Goal: Task Accomplishment & Management: Manage account settings

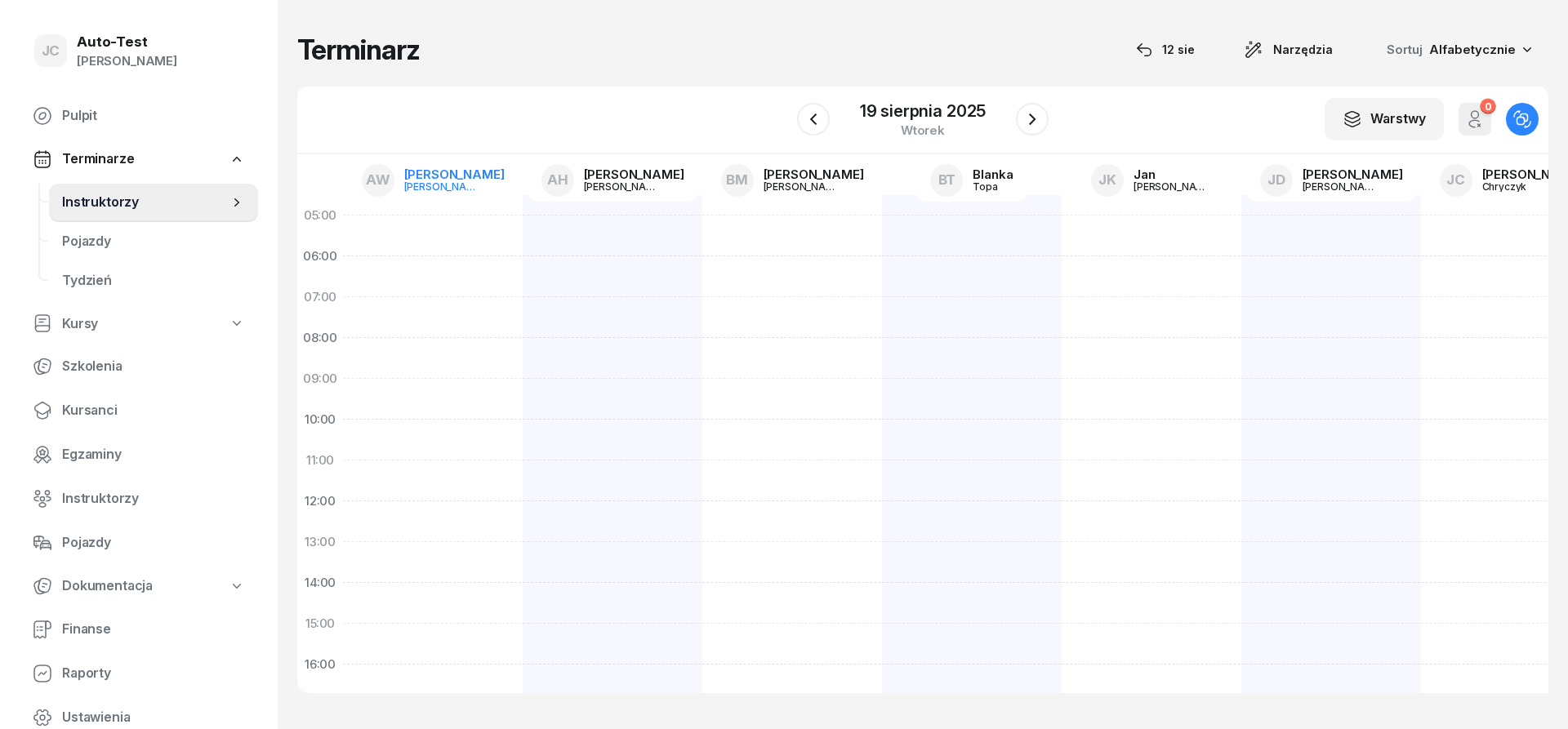
click at [451, 189] on div "[PERSON_NAME]" at bounding box center [443, 186] width 78 height 11
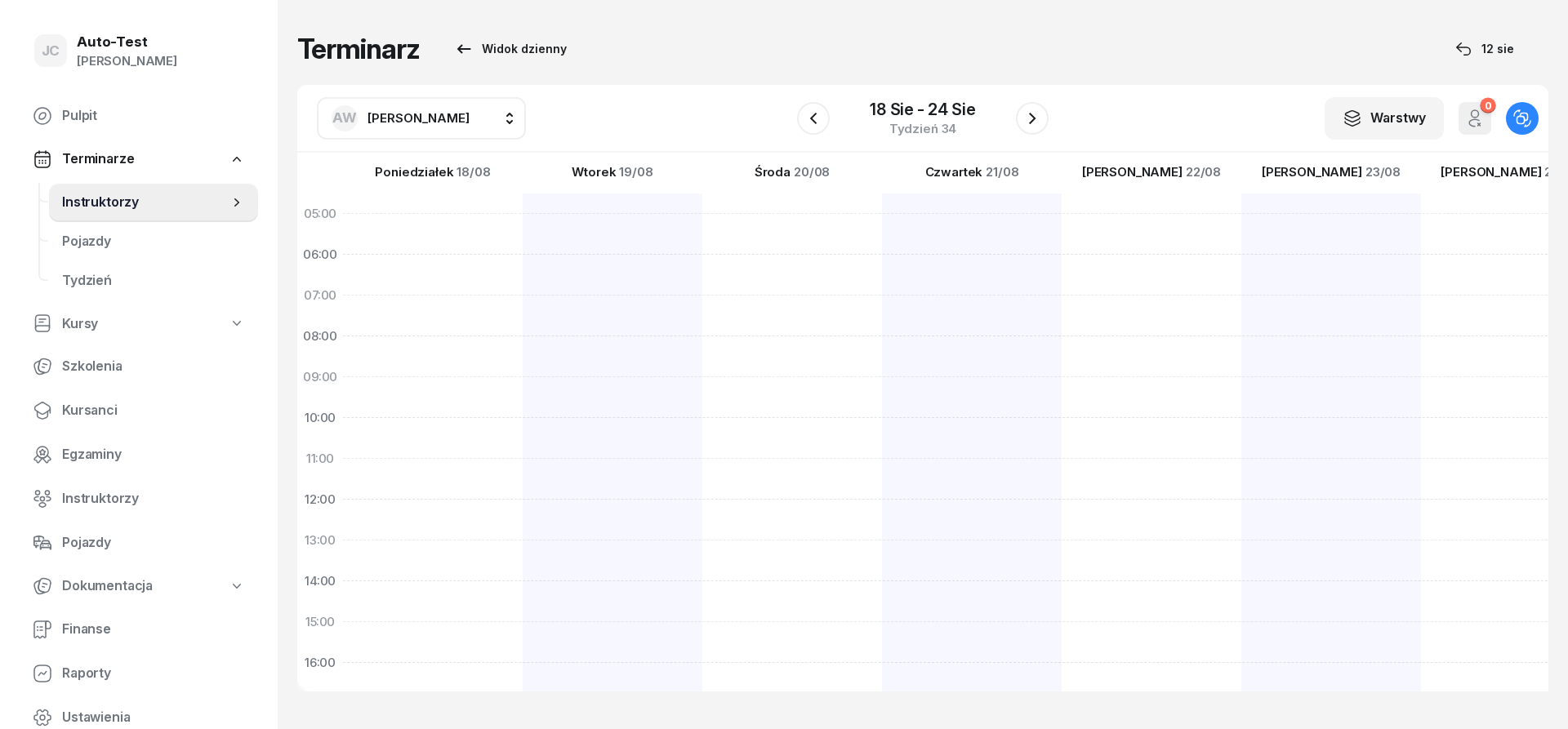
click at [420, 110] on span "[PERSON_NAME]" at bounding box center [418, 118] width 102 height 16
type input "mare"
click at [433, 275] on span "[PERSON_NAME]" at bounding box center [426, 271] width 100 height 21
click at [813, 131] on button "button" at bounding box center [814, 118] width 33 height 33
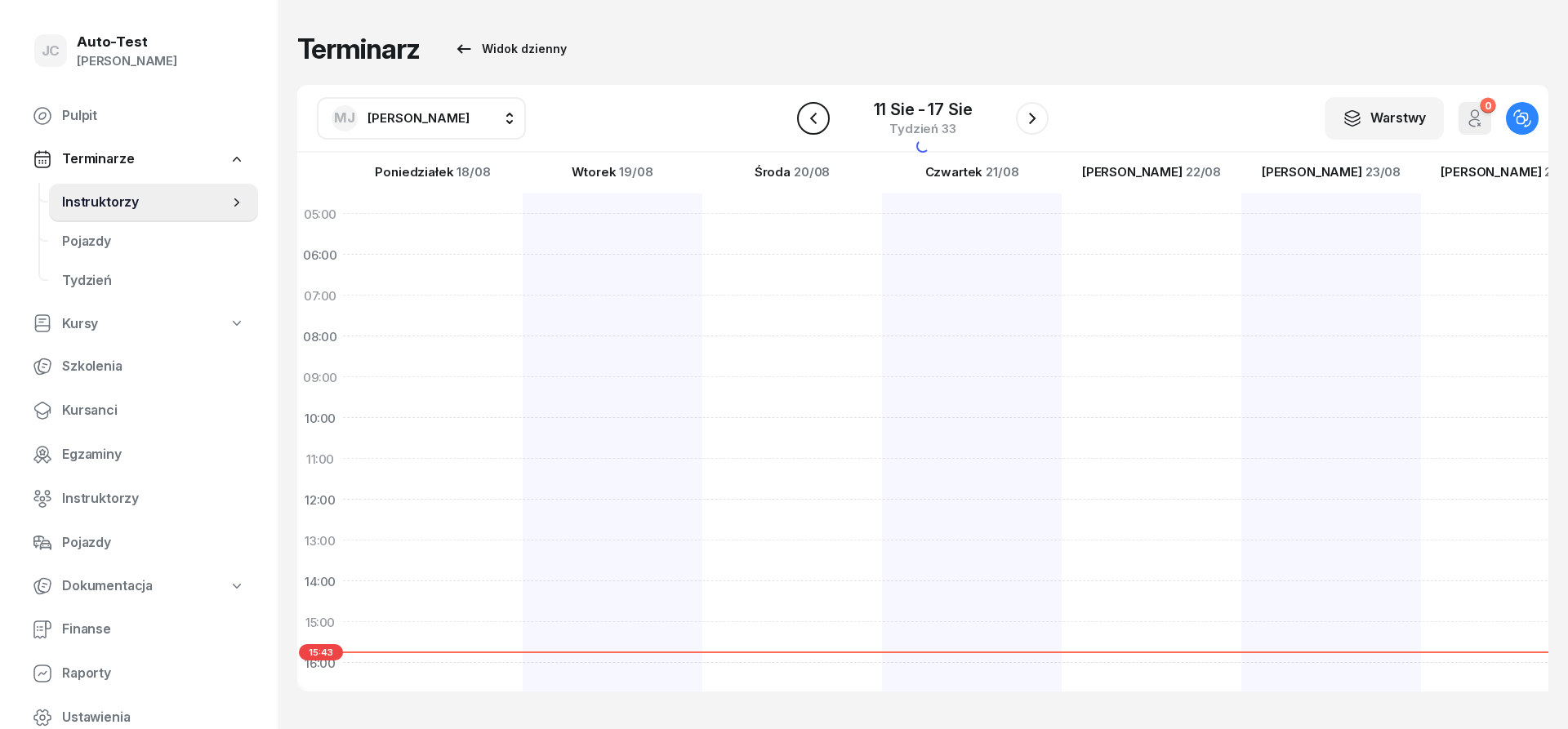
click at [813, 131] on button "button" at bounding box center [814, 118] width 33 height 33
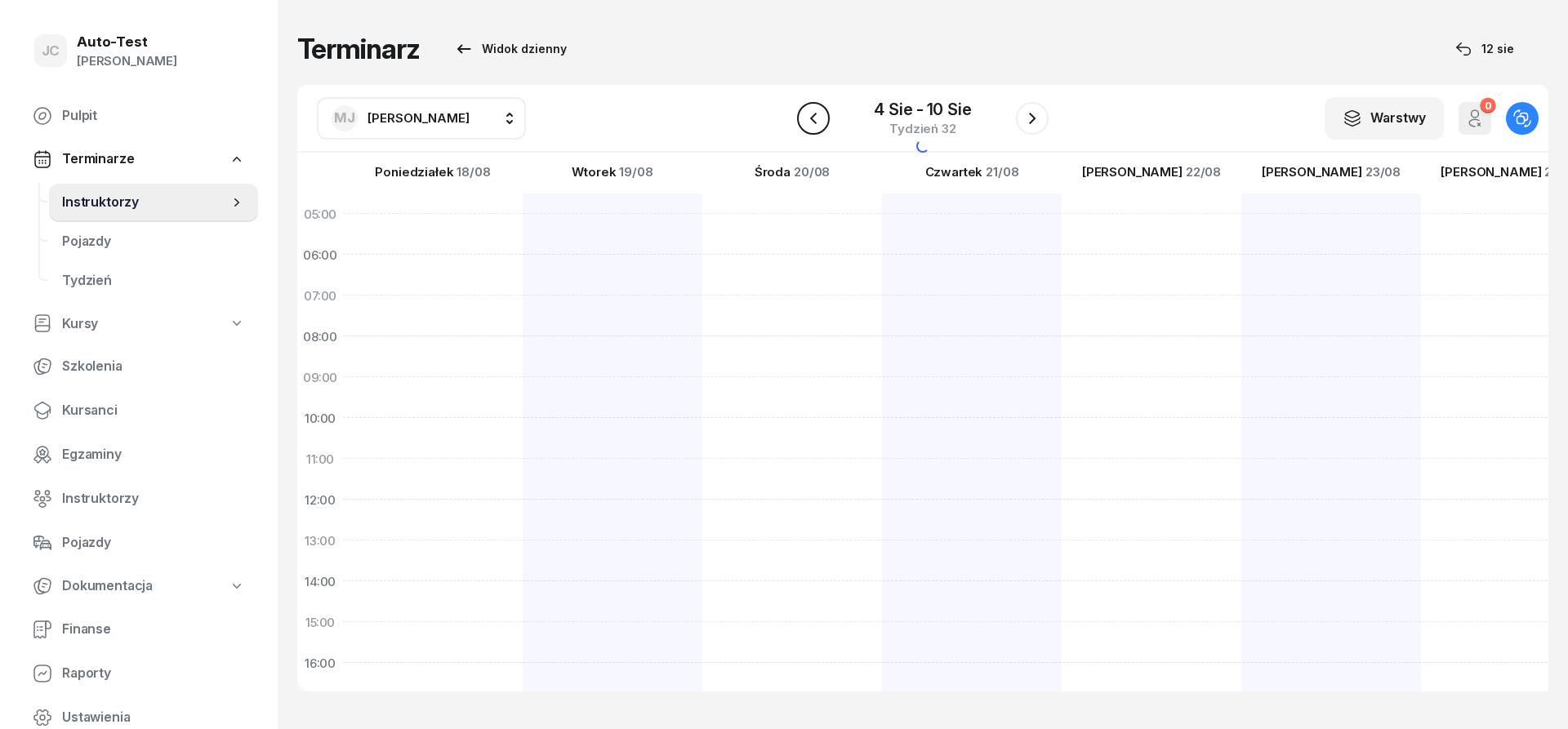
click at [813, 131] on button "button" at bounding box center [814, 118] width 33 height 33
click at [813, 129] on button "button" at bounding box center [814, 118] width 33 height 33
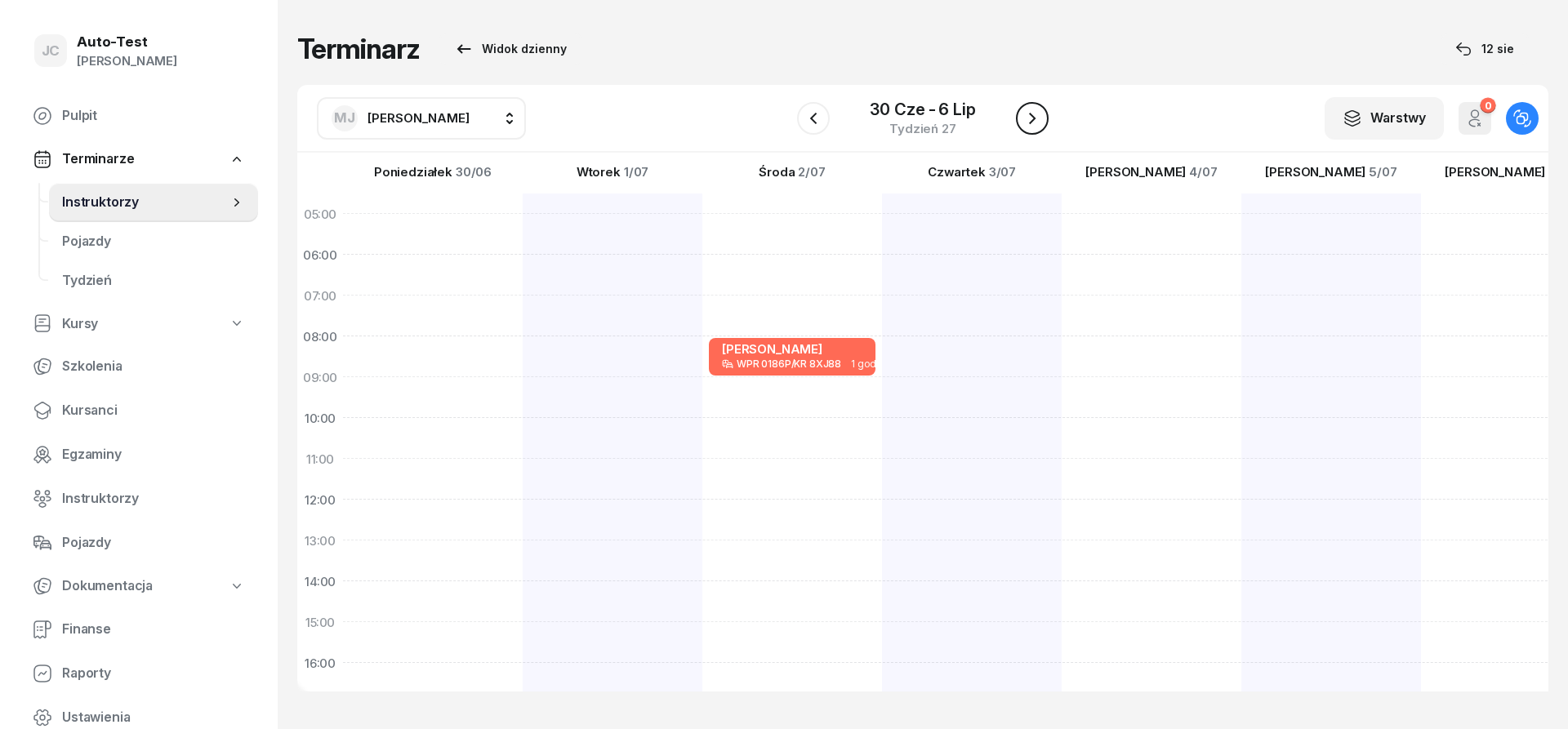
click at [1030, 129] on button "button" at bounding box center [1032, 118] width 33 height 33
click at [806, 114] on icon "button" at bounding box center [813, 118] width 19 height 19
click at [816, 125] on icon "button" at bounding box center [813, 118] width 19 height 19
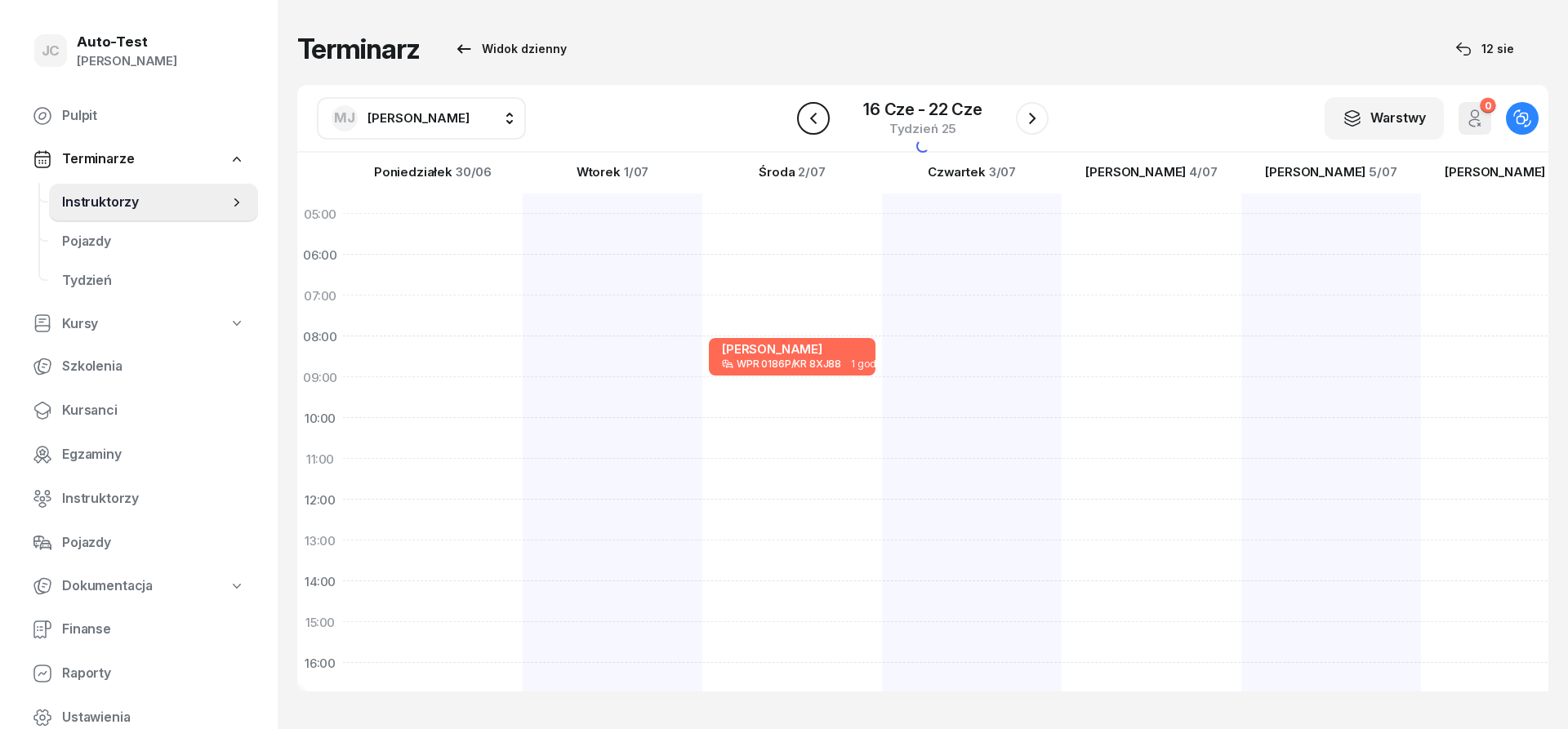
click at [816, 125] on icon "button" at bounding box center [813, 118] width 19 height 19
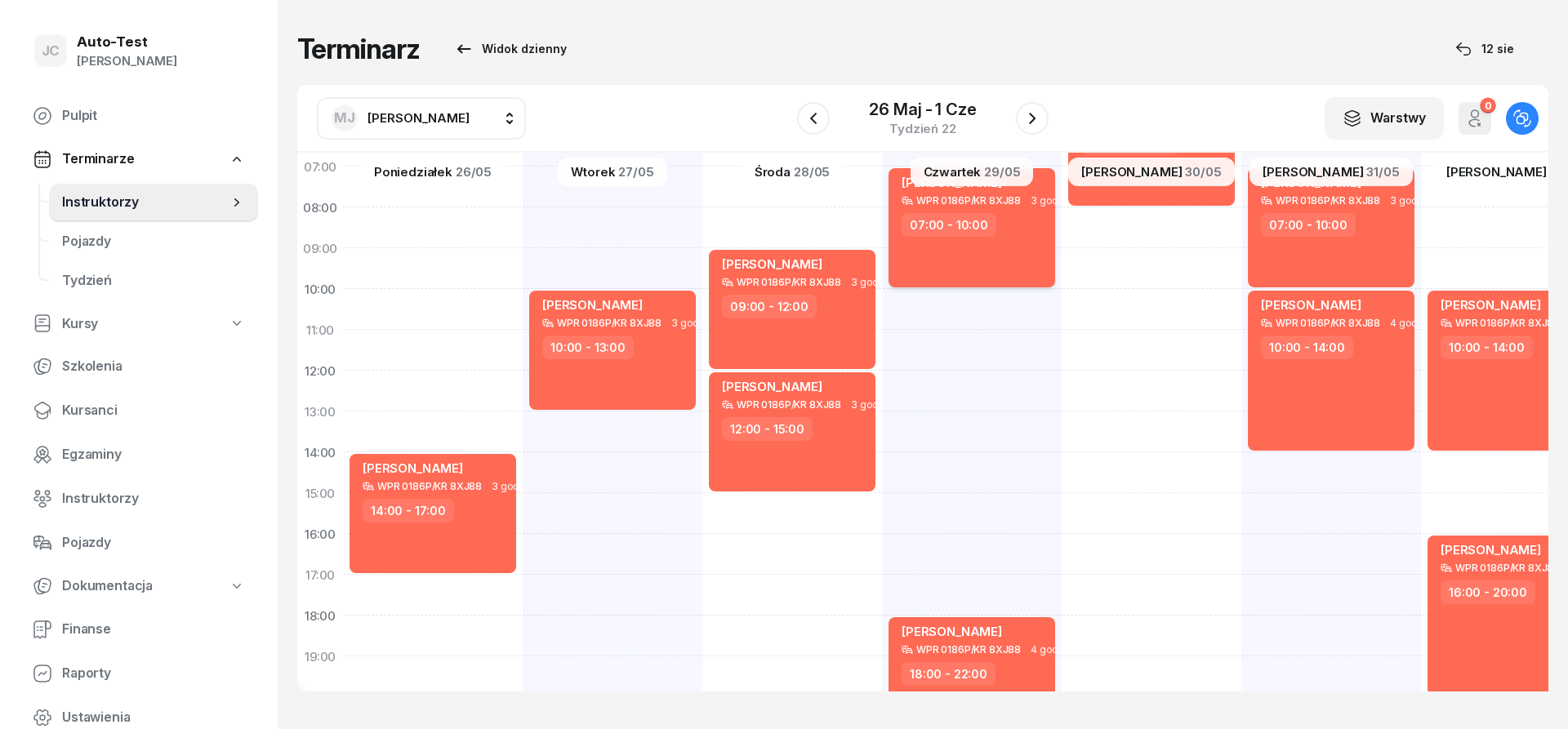
scroll to position [98, 0]
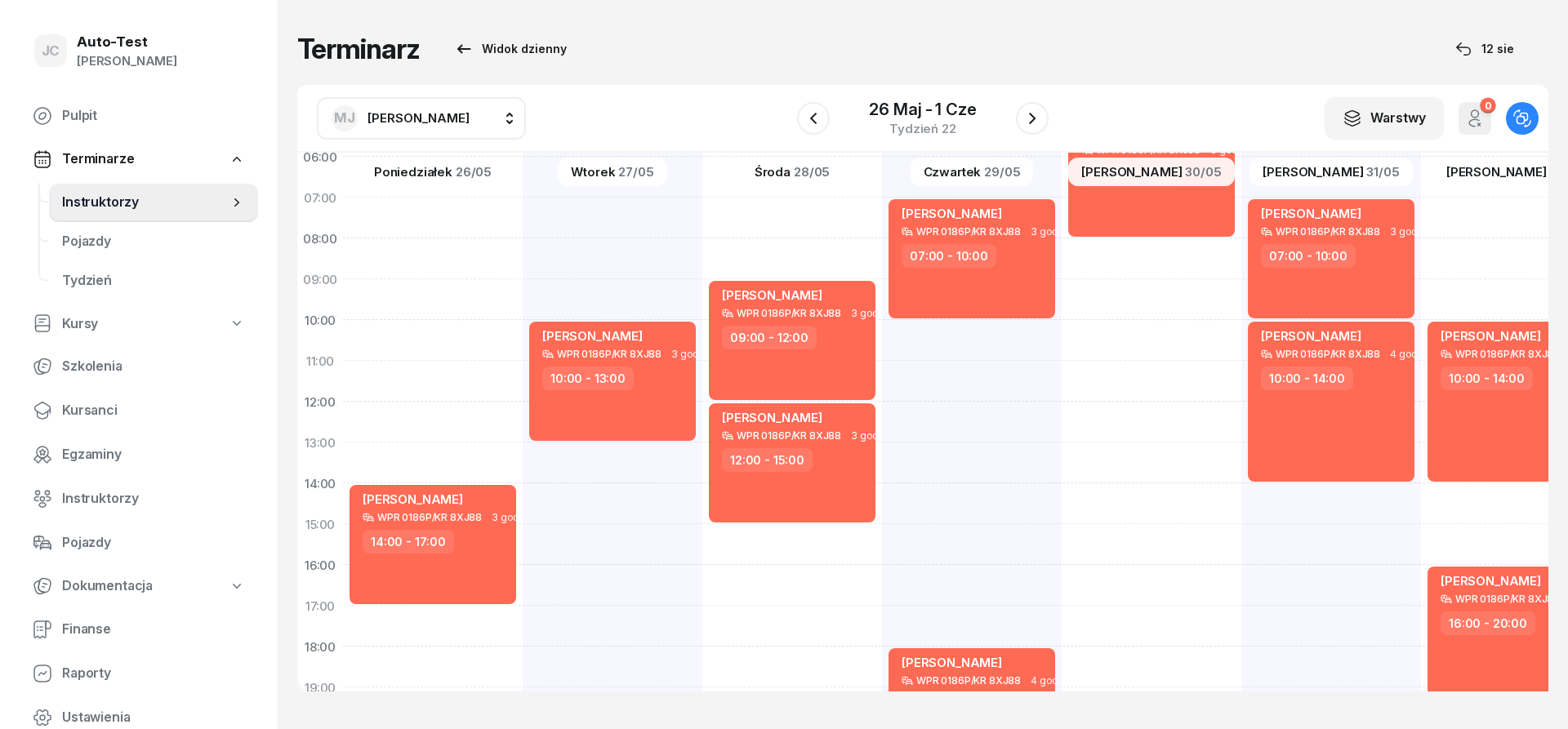
click at [457, 127] on button "[PERSON_NAME]" at bounding box center [422, 118] width 209 height 42
type input "dut"
click at [447, 232] on span "[PERSON_NAME]" at bounding box center [426, 226] width 100 height 21
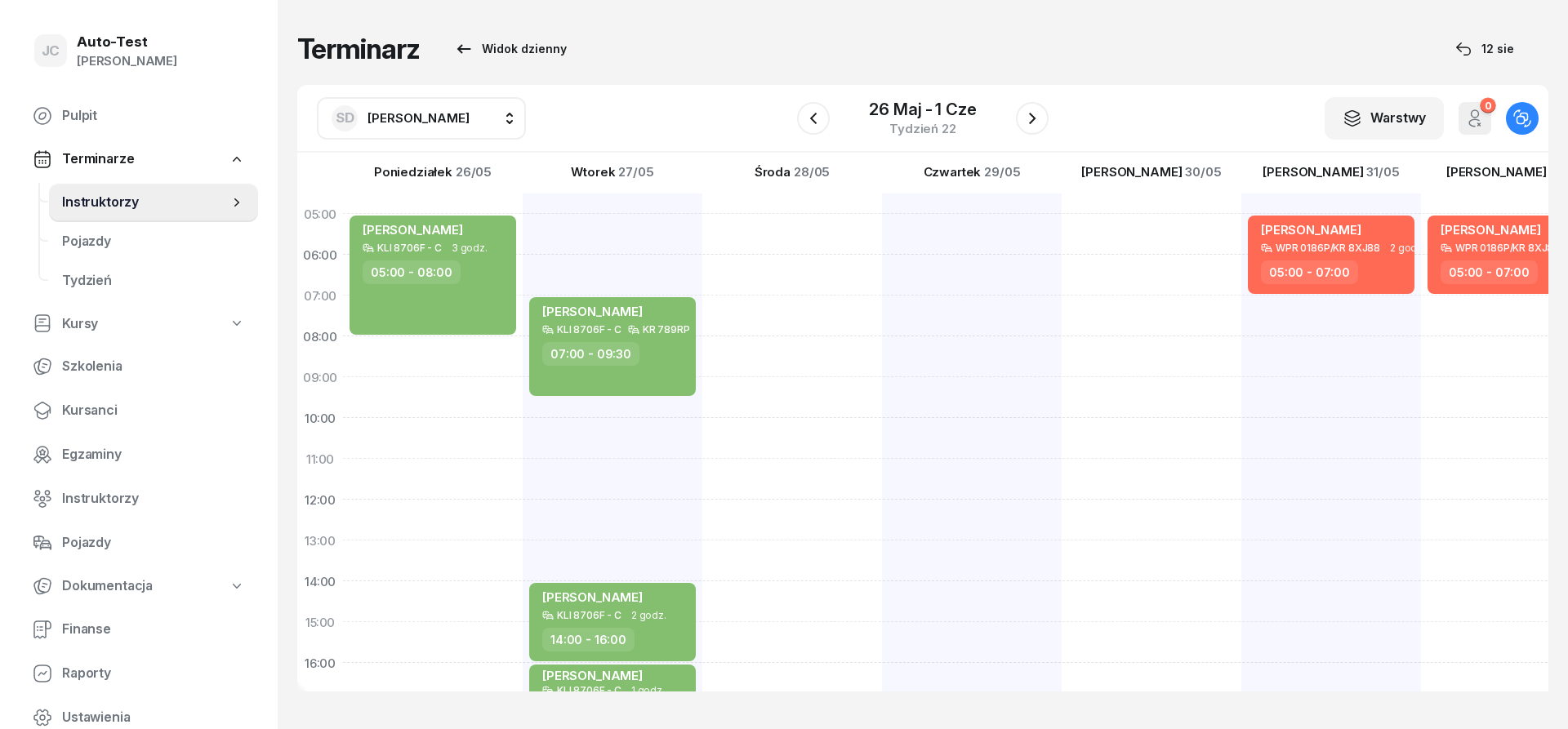
click at [423, 121] on span "[PERSON_NAME]" at bounding box center [418, 118] width 102 height 16
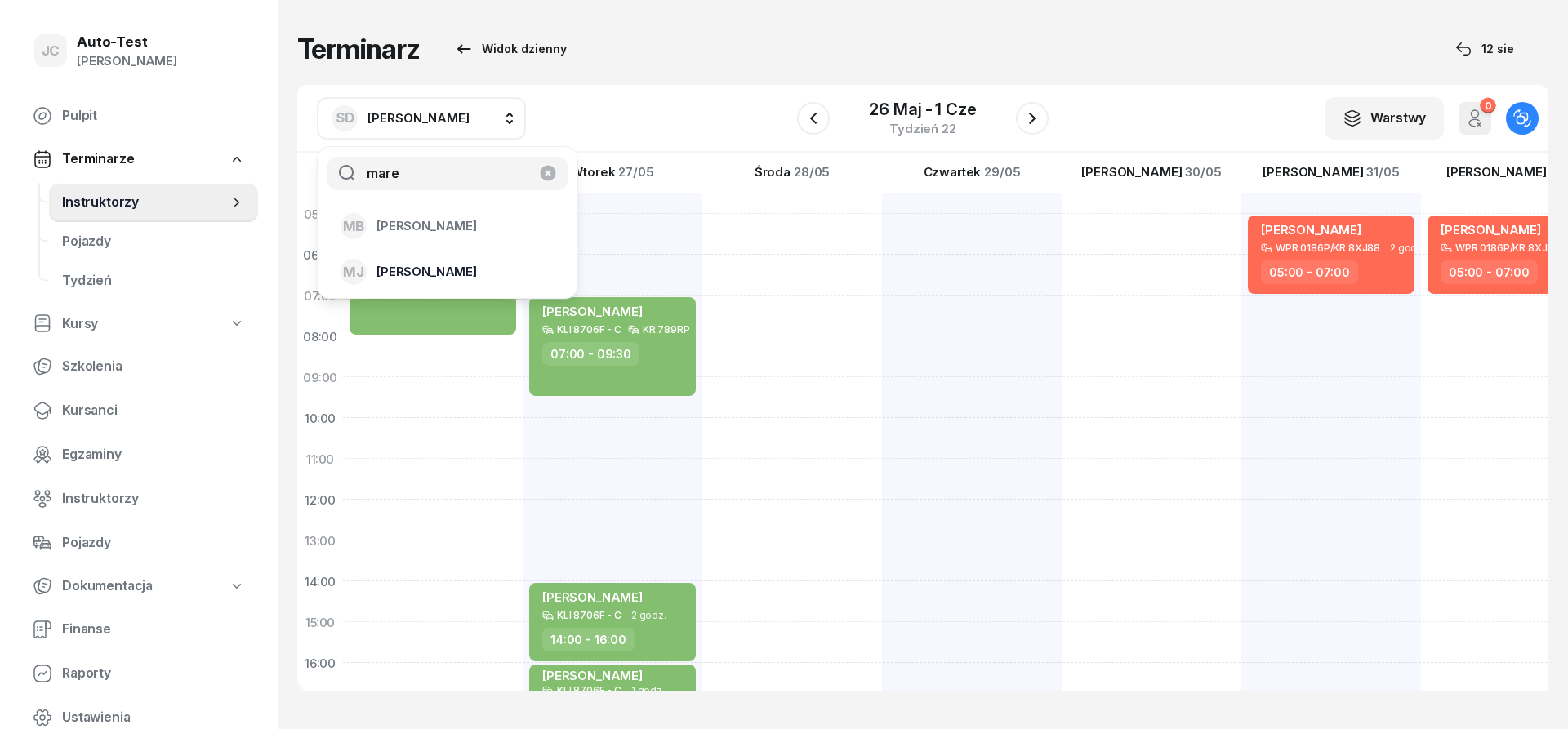
type input "mare"
click at [472, 267] on div "[PERSON_NAME]" at bounding box center [438, 272] width 195 height 26
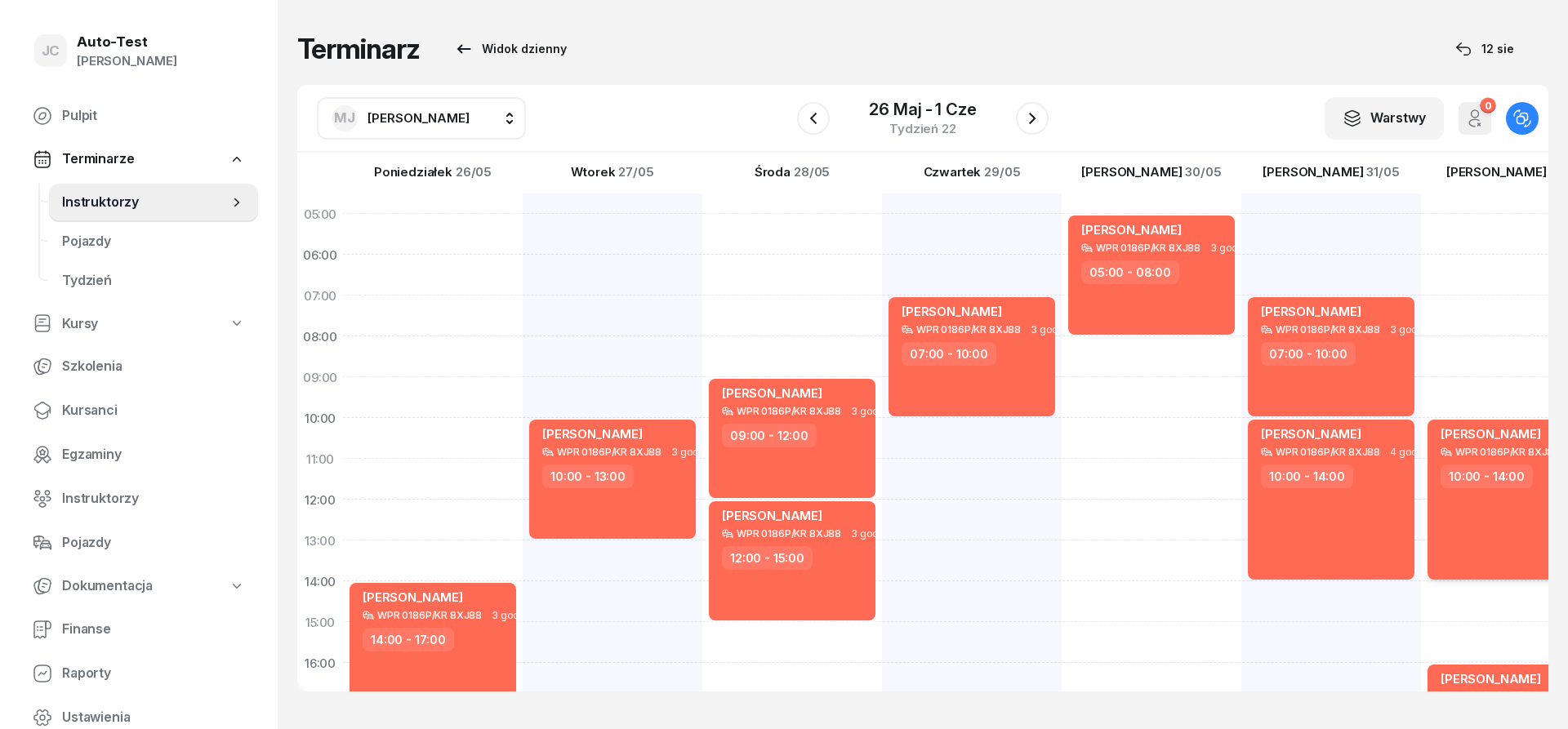
scroll to position [319, 0]
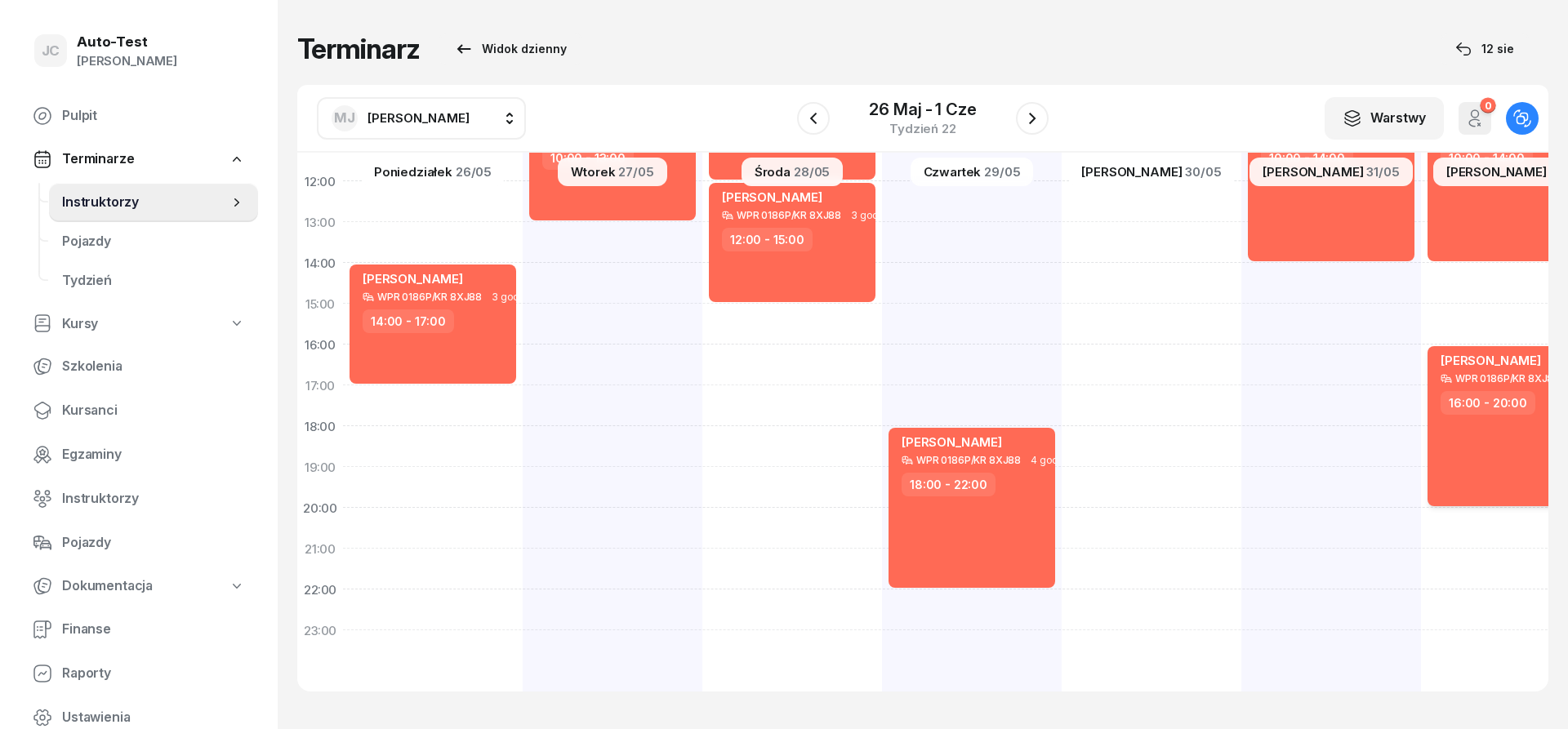
click at [1482, 432] on div "[PERSON_NAME] WPR 0186P/KR 8XJ88 4 godz. 16:00 - 20:00" at bounding box center [1510, 426] width 166 height 160
select select "16"
select select "20"
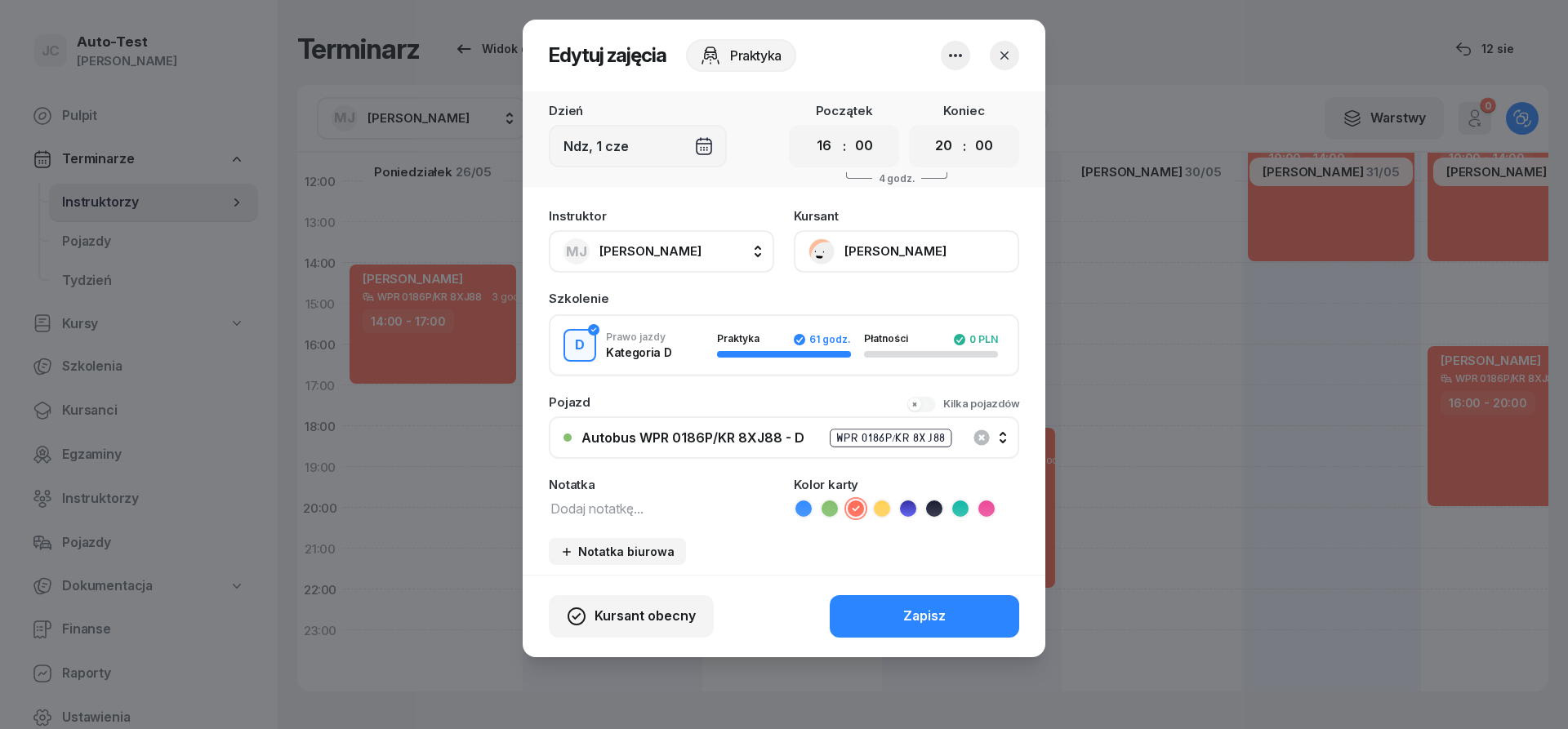
click at [998, 58] on icon "button" at bounding box center [1005, 56] width 17 height 17
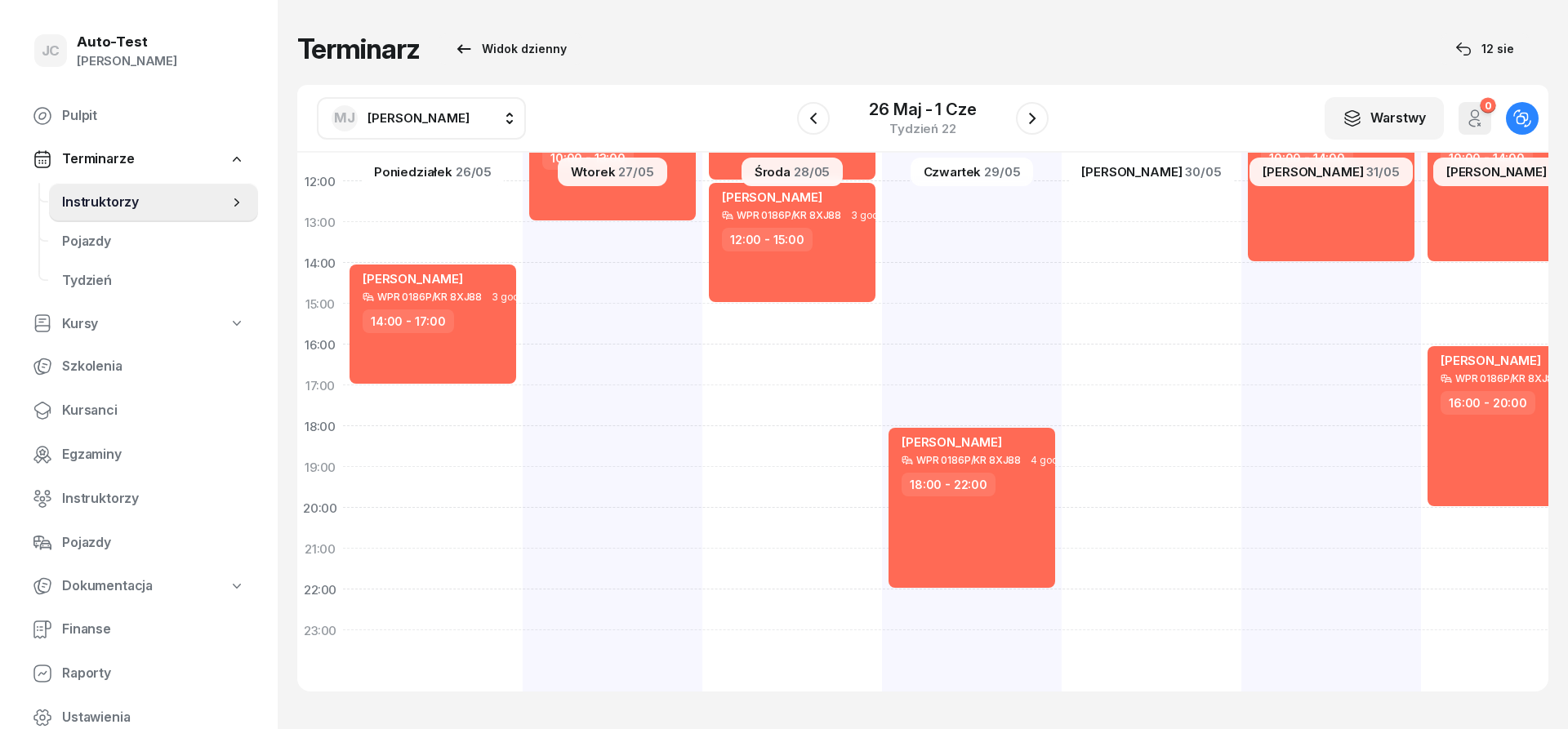
click at [391, 114] on span "[PERSON_NAME]" at bounding box center [418, 118] width 102 height 16
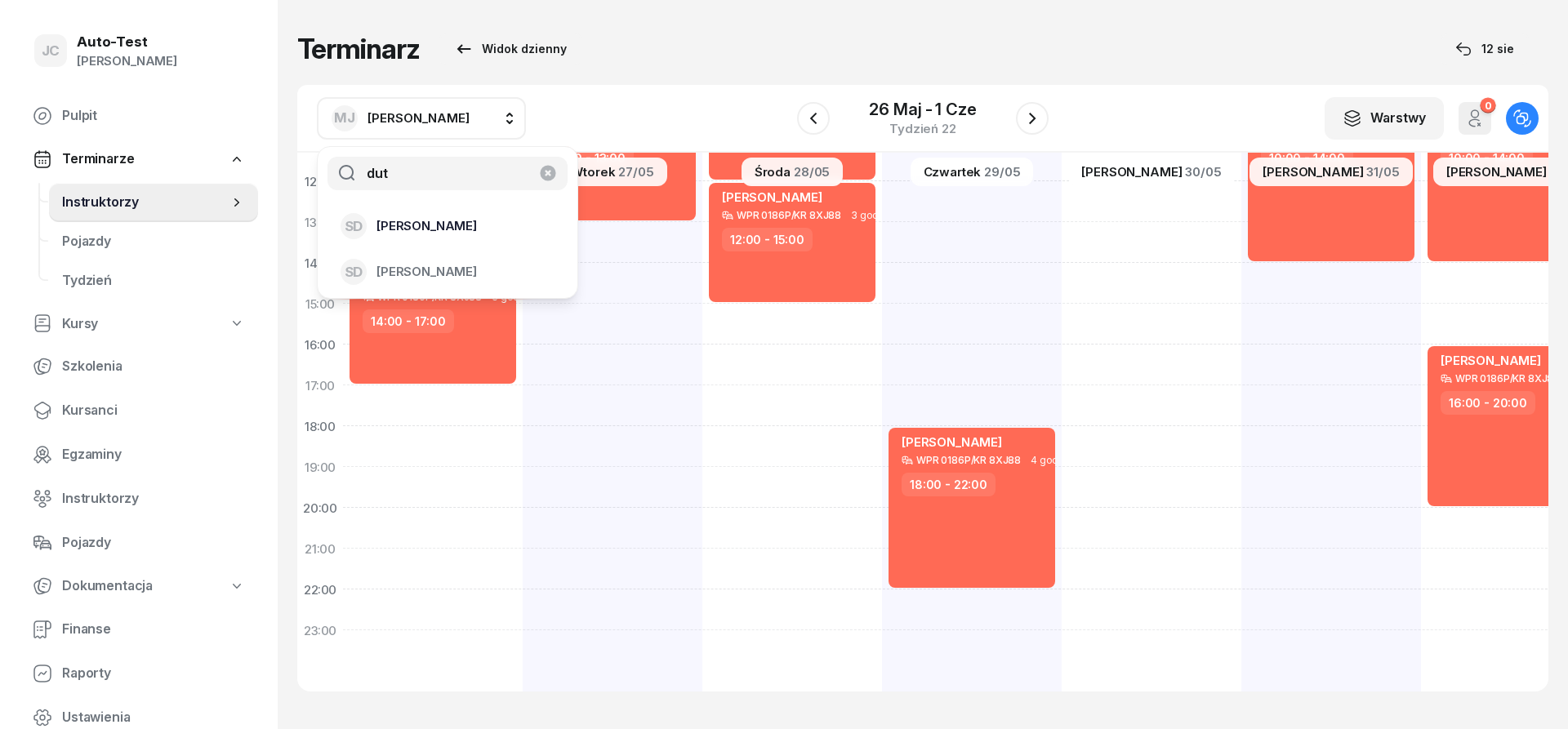
type input "dut"
click at [436, 228] on span "[PERSON_NAME]" at bounding box center [426, 226] width 100 height 21
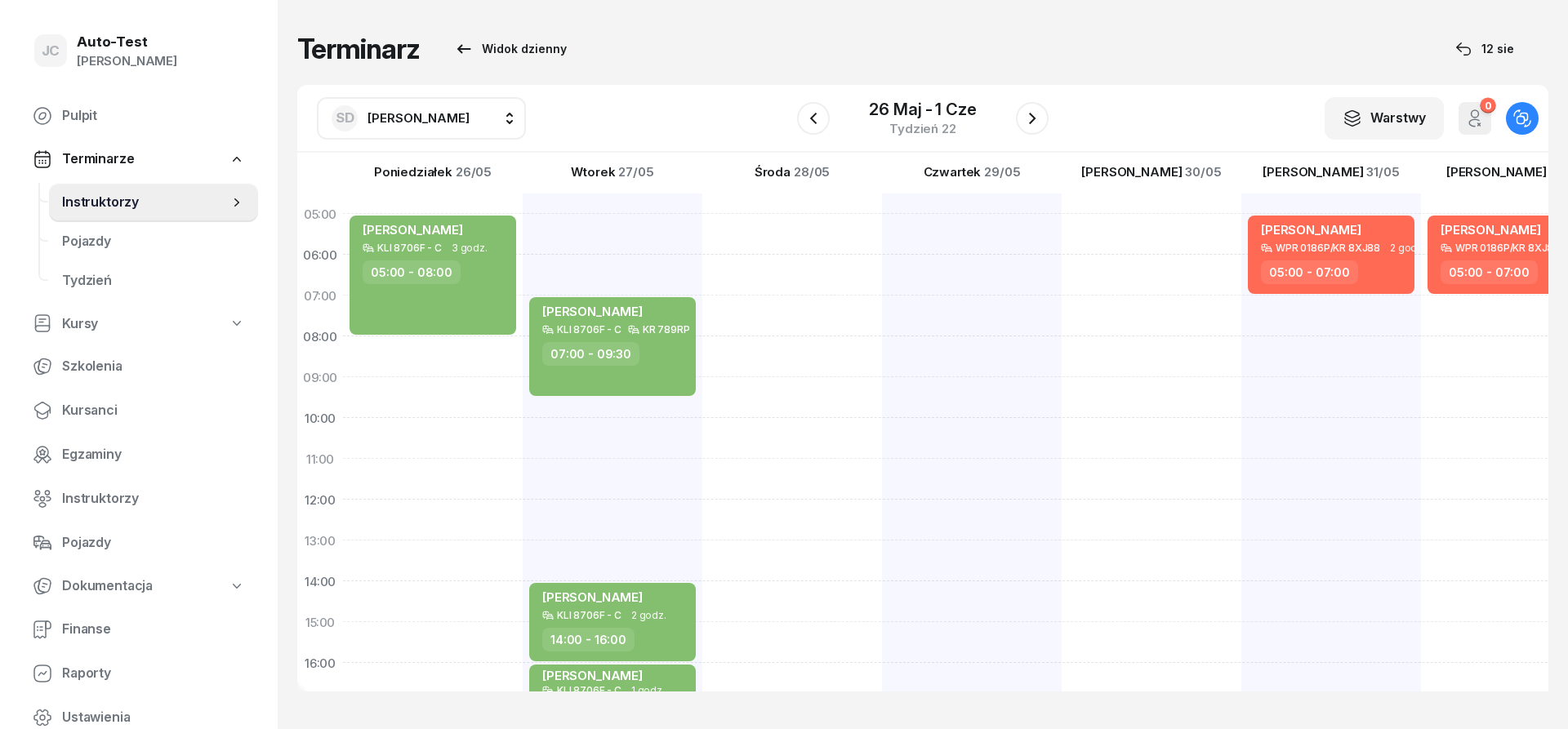
scroll to position [319, 0]
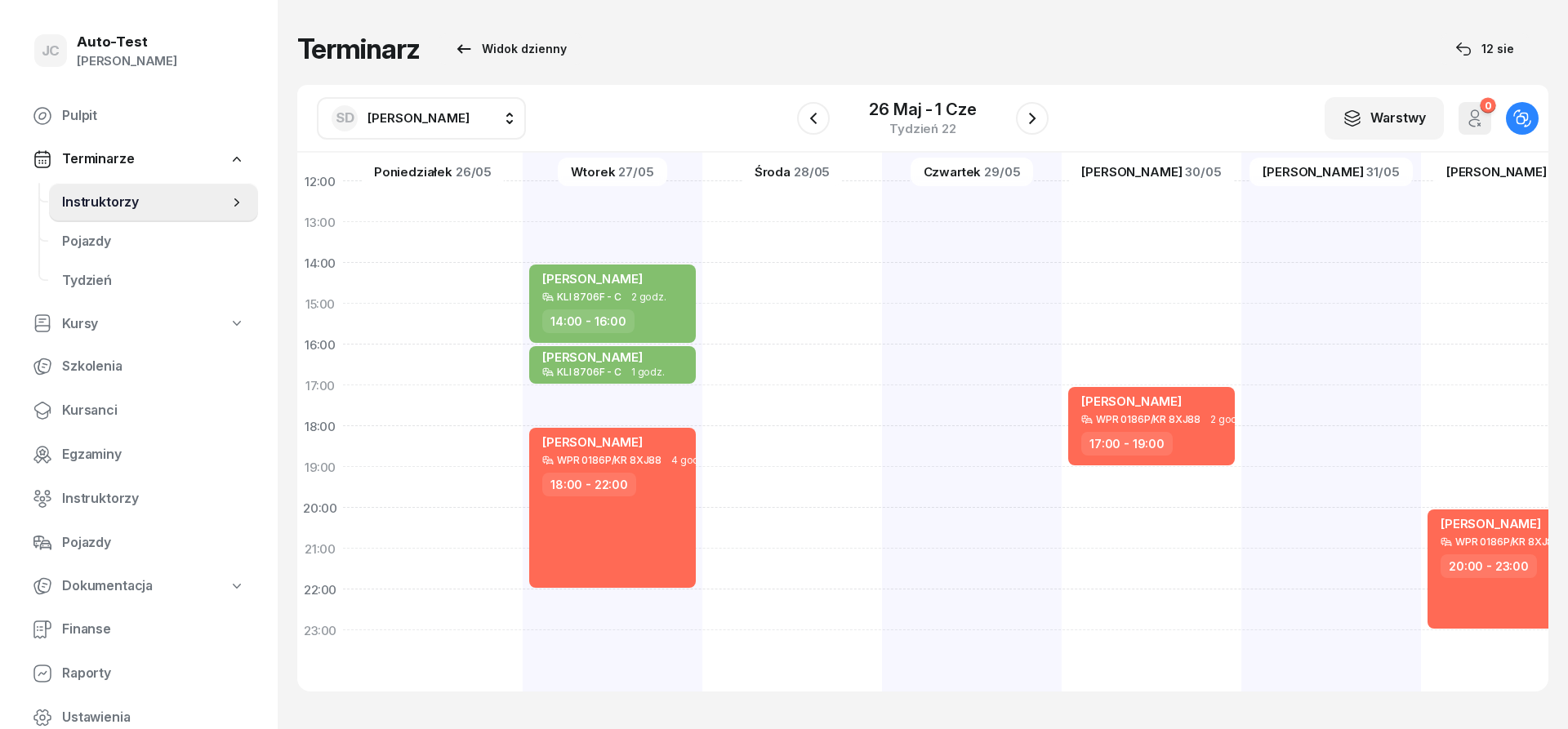
click at [432, 129] on span "[PERSON_NAME]" at bounding box center [418, 118] width 102 height 21
type input "jer"
click at [452, 228] on span "[PERSON_NAME]" at bounding box center [426, 226] width 100 height 21
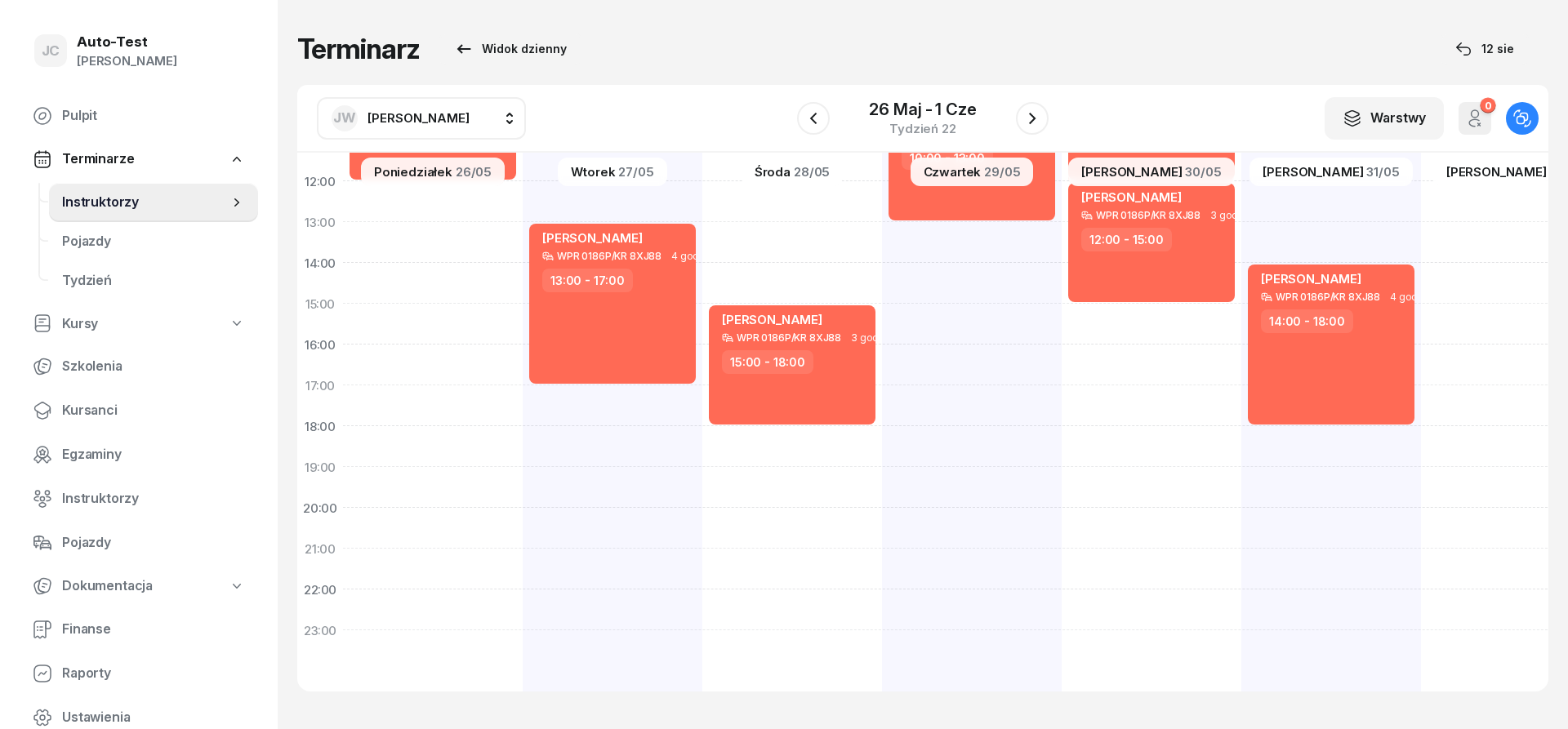
scroll to position [25, 0]
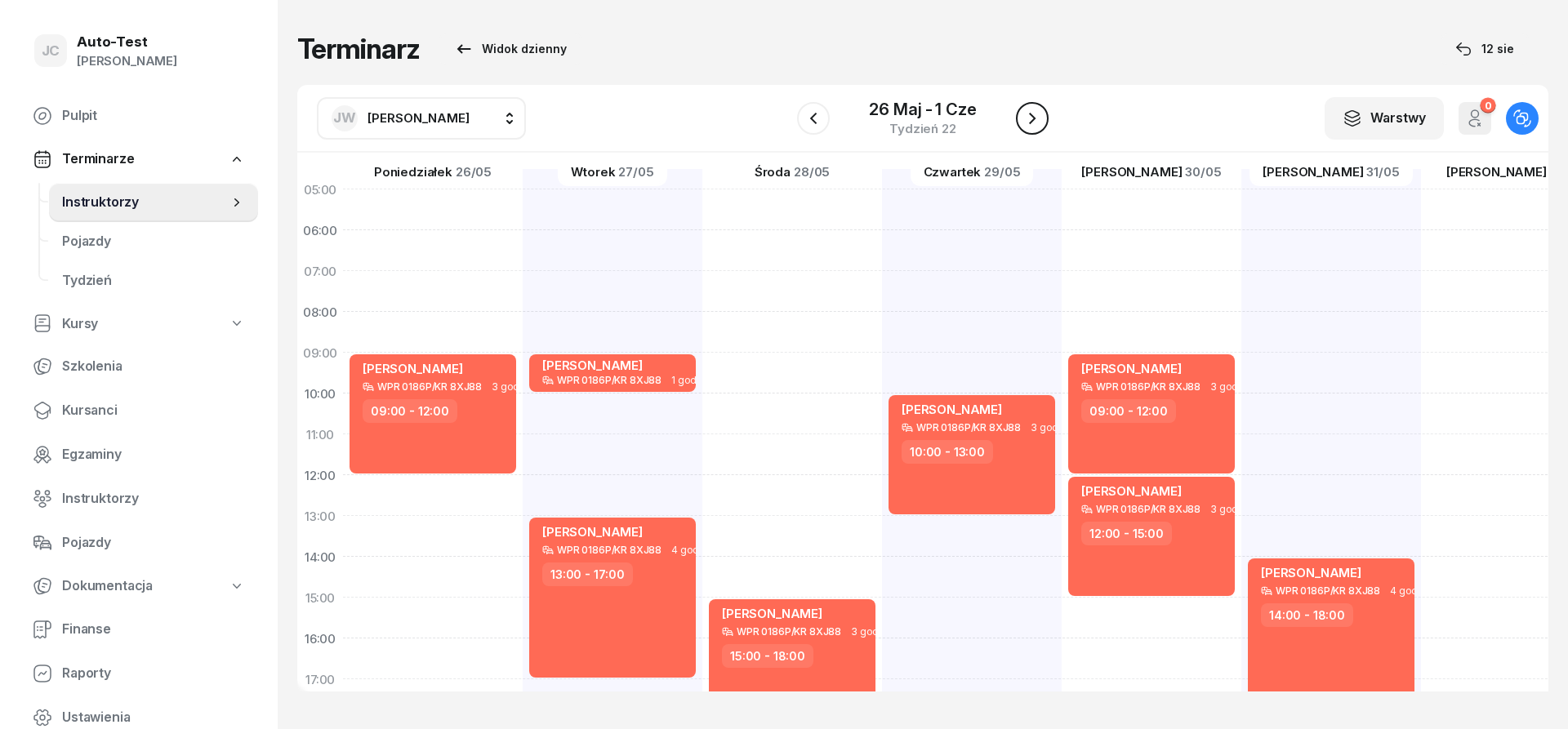
click at [1024, 121] on icon "button" at bounding box center [1032, 118] width 19 height 19
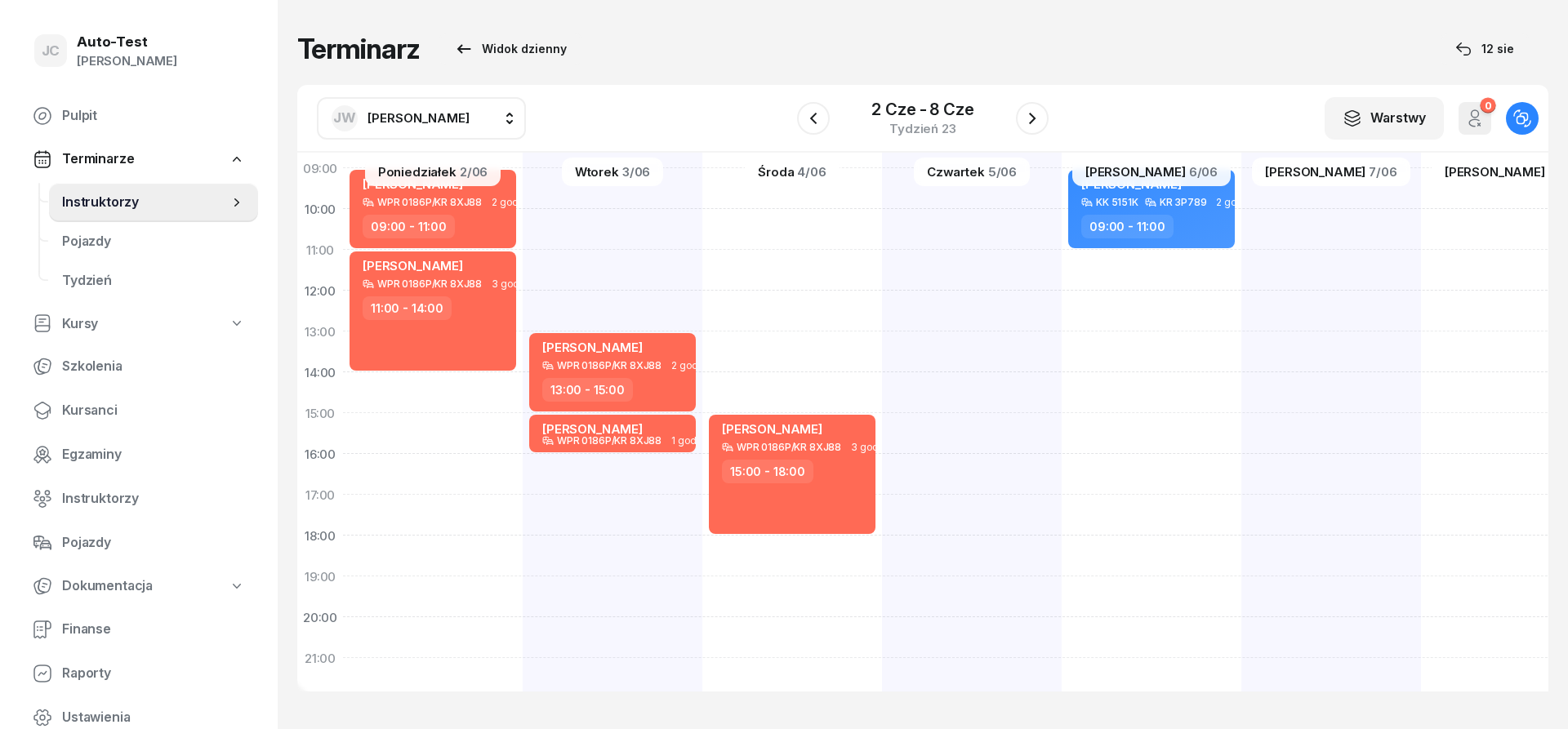
scroll to position [220, 0]
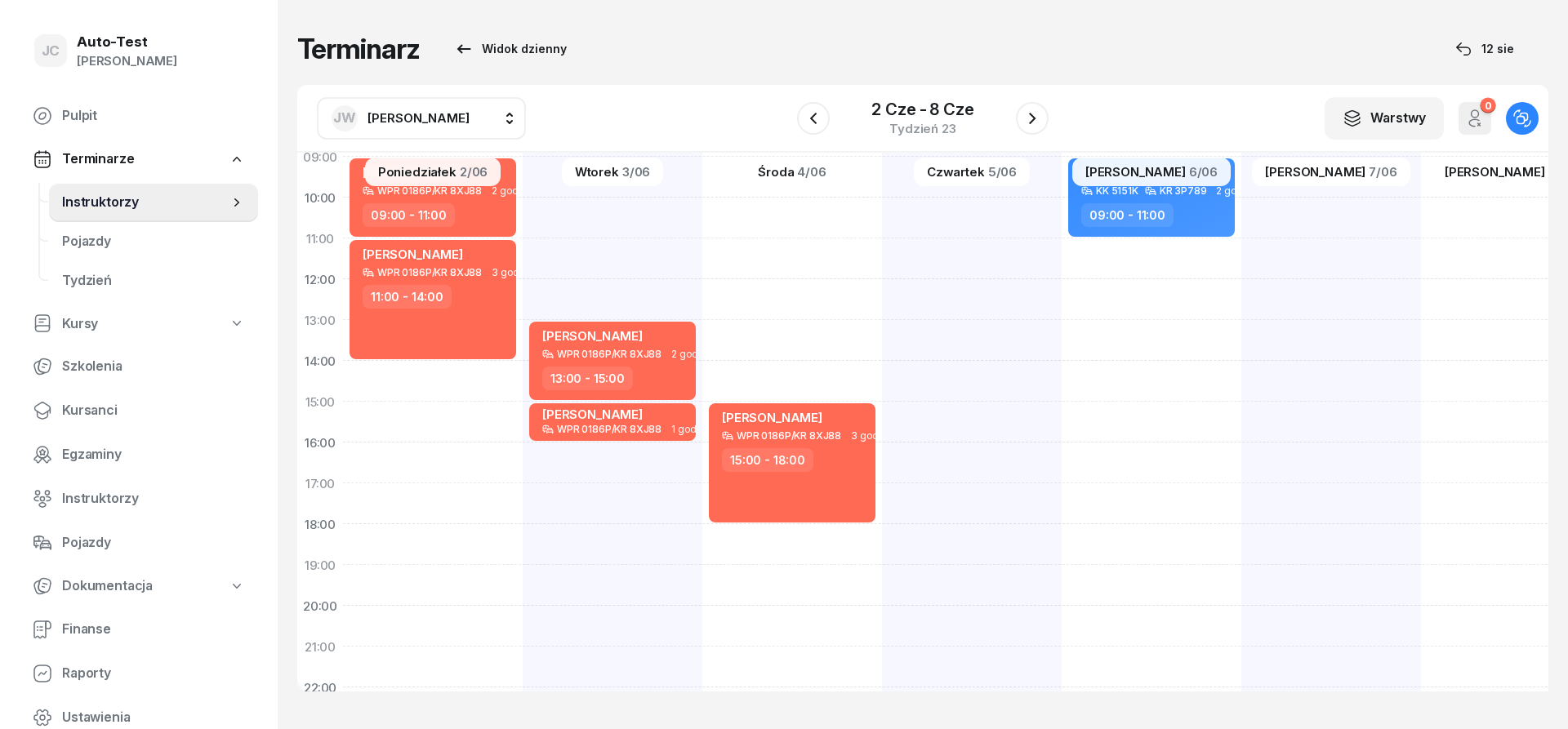
click at [445, 124] on span "[PERSON_NAME]" at bounding box center [418, 118] width 102 height 16
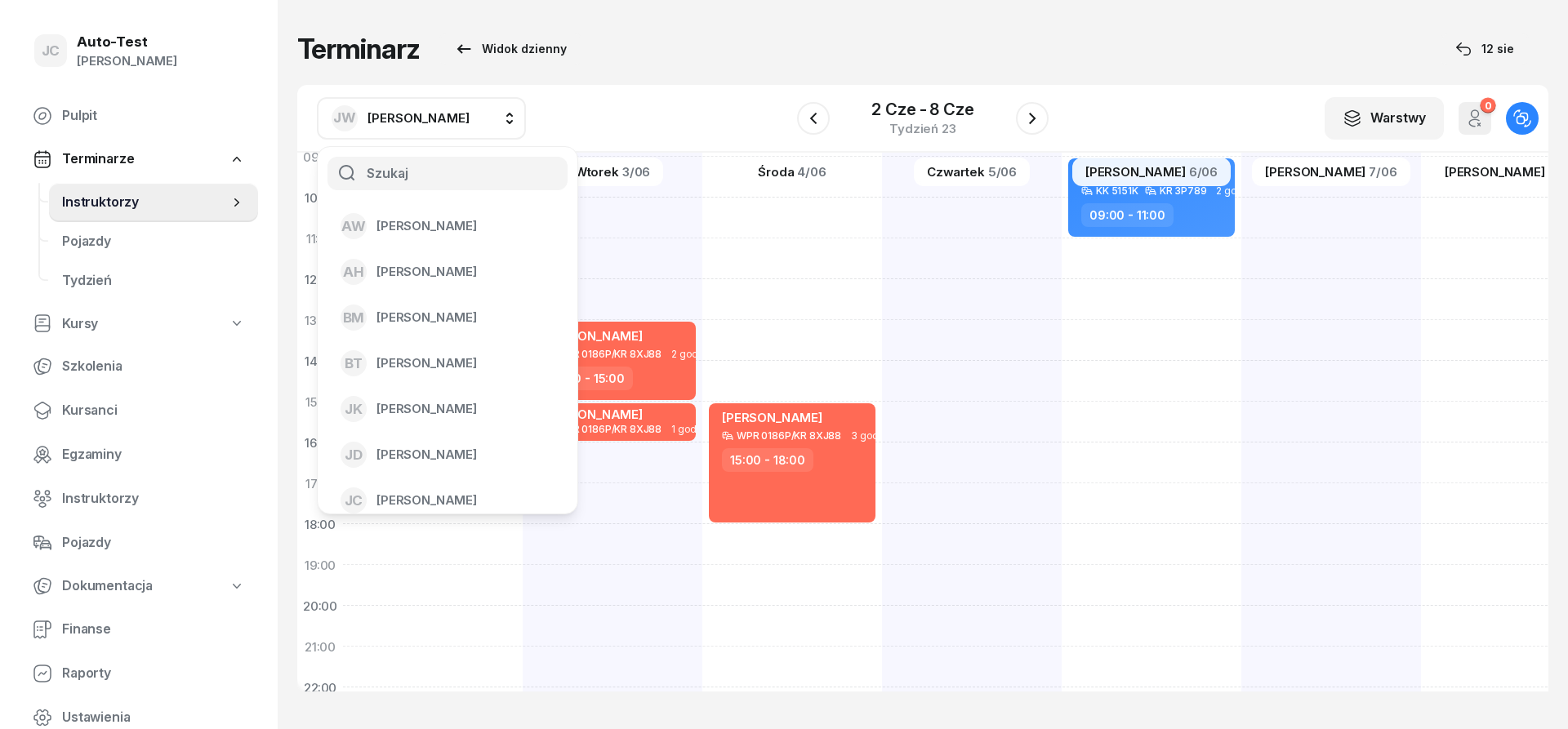
click at [592, 114] on div "[PERSON_NAME] AW [PERSON_NAME] AH [PERSON_NAME] [PERSON_NAME] [PERSON_NAME] [PE…" at bounding box center [923, 118] width 1251 height 68
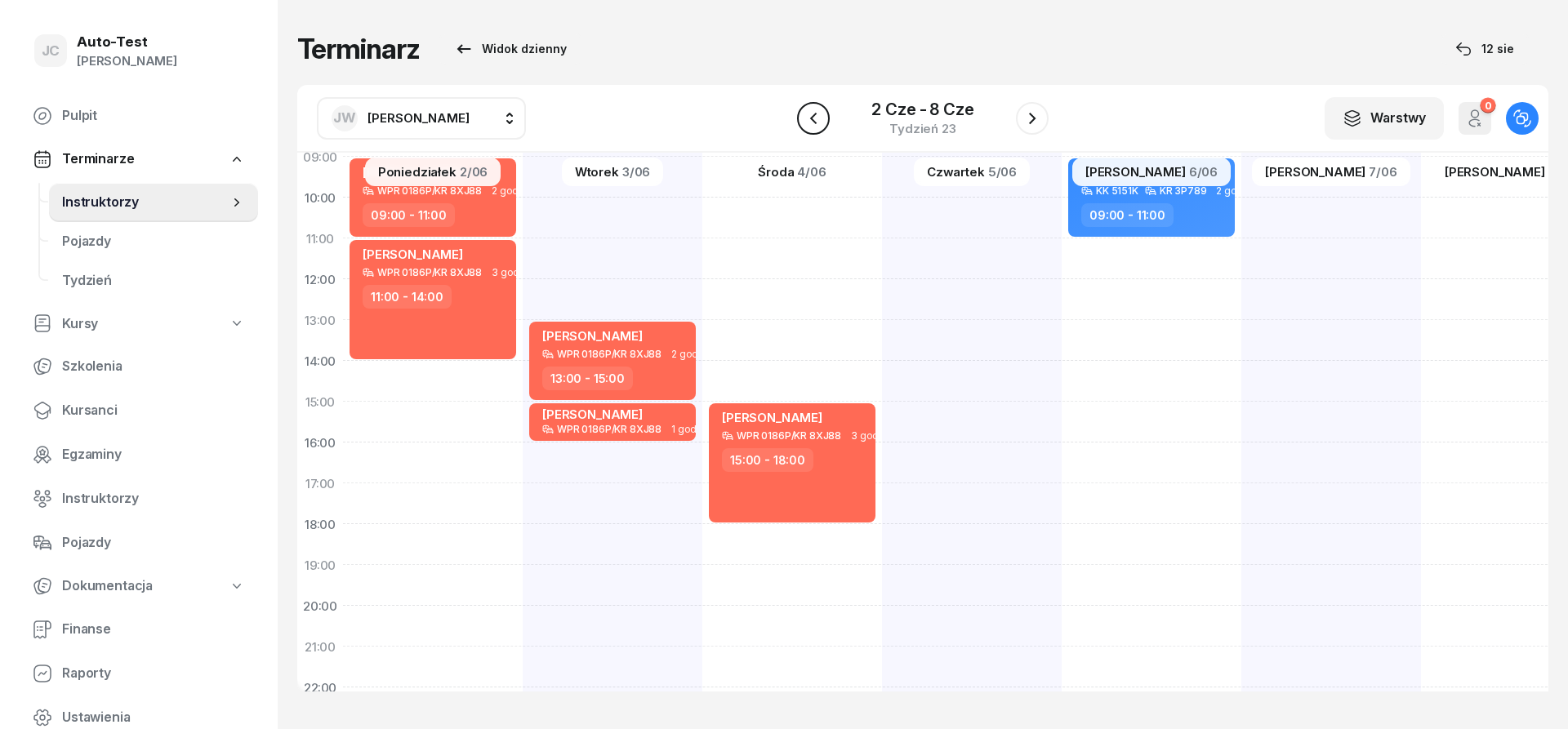
click at [820, 120] on icon "button" at bounding box center [813, 118] width 19 height 19
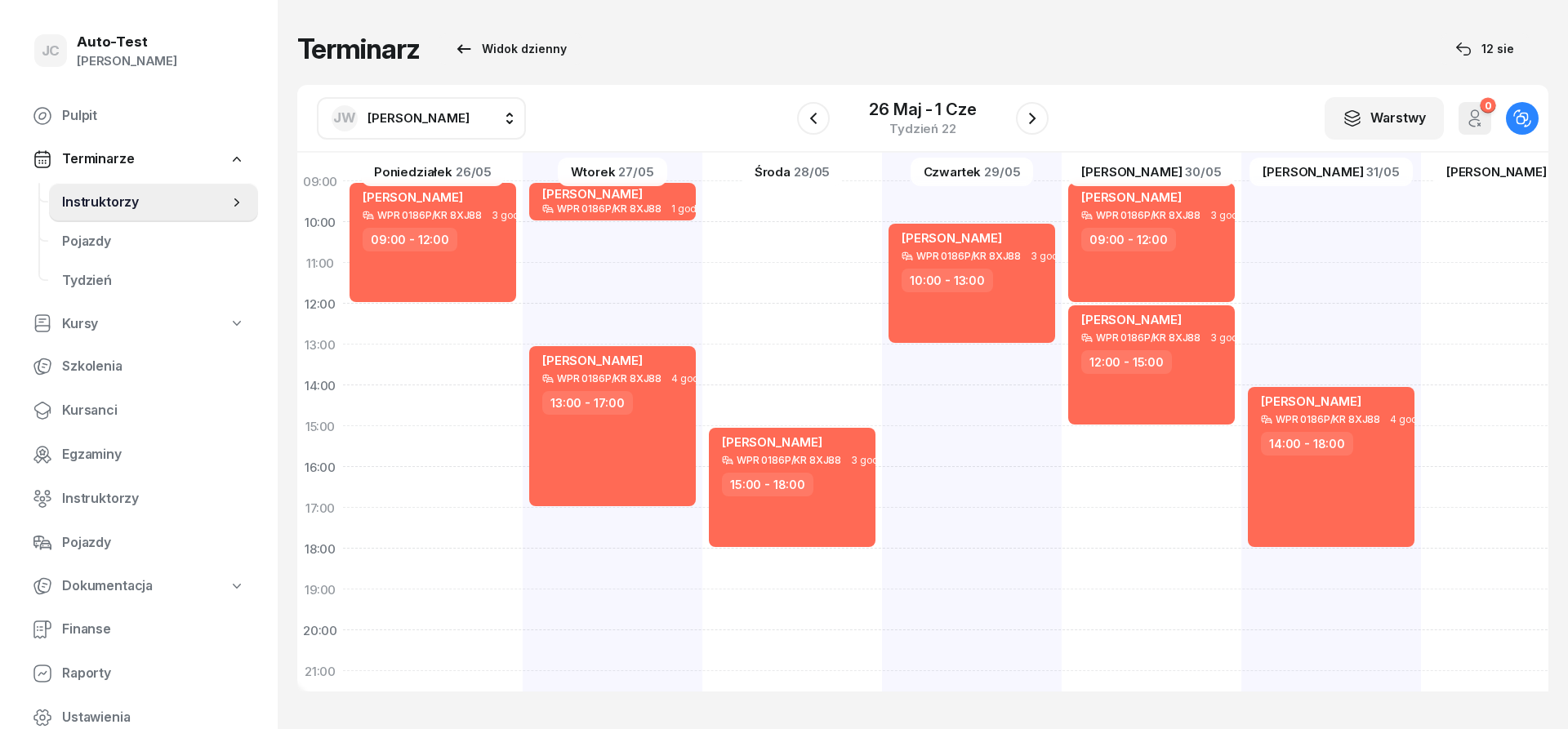
click at [1421, 563] on div "[PERSON_NAME] WPR 0186P/KR 8XJ88 4 godz. 14:00 - 18:00" at bounding box center [1511, 405] width 180 height 816
select select "18"
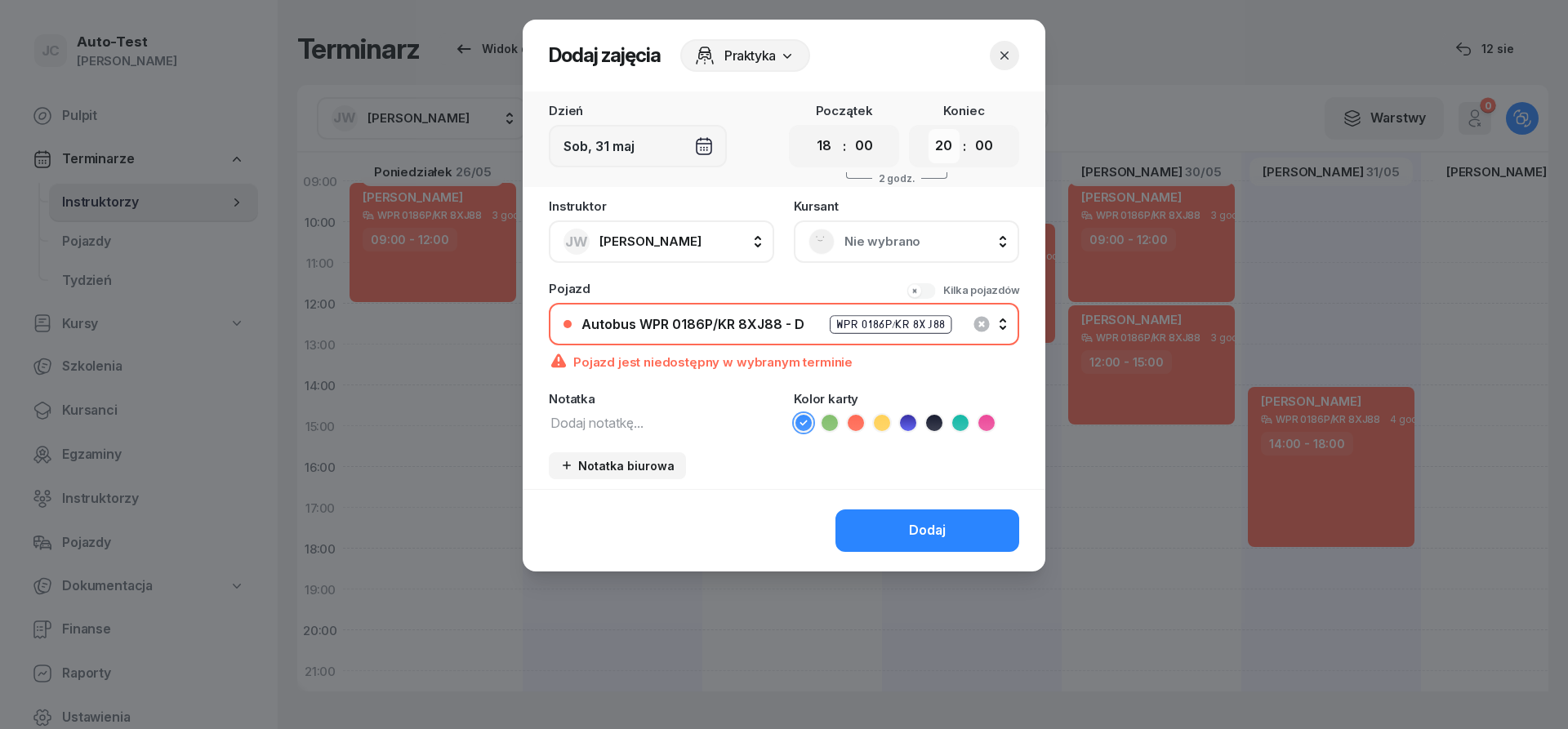
select select "22"
click option "22" at bounding box center [0, 0] width 0 height 0
click at [866, 248] on span "Nie wybrano" at bounding box center [924, 241] width 160 height 21
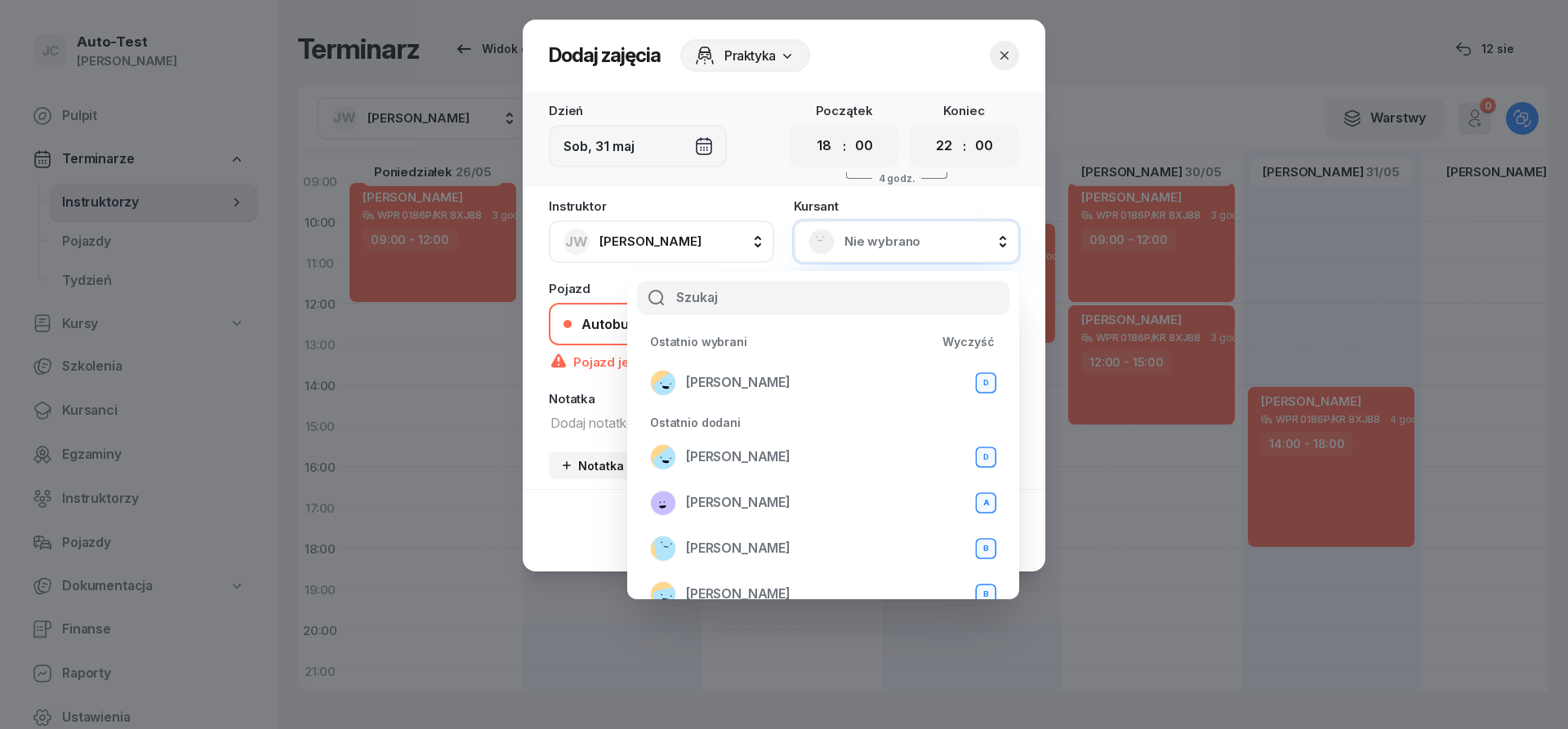
click at [994, 56] on button "button" at bounding box center [1004, 55] width 29 height 29
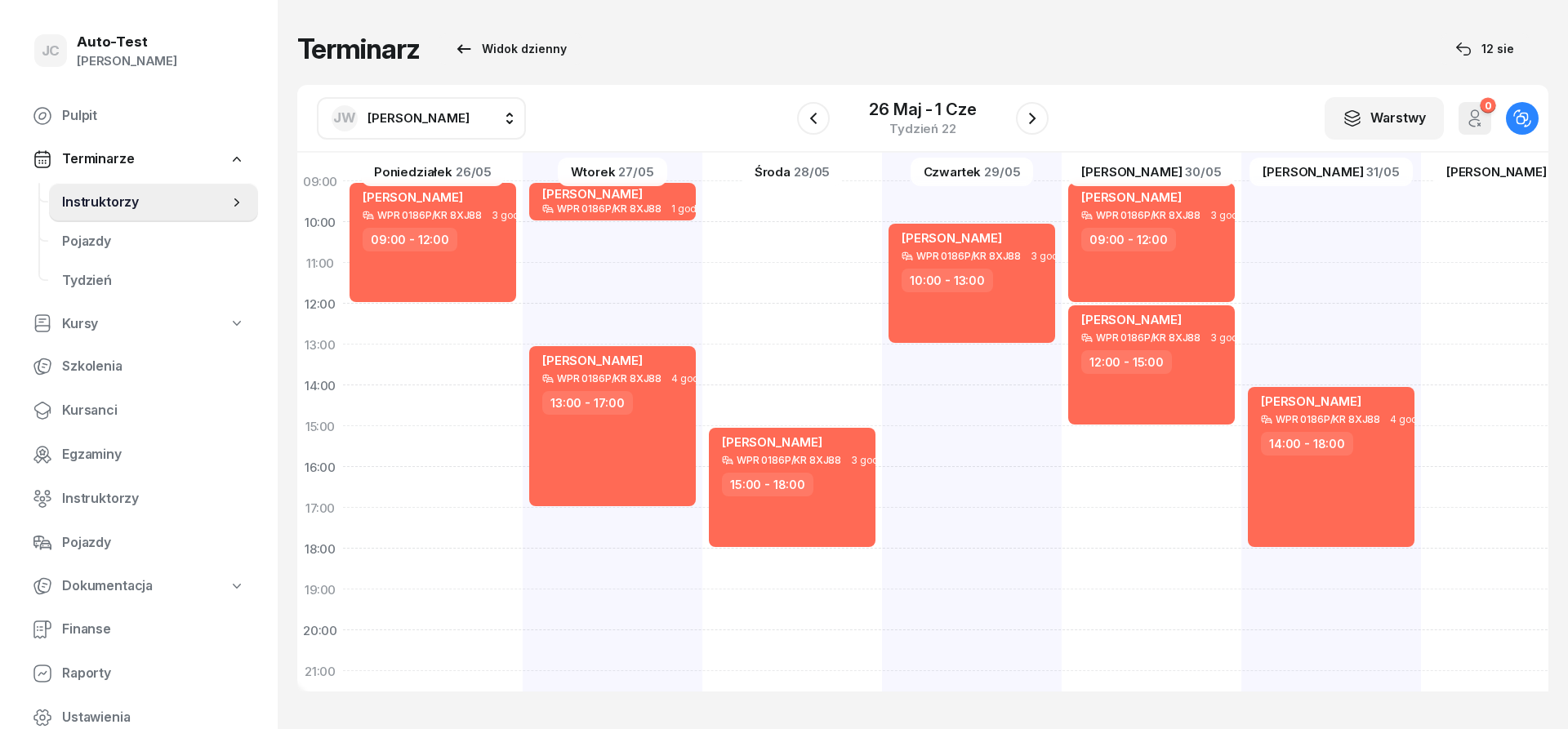
drag, startPoint x: 469, startPoint y: 104, endPoint x: 465, endPoint y: 120, distance: 16.5
click at [469, 106] on button "[PERSON_NAME]" at bounding box center [422, 118] width 209 height 42
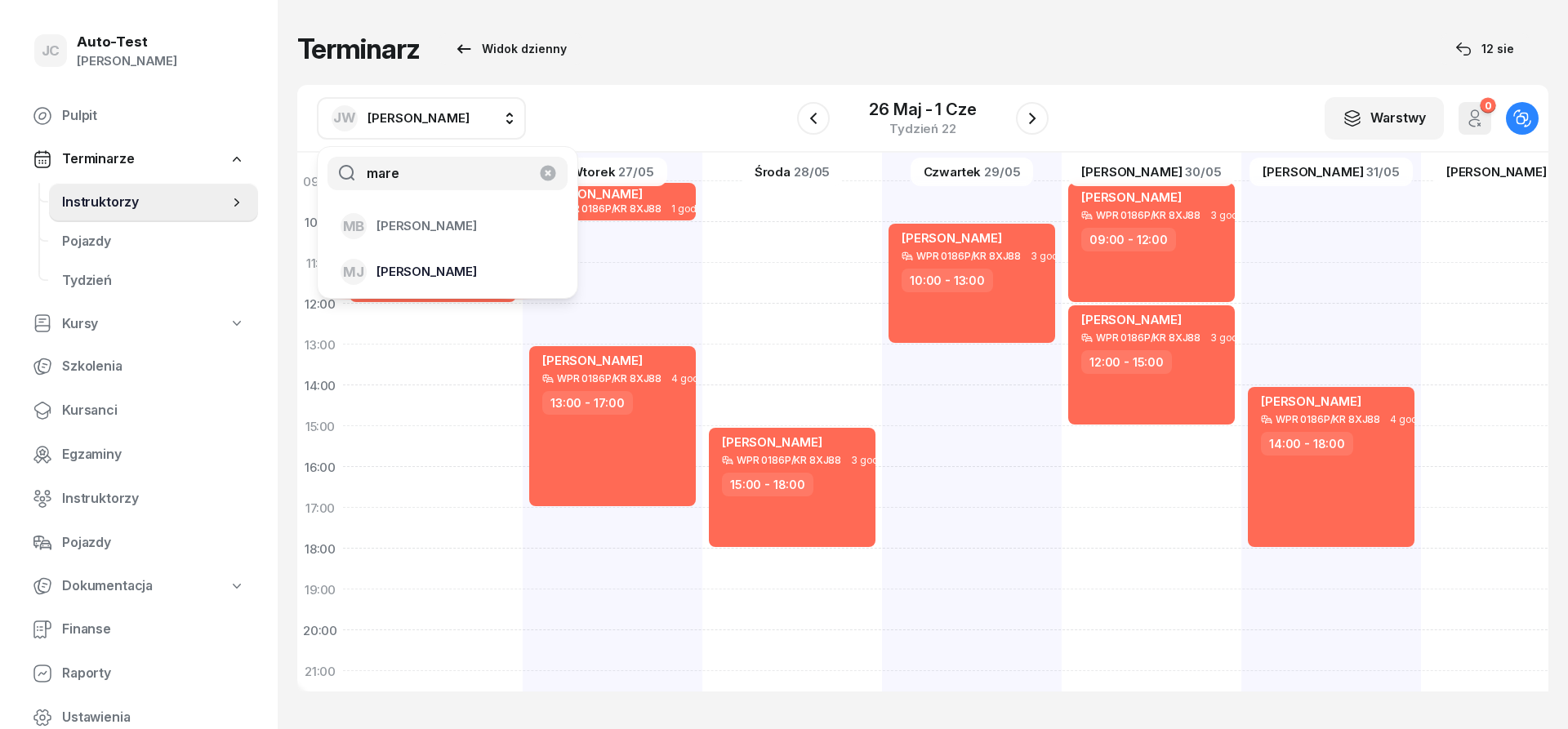
type input "mare"
click at [435, 282] on span "[PERSON_NAME]" at bounding box center [426, 271] width 100 height 21
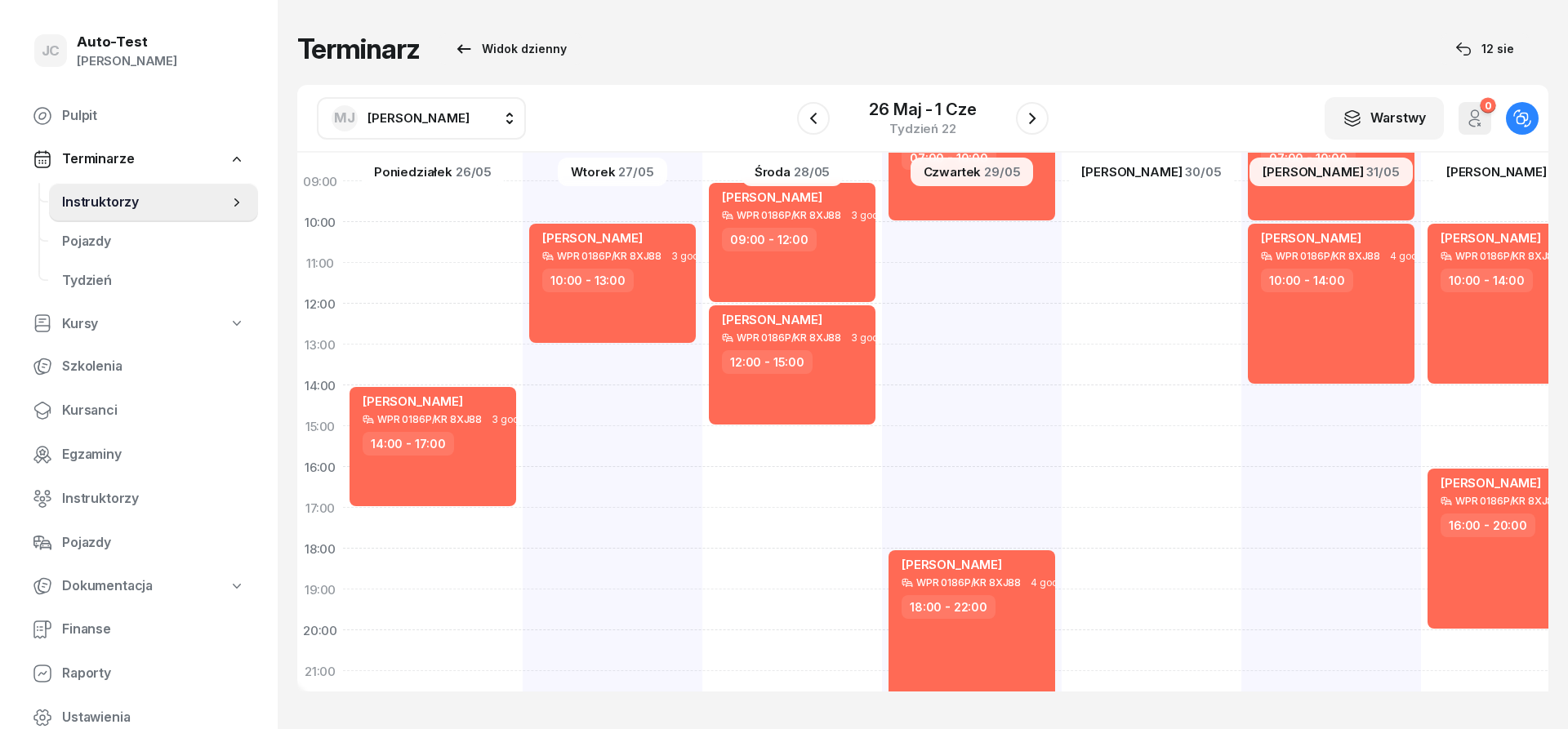
click at [437, 127] on span "[PERSON_NAME]" at bounding box center [418, 118] width 102 height 21
type input "jer"
click at [436, 221] on span "[PERSON_NAME]" at bounding box center [426, 226] width 100 height 21
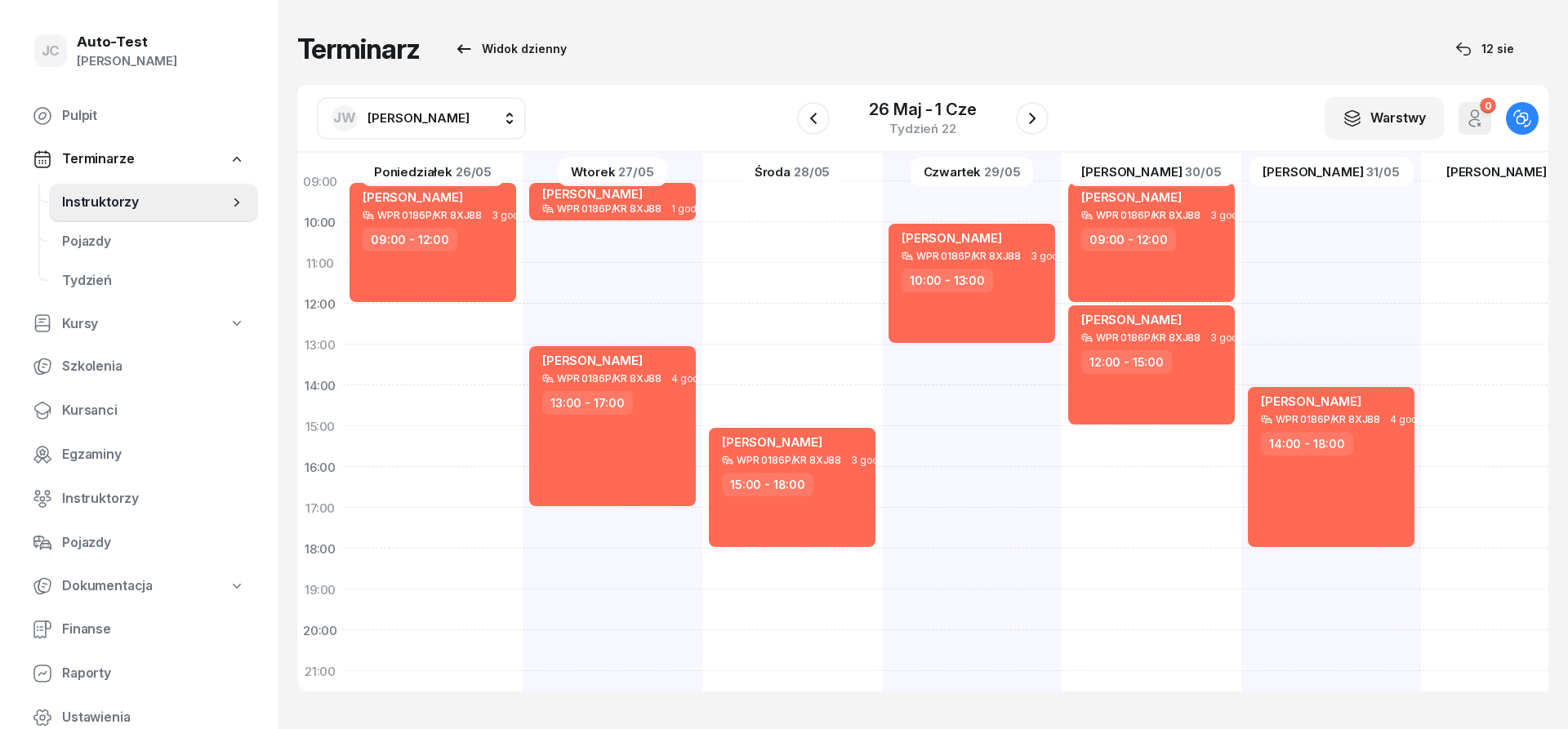
click at [417, 129] on div "[PERSON_NAME]" at bounding box center [400, 118] width 138 height 26
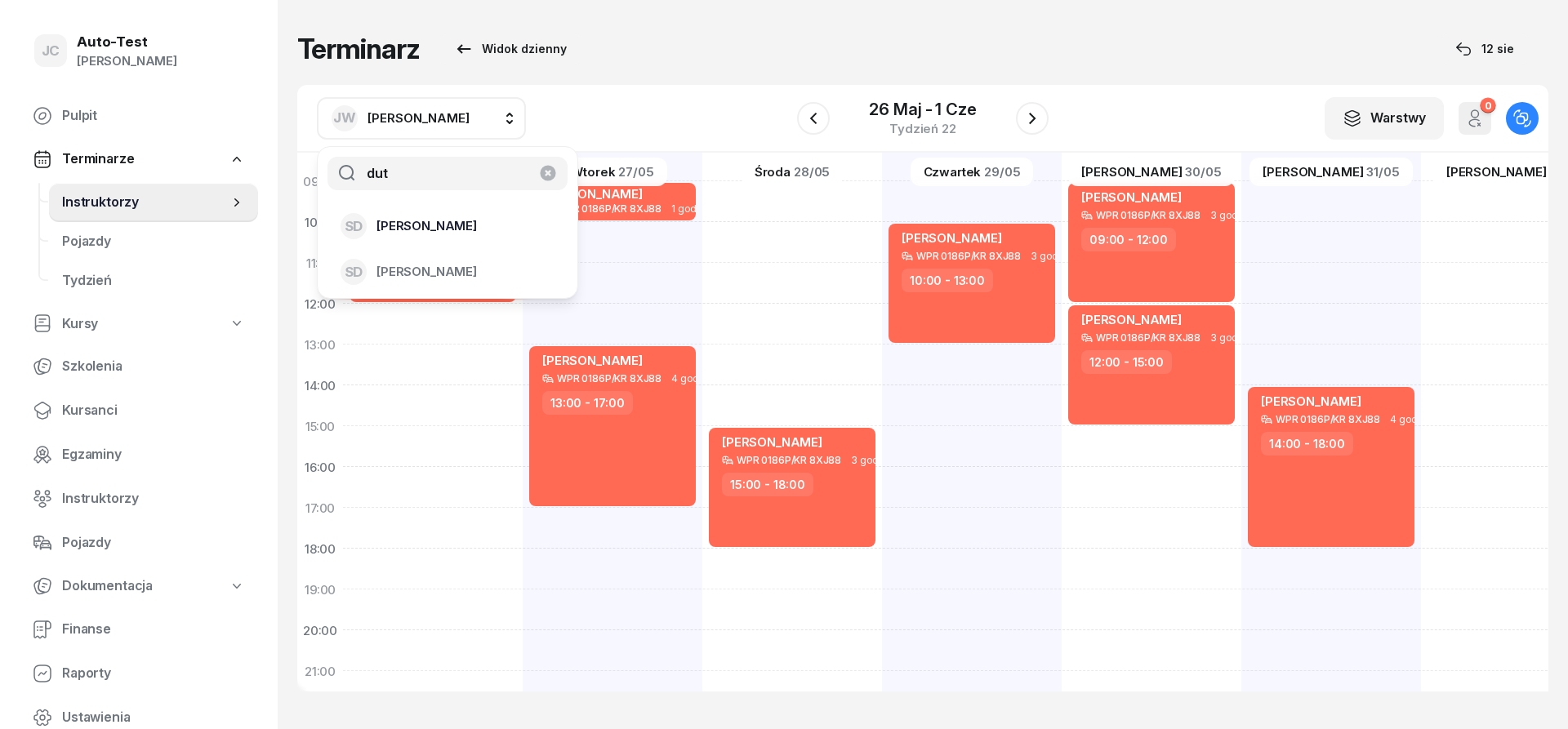
type input "dut"
click at [424, 231] on span "[PERSON_NAME]" at bounding box center [426, 226] width 100 height 21
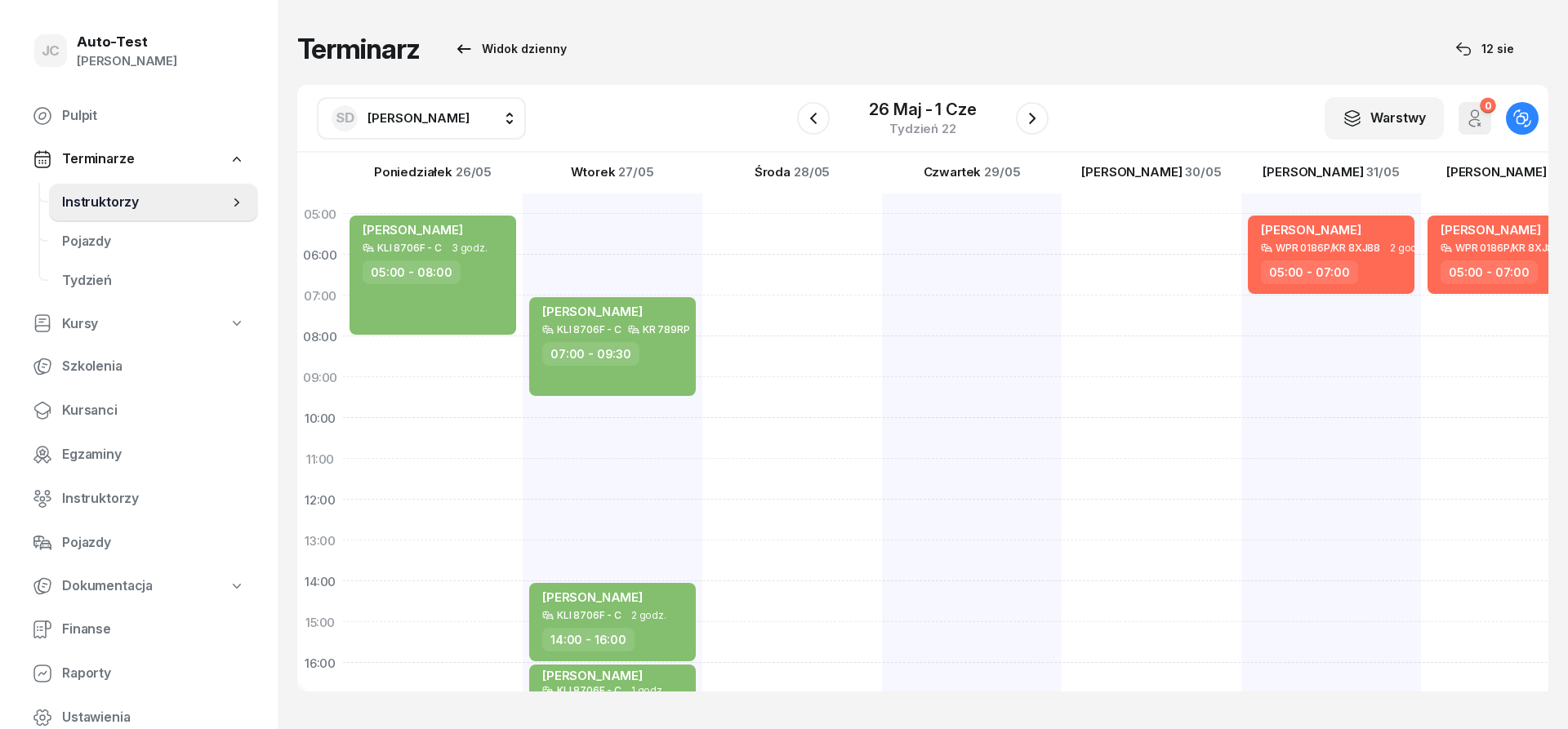
click at [443, 113] on span "[PERSON_NAME]" at bounding box center [418, 118] width 102 height 16
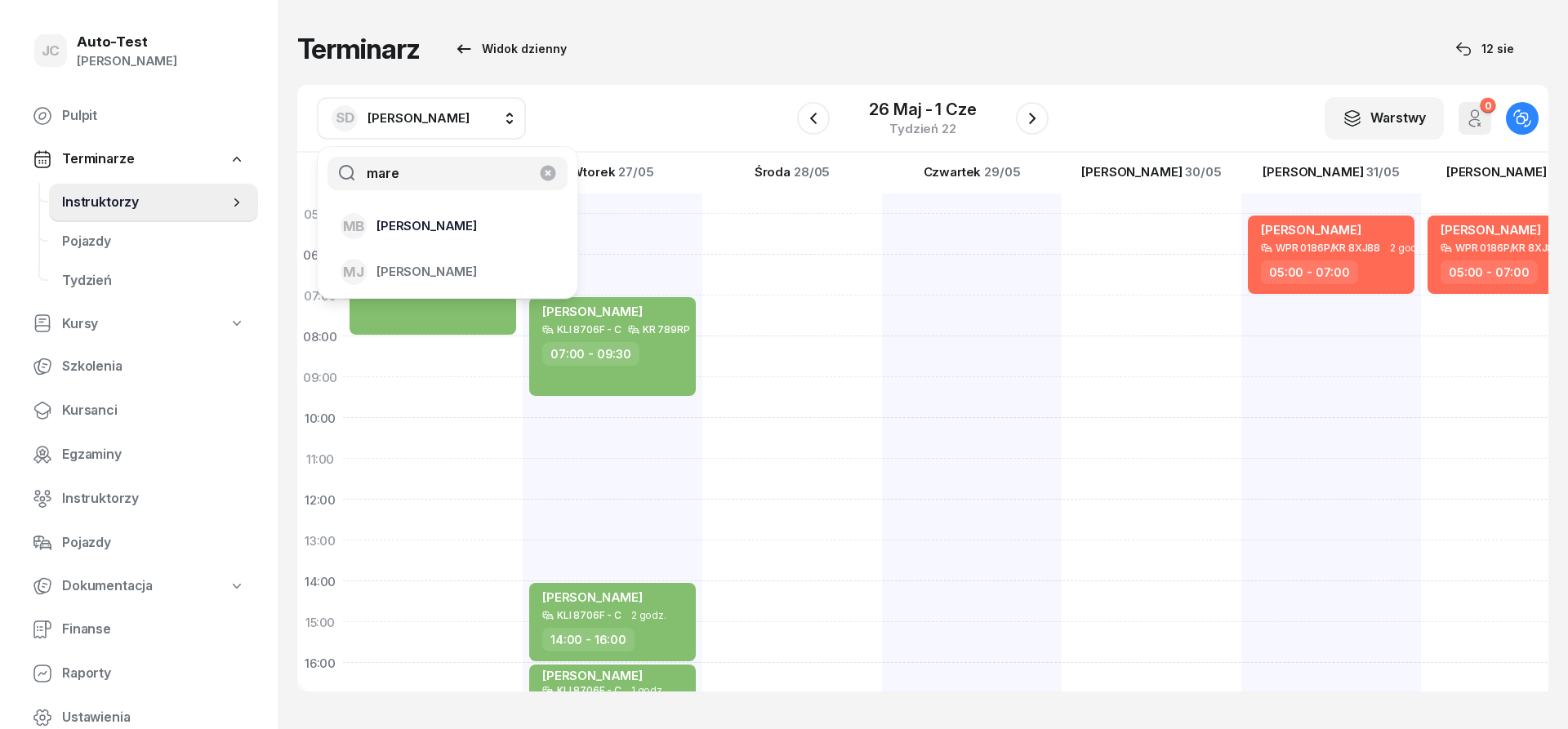
type input "mare"
click at [437, 222] on div "MB [PERSON_NAME]" at bounding box center [438, 226] width 195 height 26
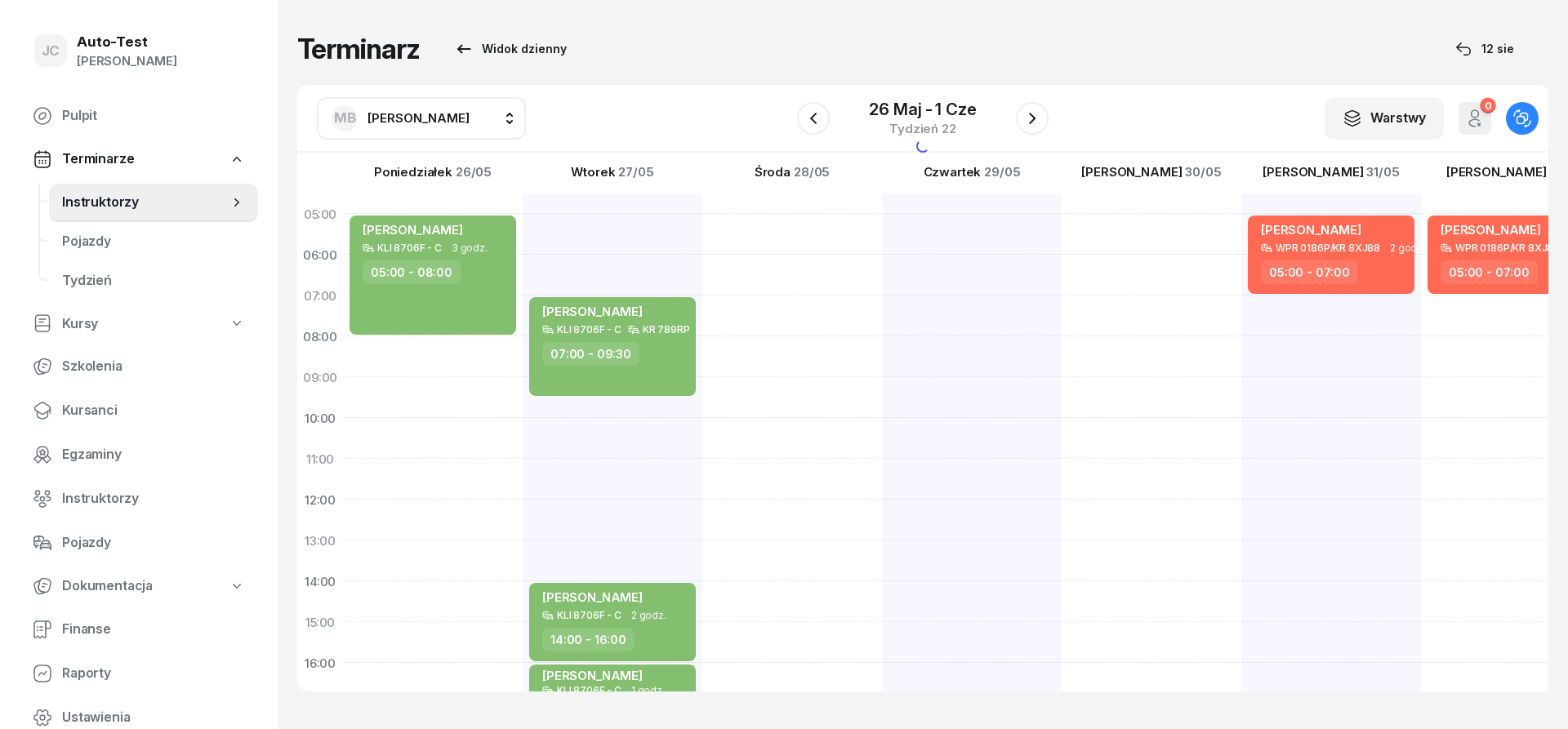
drag, startPoint x: 439, startPoint y: 105, endPoint x: 442, endPoint y: 121, distance: 16.3
click at [438, 106] on button "MB [PERSON_NAME]" at bounding box center [422, 118] width 209 height 42
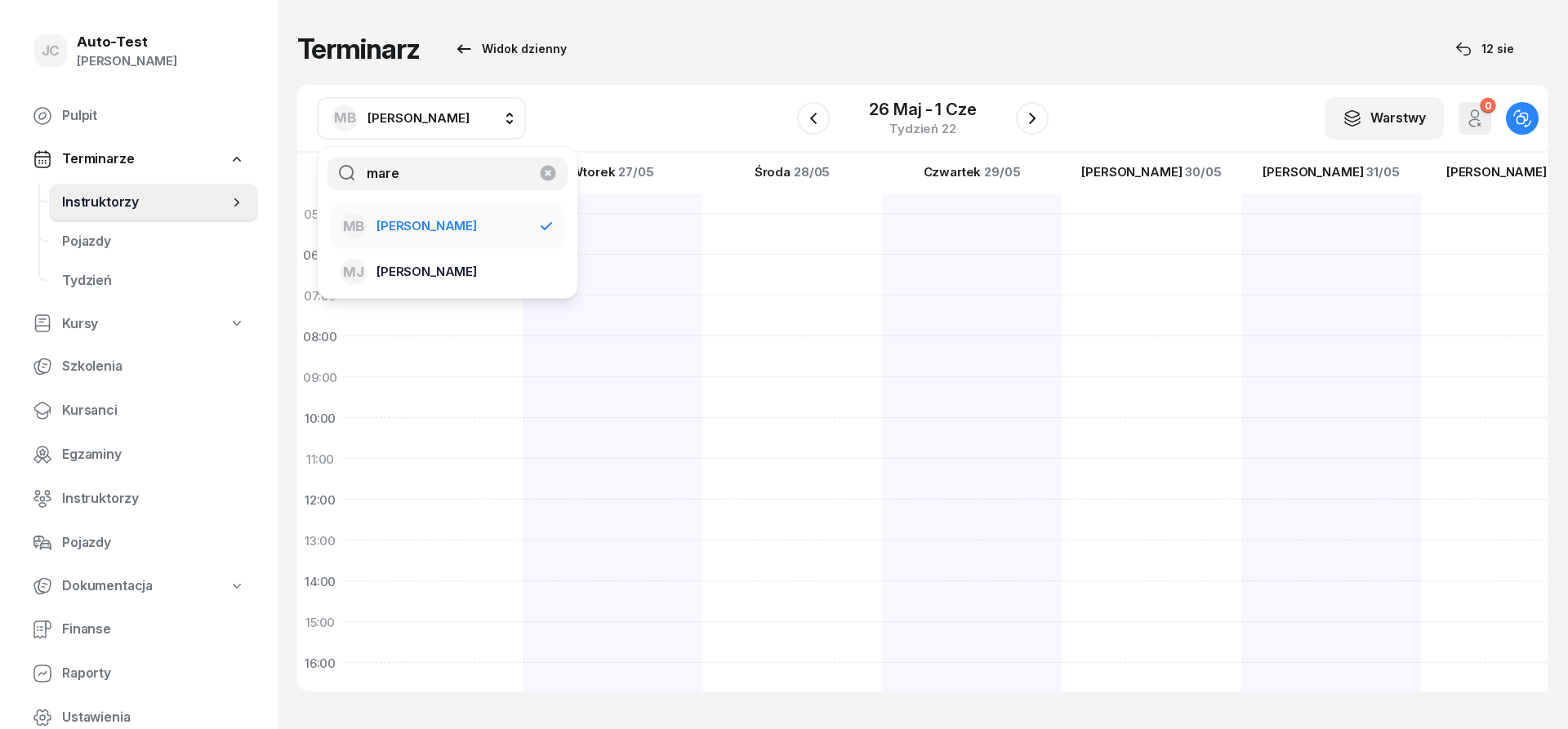
type input "mare"
click at [441, 264] on span "[PERSON_NAME]" at bounding box center [426, 271] width 100 height 21
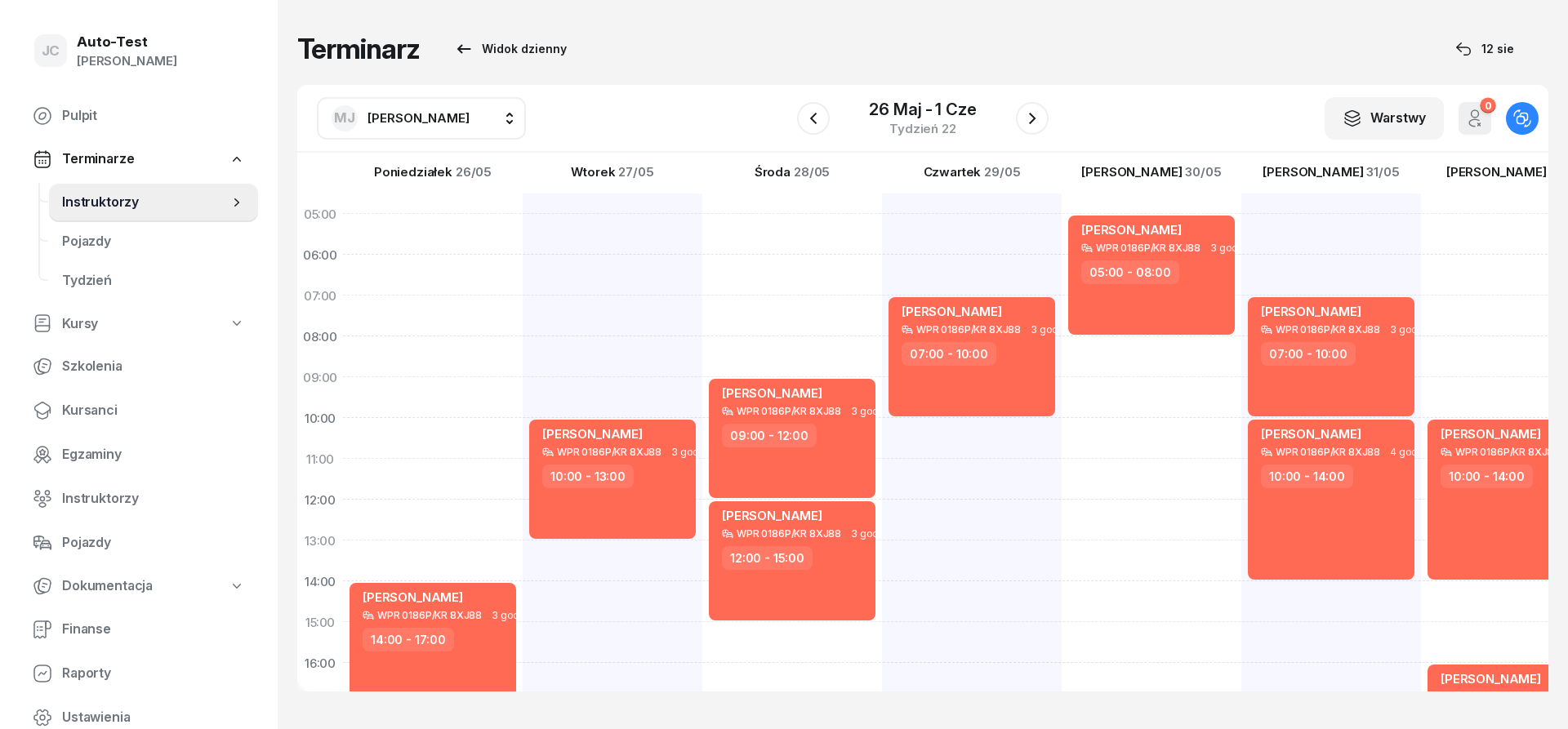
scroll to position [196, 0]
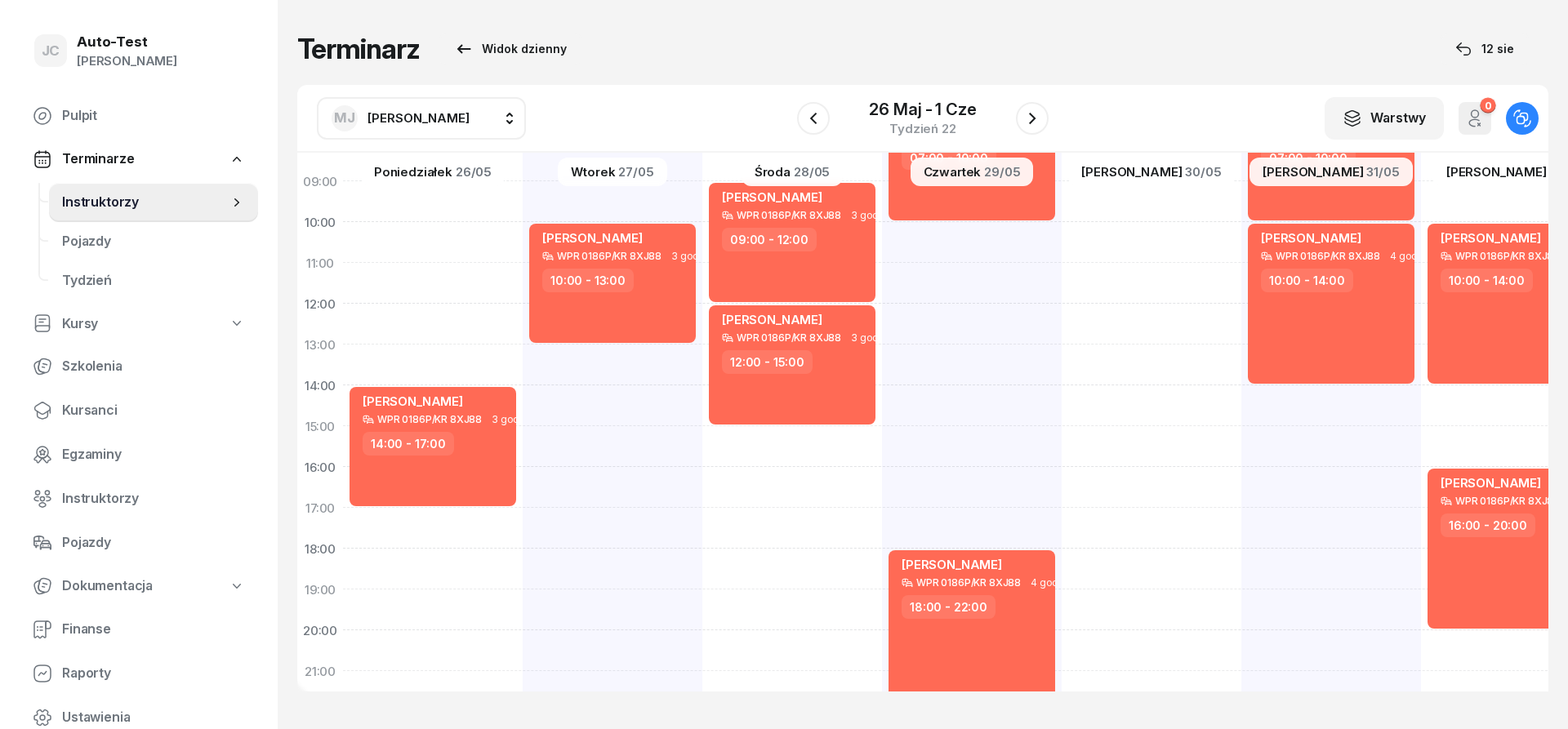
click at [1421, 569] on div "[PERSON_NAME] WPR 0186P/KR 8XJ88 3 godz. 07:00 - 10:00 [PERSON_NAME] WPR 0186P/…" at bounding box center [1511, 405] width 180 height 816
select select "18"
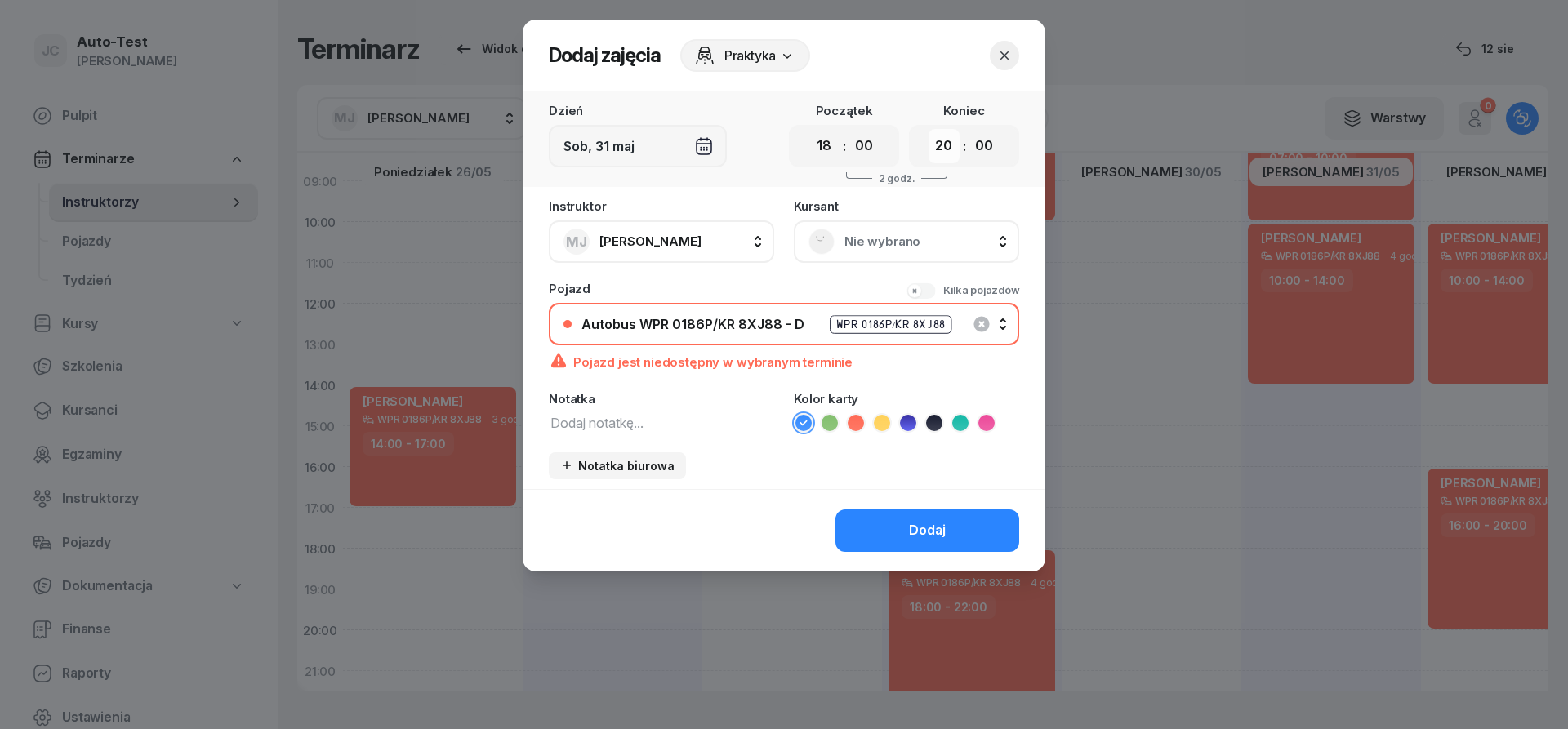
click at [929, 129] on select "00 01 02 03 04 05 06 07 08 09 10 11 12 13 14 15 16 17 18 19 20 21 22 23" at bounding box center [944, 145] width 31 height 34
select select "22"
click option "22" at bounding box center [0, 0] width 0 height 0
click at [860, 252] on div "Nie wybrano" at bounding box center [906, 241] width 196 height 26
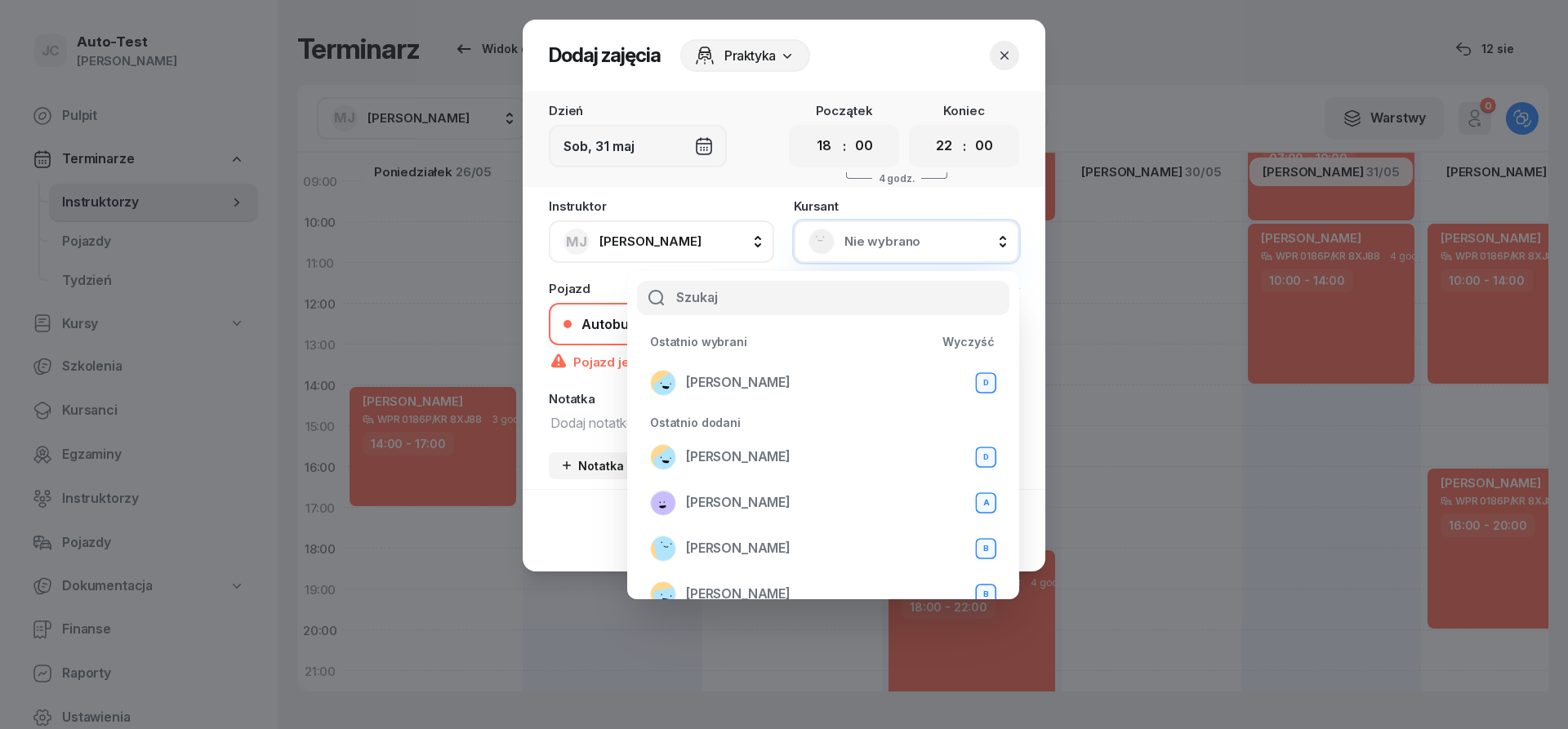
click at [866, 73] on header "Dodaj zajęcia Praktyka" at bounding box center [784, 55] width 523 height 72
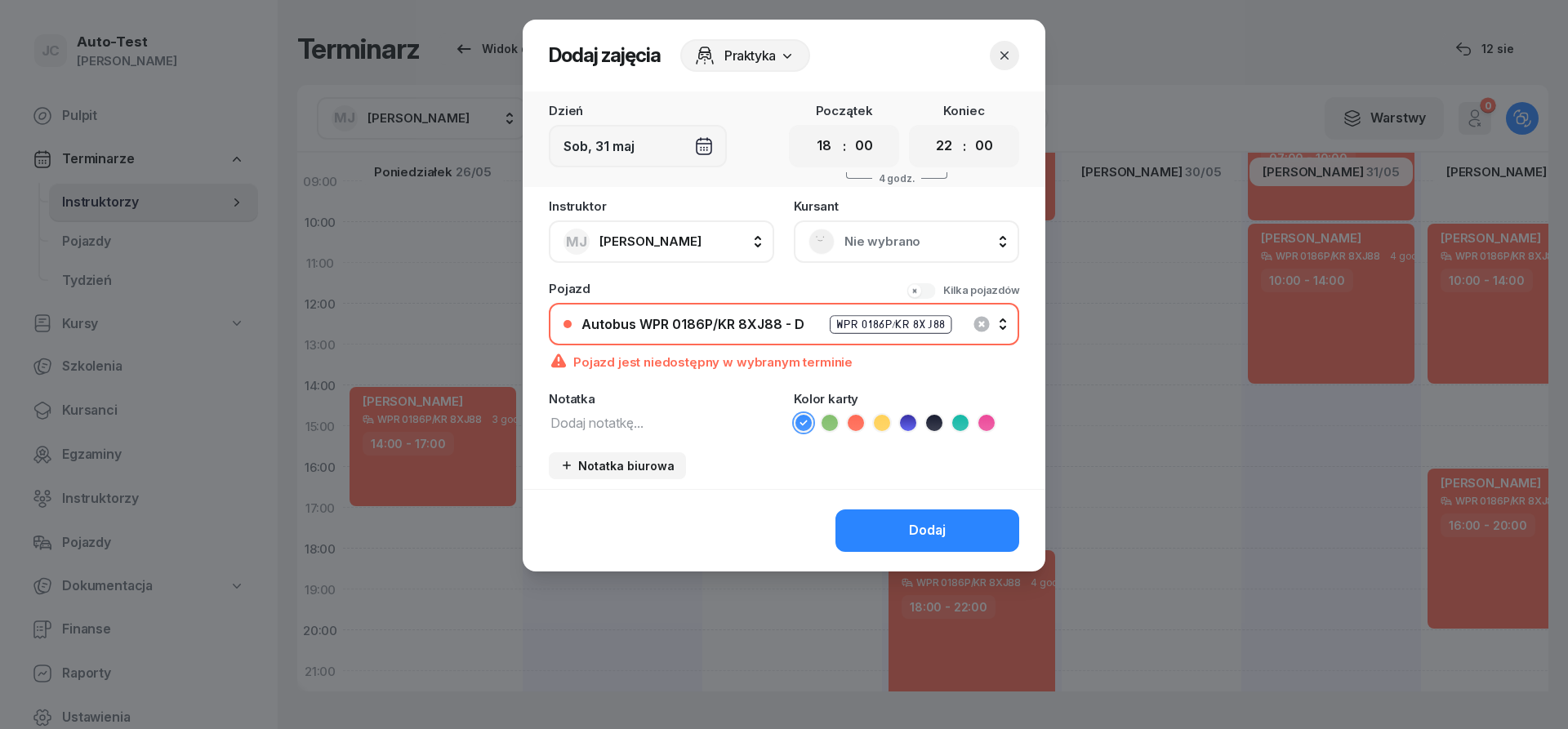
click at [1001, 59] on icon "button" at bounding box center [1004, 55] width 8 height 8
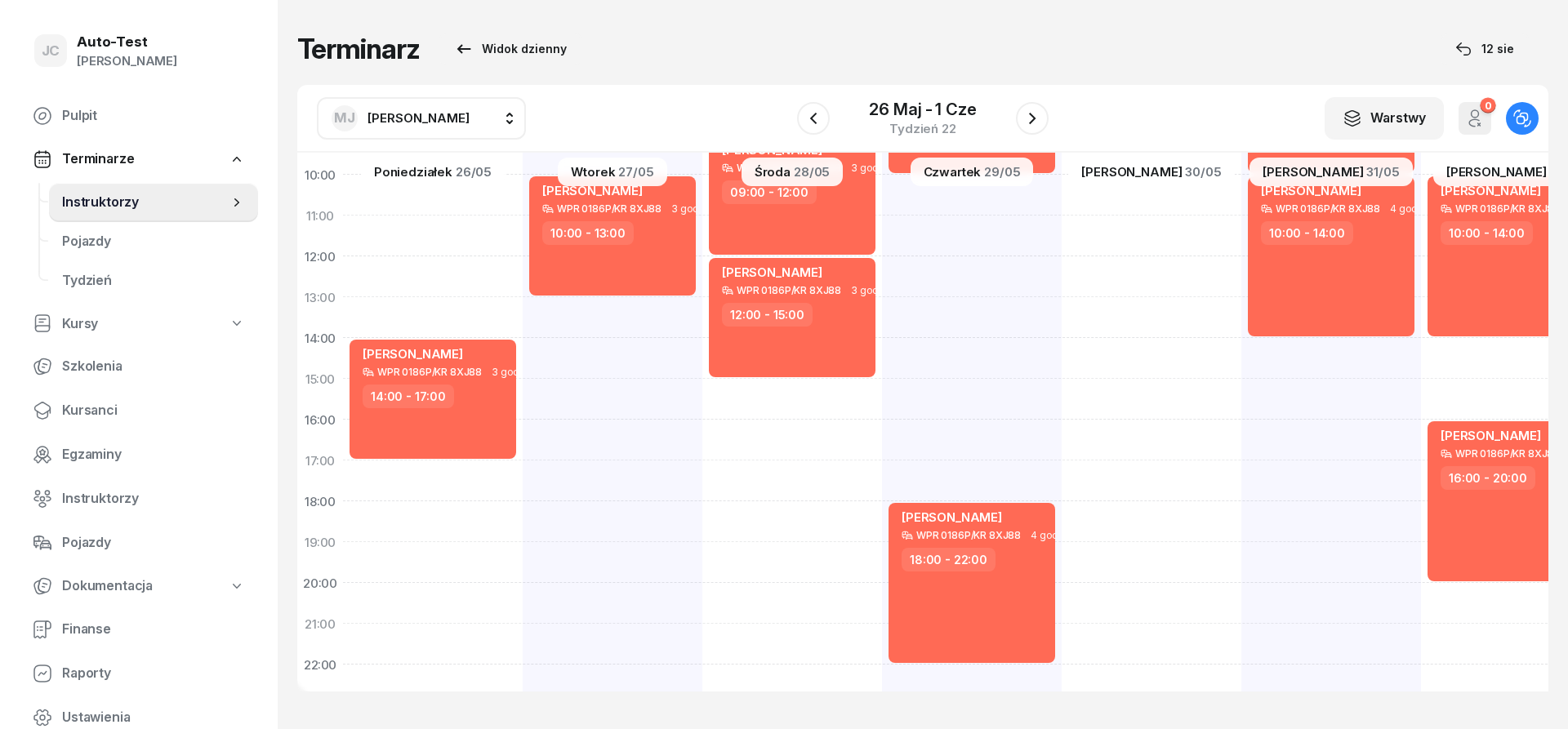
scroll to position [319, 0]
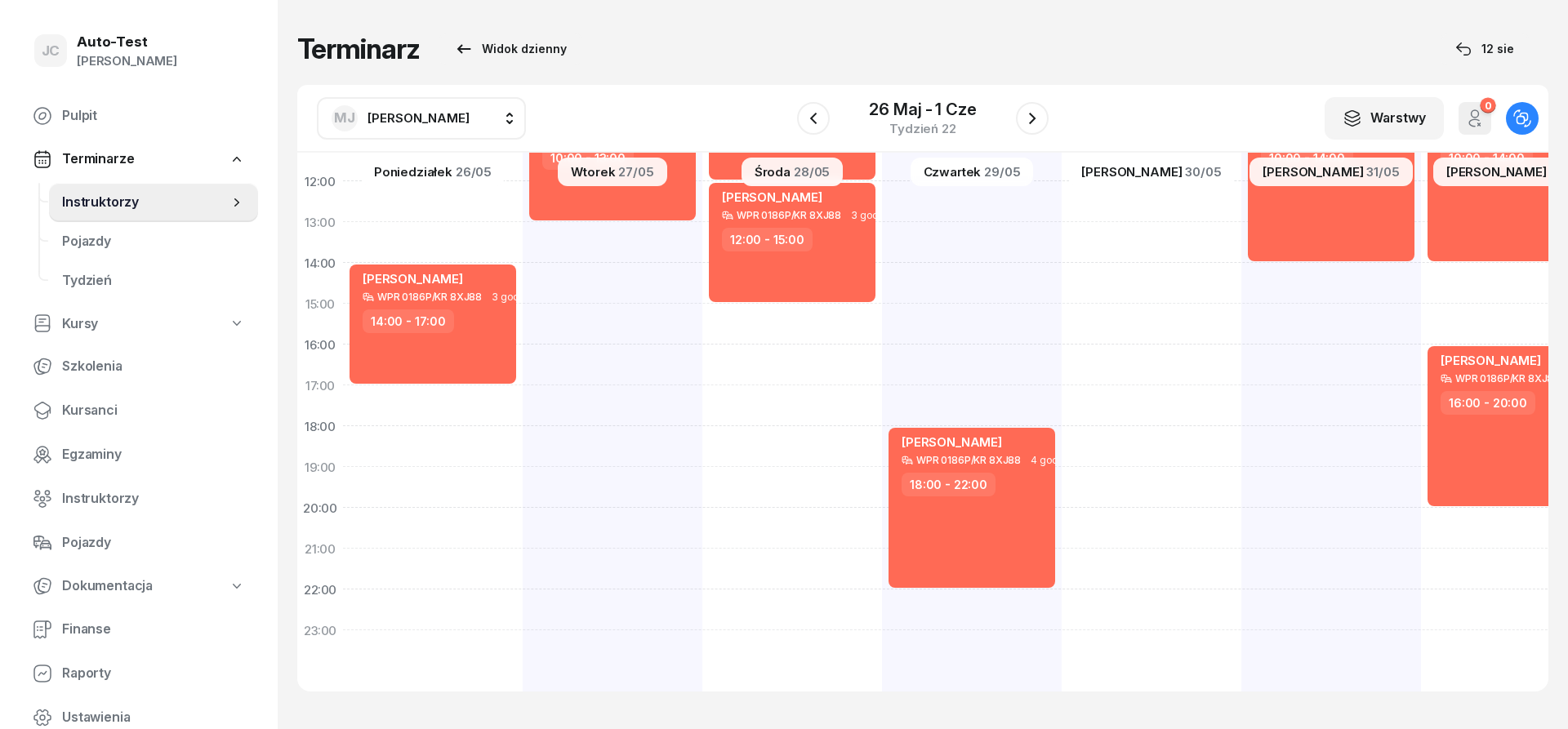
click at [399, 114] on span "[PERSON_NAME]" at bounding box center [418, 118] width 102 height 16
type input "kowa"
click at [426, 220] on span "[PERSON_NAME]" at bounding box center [426, 226] width 100 height 21
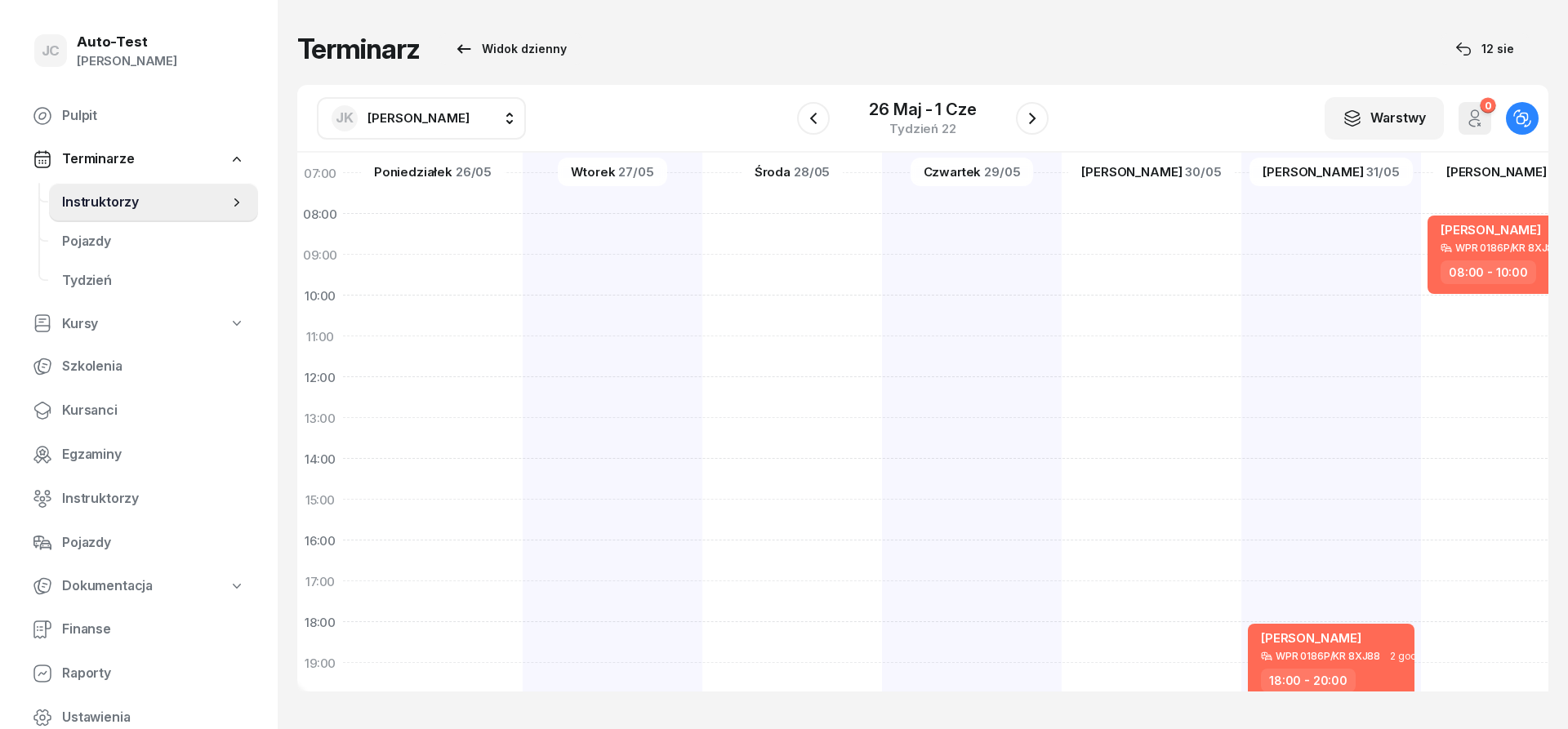
scroll to position [319, 0]
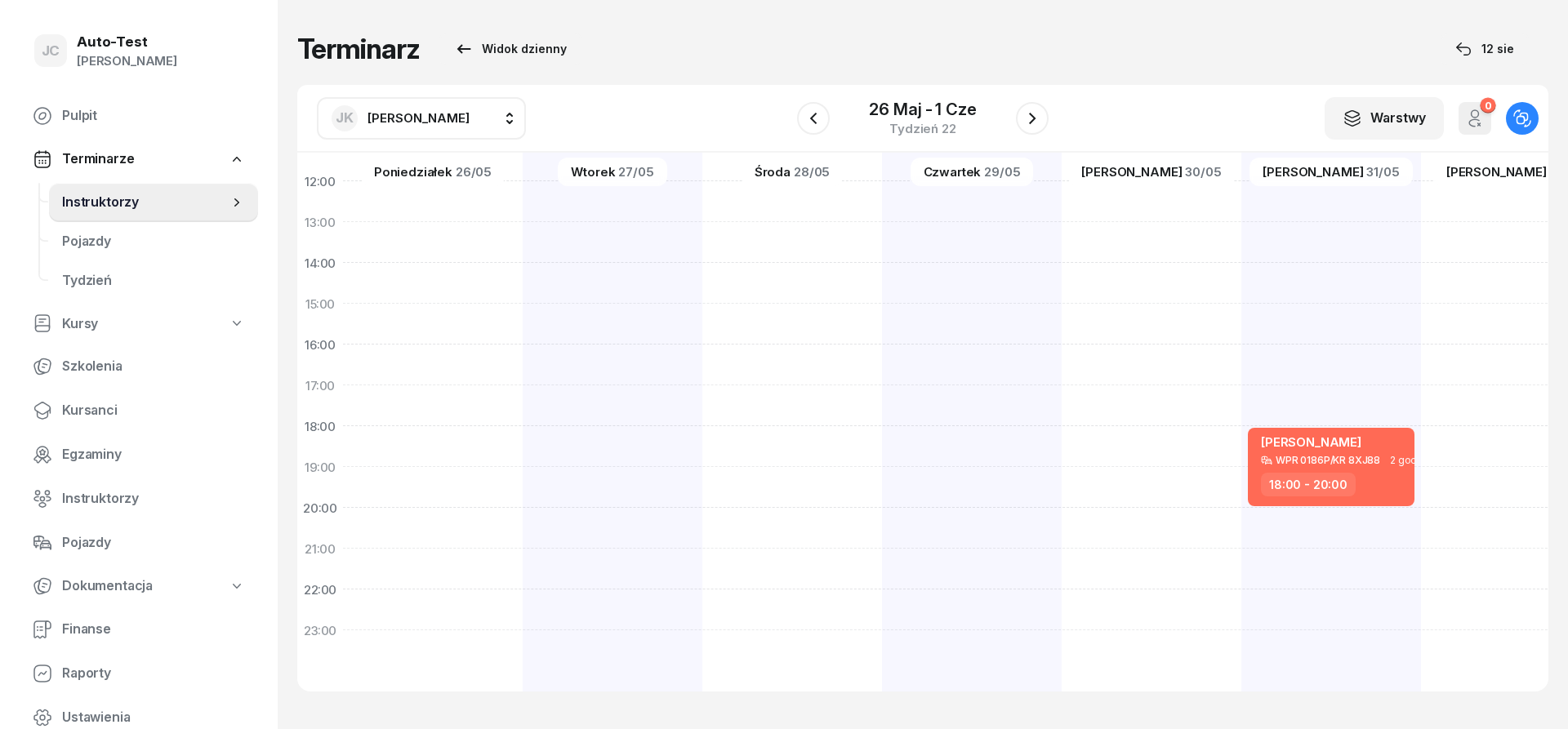
click at [430, 123] on button "[PERSON_NAME] [PERSON_NAME]" at bounding box center [422, 118] width 209 height 42
type input "k"
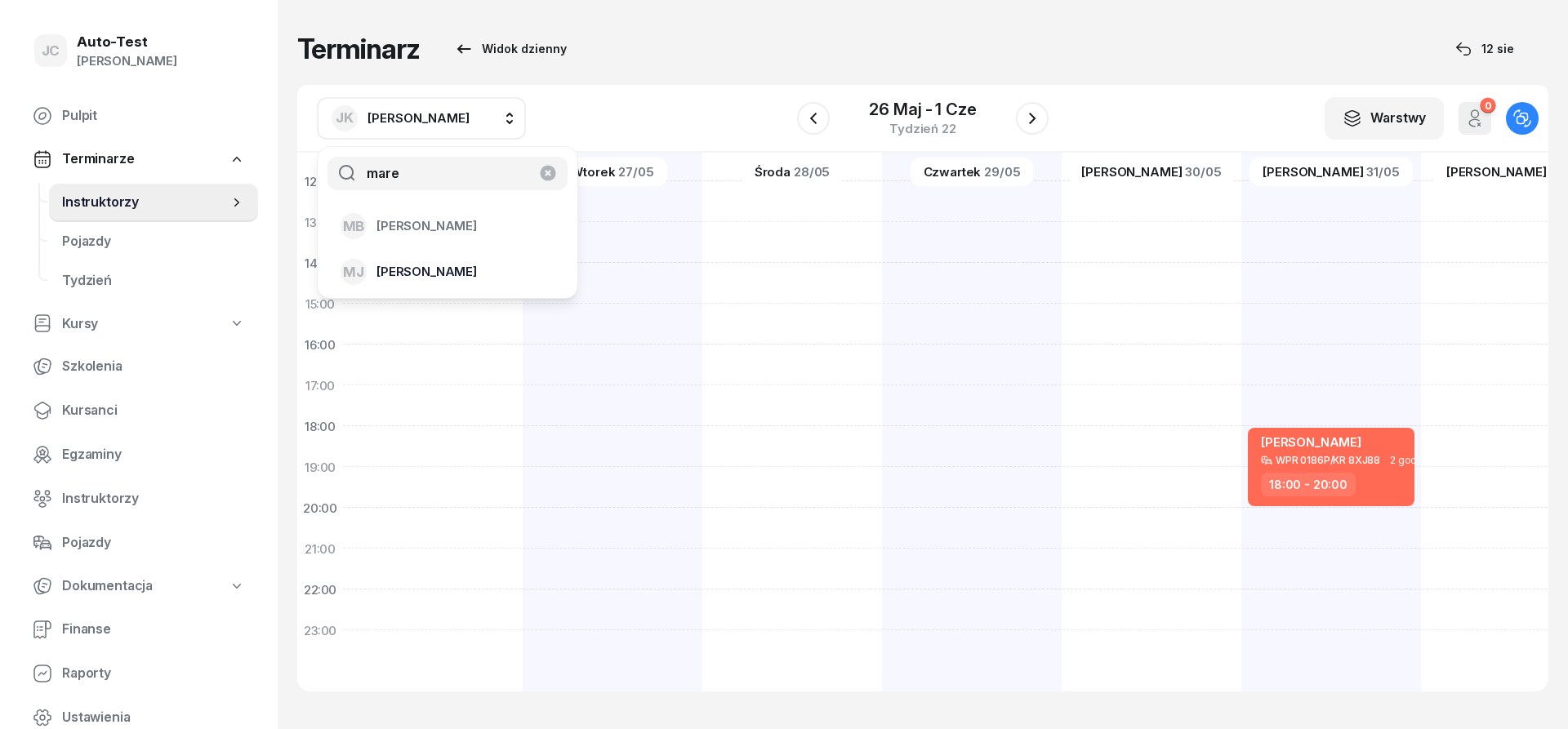
type input "mare"
click at [440, 265] on span "[PERSON_NAME]" at bounding box center [426, 271] width 100 height 21
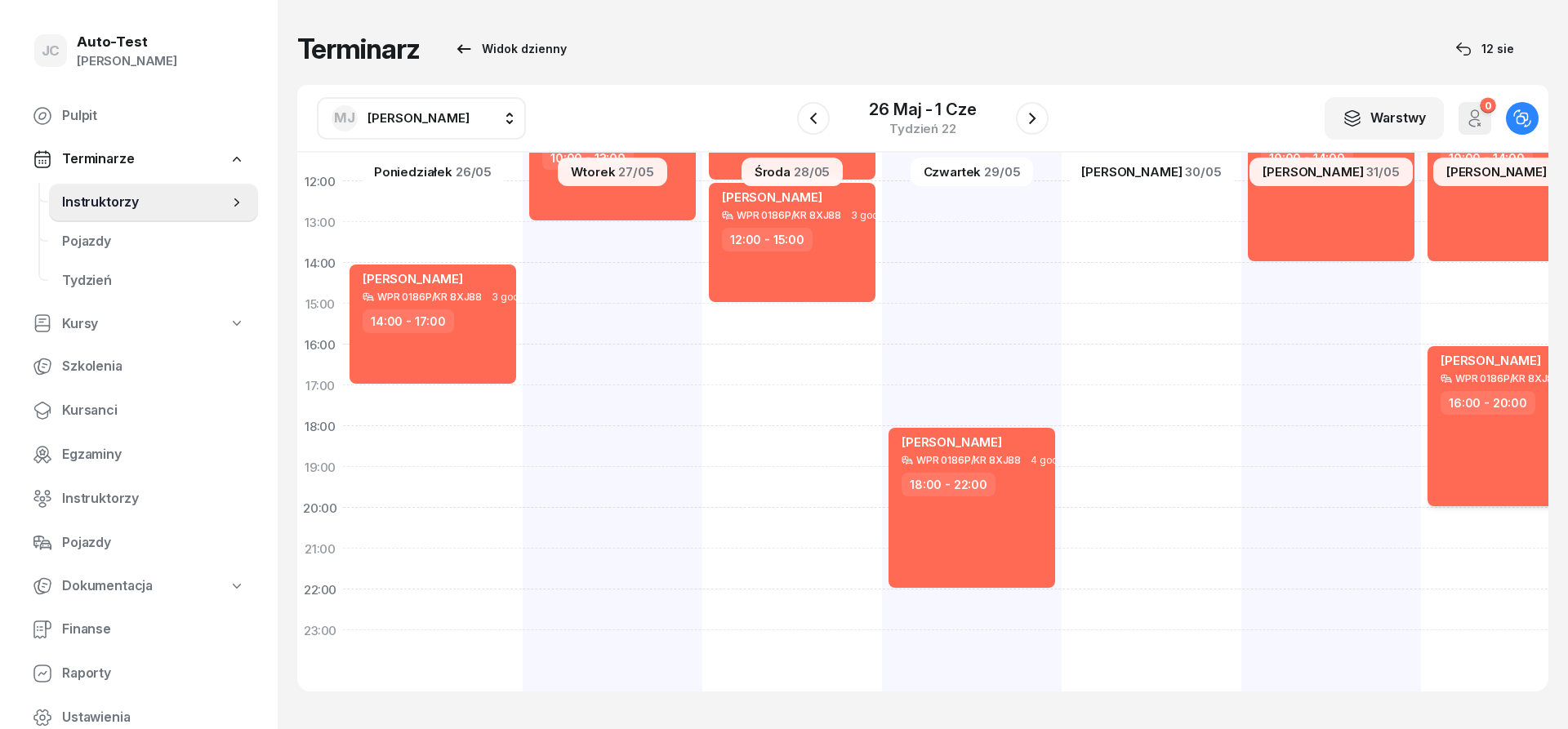
click at [1495, 444] on div "[PERSON_NAME] WPR 0186P/KR 8XJ88 4 godz. 16:00 - 20:00" at bounding box center [1510, 426] width 166 height 160
select select "16"
select select "20"
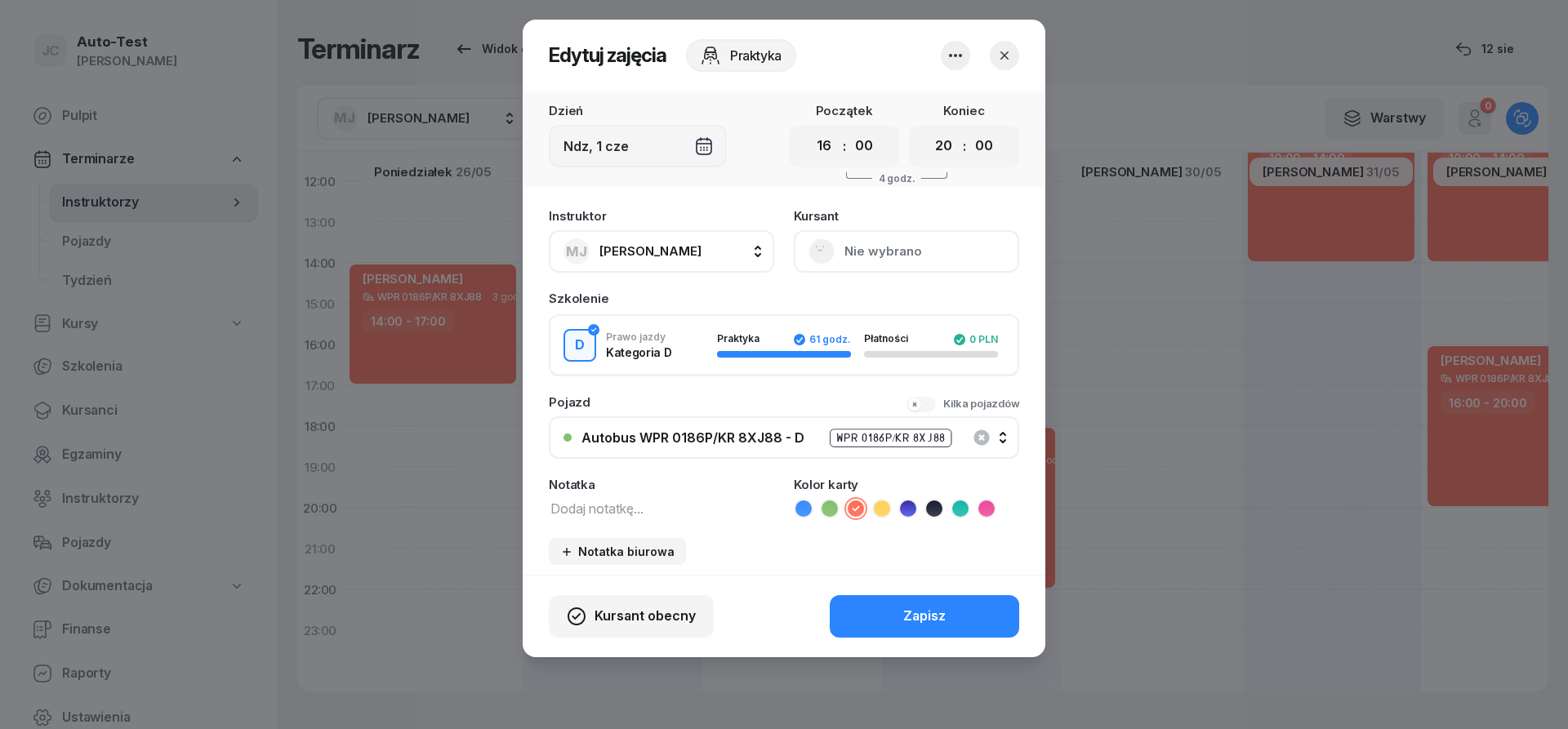
click at [997, 62] on button "button" at bounding box center [1004, 55] width 29 height 29
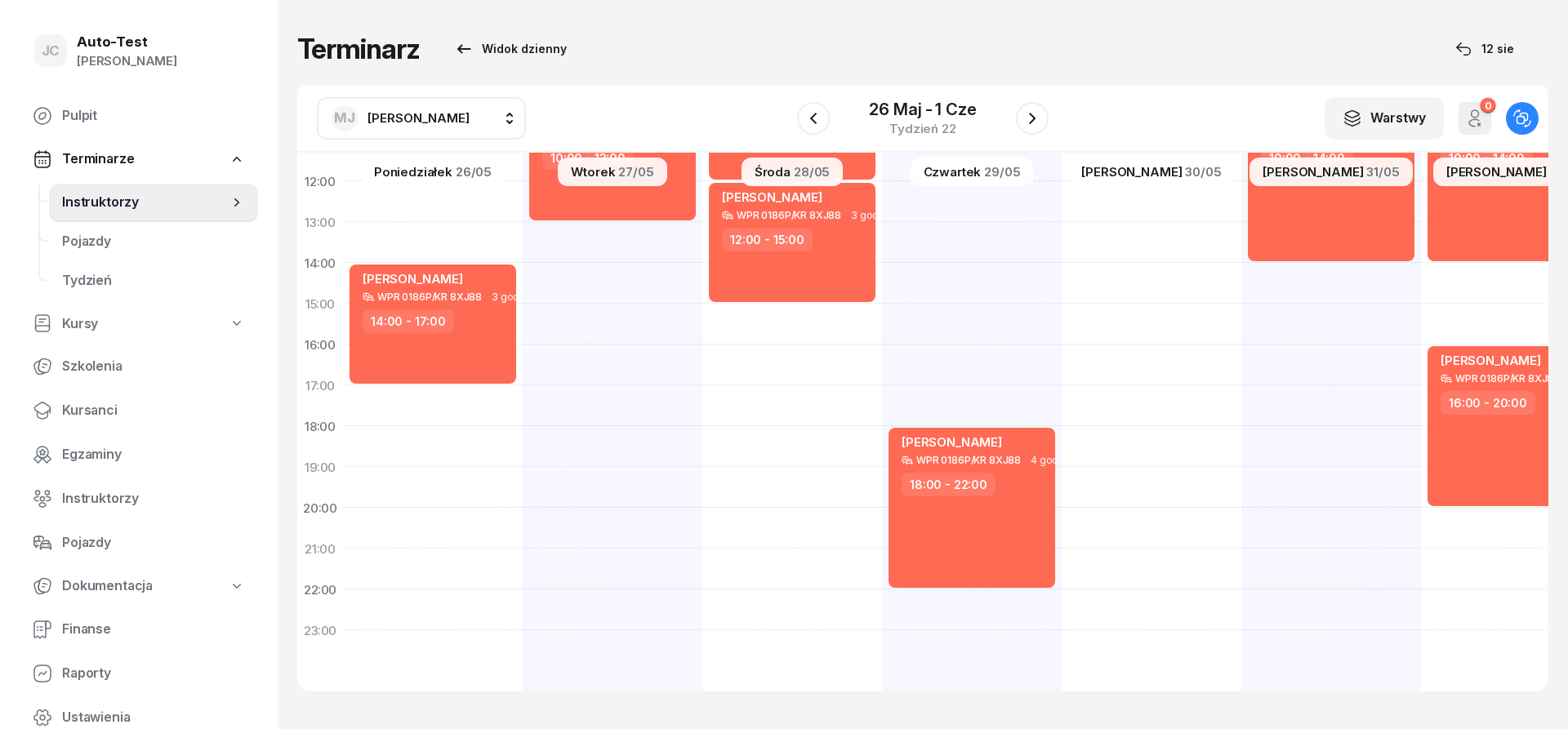
click at [433, 114] on span "[PERSON_NAME]" at bounding box center [418, 118] width 102 height 16
type input "jerz"
click at [440, 240] on li "[PERSON_NAME]" at bounding box center [447, 226] width 233 height 46
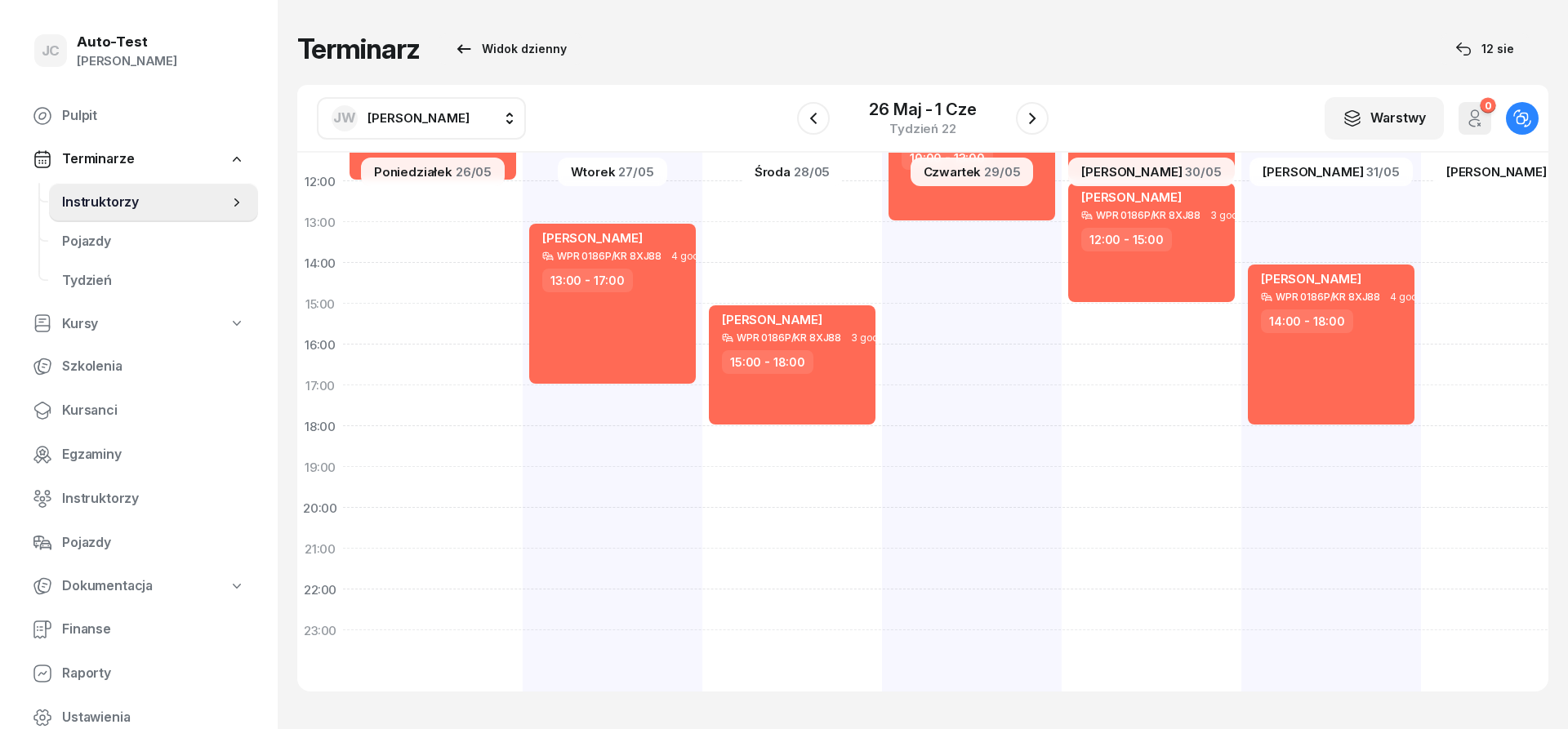
click at [451, 106] on div "[PERSON_NAME]" at bounding box center [400, 118] width 138 height 26
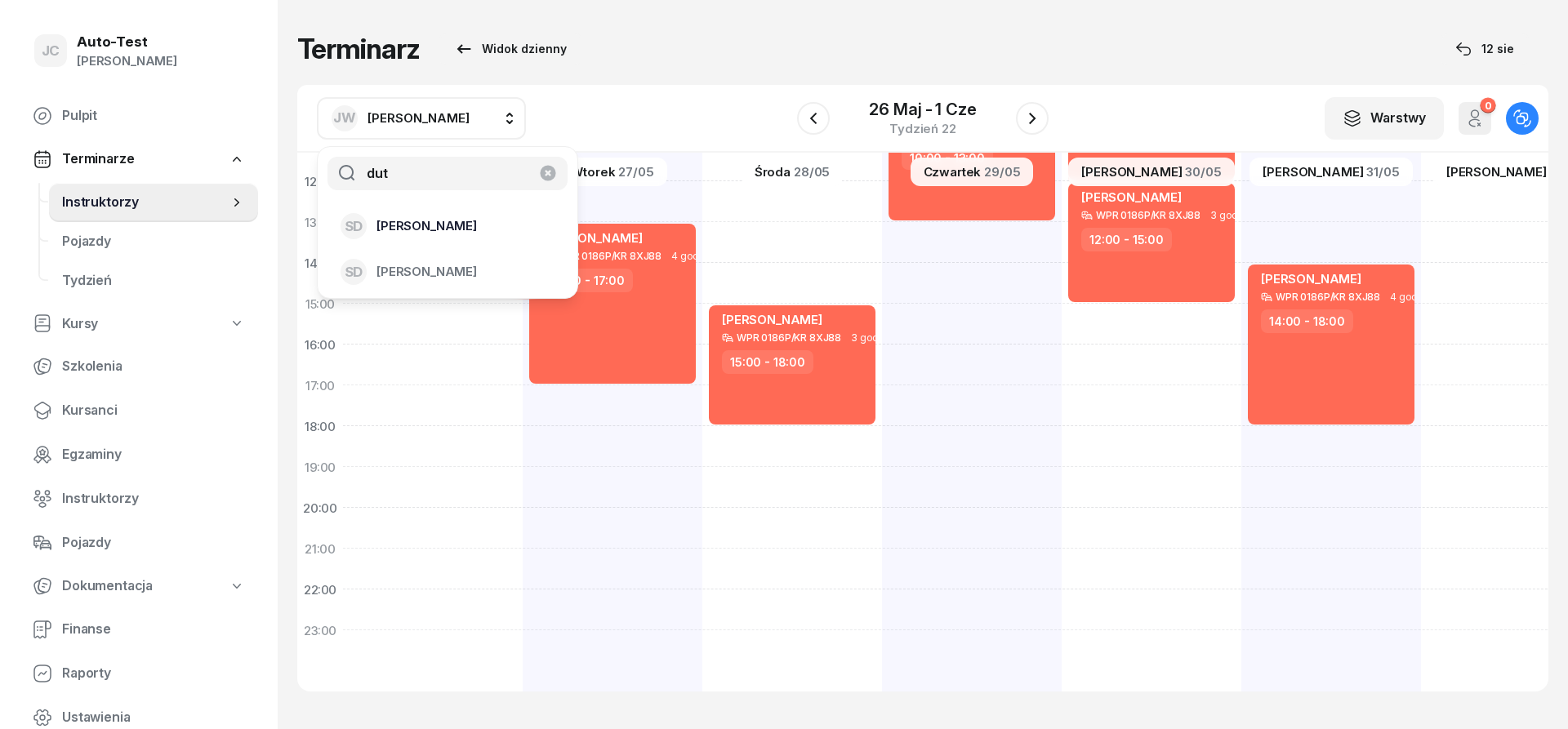
type input "dut"
click at [446, 230] on span "[PERSON_NAME]" at bounding box center [426, 226] width 100 height 21
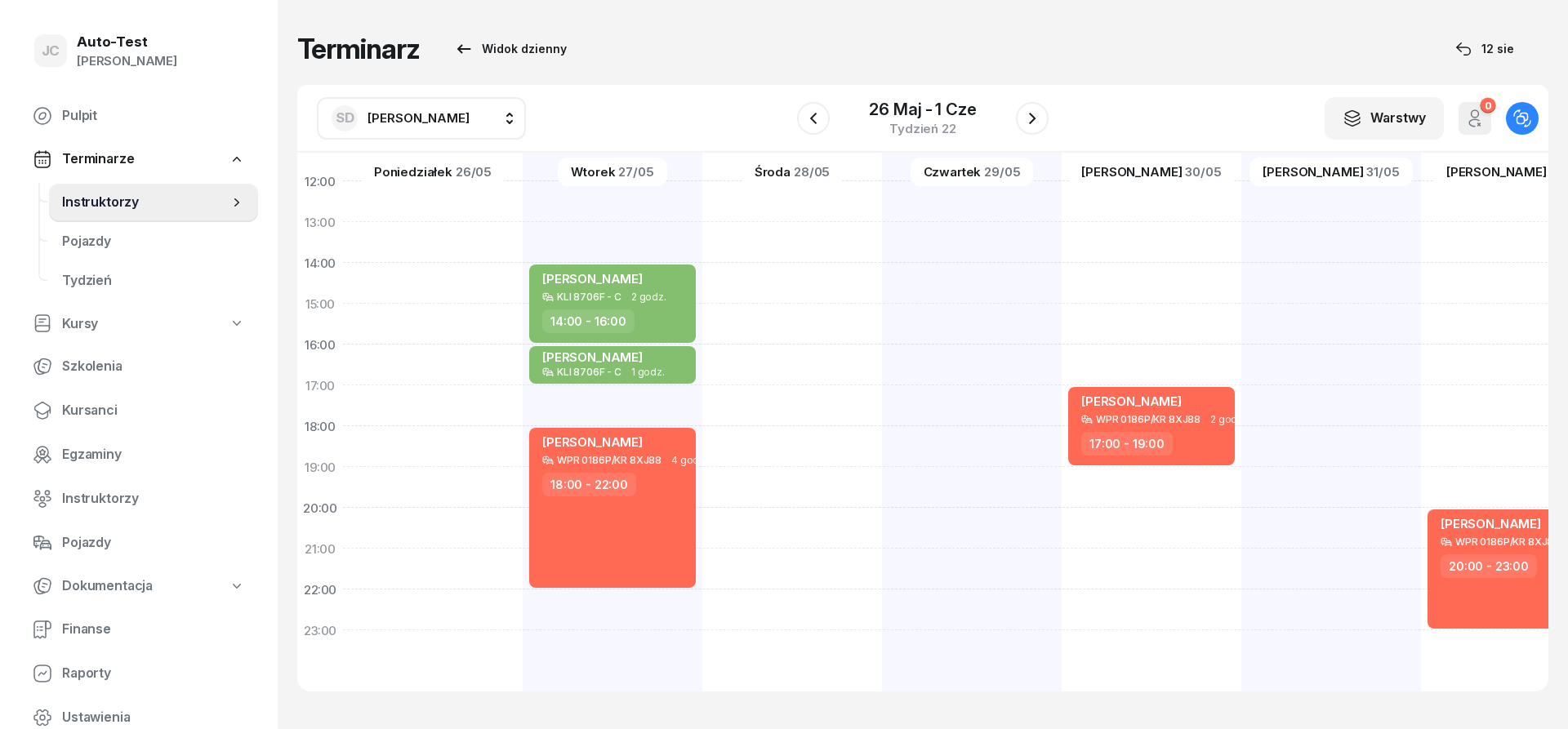
click at [393, 124] on span "[PERSON_NAME]" at bounding box center [418, 118] width 102 height 16
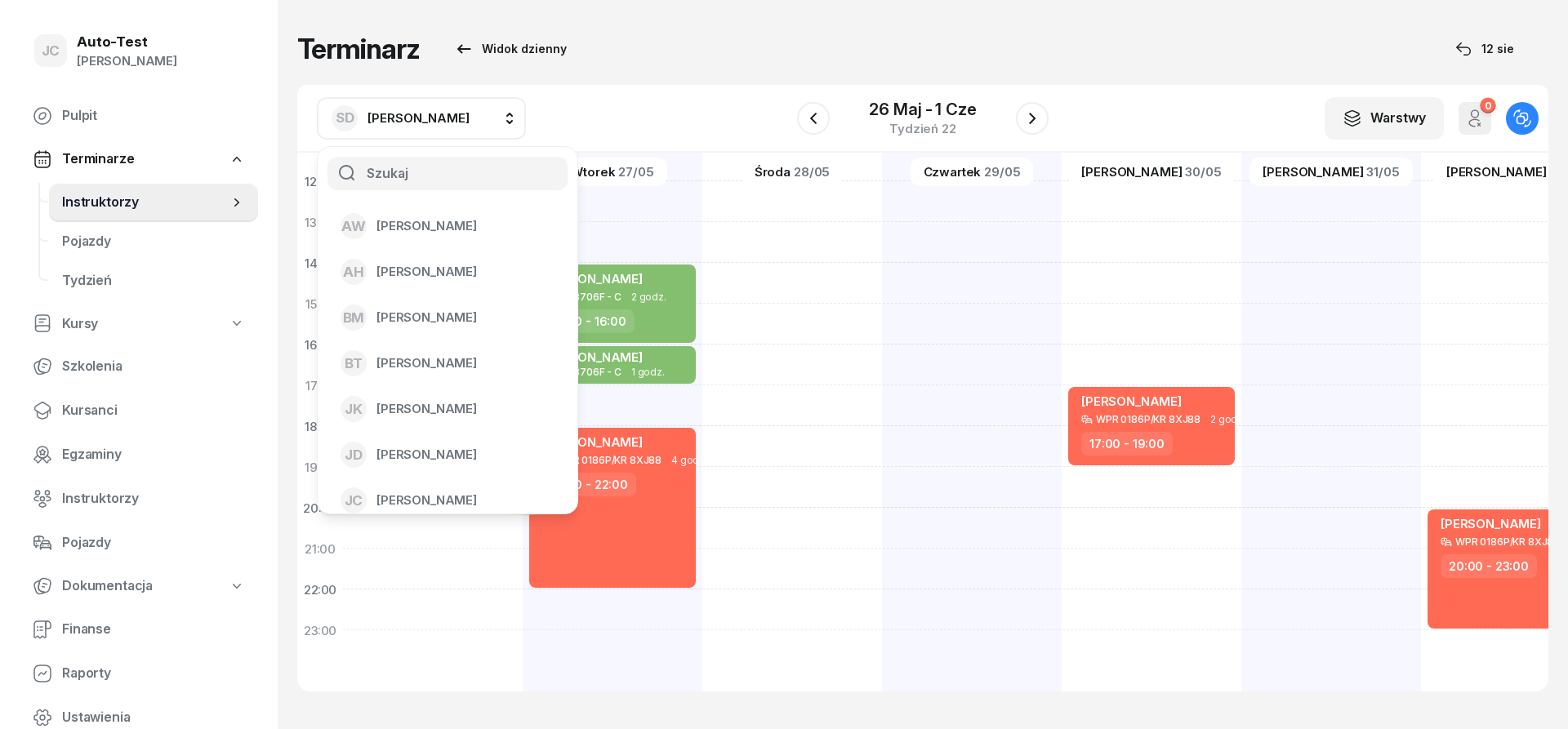
click at [676, 77] on div "Terminarz Widok dzienny 12 sie SD [PERSON_NAME] AW [PERSON_NAME] AH [PERSON_NAM…" at bounding box center [923, 362] width 1251 height 724
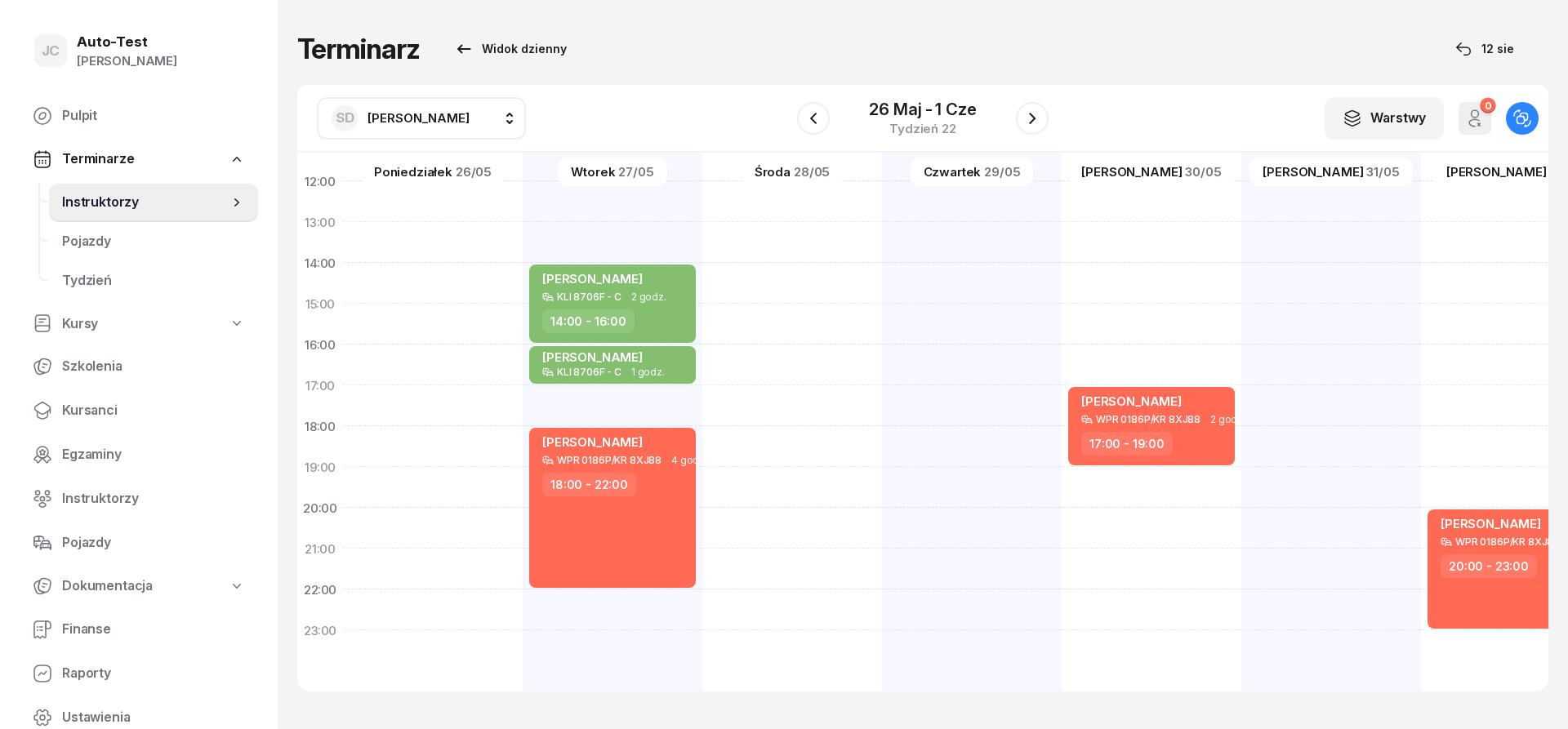
click at [441, 120] on span "[PERSON_NAME]" at bounding box center [418, 118] width 102 height 16
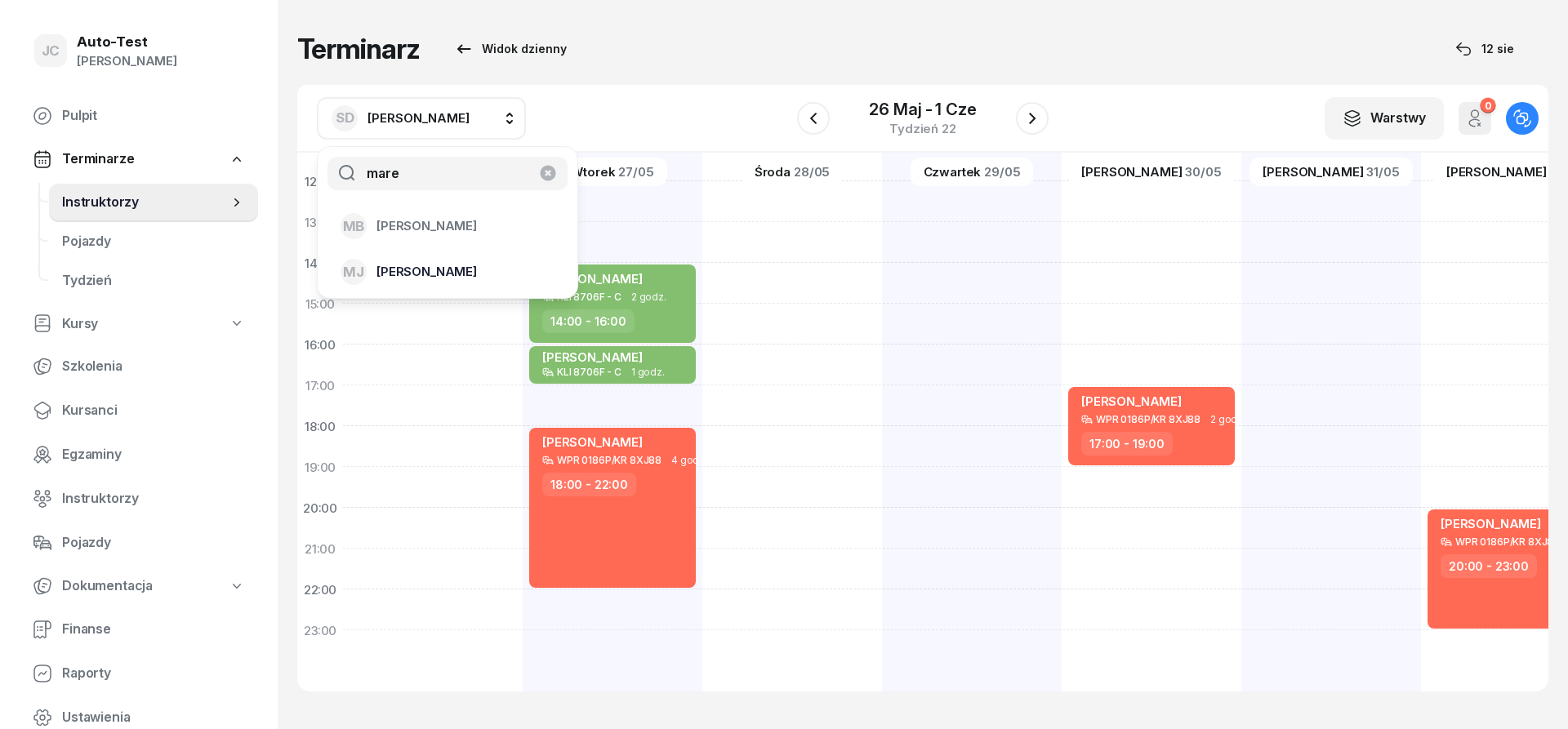
type input "mare"
click at [451, 272] on span "[PERSON_NAME]" at bounding box center [426, 271] width 100 height 21
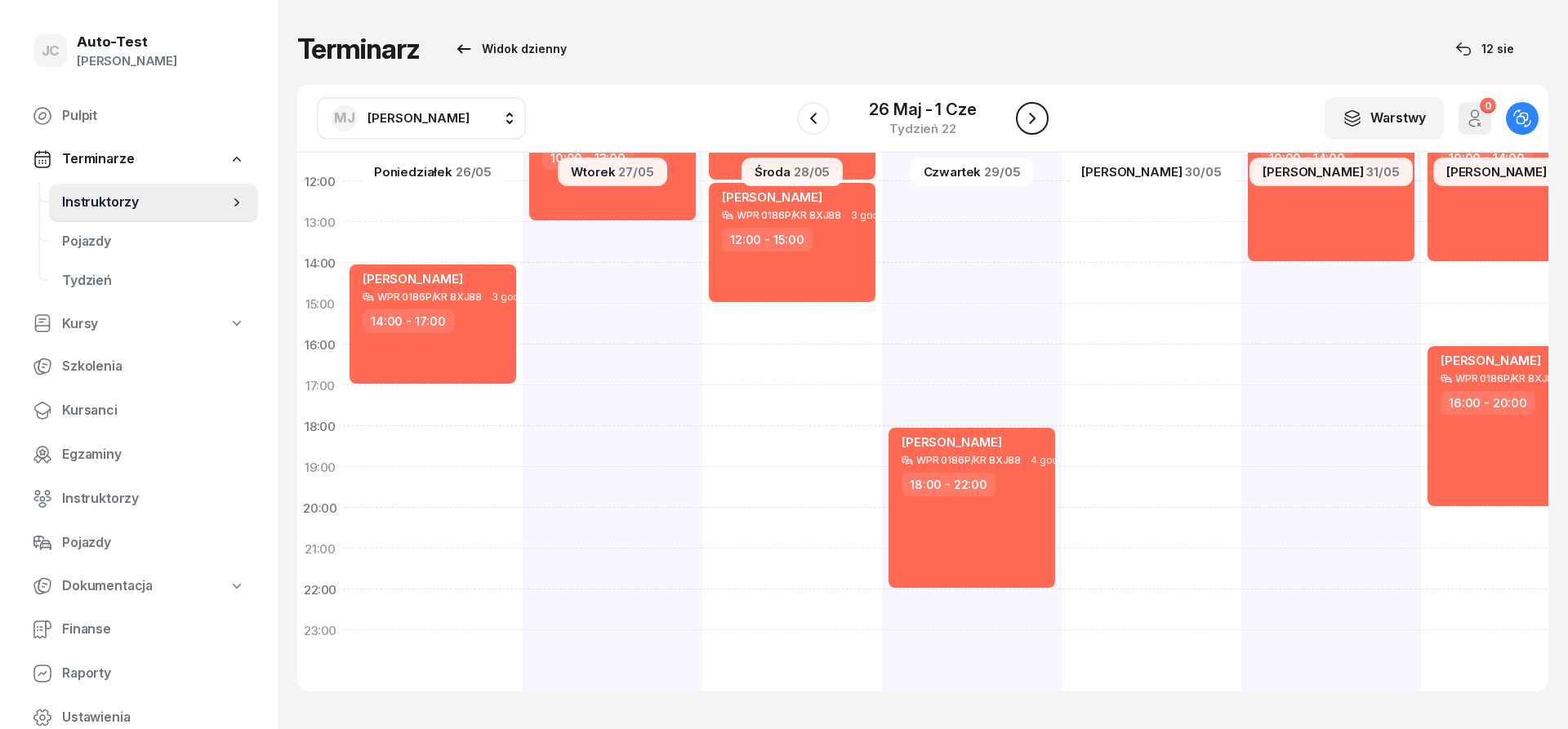
click at [1037, 127] on icon "button" at bounding box center [1032, 118] width 19 height 19
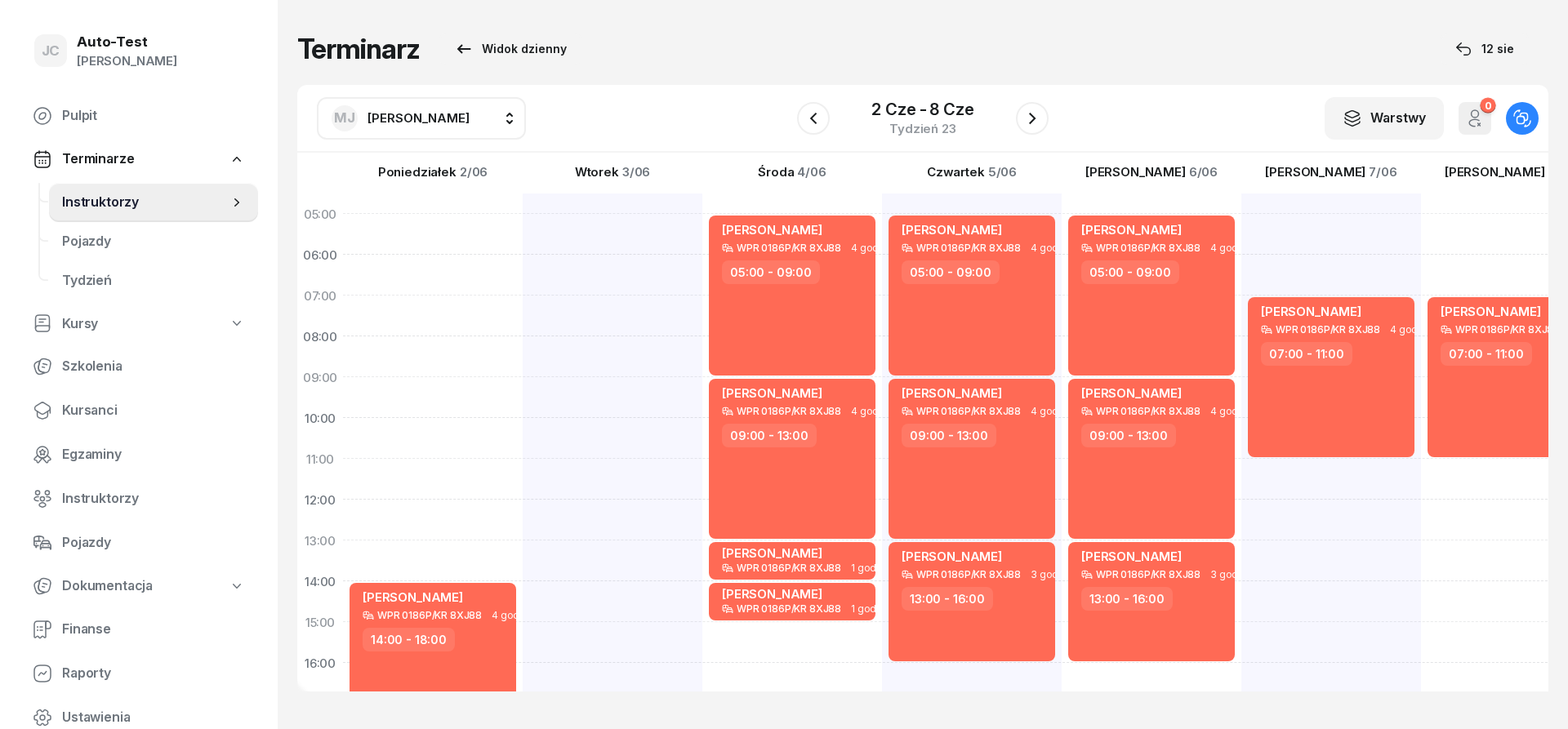
scroll to position [319, 0]
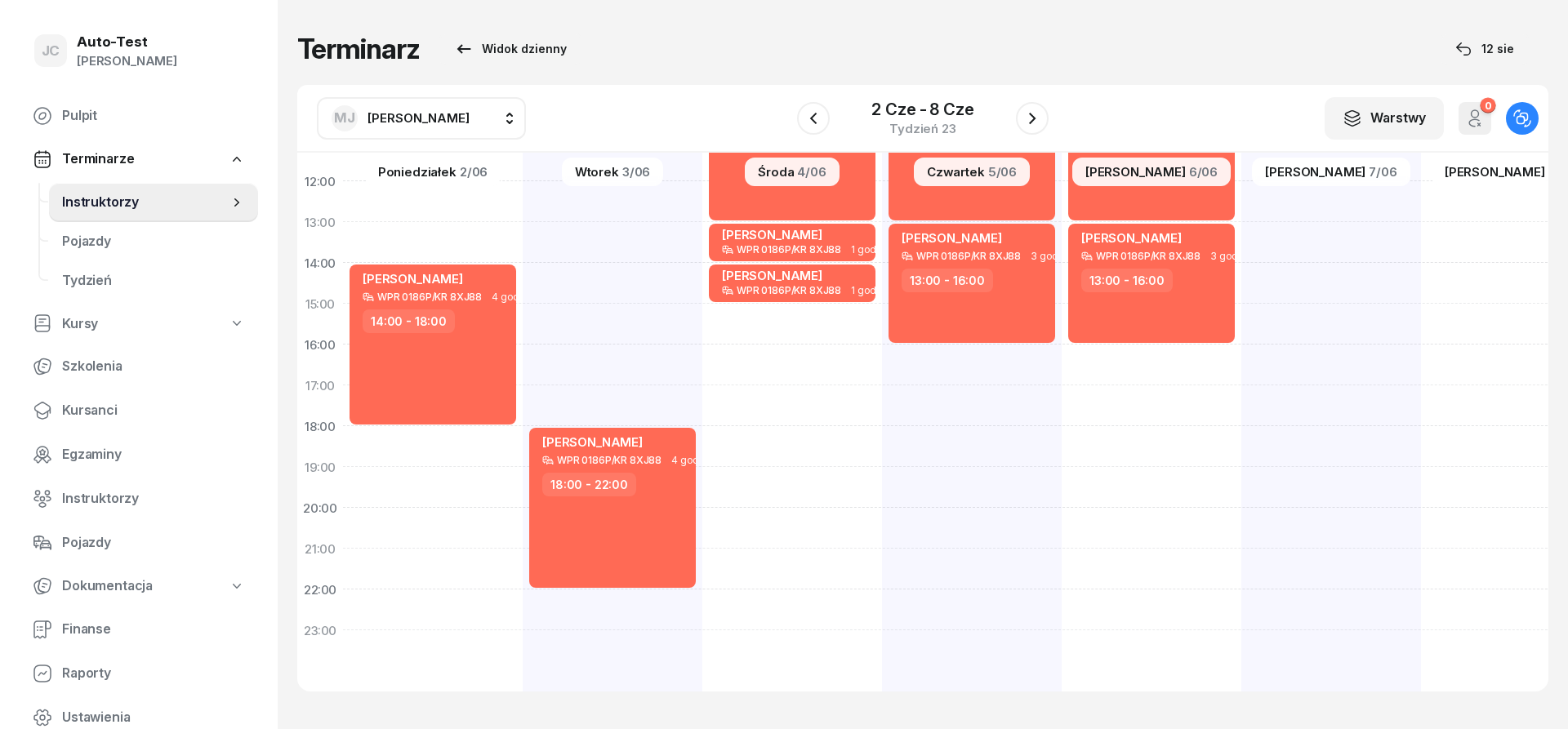
click at [413, 125] on span "[PERSON_NAME]" at bounding box center [418, 118] width 102 height 16
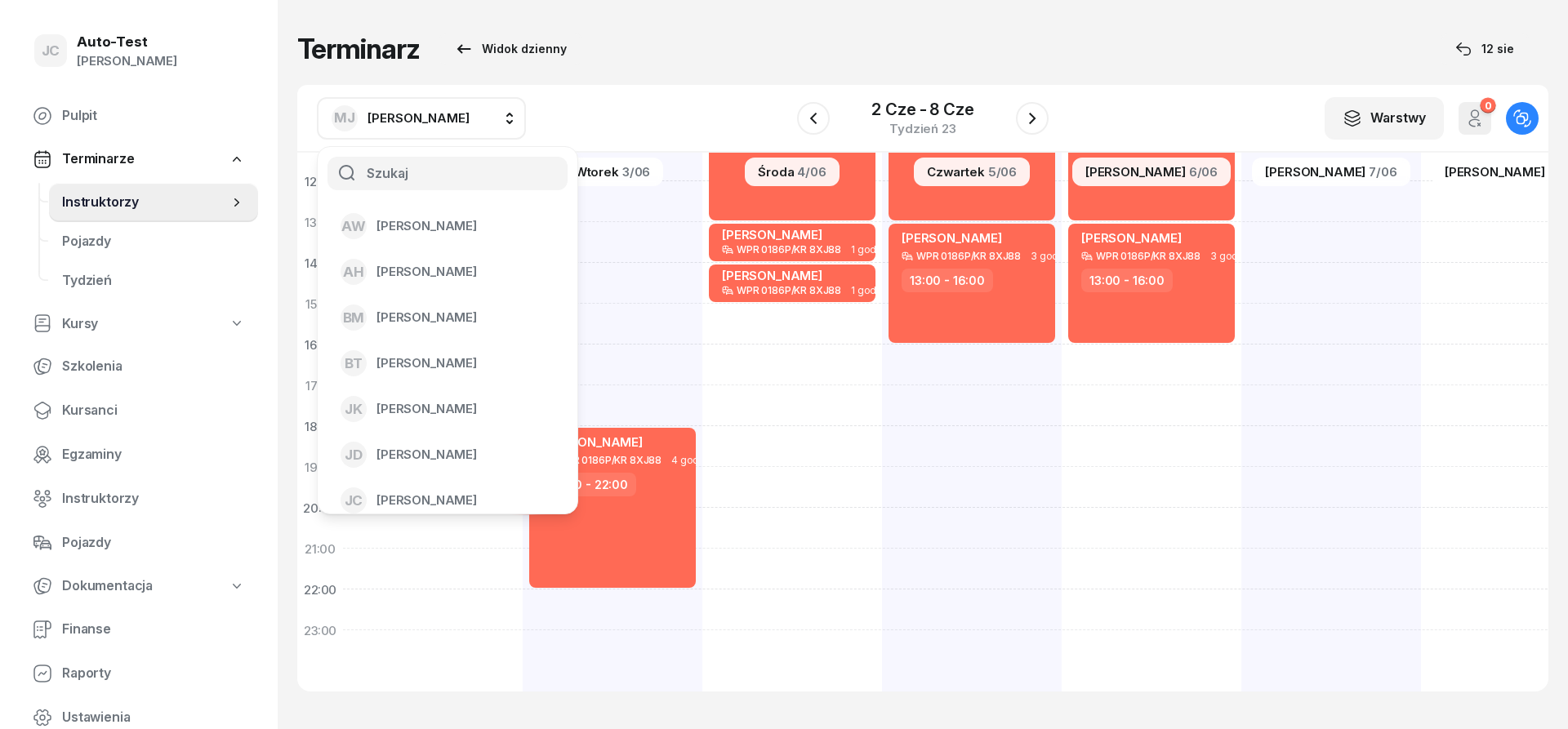
click at [413, 125] on span "[PERSON_NAME]" at bounding box center [418, 118] width 102 height 16
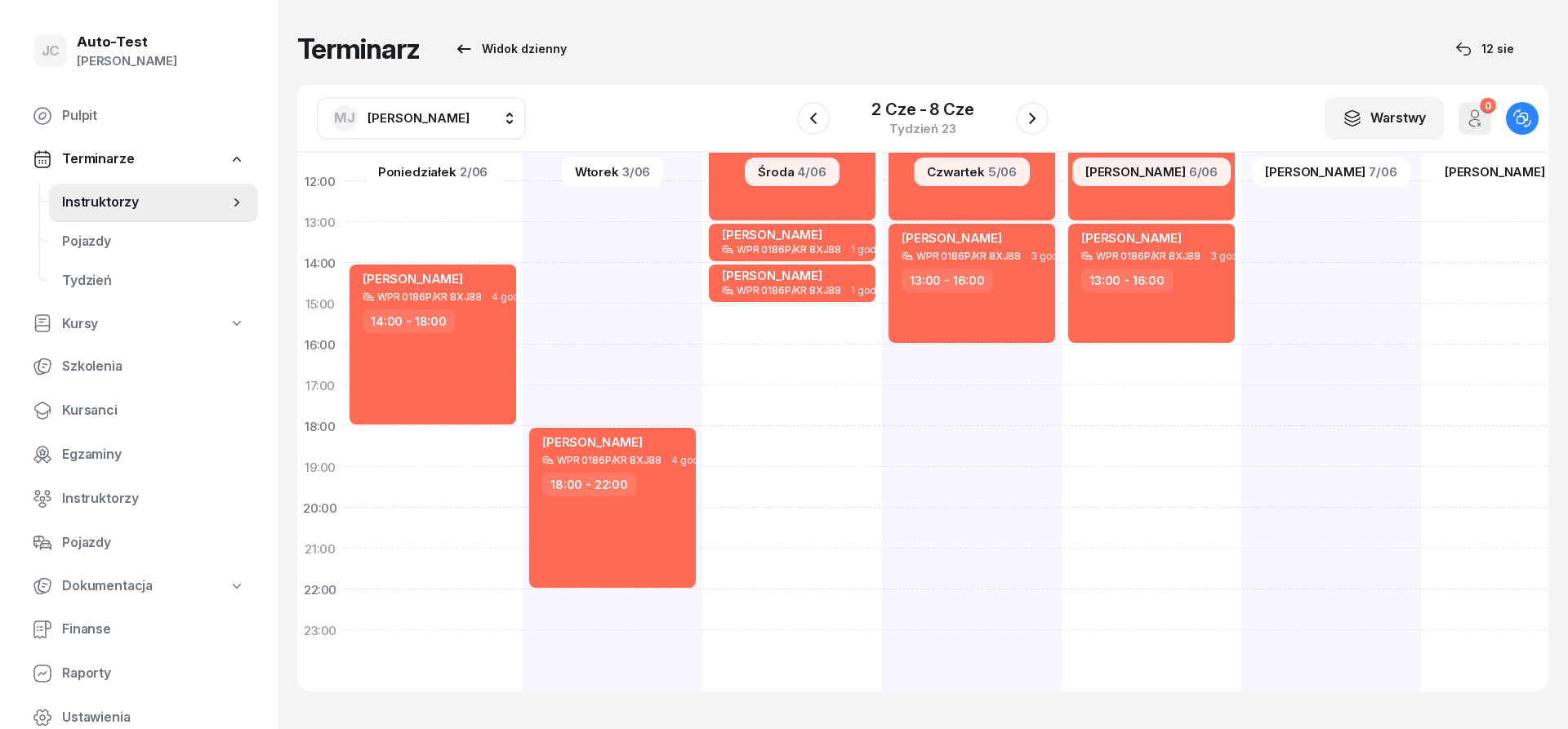
click at [413, 125] on span "[PERSON_NAME]" at bounding box center [418, 118] width 102 height 16
type input "jer"
click at [423, 229] on span "[PERSON_NAME]" at bounding box center [426, 226] width 100 height 21
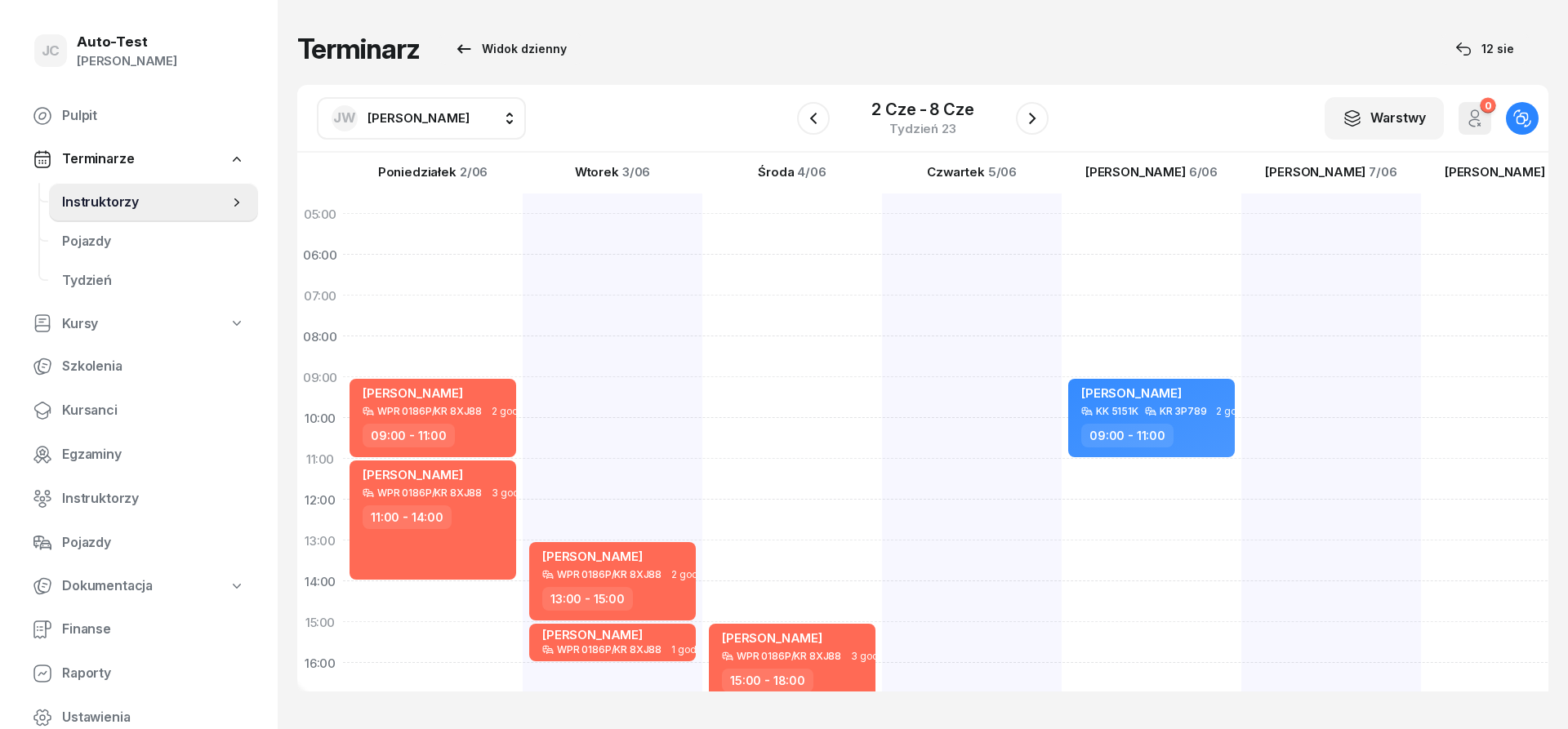
click at [415, 129] on span "[PERSON_NAME]" at bounding box center [418, 118] width 102 height 21
type input "dut"
click at [451, 229] on span "[PERSON_NAME]" at bounding box center [426, 226] width 100 height 21
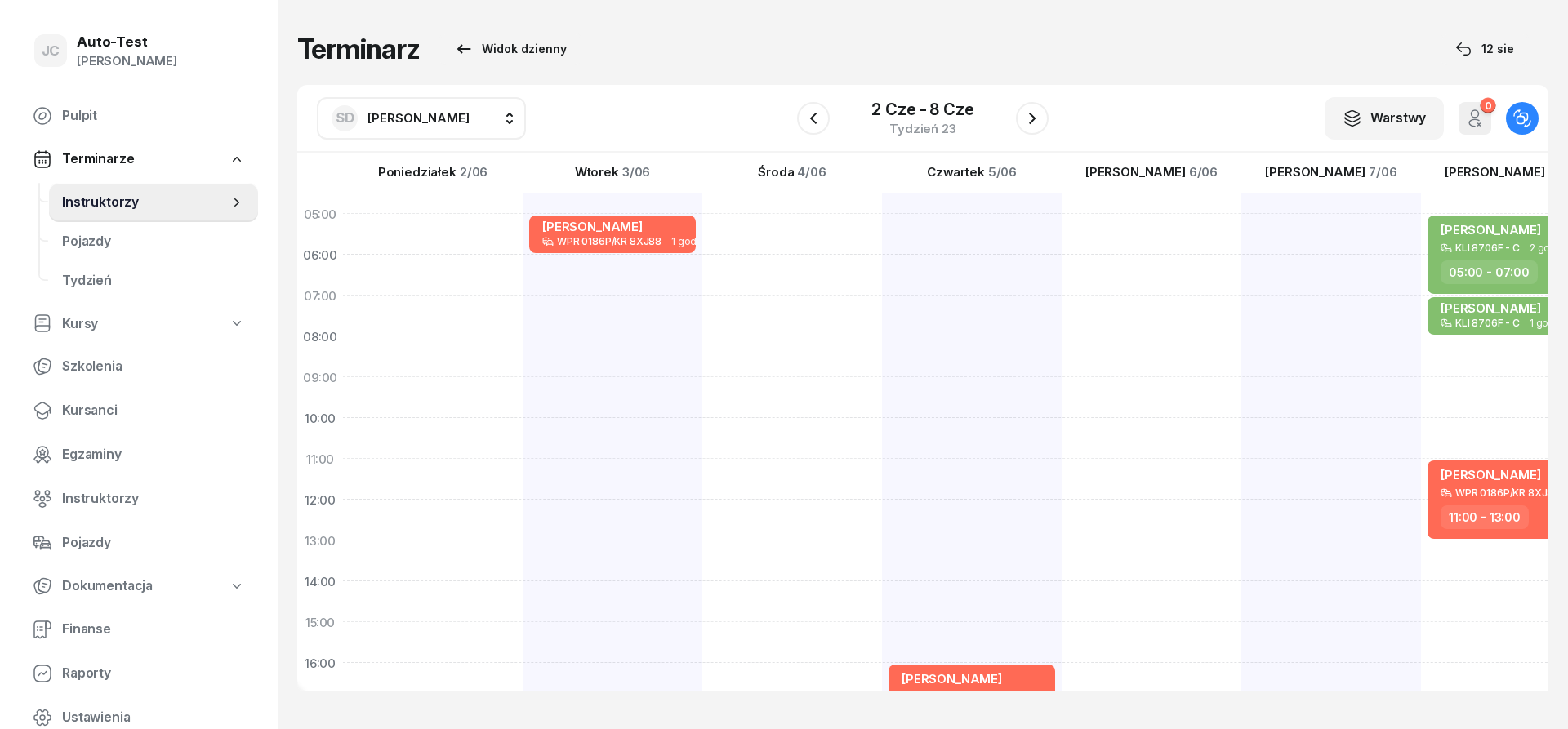
click at [428, 122] on span "[PERSON_NAME]" at bounding box center [418, 118] width 102 height 16
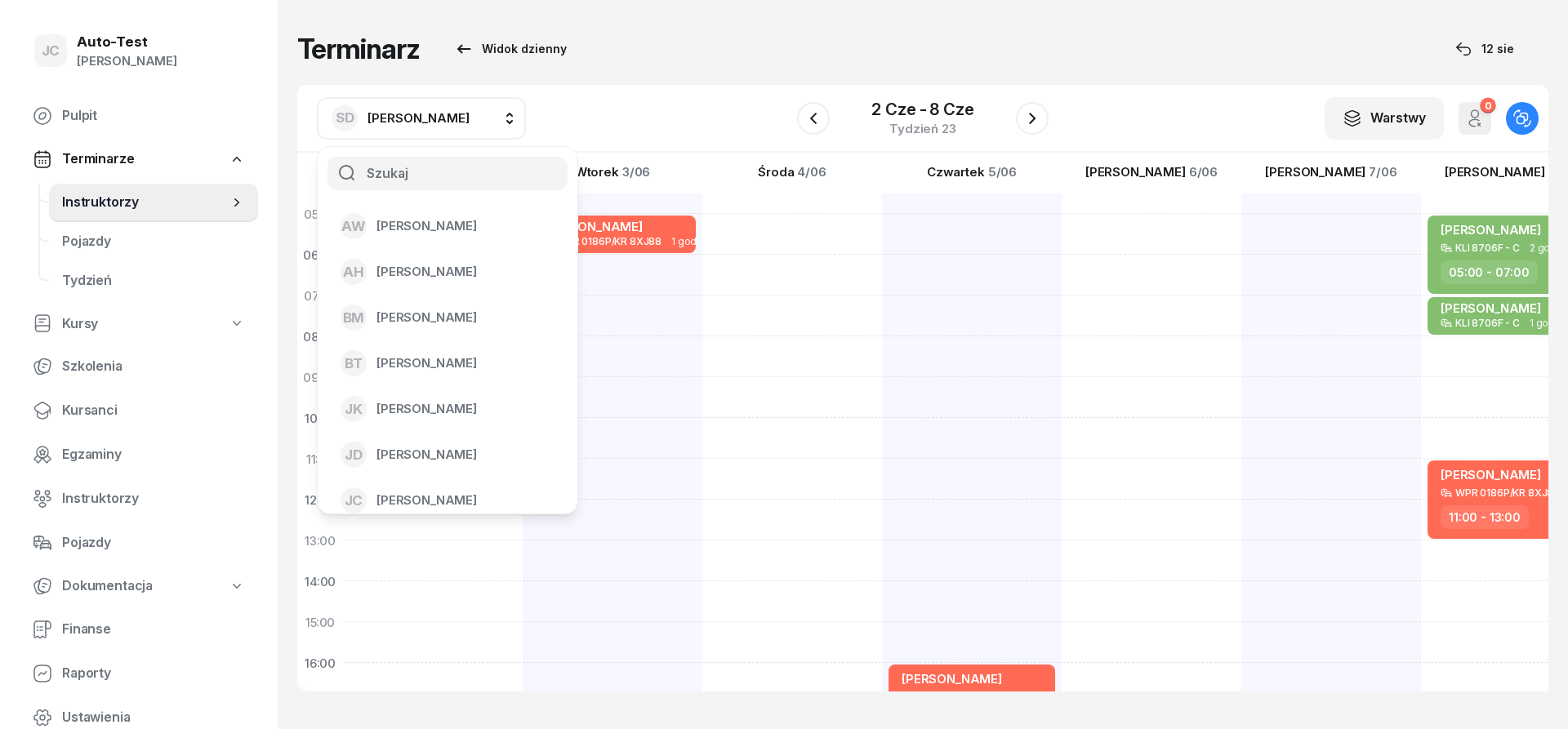
type input "k"
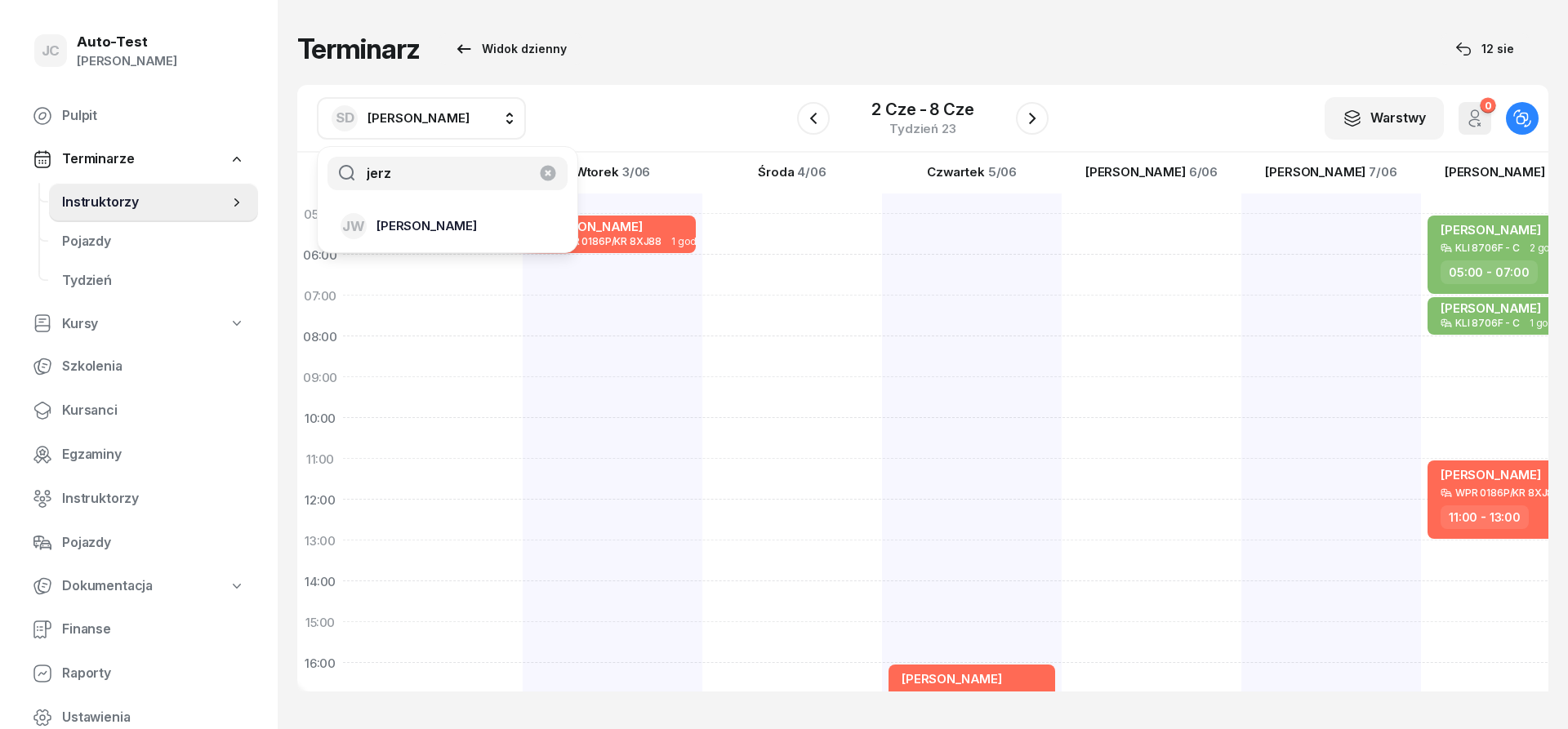
type input "jerz"
click at [477, 224] on span "[PERSON_NAME]" at bounding box center [426, 226] width 100 height 21
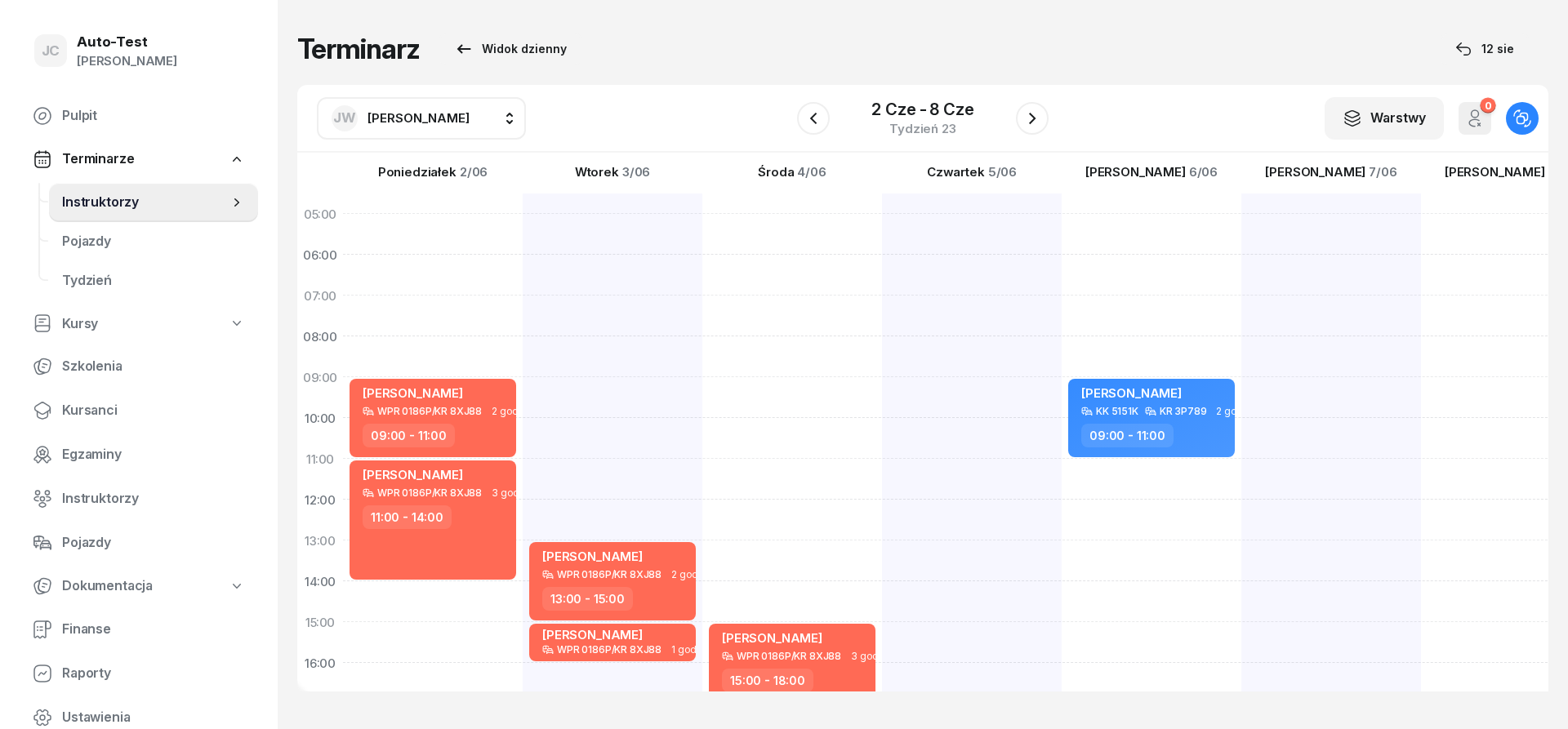
click at [456, 131] on button "[PERSON_NAME]" at bounding box center [422, 118] width 209 height 42
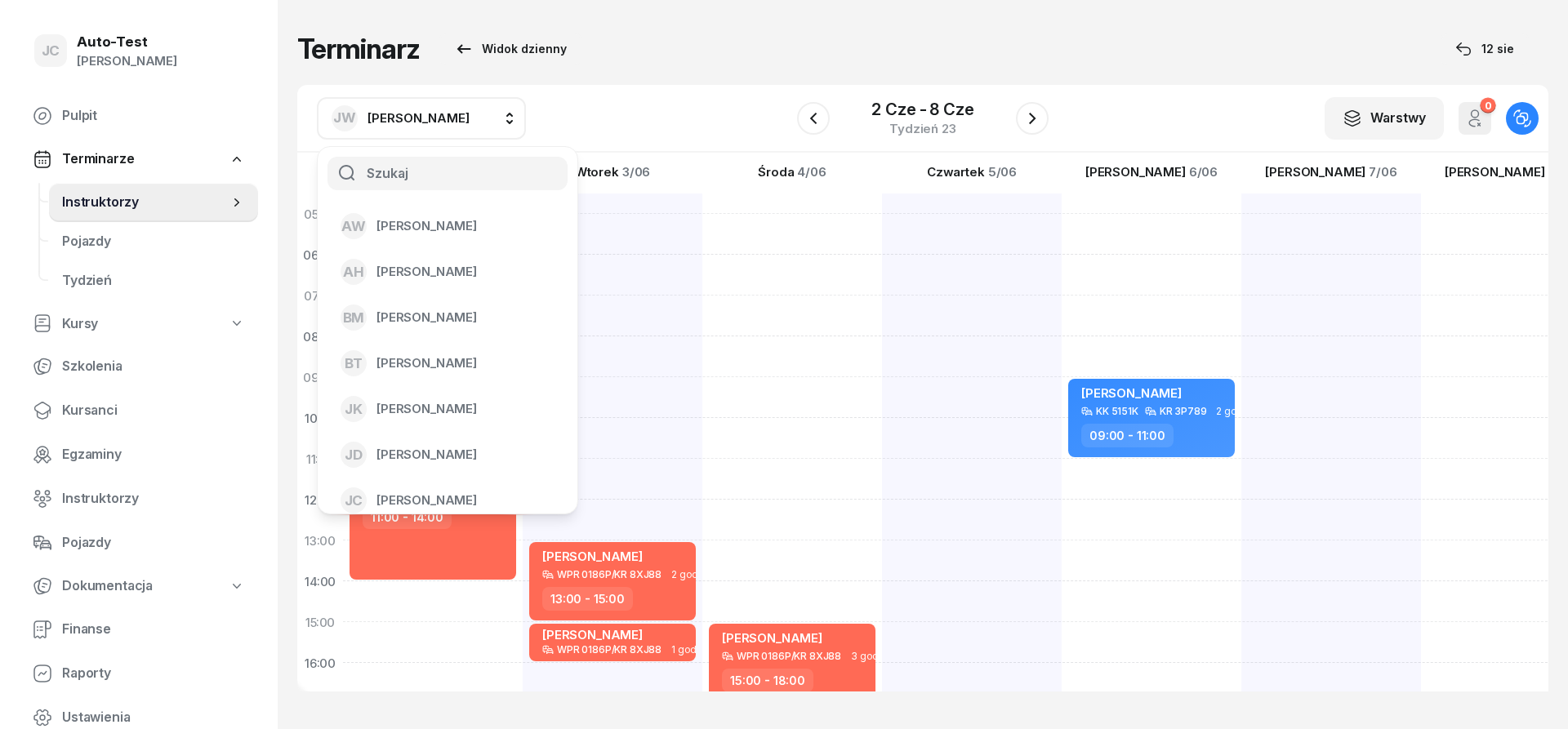
click at [465, 122] on span "[PERSON_NAME]" at bounding box center [418, 118] width 102 height 16
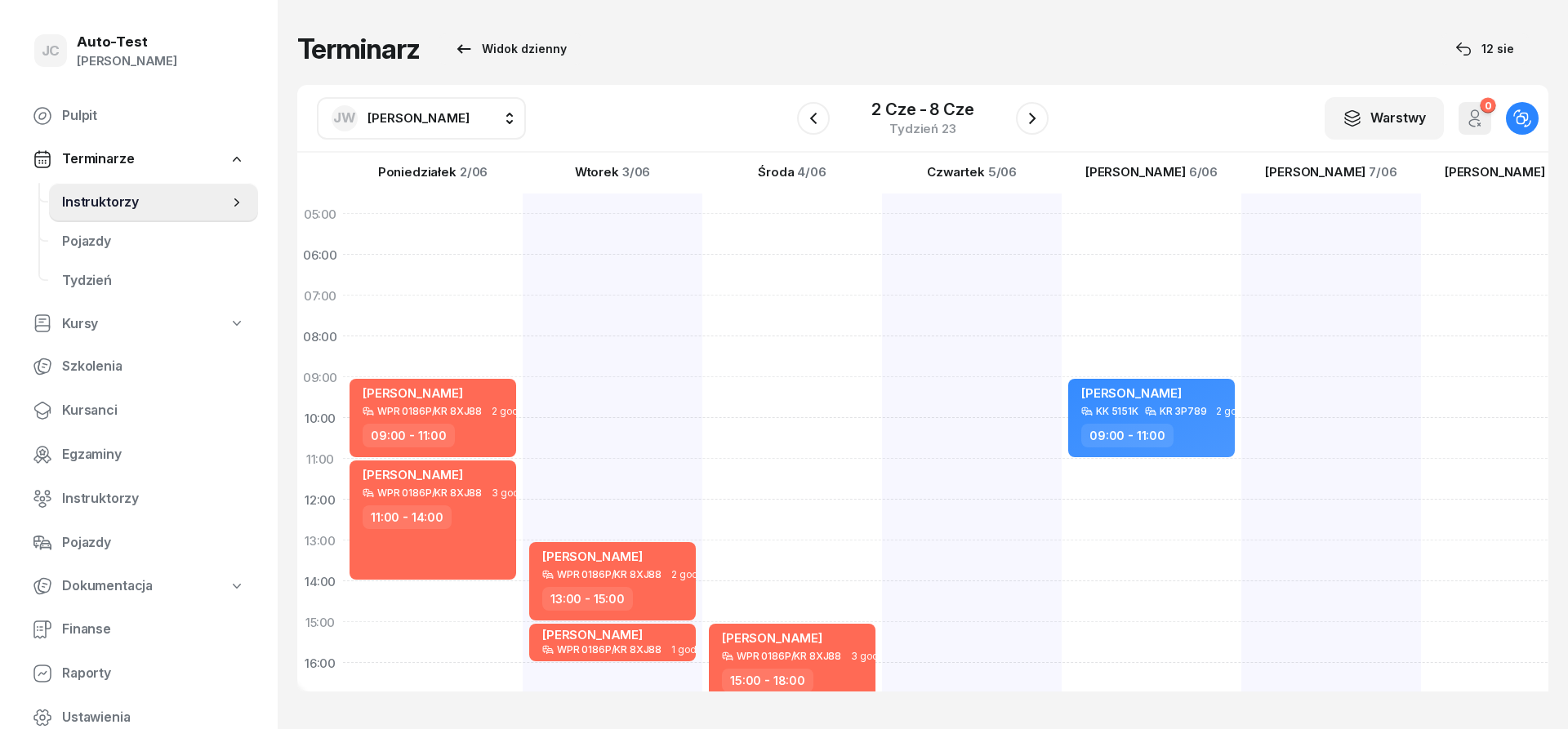
click at [408, 127] on span "[PERSON_NAME]" at bounding box center [418, 118] width 102 height 21
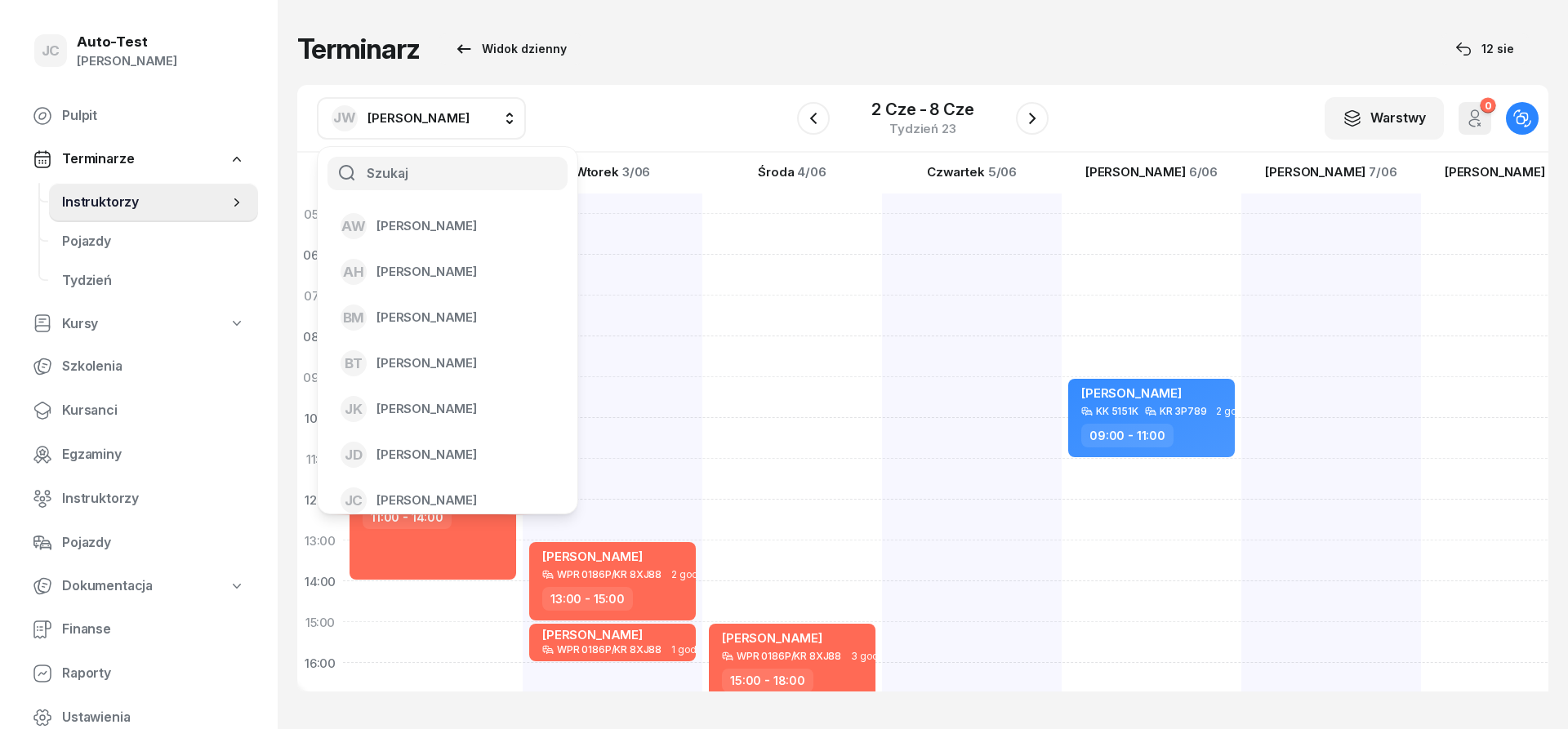
click at [608, 109] on div "[PERSON_NAME] AW [PERSON_NAME] AH [PERSON_NAME] [PERSON_NAME] [PERSON_NAME] [PE…" at bounding box center [923, 118] width 1251 height 68
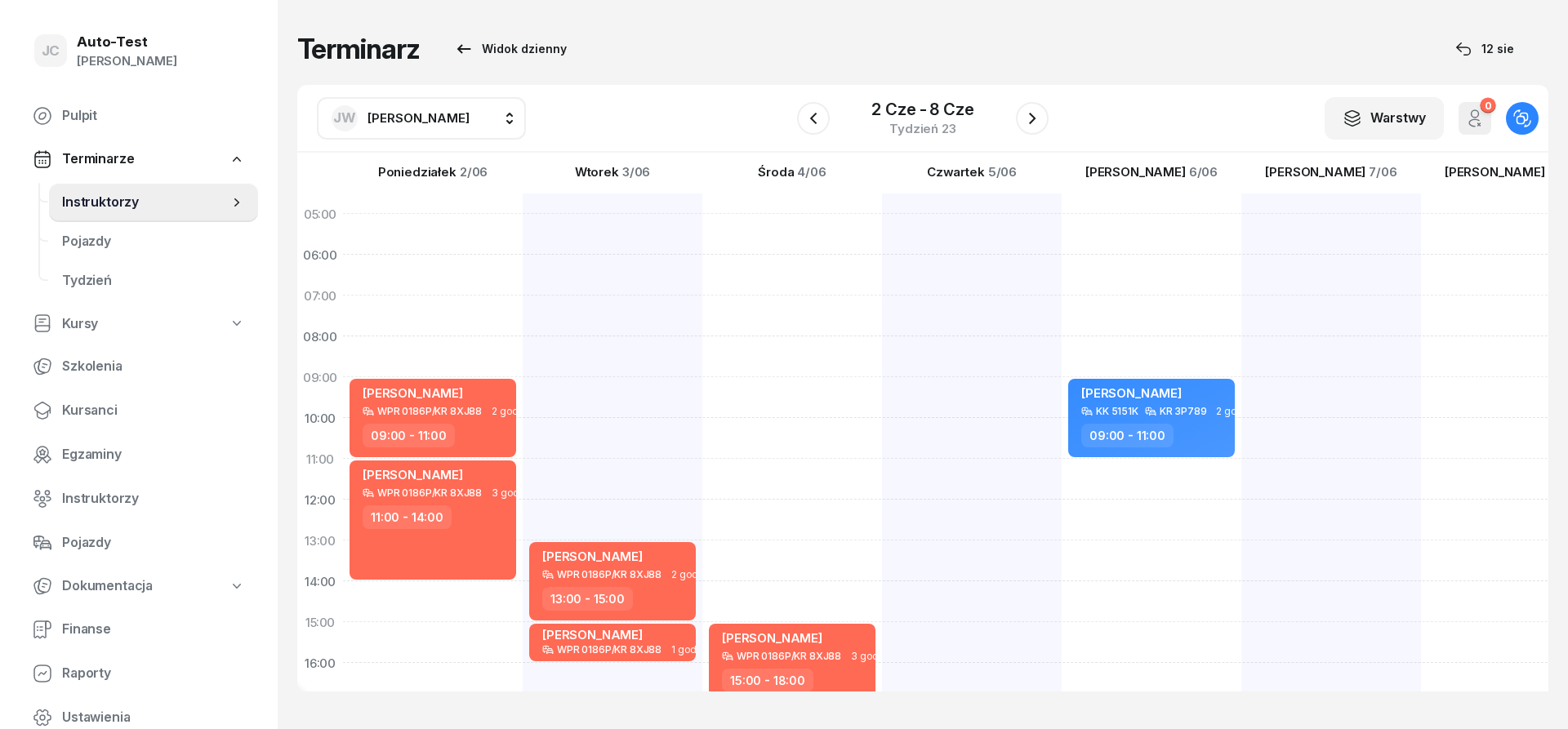
click at [831, 134] on div "2 cze - 8 cze Tydzień 23" at bounding box center [923, 118] width 252 height 47
click at [823, 124] on button "button" at bounding box center [814, 118] width 33 height 33
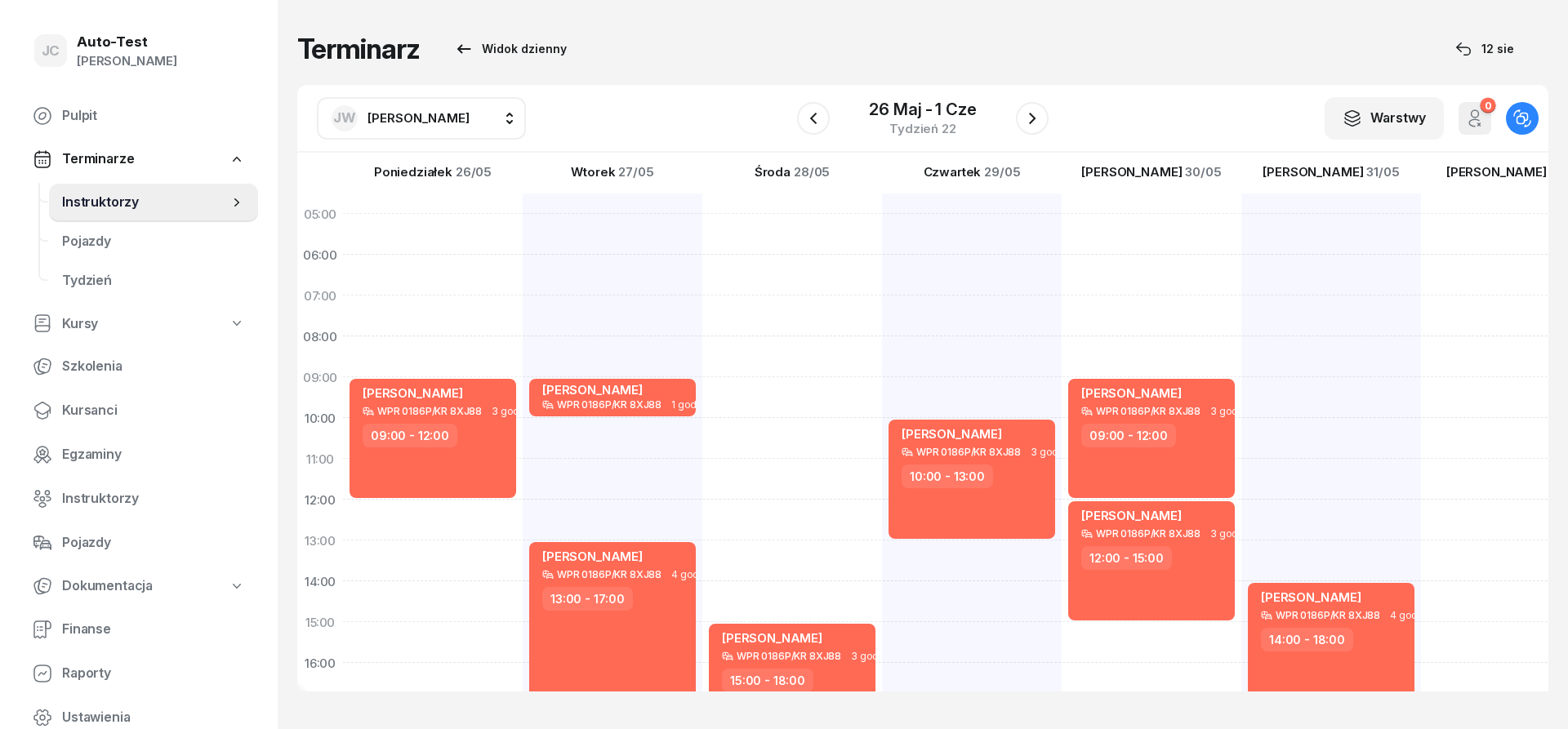
click at [424, 124] on span "[PERSON_NAME]" at bounding box center [418, 118] width 102 height 16
type input "mare"
click at [445, 272] on span "[PERSON_NAME]" at bounding box center [426, 271] width 100 height 21
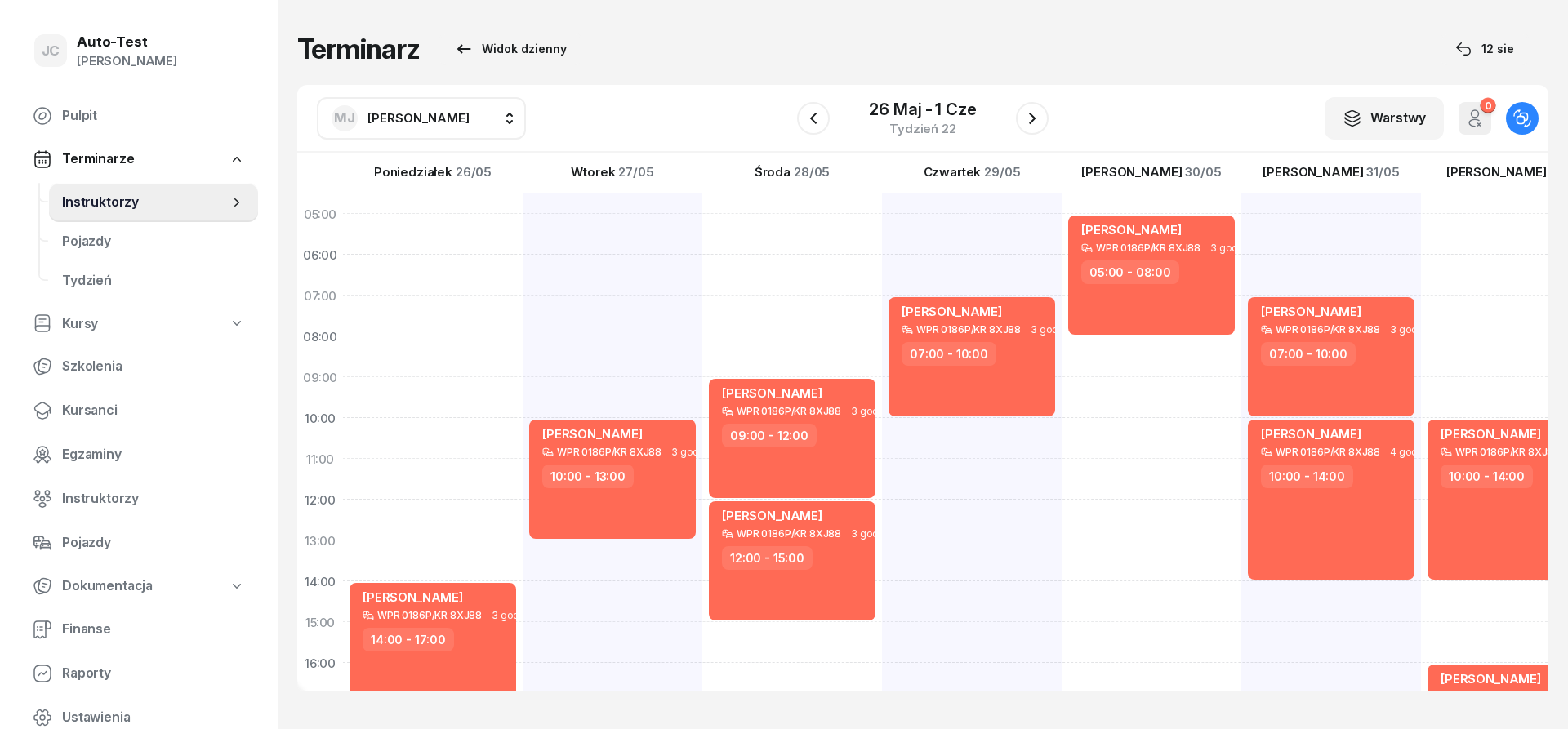
click at [415, 132] on button "[PERSON_NAME]" at bounding box center [422, 118] width 209 height 42
type input "jer"
click at [462, 221] on span "[PERSON_NAME]" at bounding box center [426, 226] width 100 height 21
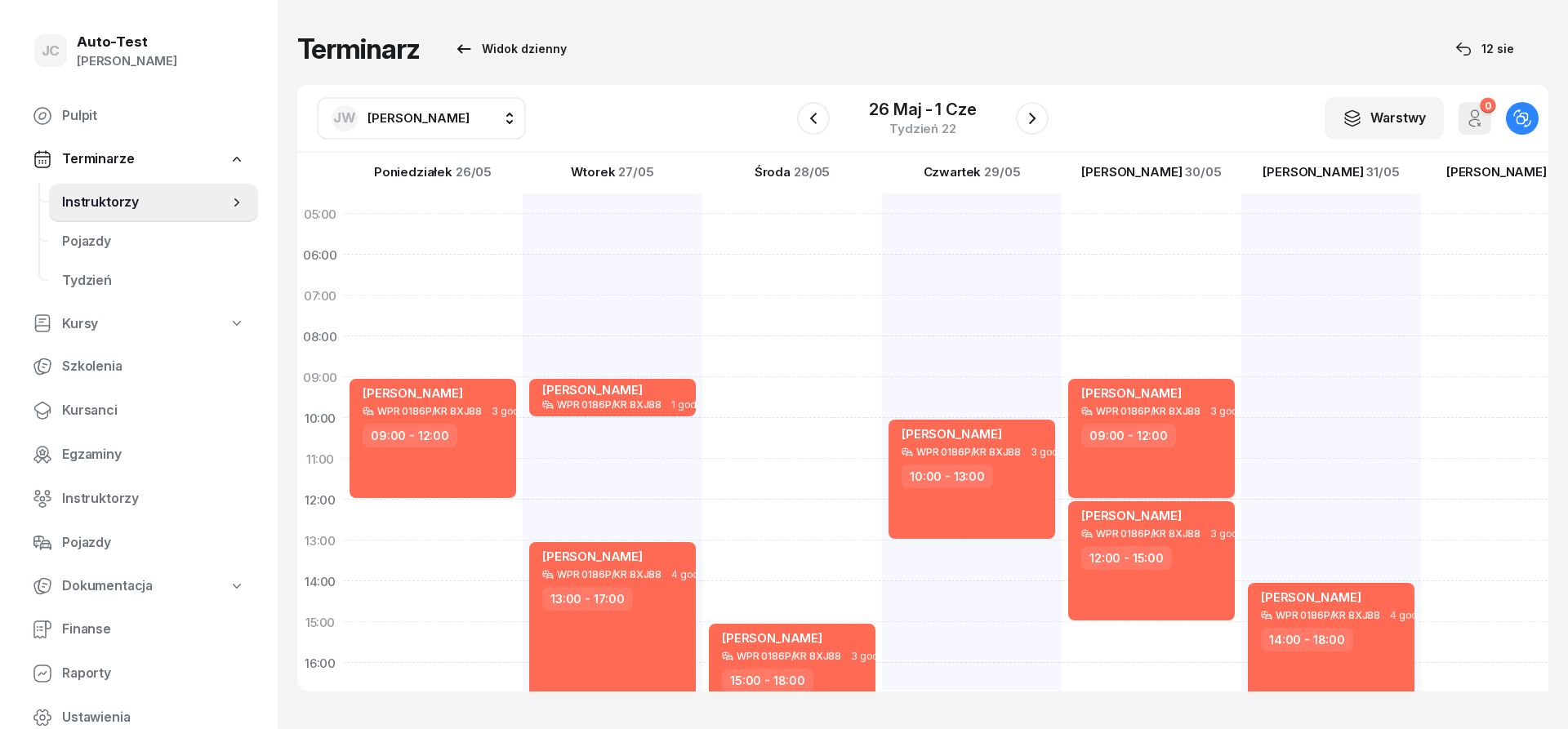
scroll to position [319, 0]
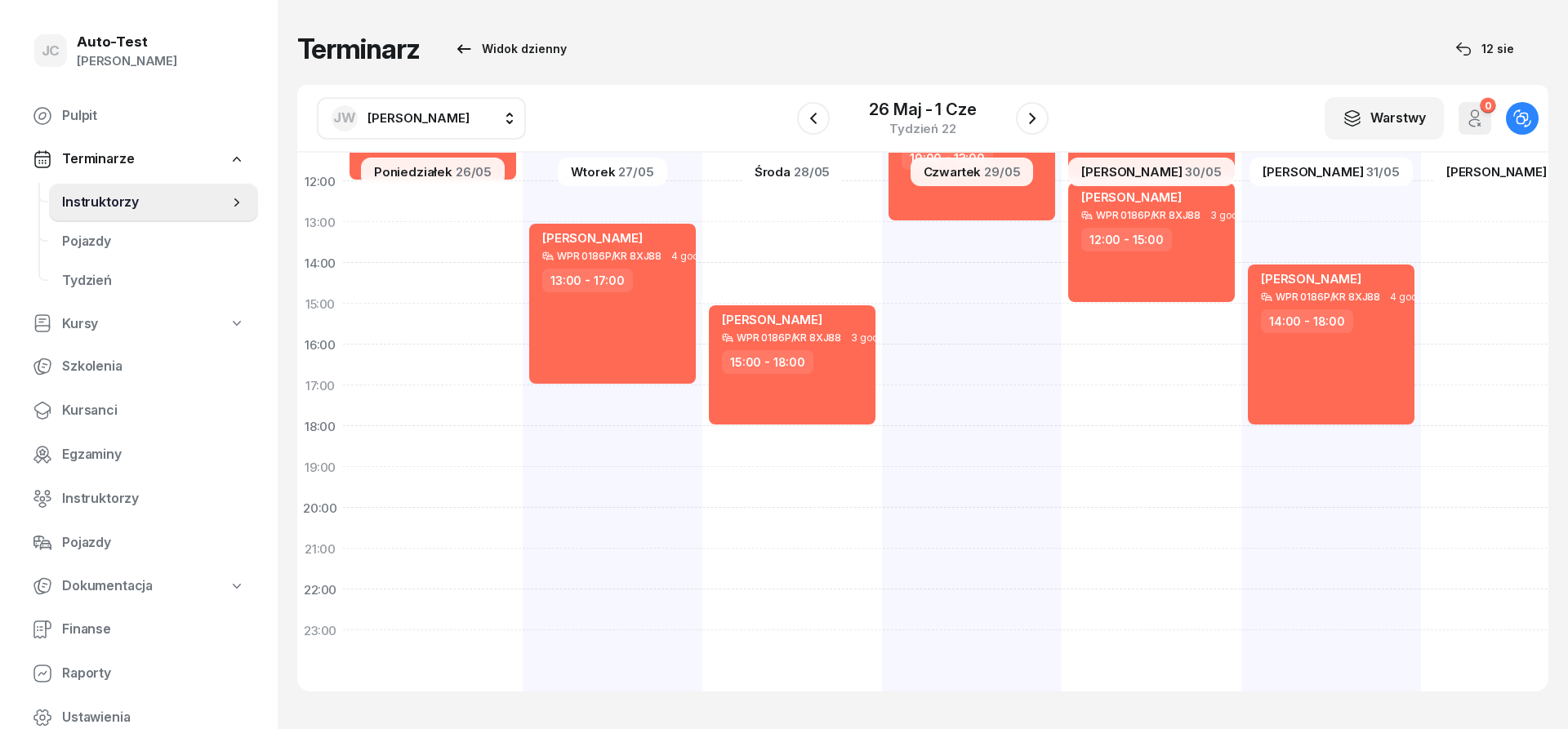
click at [432, 132] on button "[PERSON_NAME]" at bounding box center [422, 118] width 209 height 42
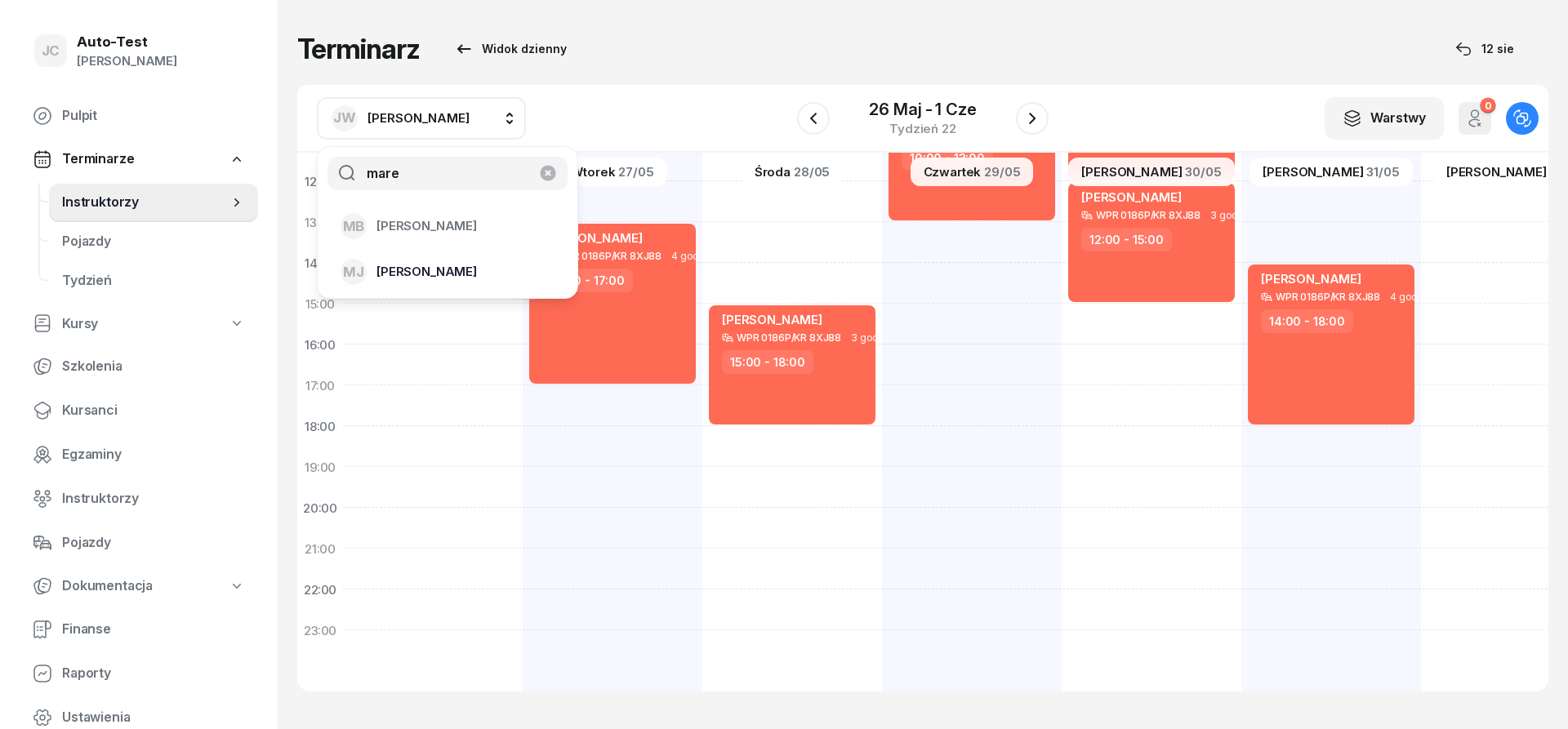
type input "mare"
click at [430, 270] on span "[PERSON_NAME]" at bounding box center [426, 271] width 100 height 21
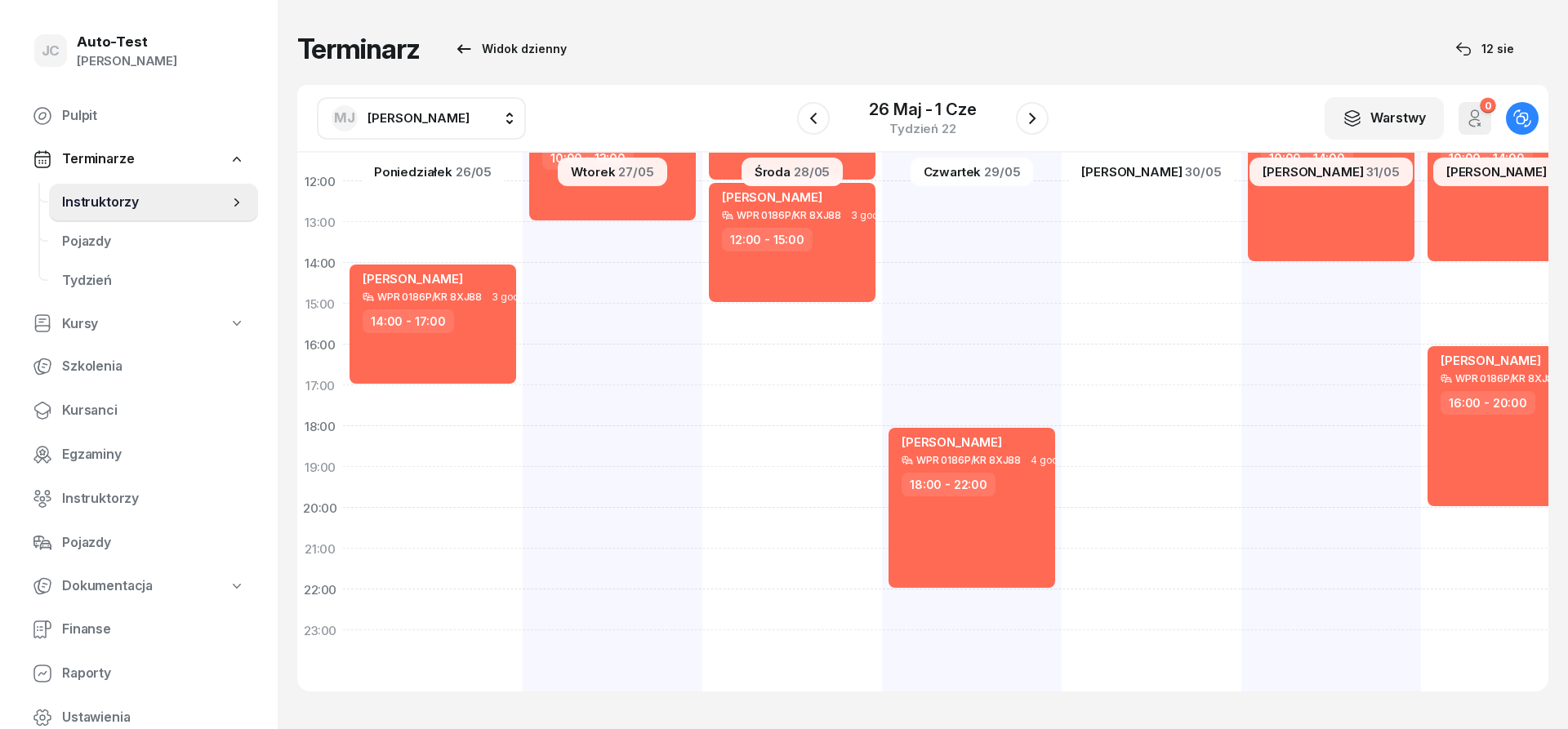
click at [395, 118] on span "[PERSON_NAME]" at bounding box center [418, 118] width 102 height 16
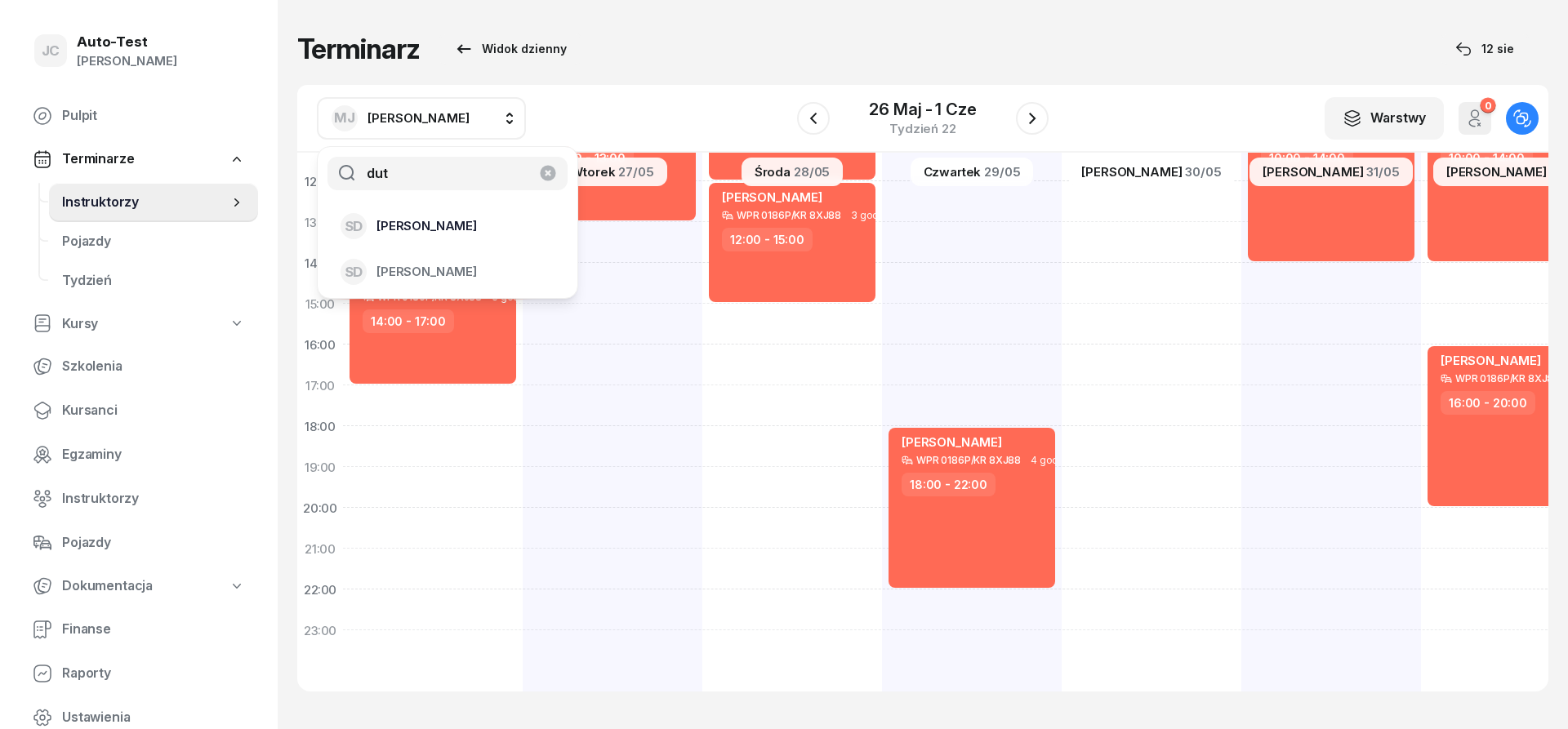
type input "dut"
click at [466, 226] on span "[PERSON_NAME]" at bounding box center [426, 226] width 100 height 21
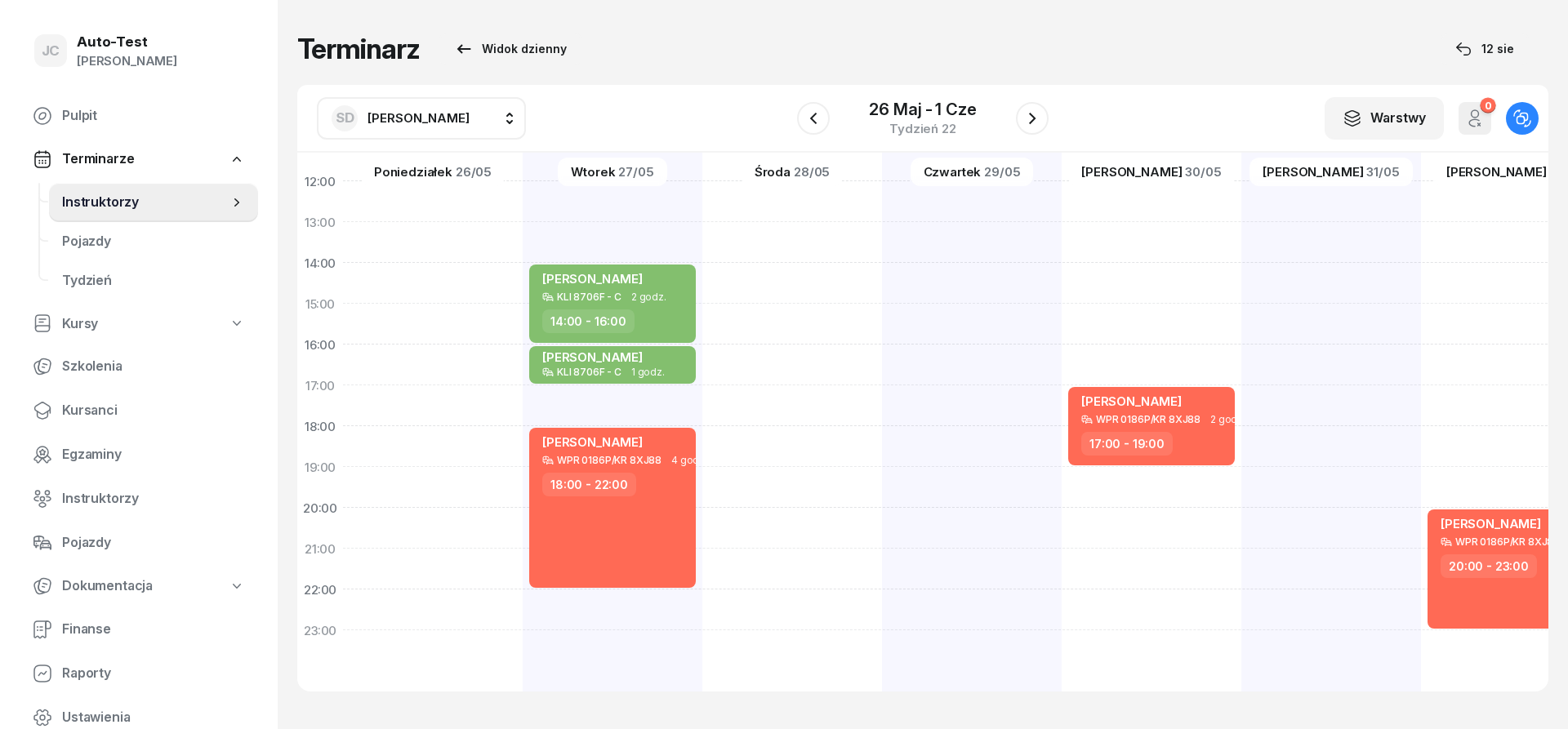
click at [423, 106] on div "SD [PERSON_NAME]" at bounding box center [400, 118] width 138 height 26
type input "kow"
click at [448, 220] on div "[PERSON_NAME] [PERSON_NAME]" at bounding box center [438, 226] width 195 height 26
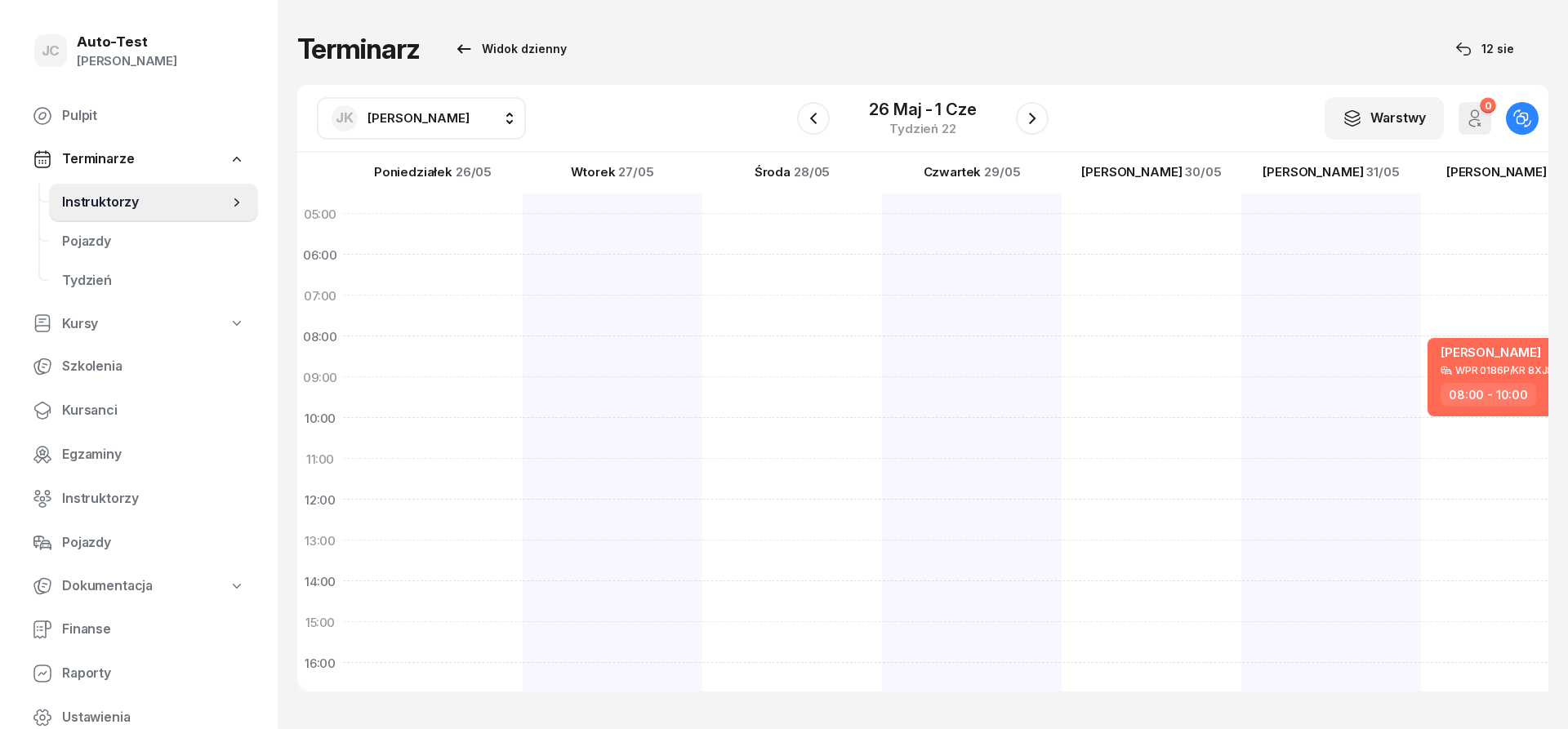
click at [407, 125] on span "[PERSON_NAME]" at bounding box center [418, 118] width 102 height 16
type input "mare"
click at [450, 275] on span "[PERSON_NAME]" at bounding box center [426, 271] width 100 height 21
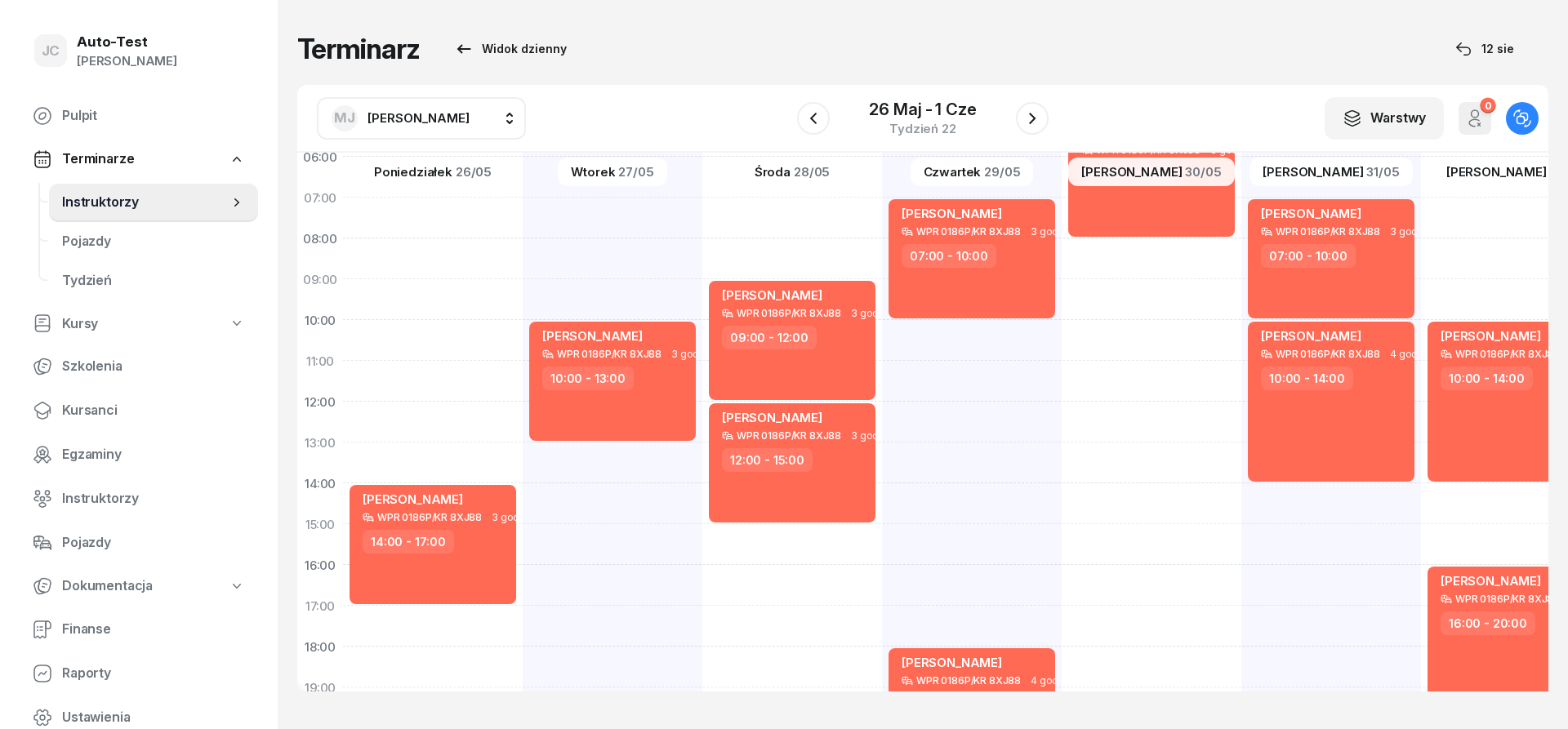
scroll to position [294, 0]
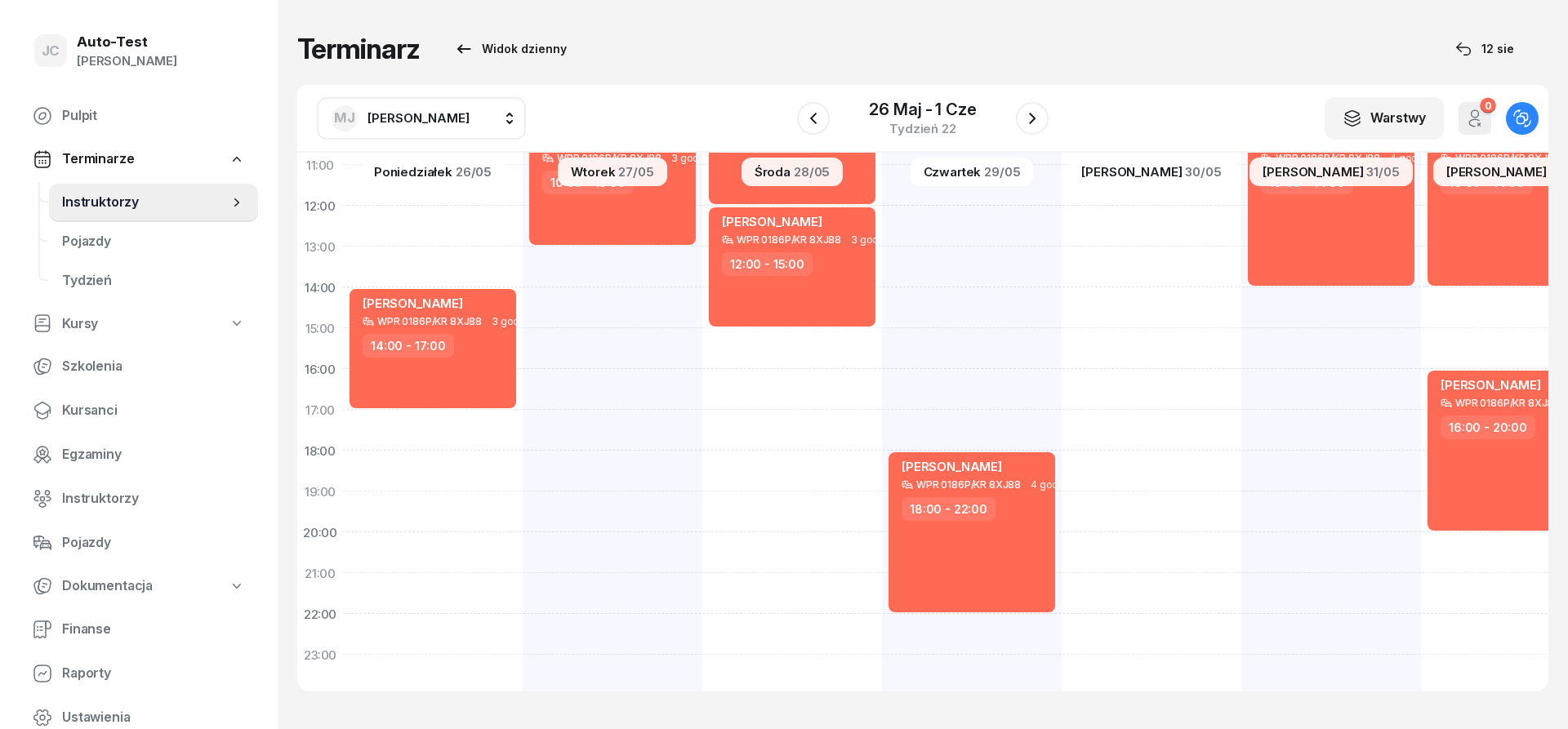
click at [1241, 508] on div "[PERSON_NAME] WPR 0186P/KR 8XJ88 3 godz. 05:00 - 08:00" at bounding box center [1331, 308] width 180 height 816
select select "19"
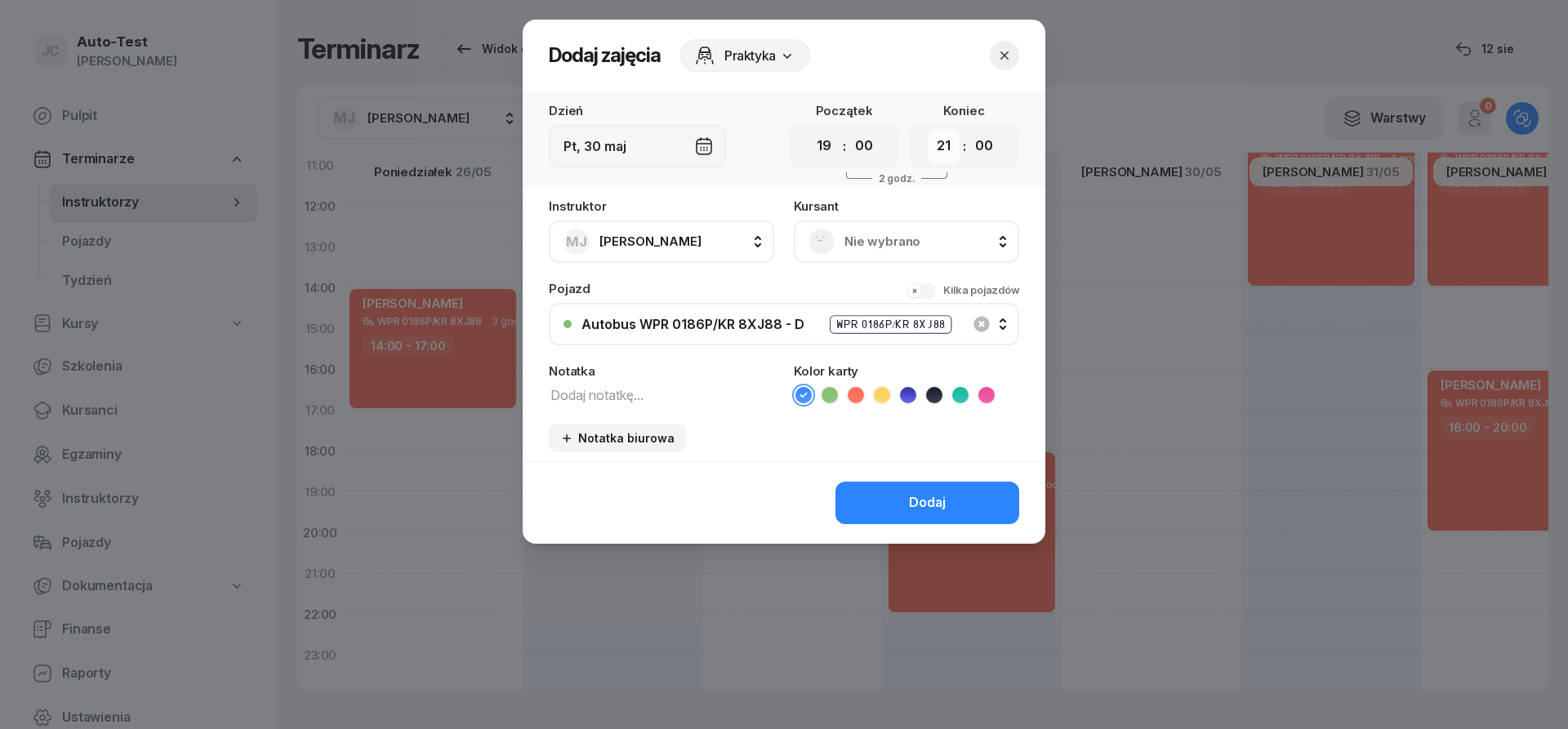
click at [929, 129] on select "00 01 02 03 04 05 06 07 08 09 10 11 12 13 14 15 16 17 18 19 20 21 22 23" at bounding box center [944, 145] width 31 height 34
select select "23"
click option "23" at bounding box center [0, 0] width 0 height 0
click at [864, 242] on span "Nie wybrano" at bounding box center [924, 241] width 160 height 21
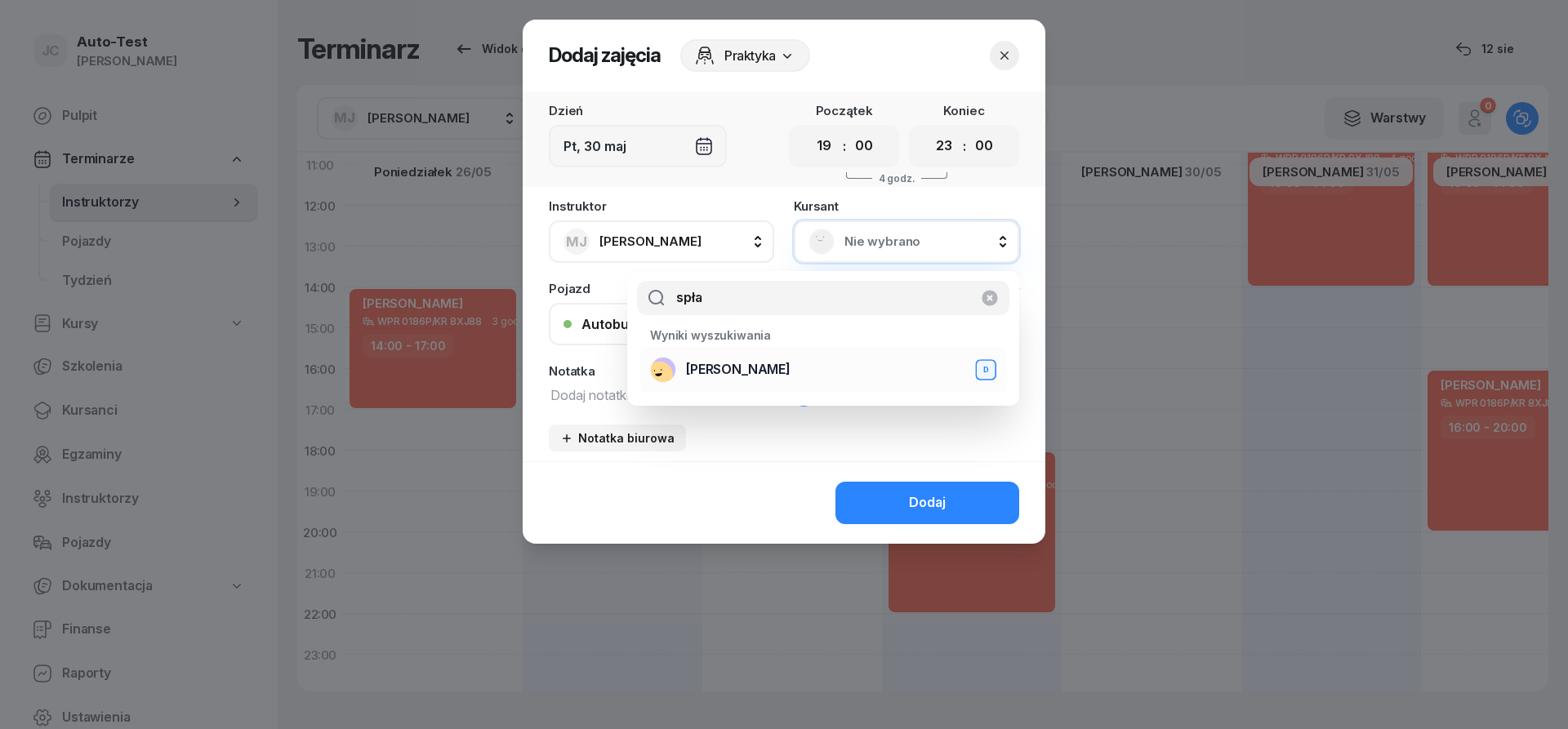
type input "spła"
click at [775, 373] on span "[PERSON_NAME]" at bounding box center [739, 369] width 105 height 21
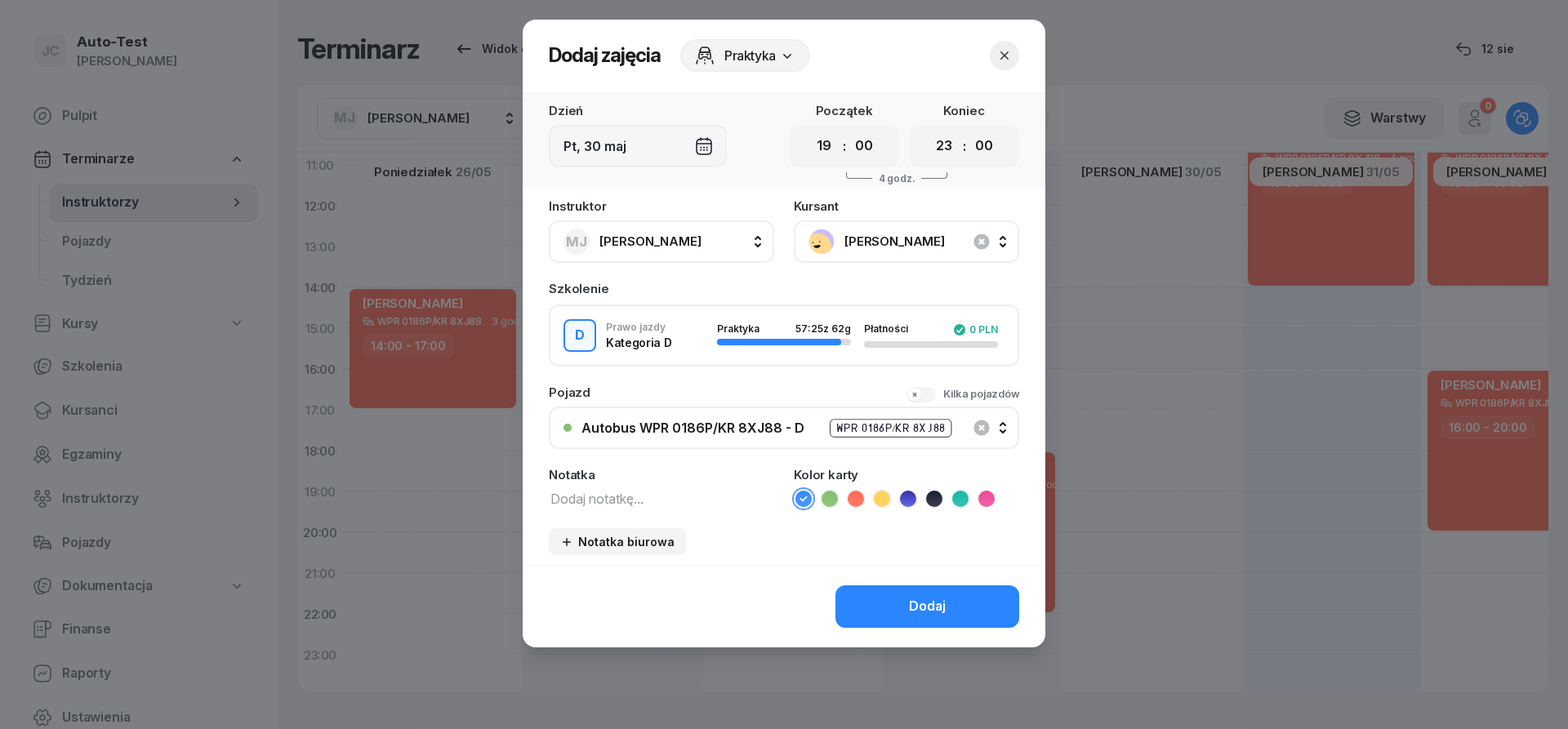
click at [857, 503] on icon at bounding box center [856, 499] width 17 height 17
click at [901, 611] on button "Dodaj" at bounding box center [927, 606] width 184 height 42
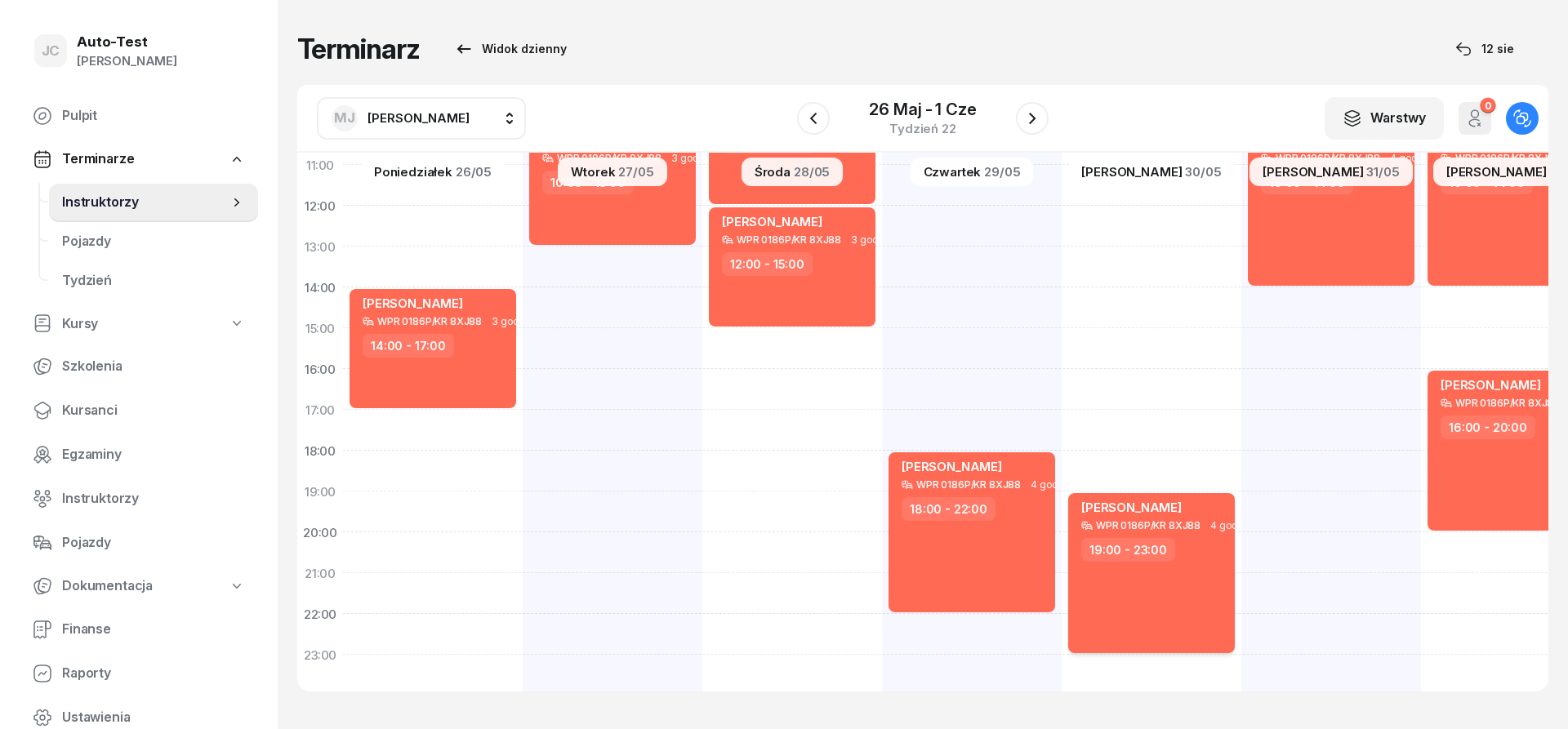
click at [1170, 574] on div "[PERSON_NAME] WPR 0186P/KR 8XJ88 4 godz. 19:00 - 23:00" at bounding box center [1151, 573] width 166 height 160
select select "19"
select select "23"
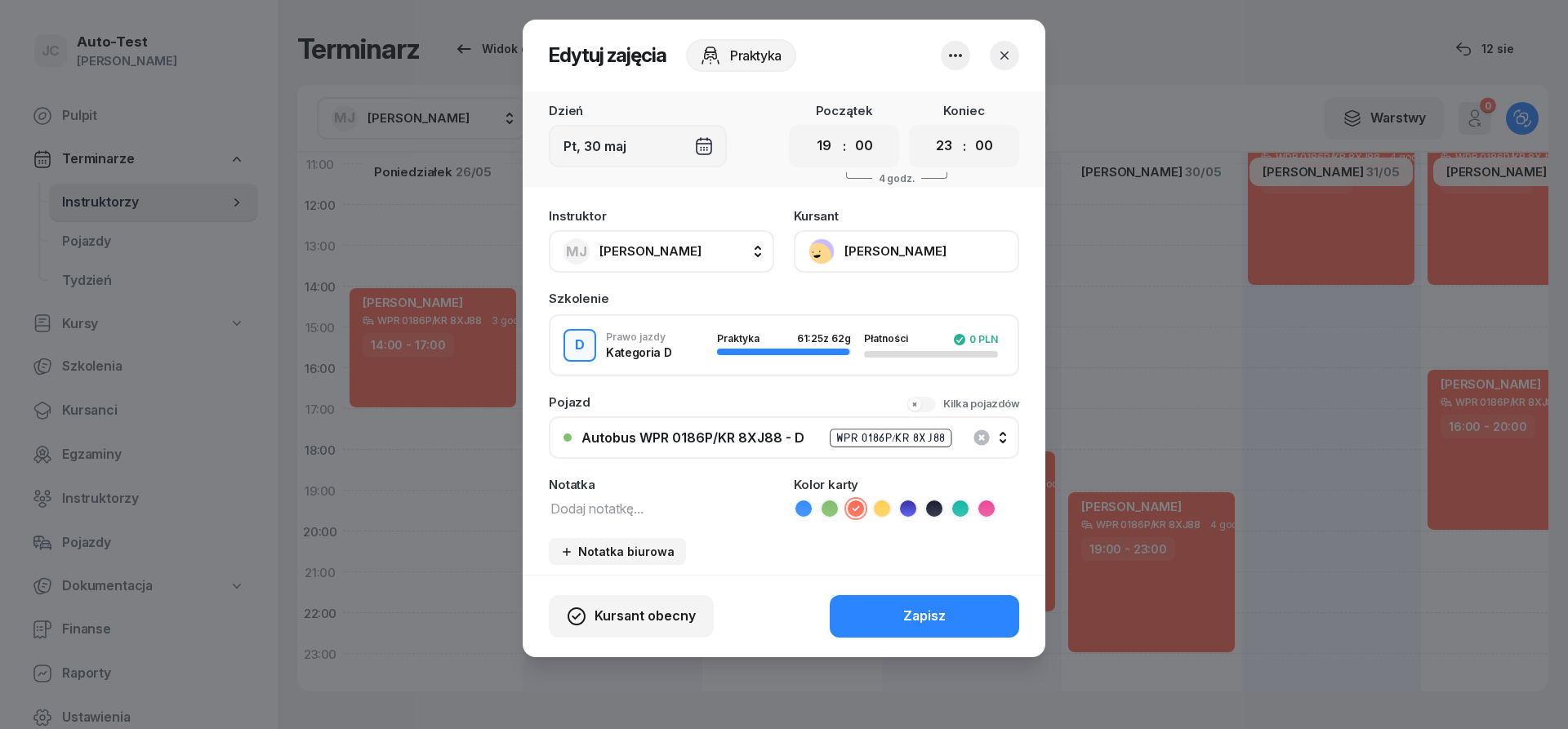
click at [1004, 56] on icon "button" at bounding box center [1004, 55] width 8 height 8
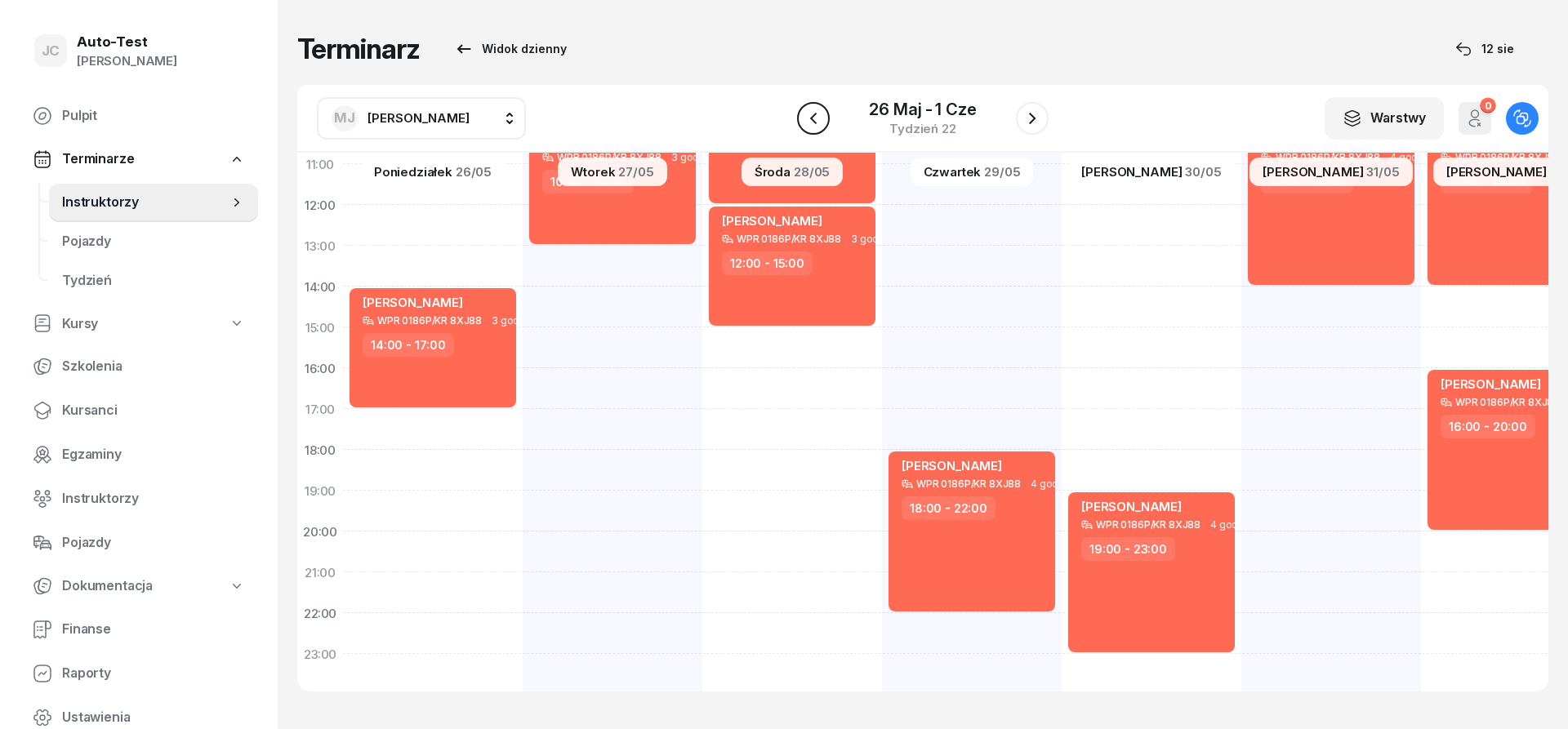
click at [825, 121] on button "button" at bounding box center [814, 118] width 33 height 33
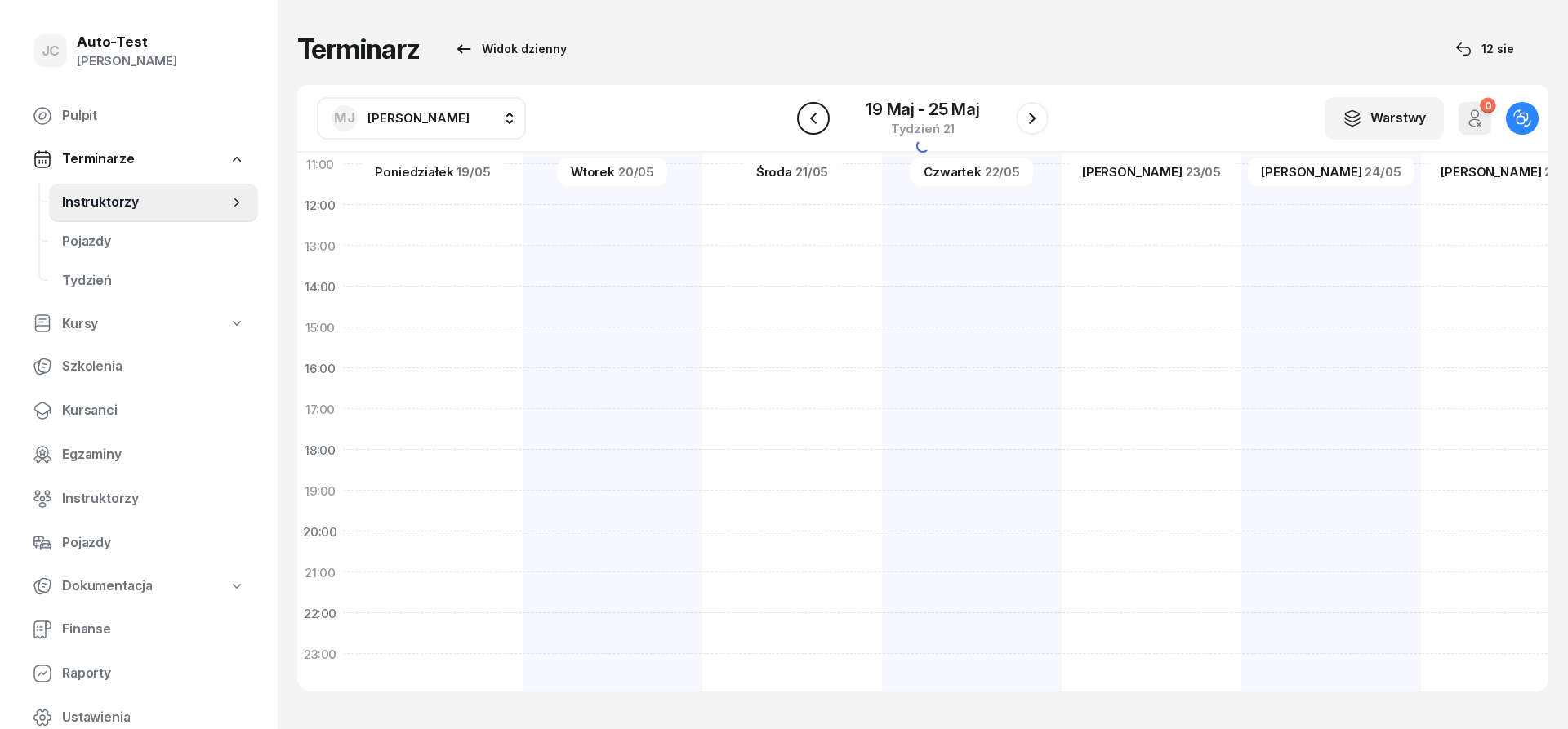
click at [820, 123] on icon "button" at bounding box center [813, 118] width 19 height 19
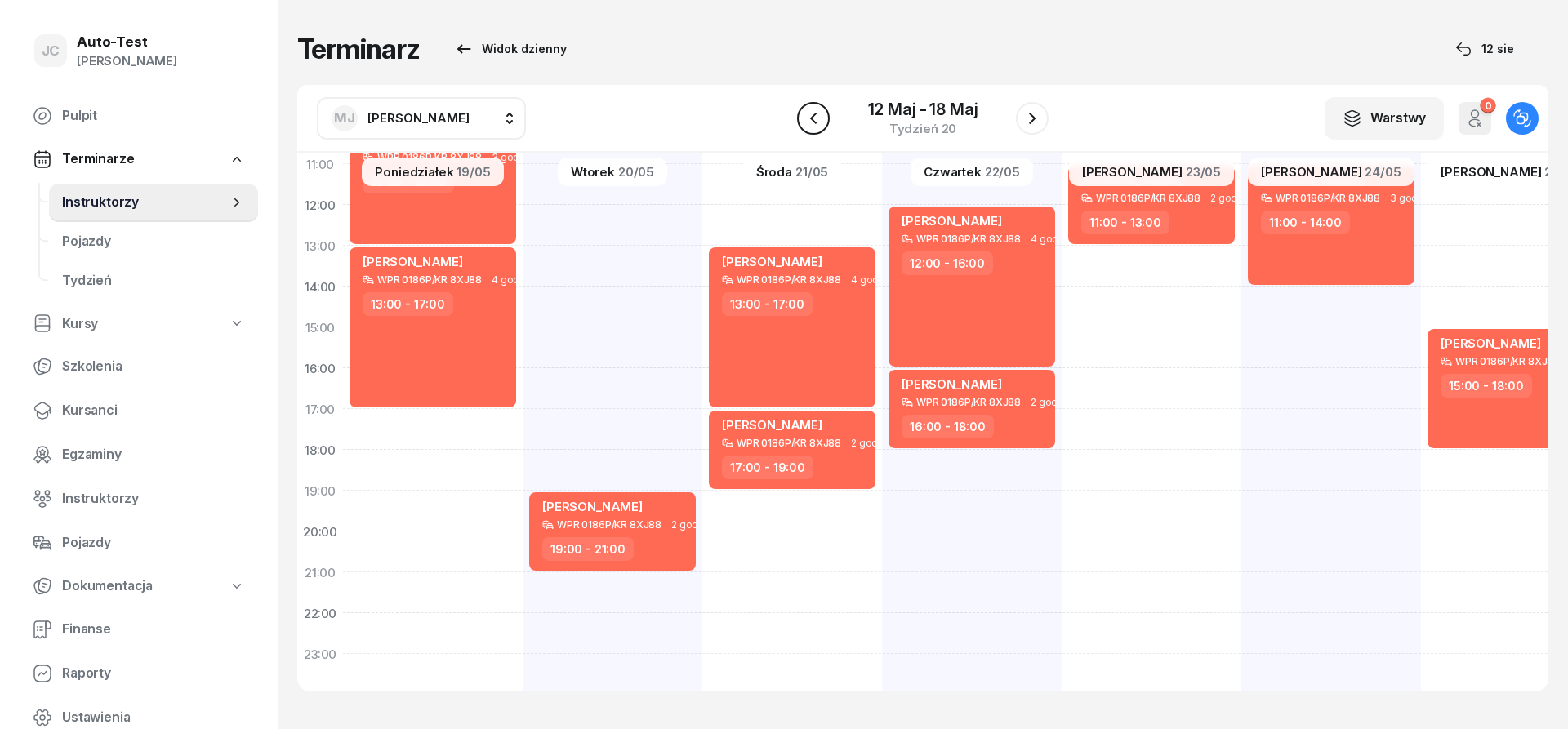
click at [820, 123] on icon "button" at bounding box center [813, 118] width 19 height 19
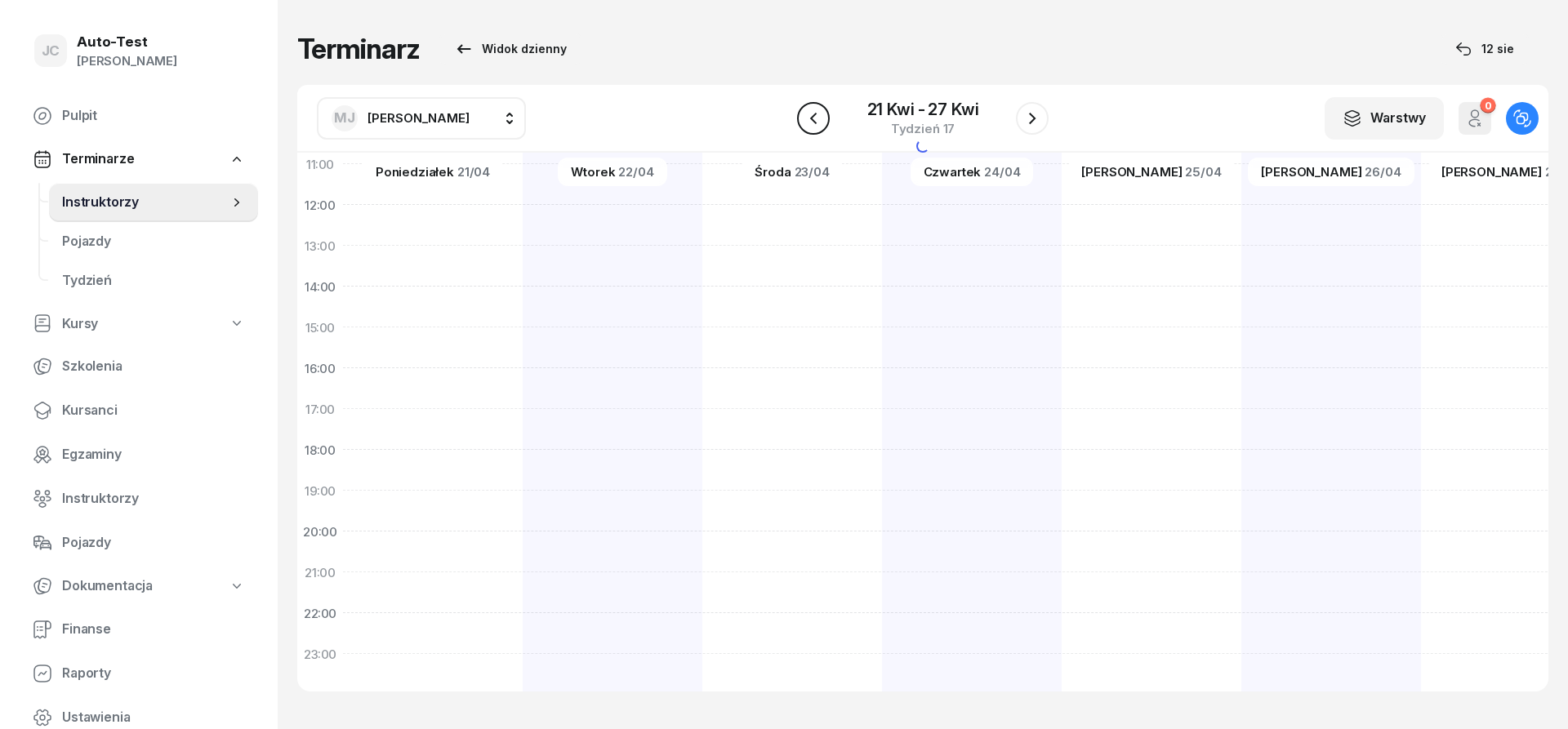
click at [820, 123] on icon "button" at bounding box center [813, 118] width 19 height 19
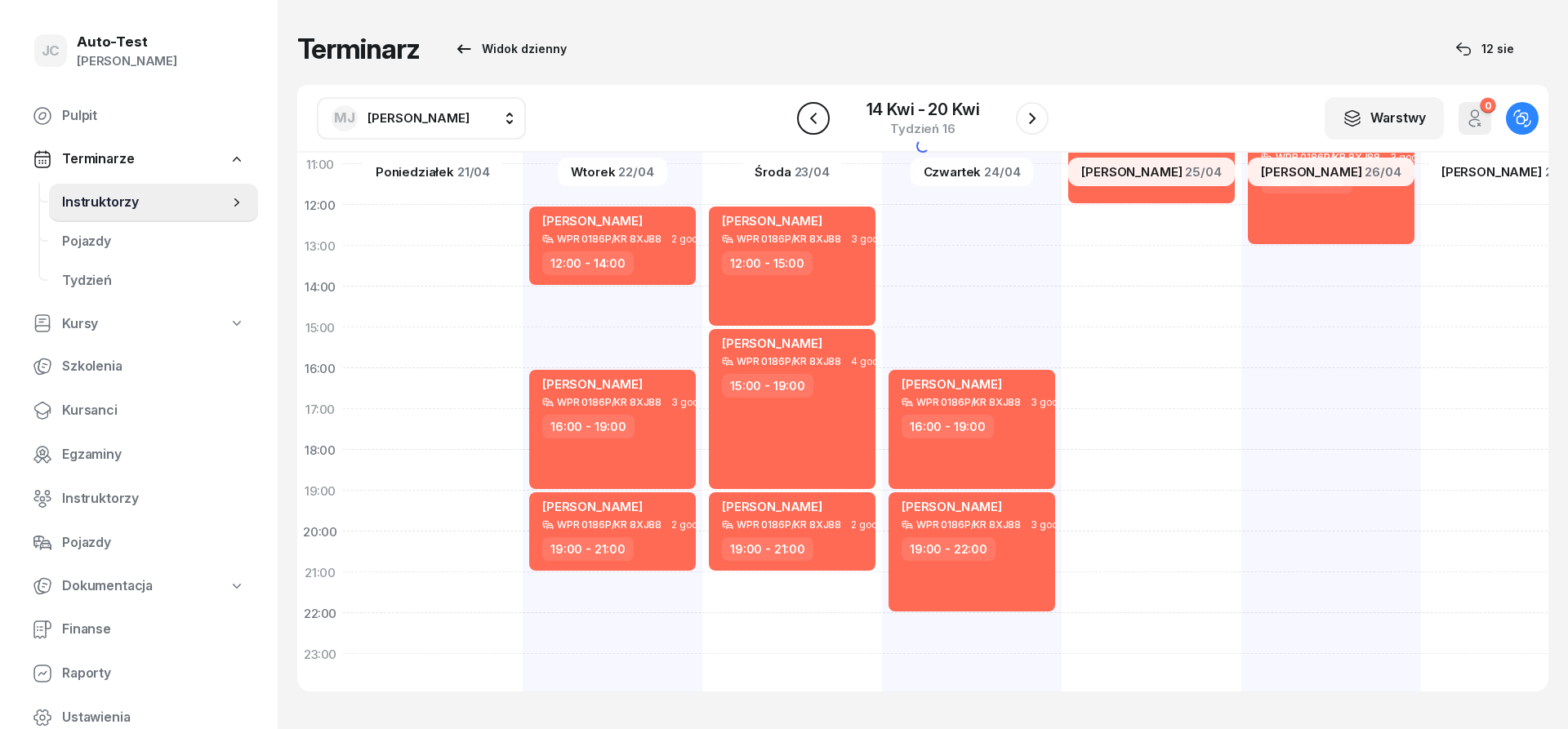
click at [820, 123] on icon "button" at bounding box center [813, 118] width 19 height 19
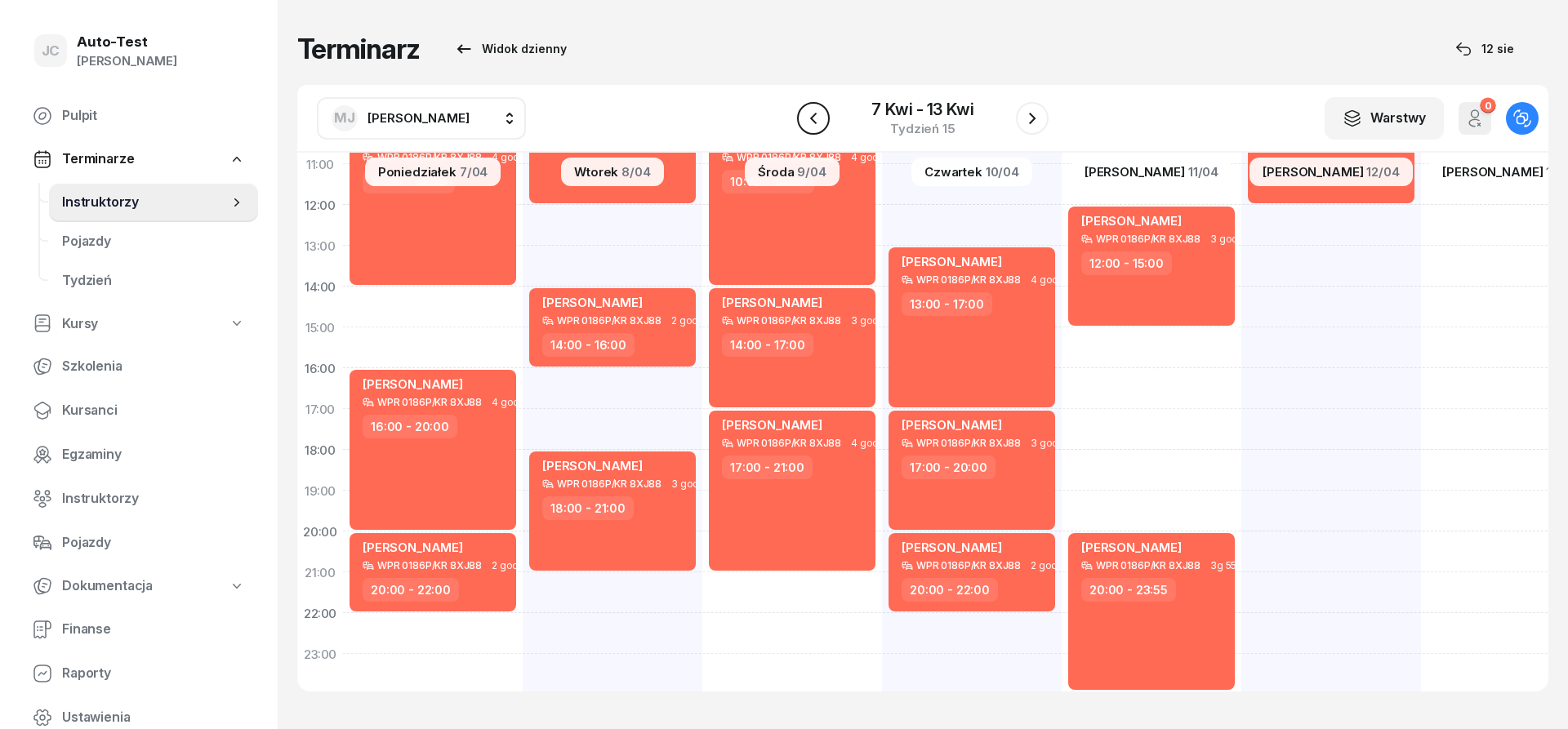
click at [820, 123] on icon "button" at bounding box center [813, 118] width 19 height 19
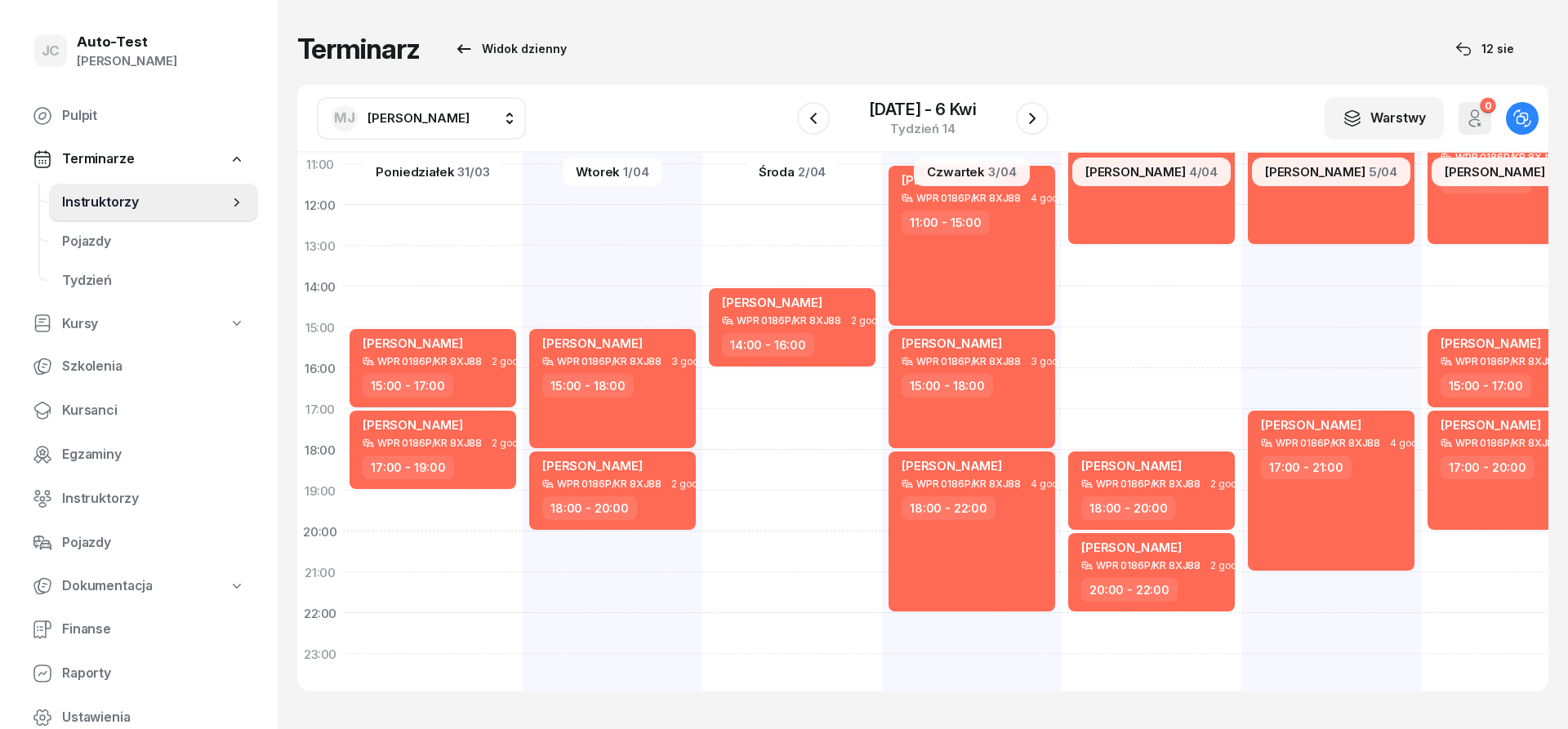
click at [446, 121] on button "[PERSON_NAME]" at bounding box center [422, 118] width 209 height 42
type input "jerz"
click at [436, 217] on span "[PERSON_NAME]" at bounding box center [426, 226] width 100 height 21
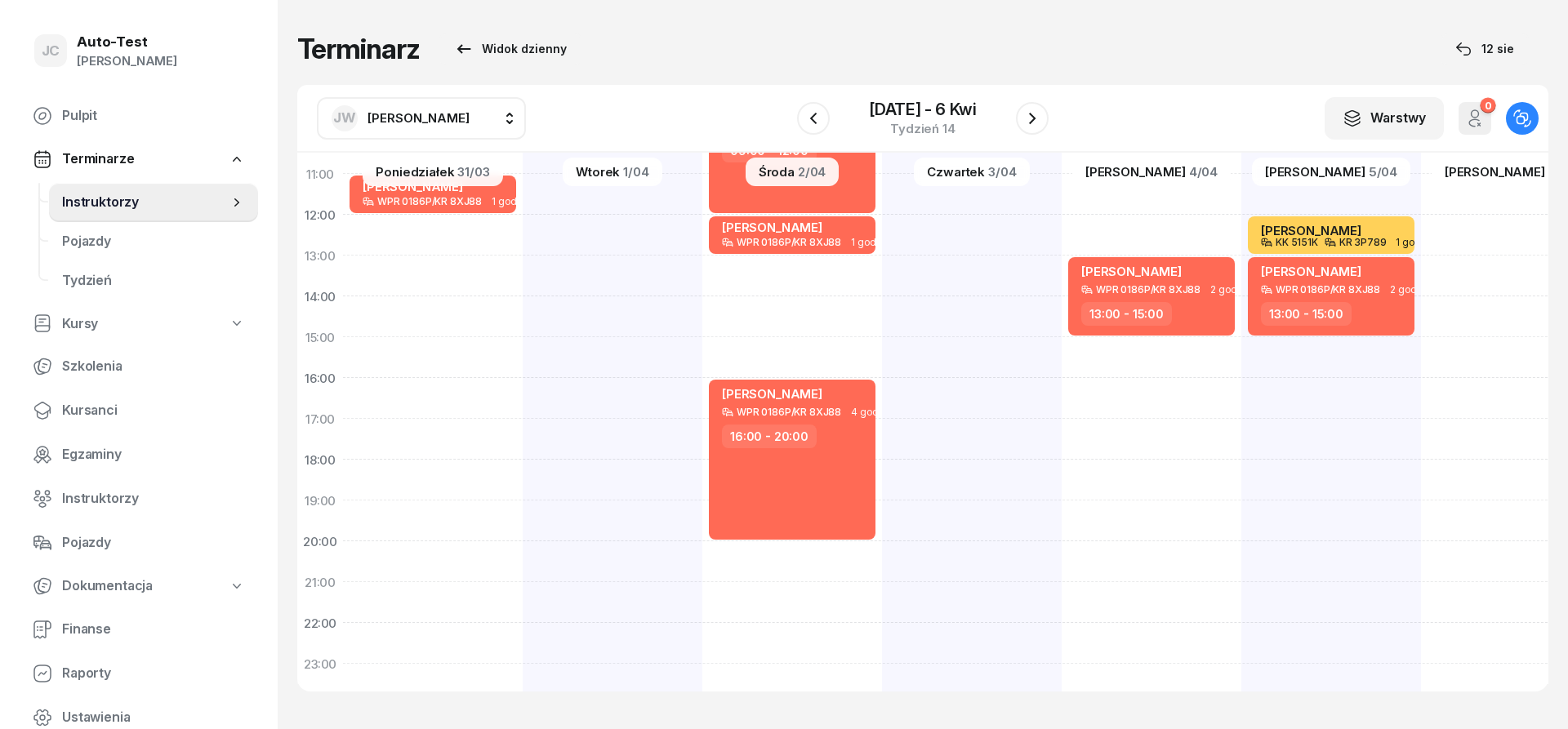
scroll to position [294, 0]
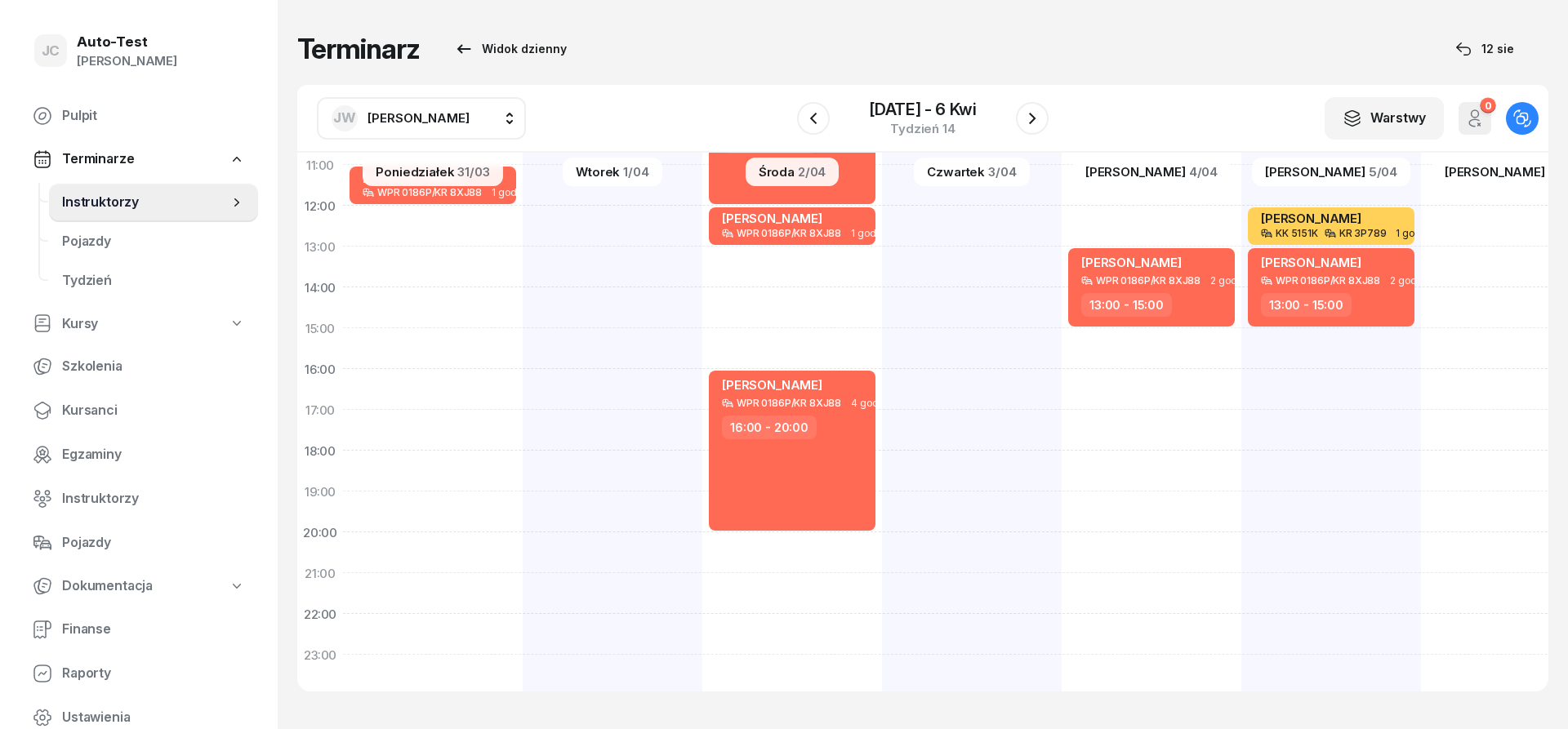
click at [424, 118] on span "[PERSON_NAME]" at bounding box center [418, 118] width 102 height 16
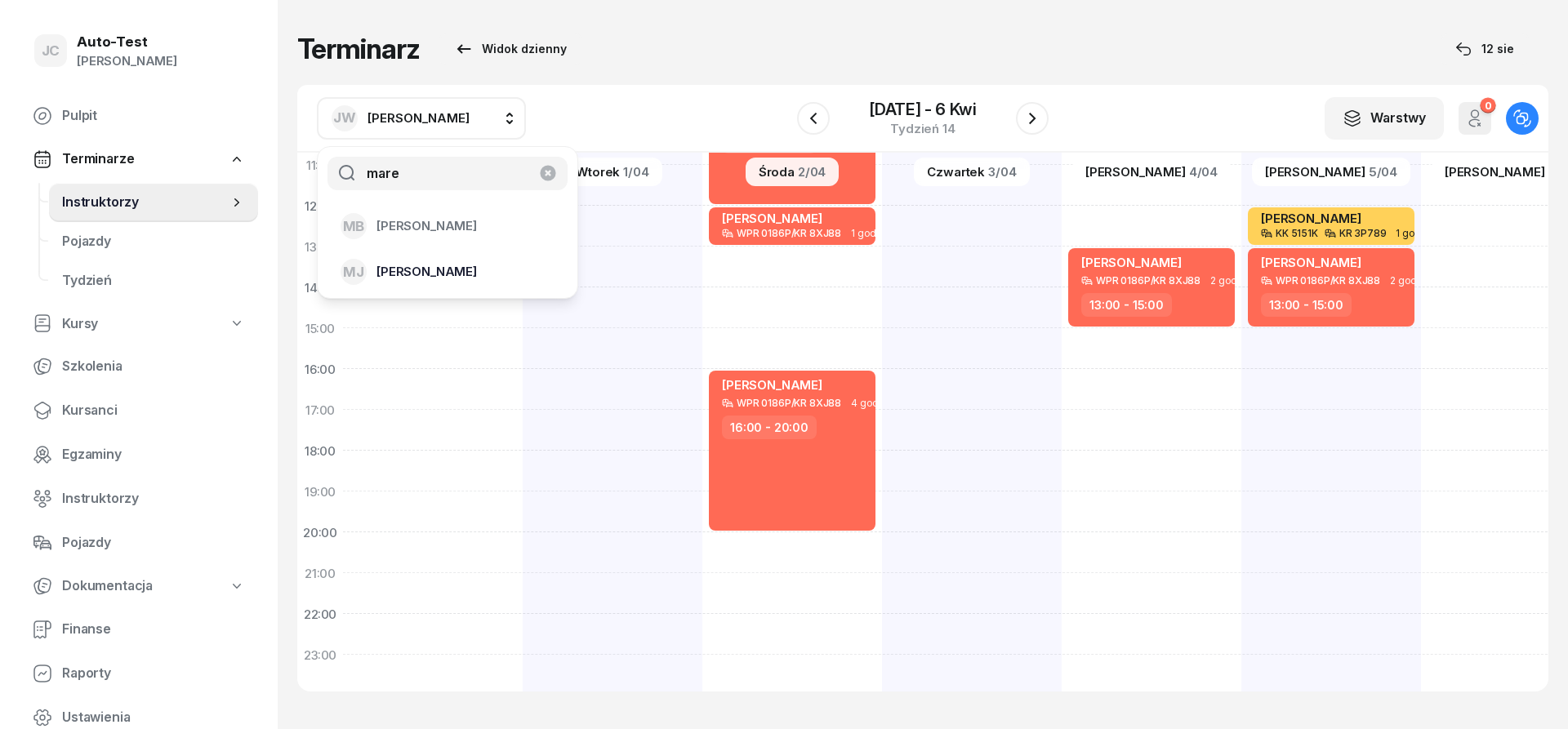
type input "mare"
click at [434, 268] on span "[PERSON_NAME]" at bounding box center [426, 271] width 100 height 21
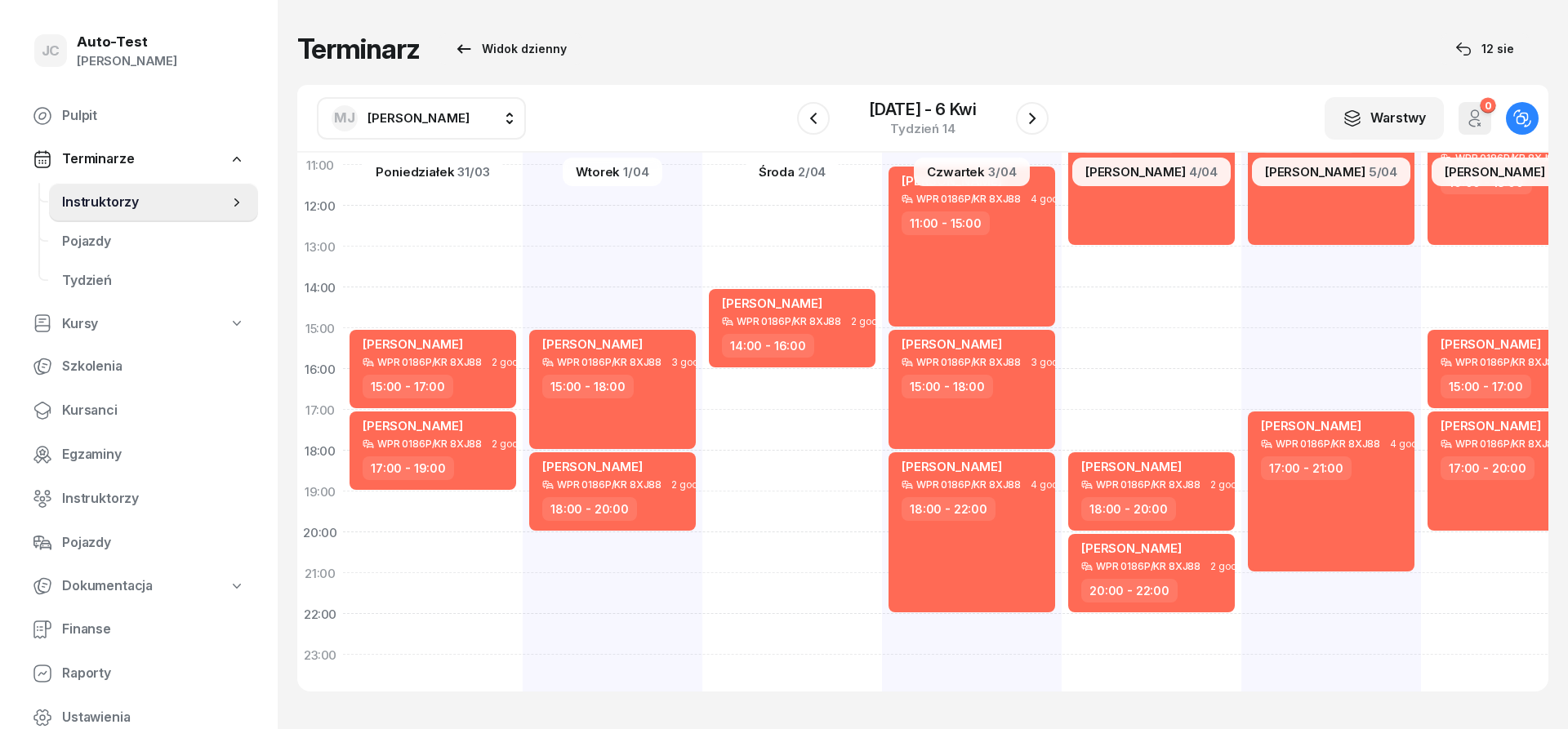
click at [424, 121] on span "[PERSON_NAME]" at bounding box center [418, 118] width 102 height 16
type input "dut"
click at [434, 225] on span "[PERSON_NAME]" at bounding box center [426, 226] width 100 height 21
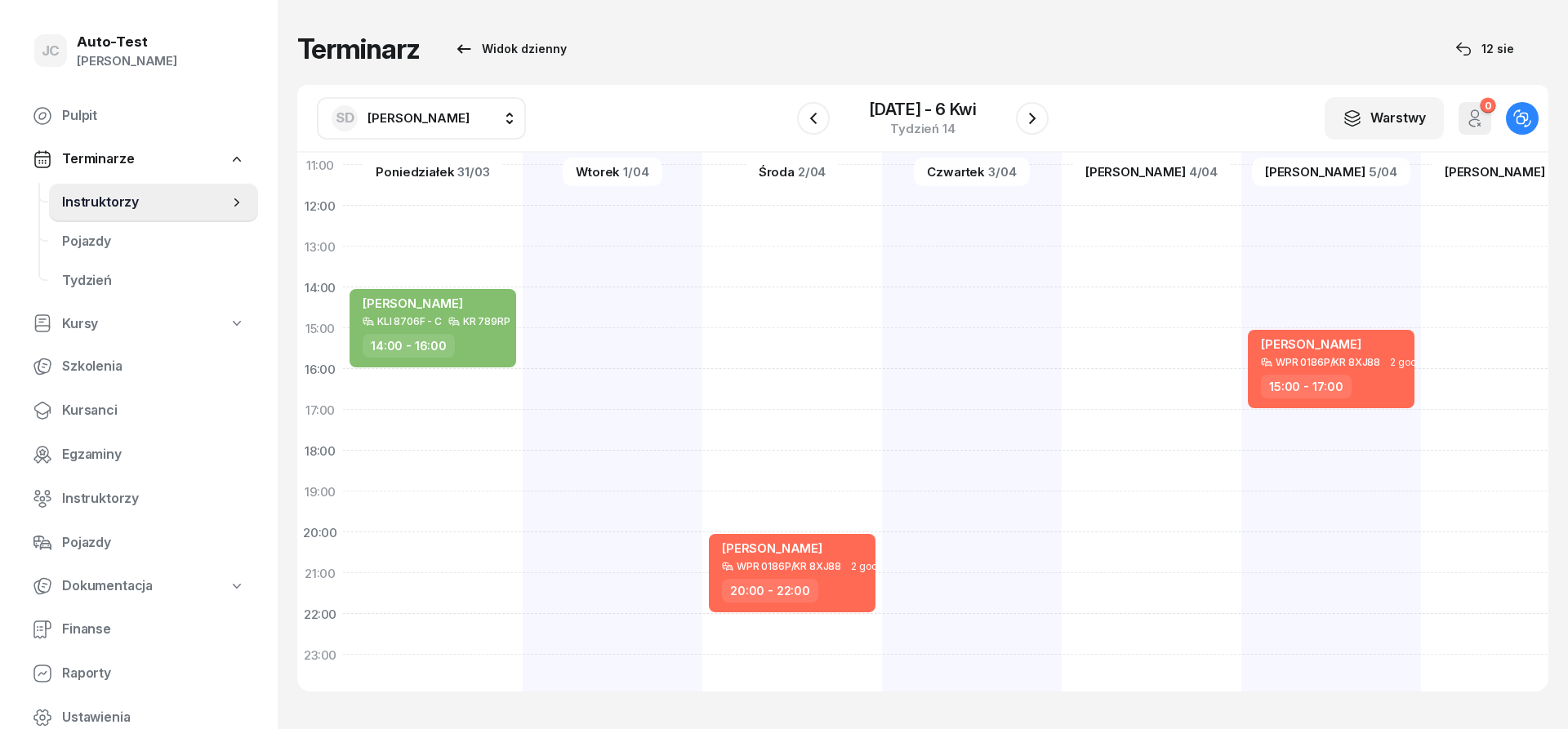
click at [454, 113] on span "[PERSON_NAME]" at bounding box center [418, 118] width 102 height 16
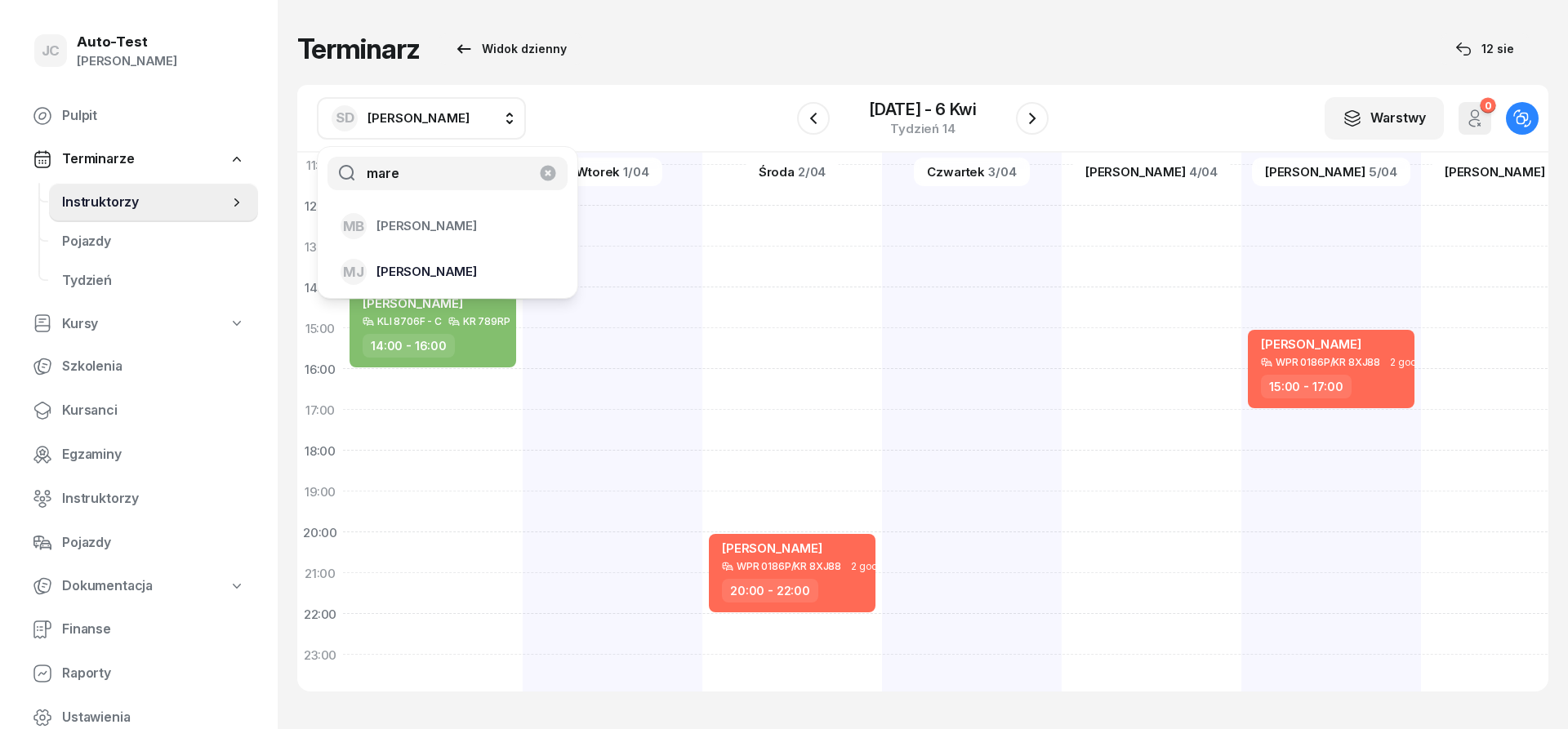
type input "mare"
click at [453, 274] on div "[PERSON_NAME]" at bounding box center [438, 272] width 195 height 26
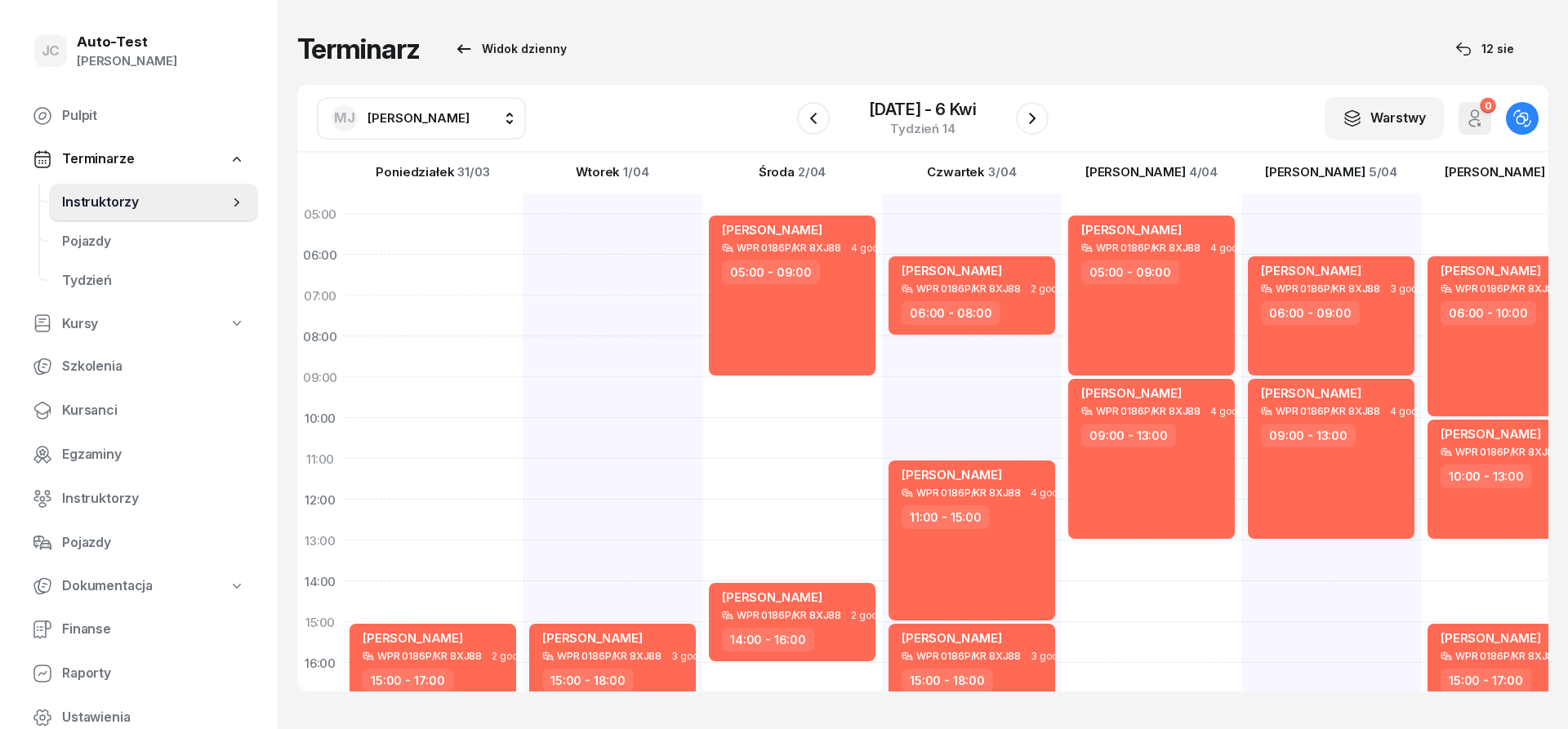
click at [416, 123] on span "[PERSON_NAME]" at bounding box center [418, 118] width 102 height 16
type input "dut"
click at [444, 232] on span "[PERSON_NAME]" at bounding box center [426, 226] width 100 height 21
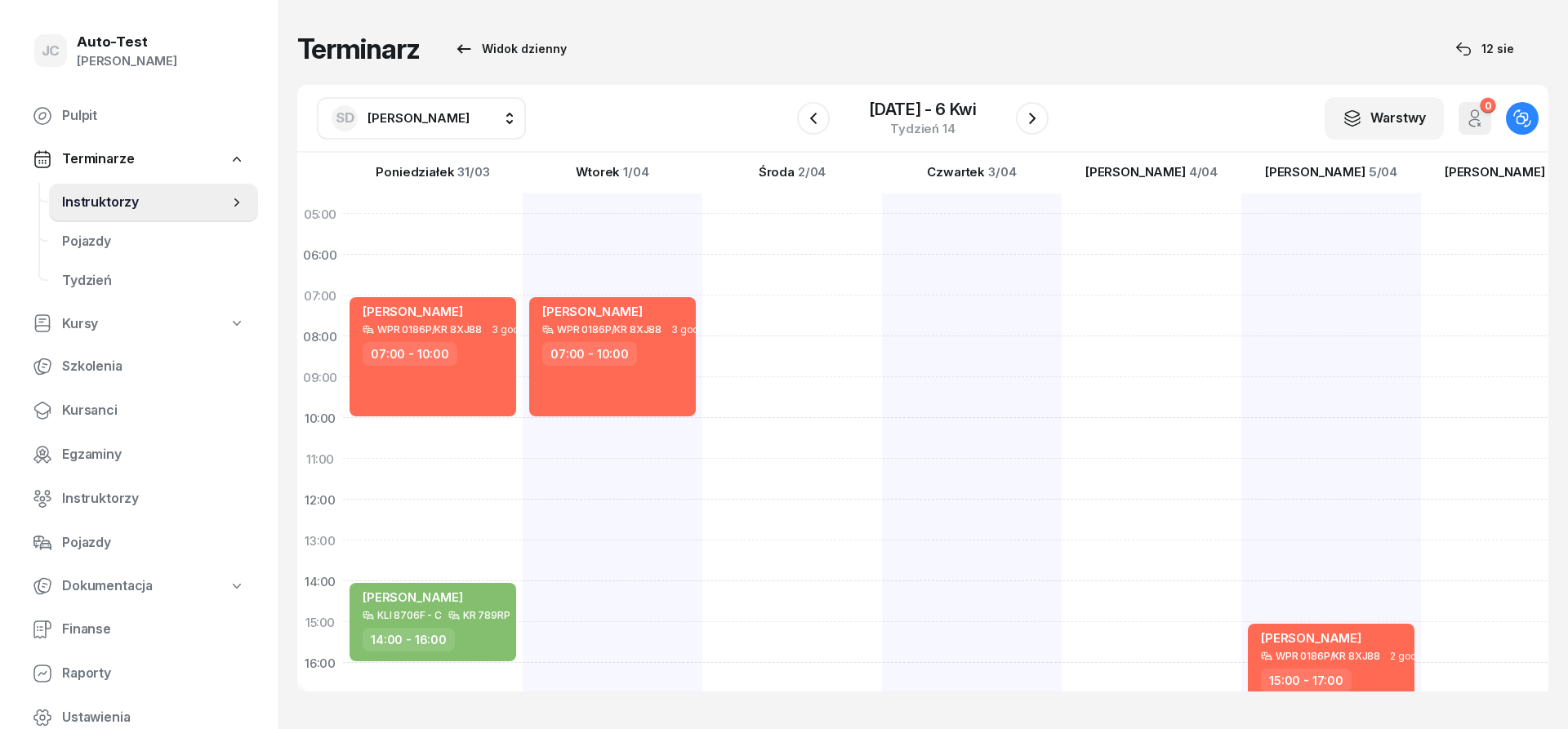
click at [400, 116] on span "[PERSON_NAME]" at bounding box center [418, 118] width 102 height 16
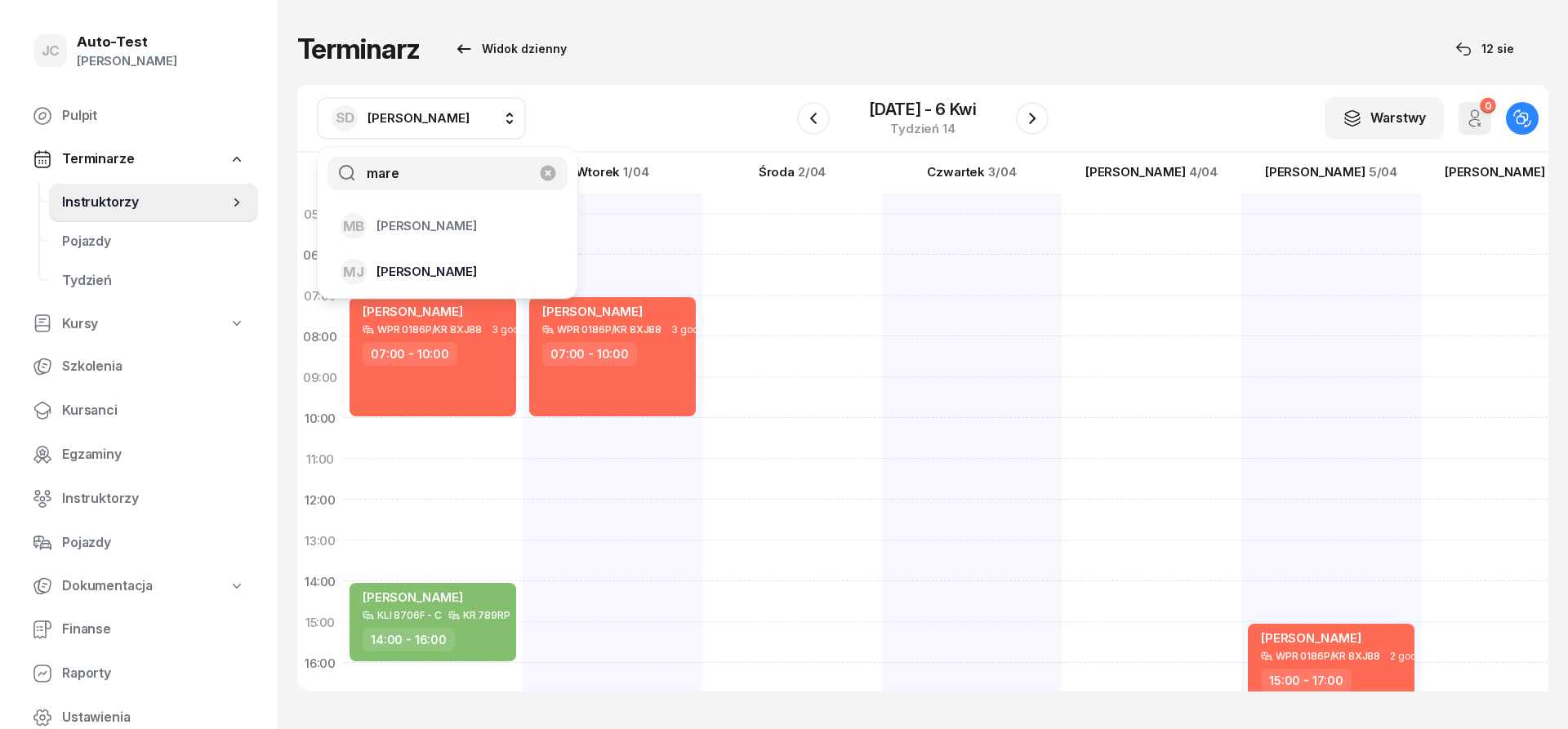
type input "mare"
click at [449, 268] on span "[PERSON_NAME]" at bounding box center [426, 271] width 100 height 21
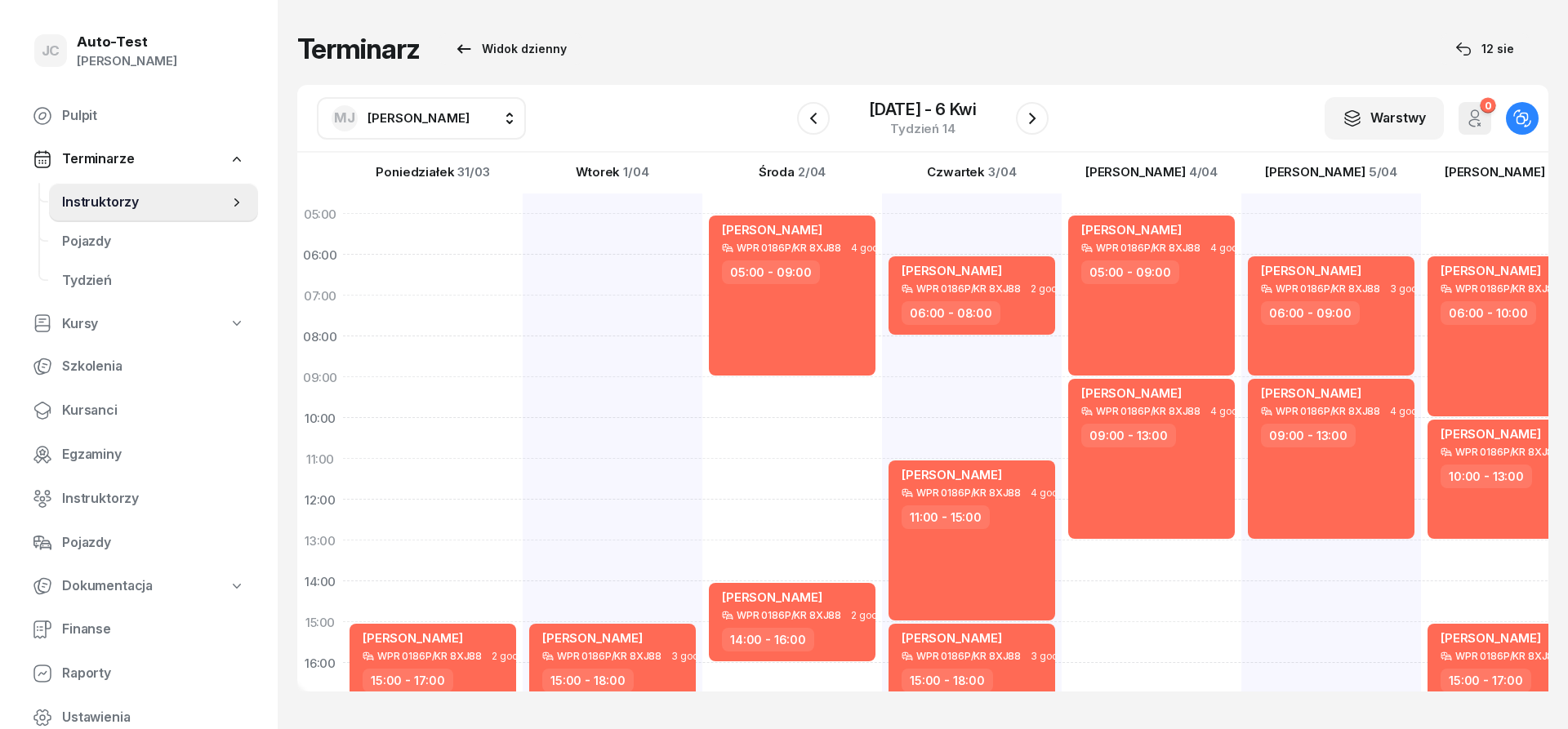
click at [1421, 204] on div "[PERSON_NAME] WPR 0186P/KR 8XJ88 3 godz. 06:00 - 09:00 [PERSON_NAME] WPR 0186P/…" at bounding box center [1511, 601] width 180 height 816
select select "04"
select select "06"
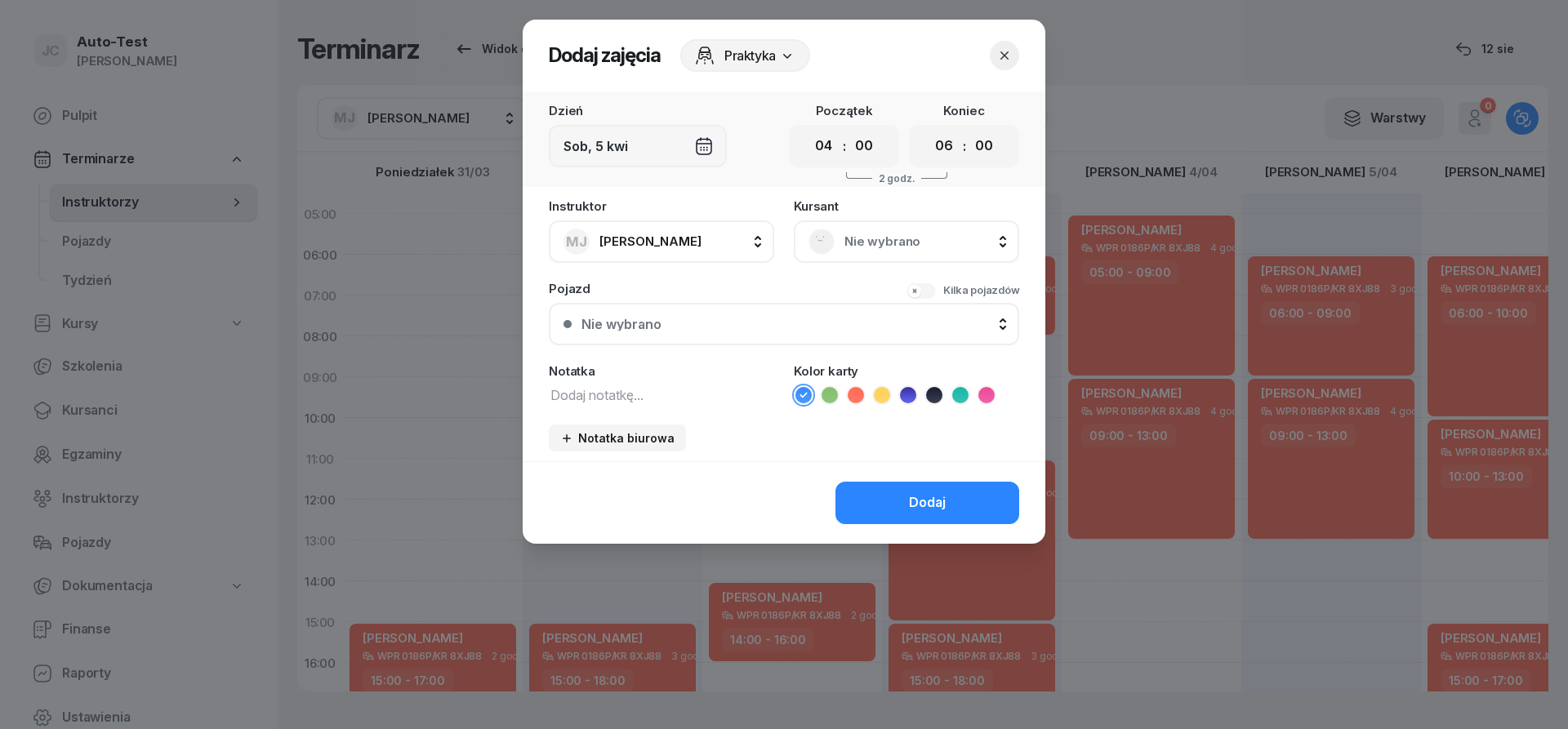
click at [882, 240] on span "Nie wybrano" at bounding box center [924, 241] width 160 height 21
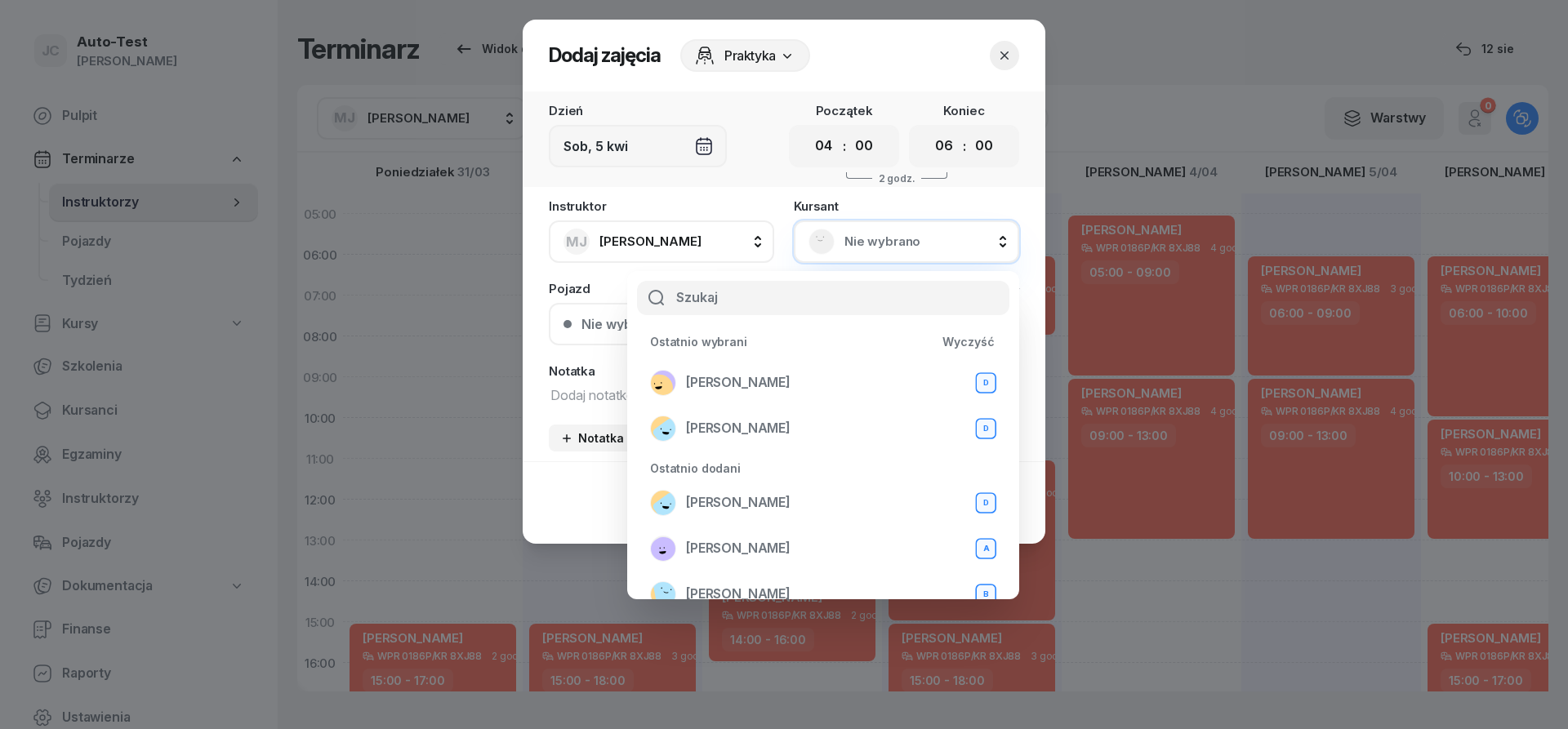
click at [1004, 47] on button "button" at bounding box center [1004, 55] width 29 height 29
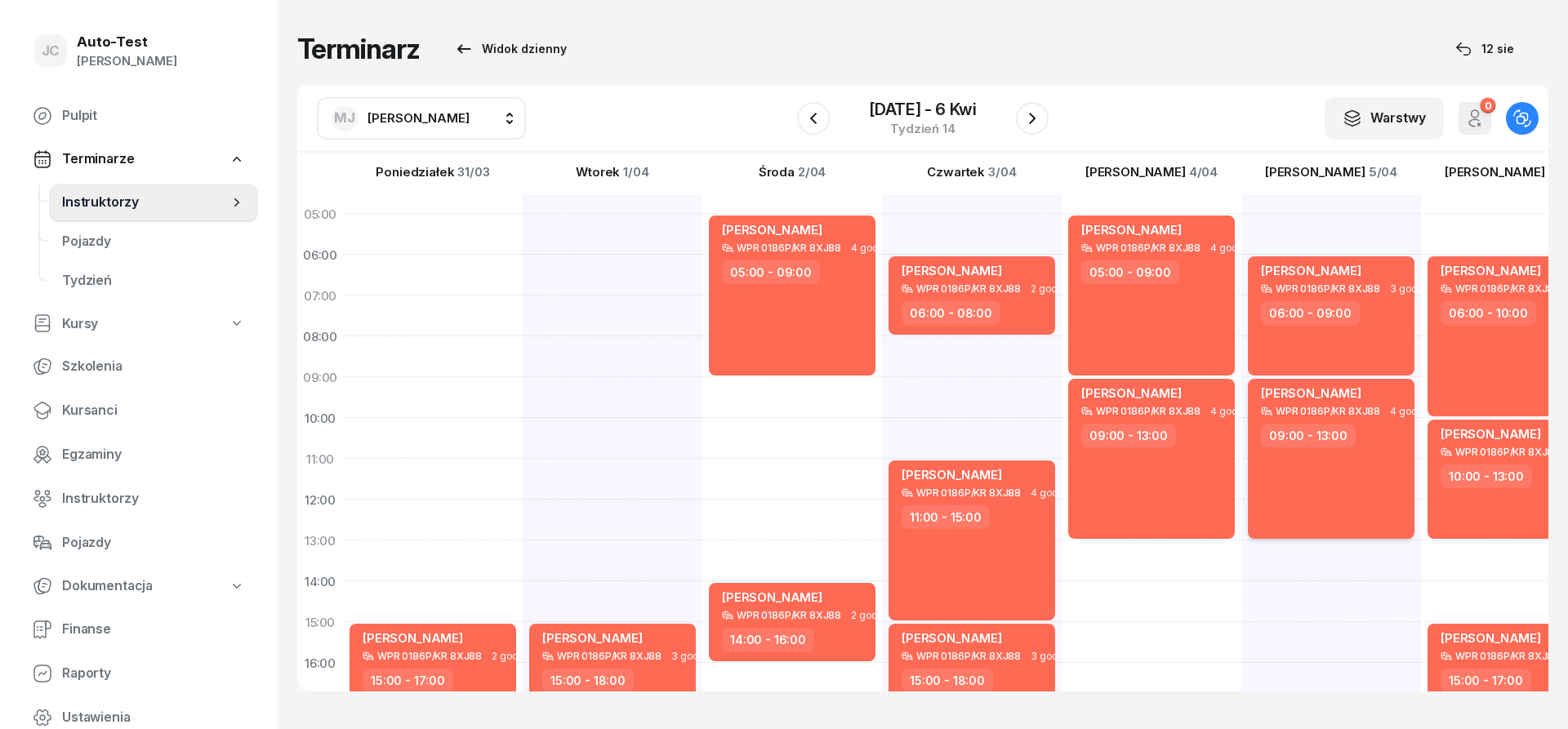
scroll to position [319, 0]
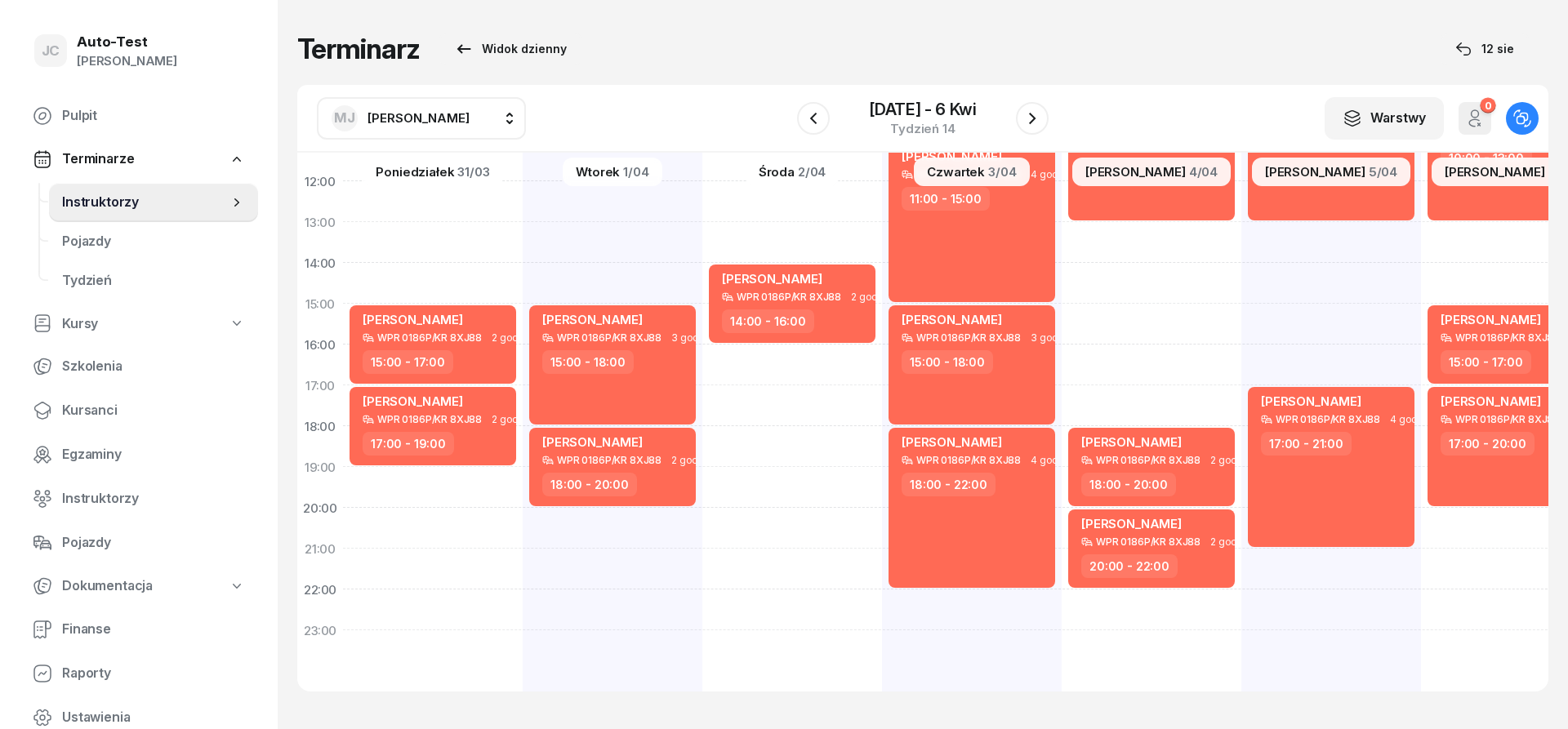
click at [1421, 567] on div "[PERSON_NAME] WPR 0186P/KR 8XJ88 3 godz. 06:00 - 09:00 [PERSON_NAME] WPR 0186P/…" at bounding box center [1511, 283] width 180 height 816
select select "21"
select select "23"
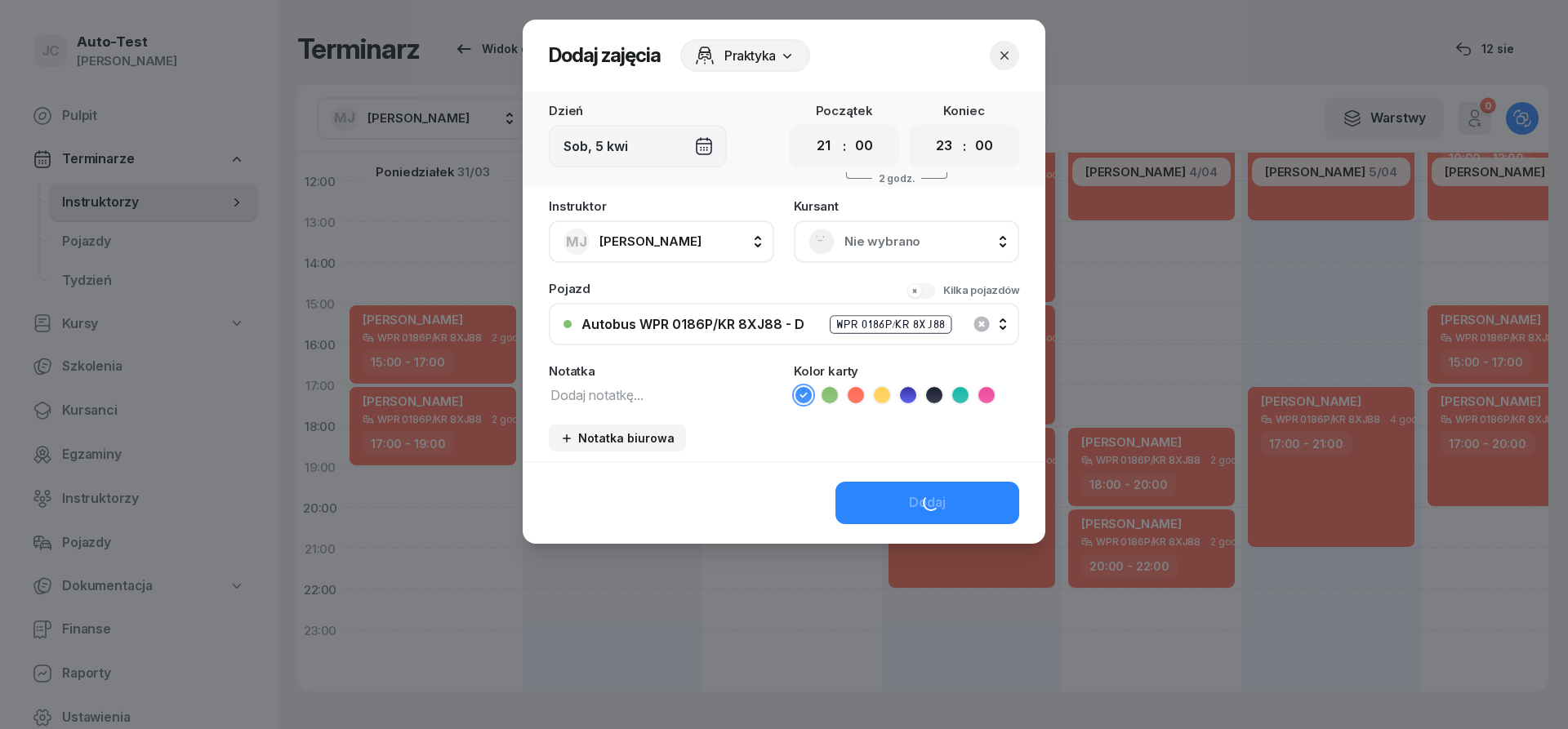
click at [915, 241] on span "Nie wybrano" at bounding box center [924, 241] width 160 height 21
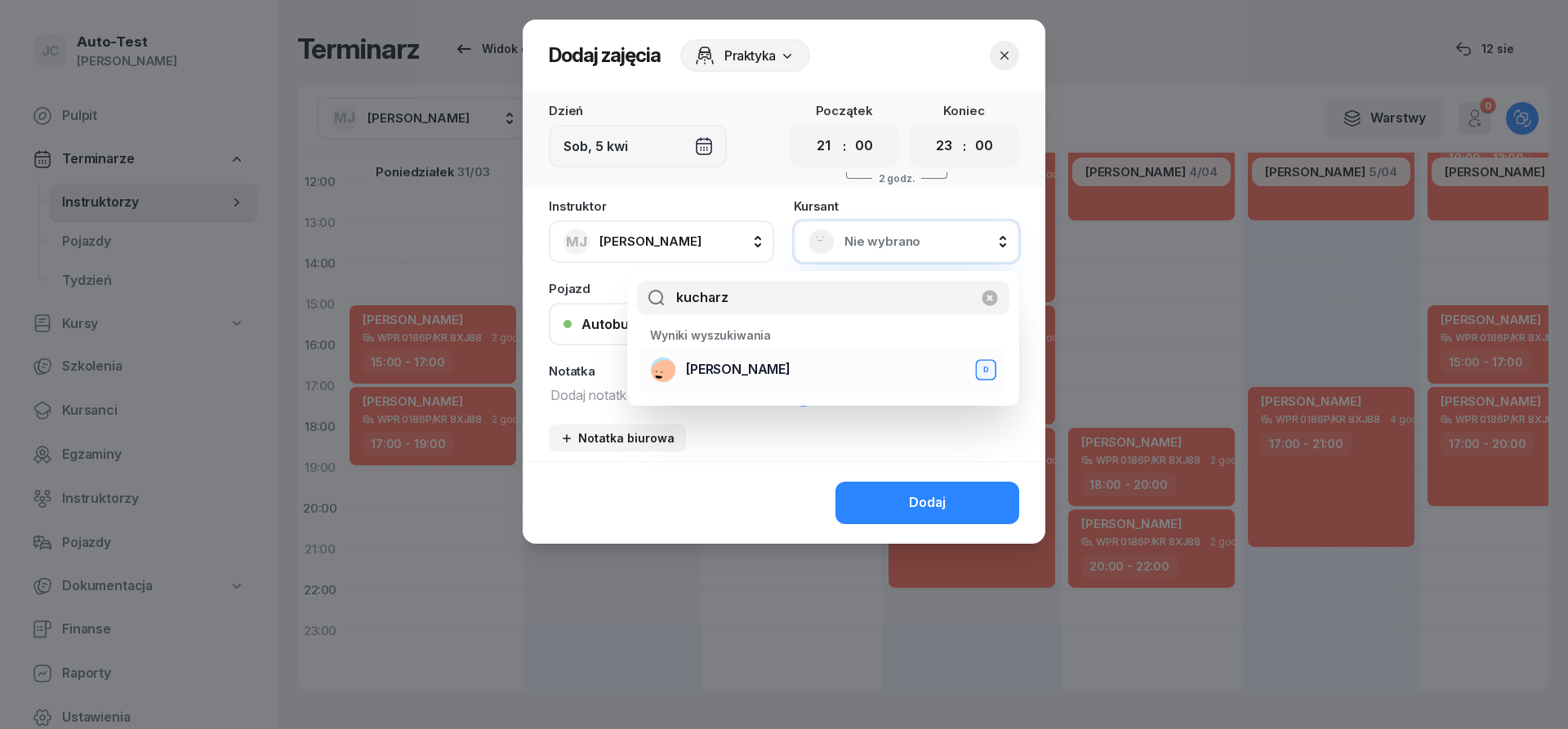
type input "kucharz"
click at [736, 375] on span "[PERSON_NAME]" at bounding box center [739, 369] width 105 height 21
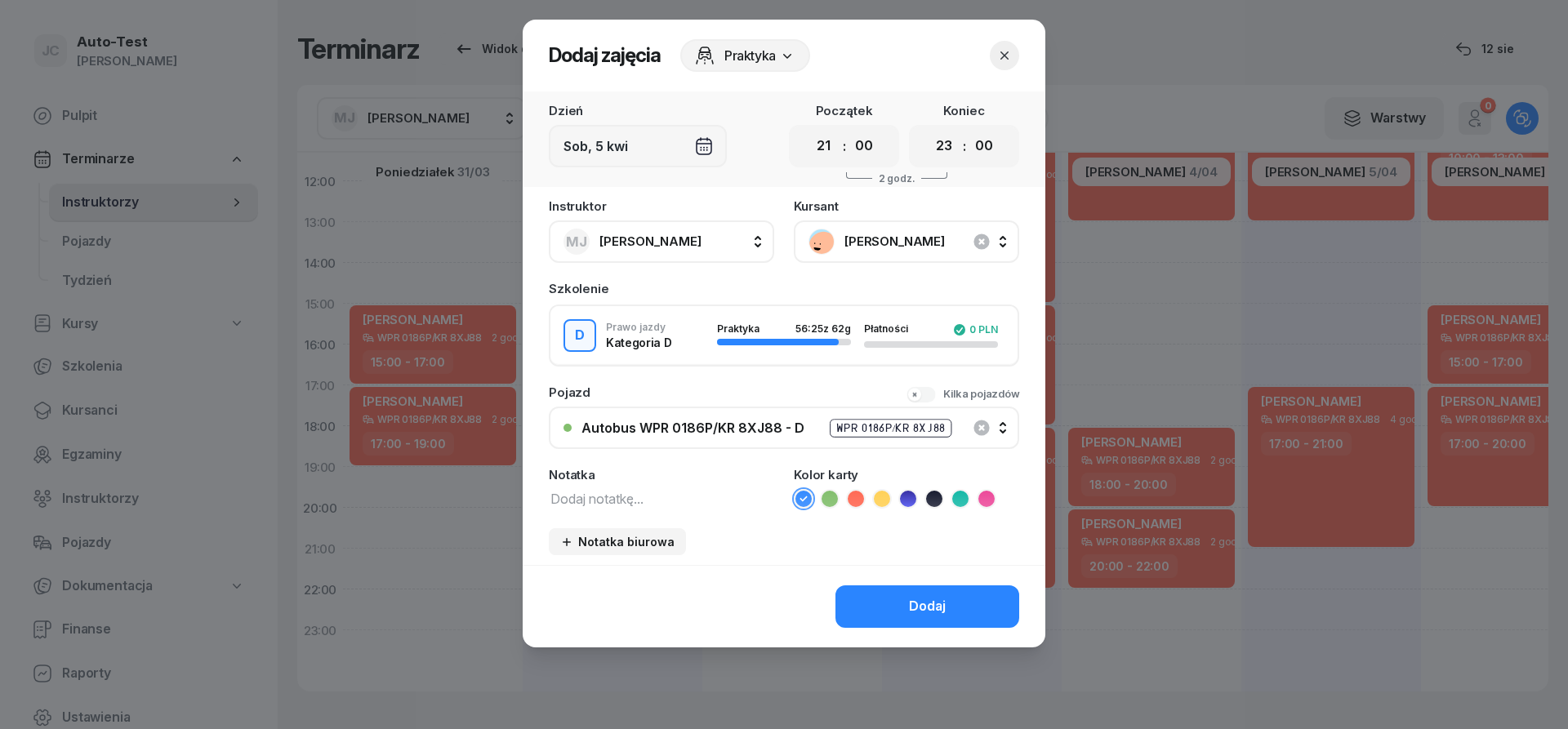
click at [859, 490] on icon at bounding box center [856, 499] width 17 height 17
click at [872, 604] on button "Dodaj" at bounding box center [927, 606] width 184 height 42
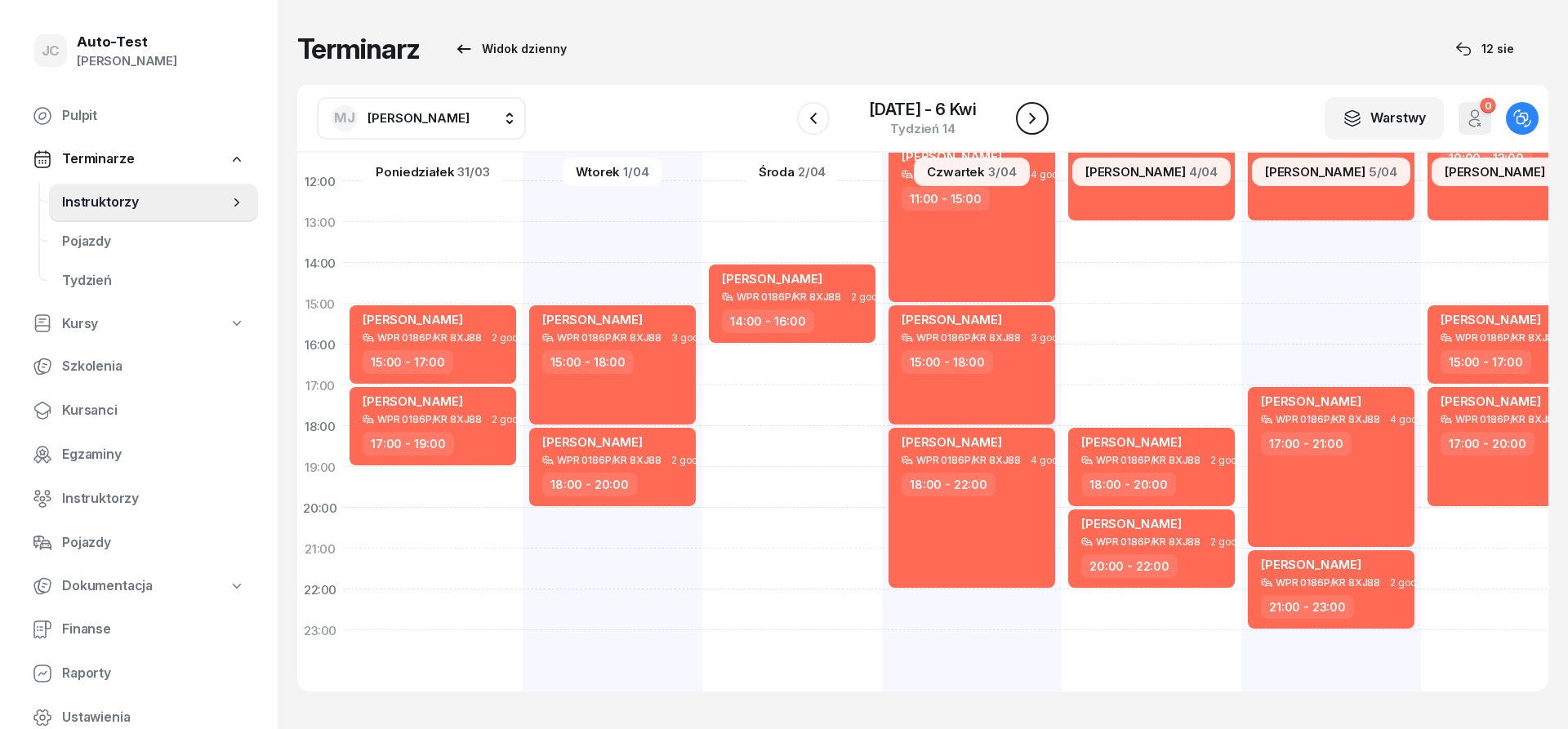
click at [1027, 127] on icon "button" at bounding box center [1032, 118] width 19 height 19
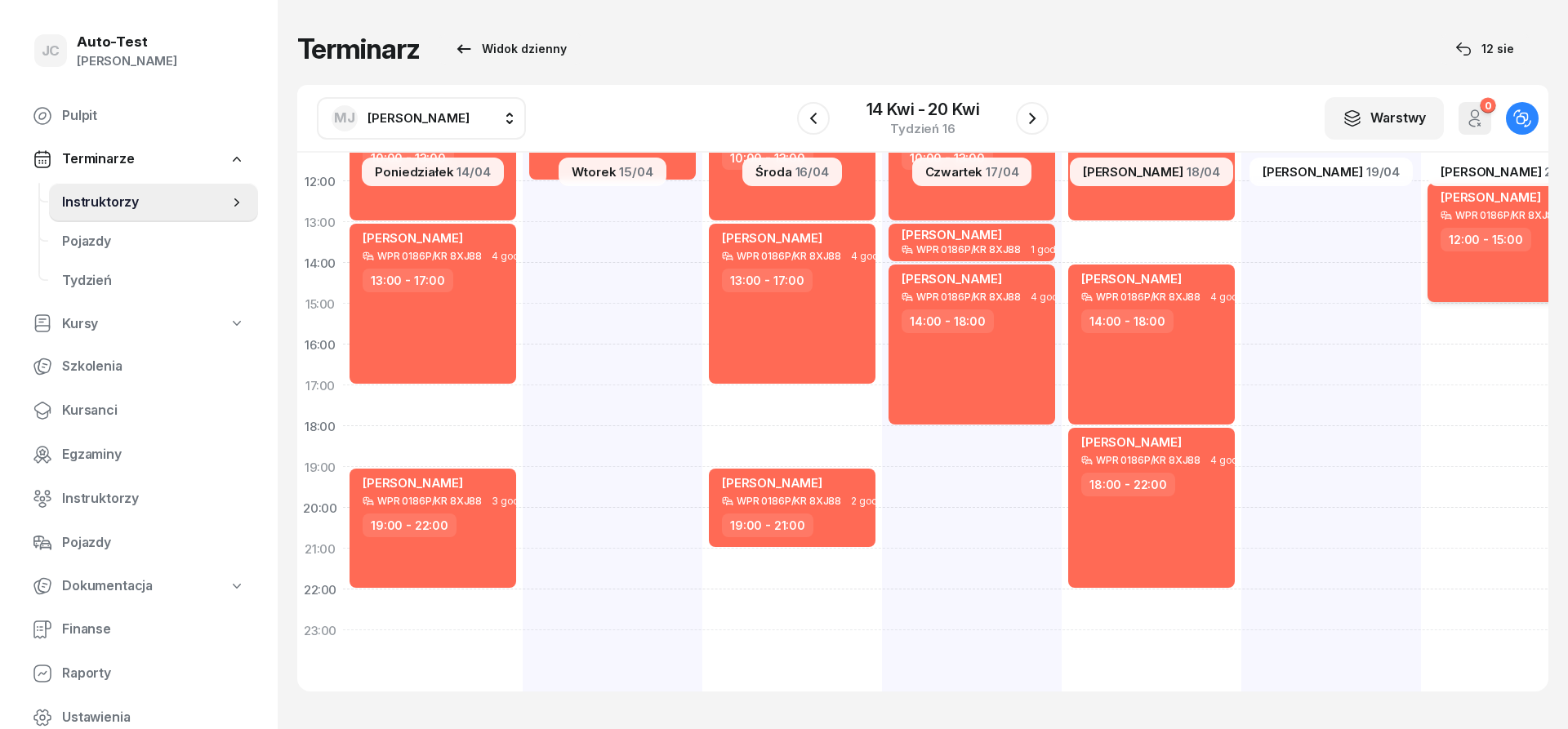
scroll to position [122, 0]
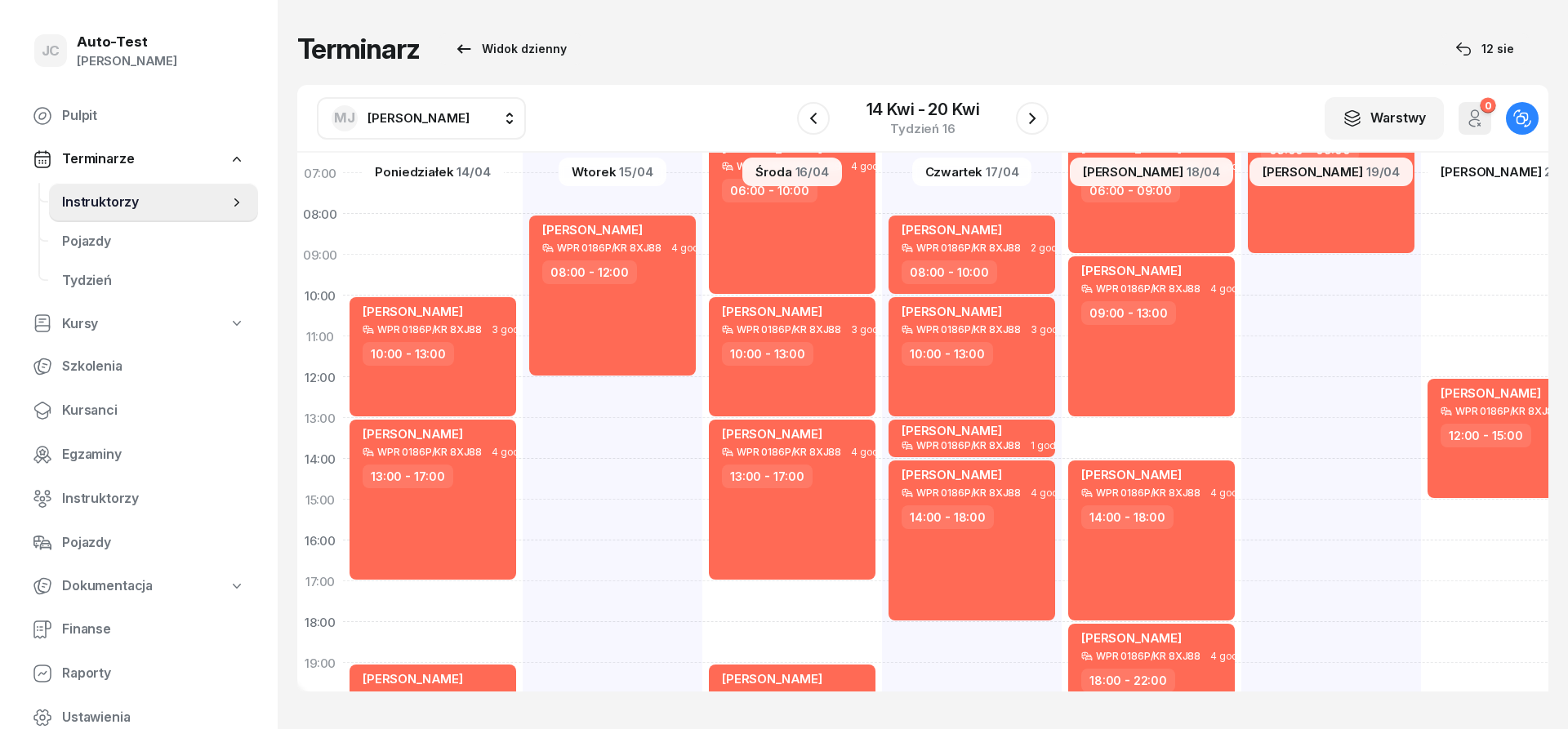
click at [356, 121] on div "MJ" at bounding box center [344, 118] width 26 height 26
type input "jerz"
click at [473, 218] on span "[PERSON_NAME]" at bounding box center [426, 226] width 100 height 21
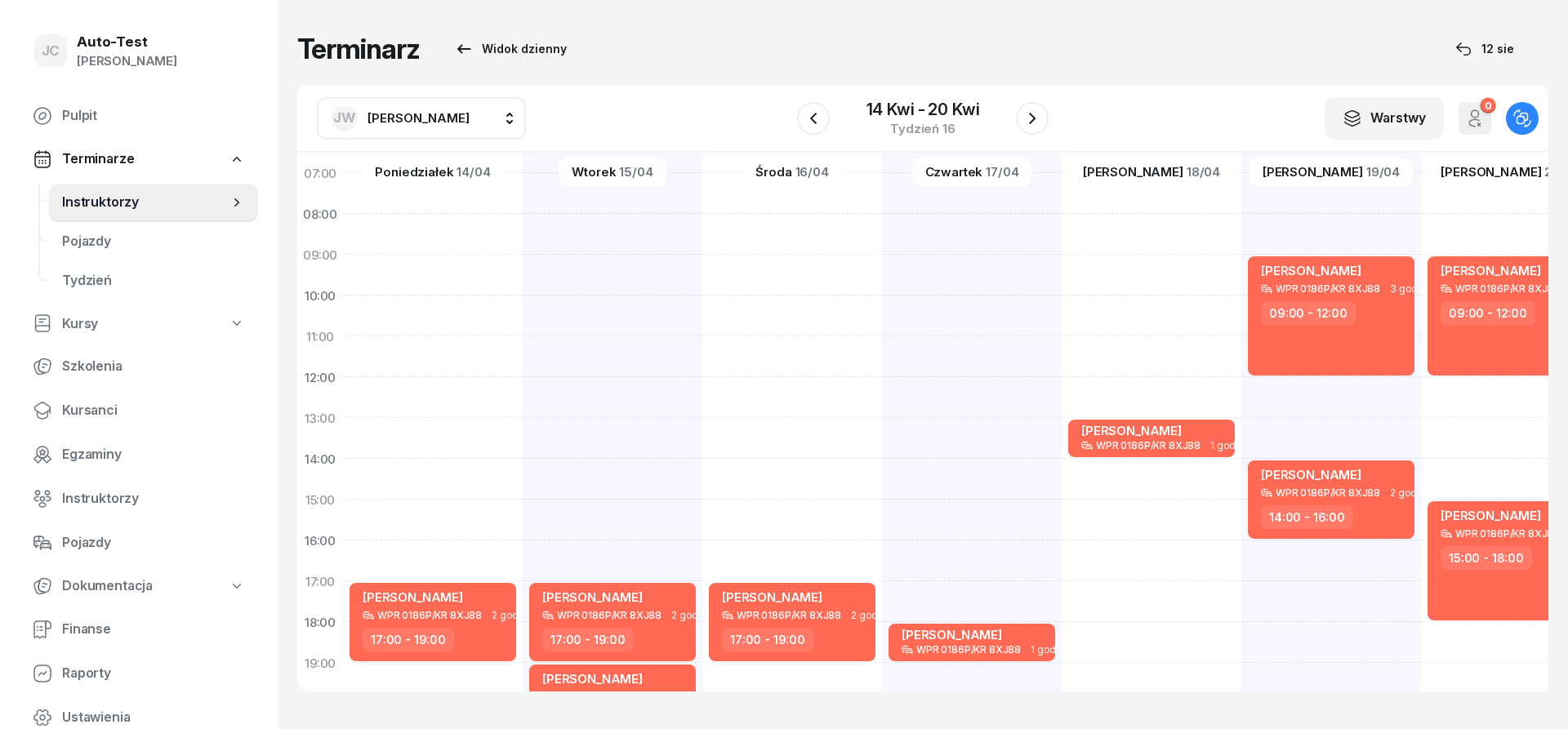
click at [396, 118] on span "[PERSON_NAME]" at bounding box center [418, 118] width 102 height 16
type input "dut"
click at [446, 235] on span "[PERSON_NAME]" at bounding box center [426, 226] width 100 height 21
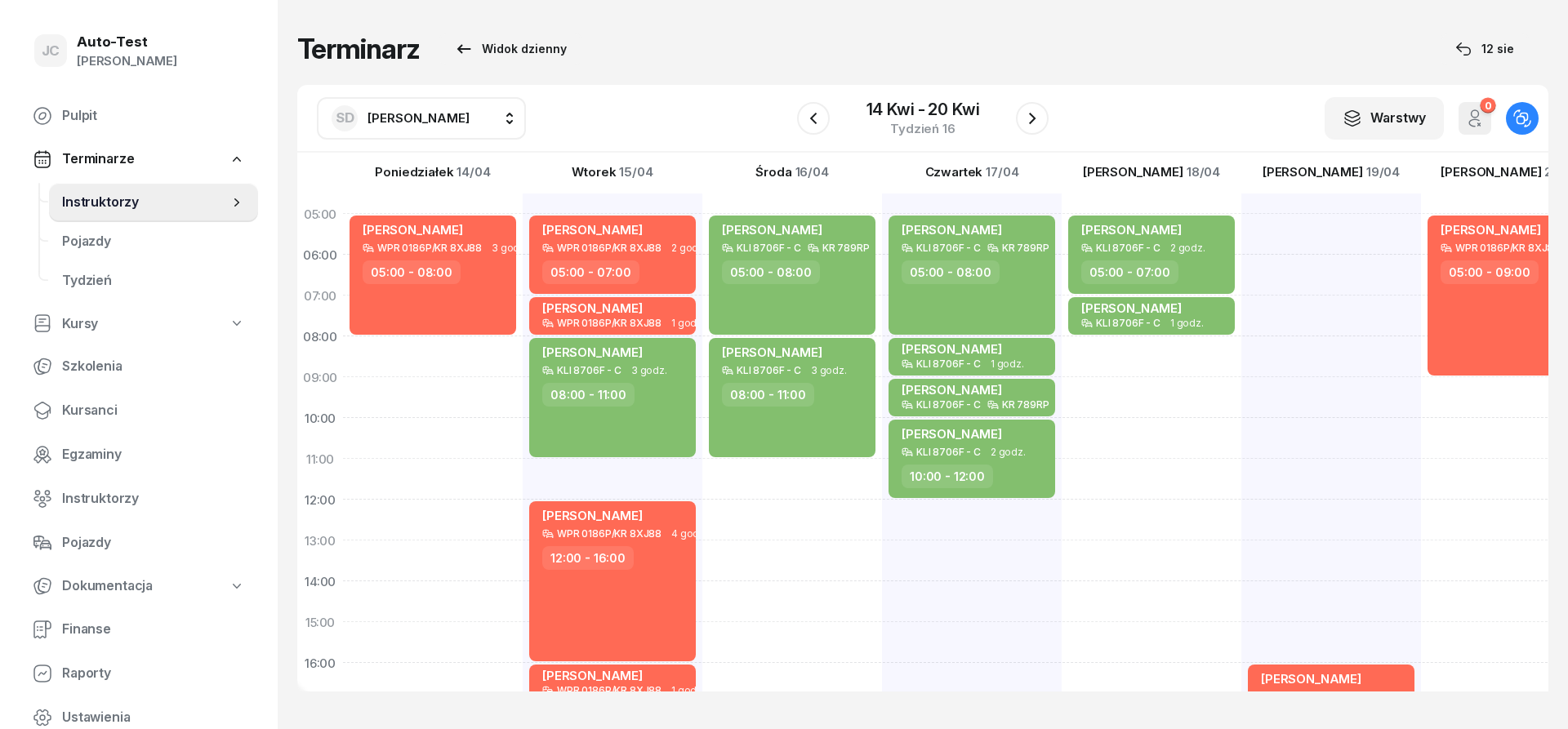
scroll to position [319, 0]
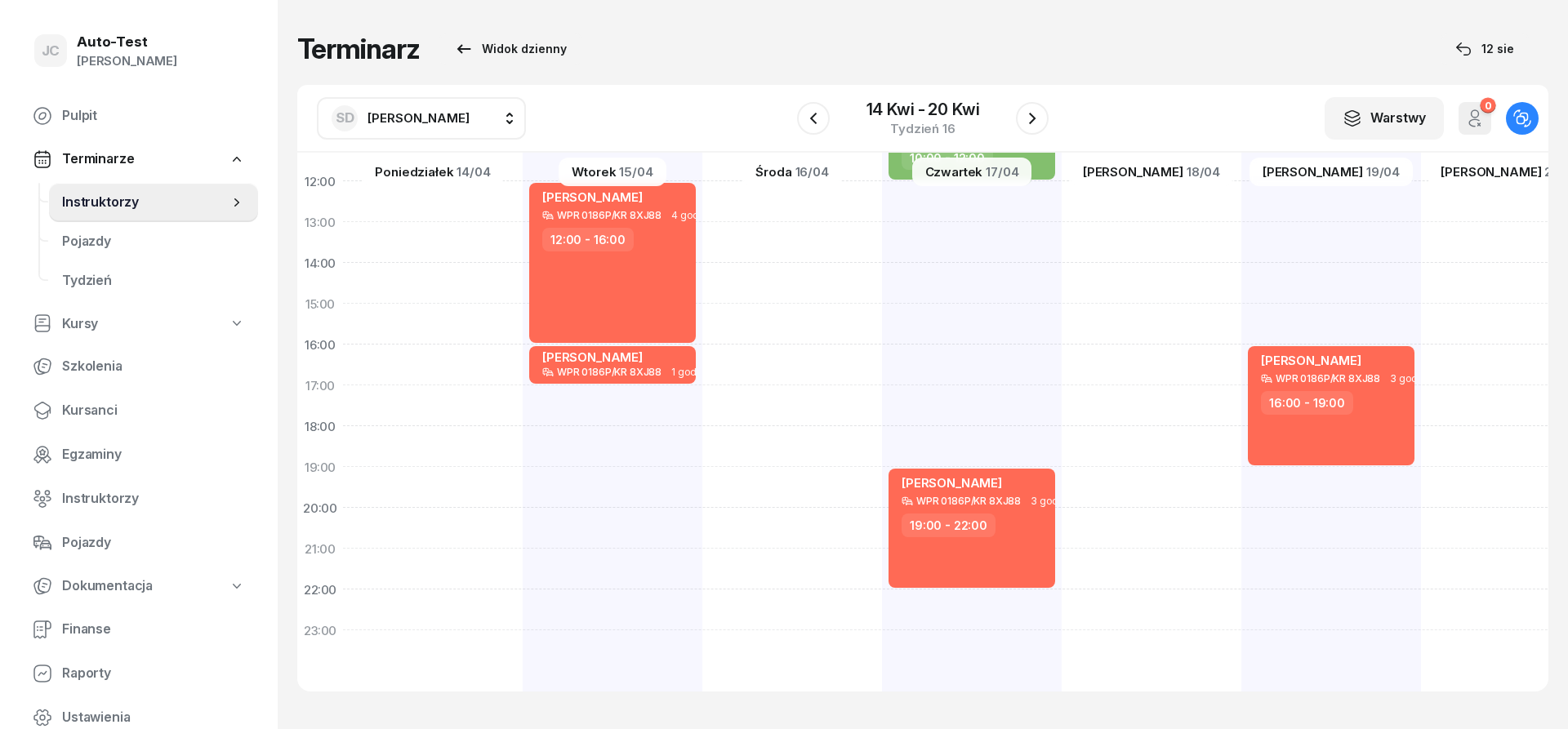
click at [419, 118] on span "[PERSON_NAME]" at bounding box center [418, 118] width 102 height 16
type input "kow"
click at [437, 218] on div "[PERSON_NAME] [PERSON_NAME]" at bounding box center [438, 226] width 195 height 26
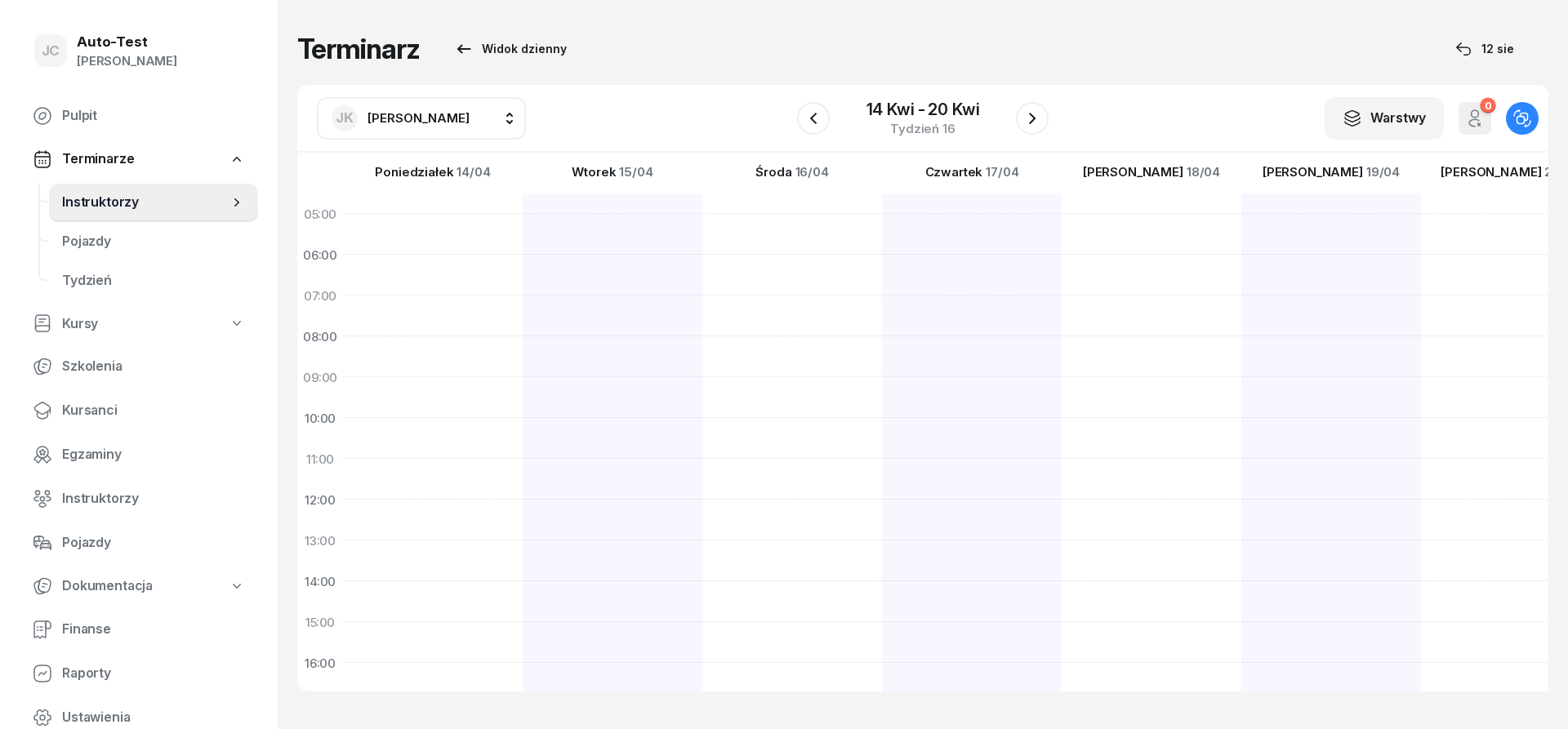
click at [412, 121] on span "[PERSON_NAME]" at bounding box center [418, 118] width 102 height 16
type input "mare"
click at [441, 273] on span "[PERSON_NAME]" at bounding box center [426, 271] width 100 height 21
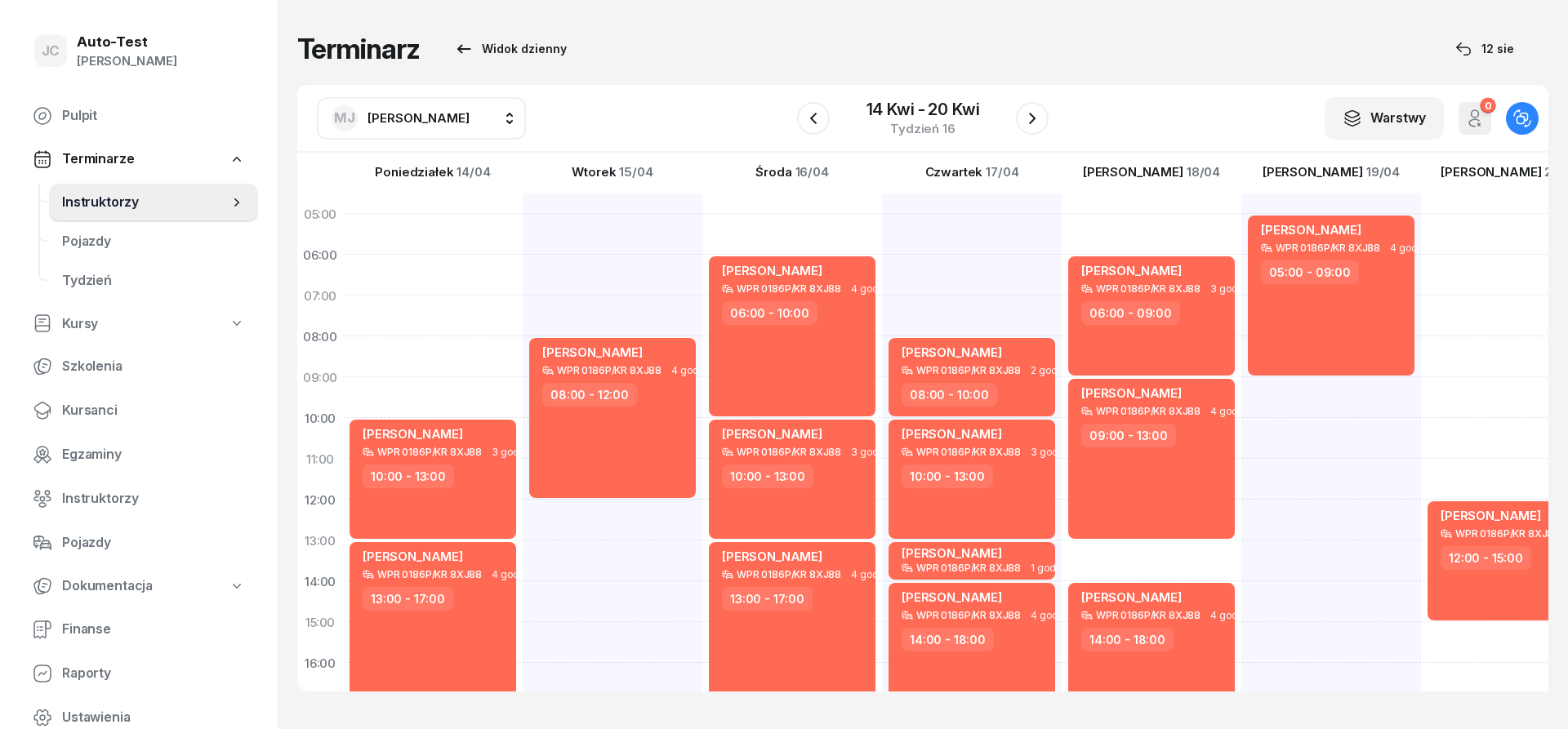
scroll to position [294, 0]
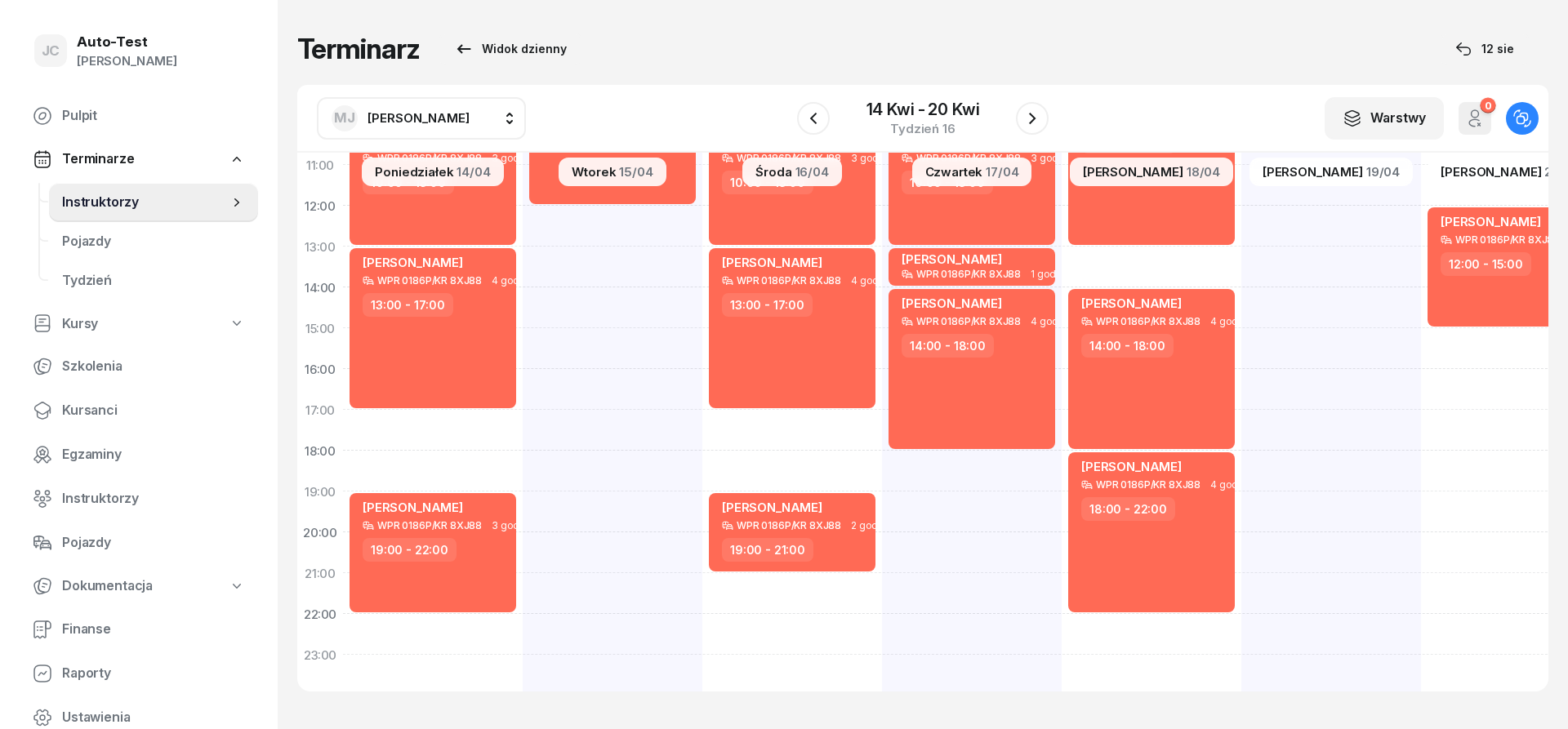
click at [1477, 465] on div "[PERSON_NAME] WPR 0186P/KR 8XJ88 3 godz. 12:00 - 15:00" at bounding box center [1511, 308] width 180 height 816
select select "18"
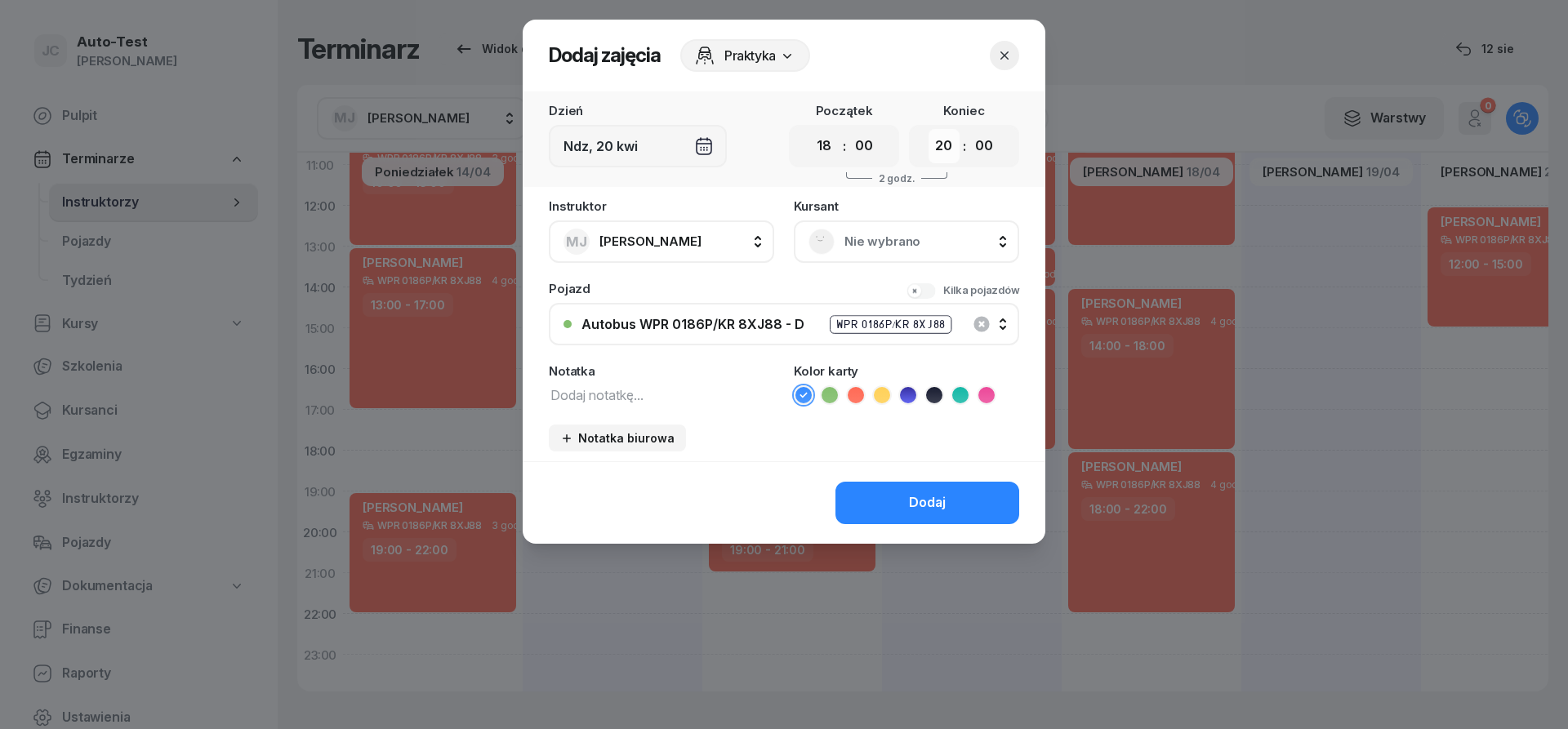
click at [929, 129] on select "00 01 02 03 04 05 06 07 08 09 10 11 12 13 14 15 16 17 18 19 20 21 22 23" at bounding box center [944, 145] width 31 height 34
select select "21"
click option "21" at bounding box center [0, 0] width 0 height 0
click at [835, 249] on div "Nie wybrano" at bounding box center [906, 241] width 196 height 26
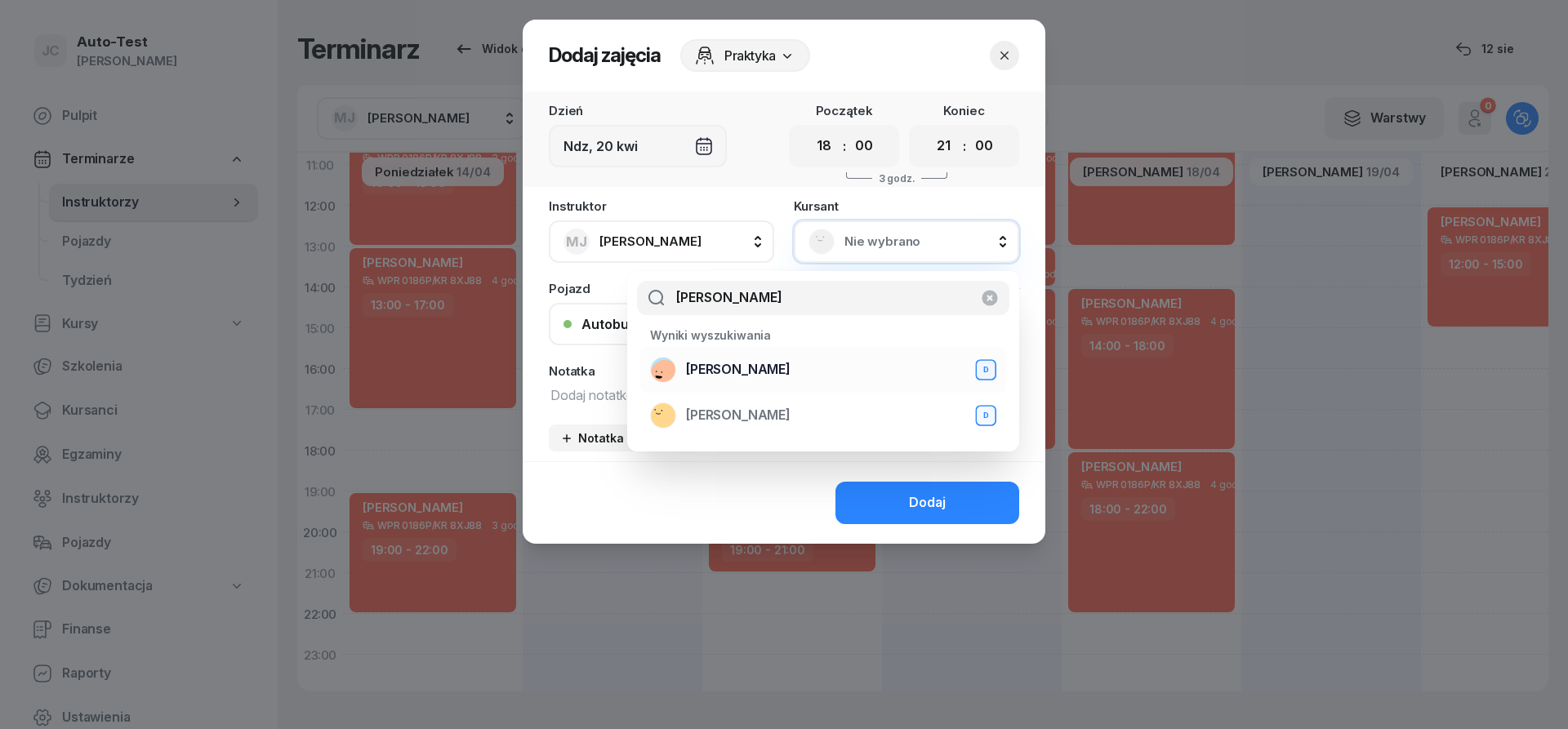
type input "[PERSON_NAME]"
click at [762, 375] on span "[PERSON_NAME]" at bounding box center [739, 369] width 105 height 21
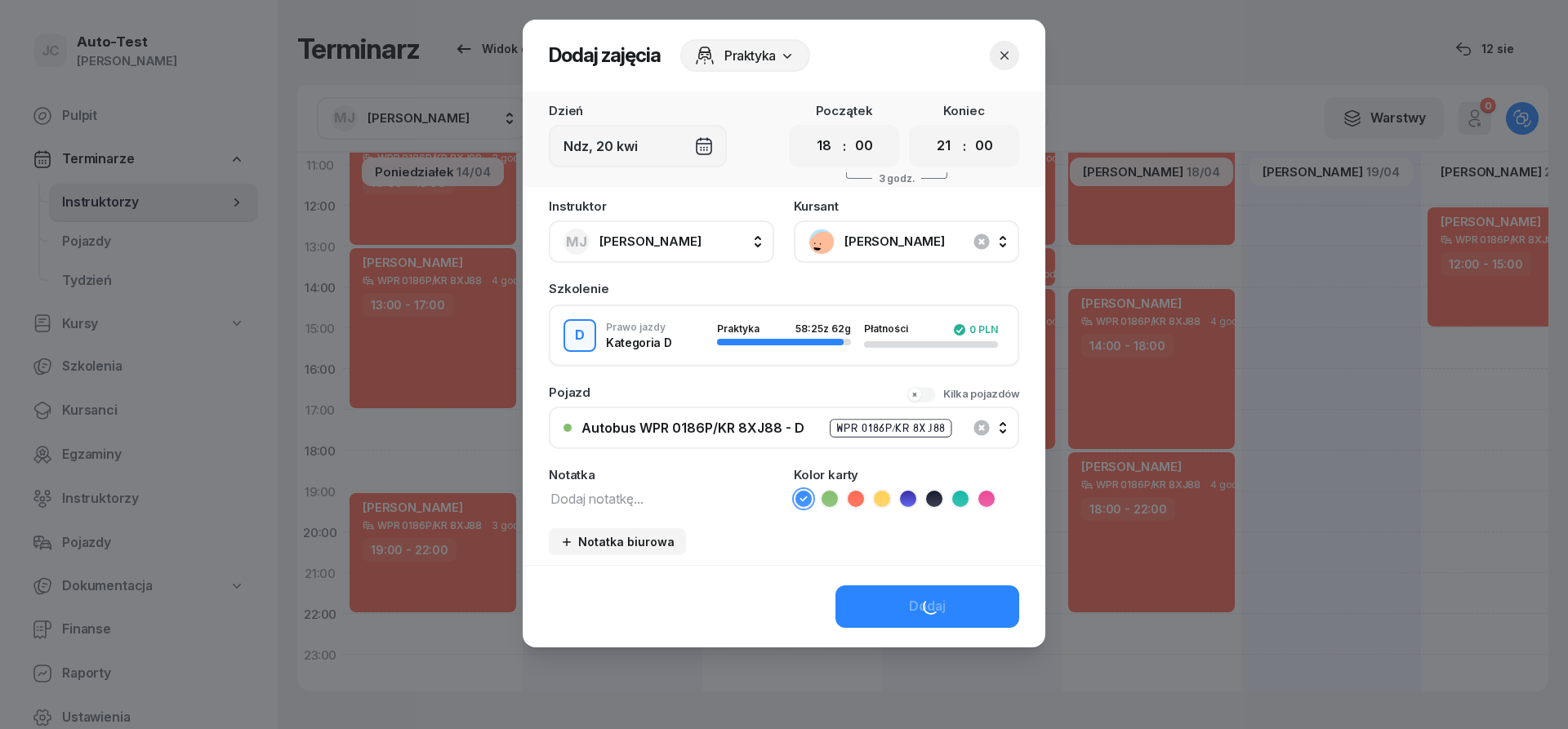
click at [860, 498] on icon at bounding box center [856, 499] width 17 height 17
click at [901, 616] on button "Dodaj" at bounding box center [927, 606] width 184 height 42
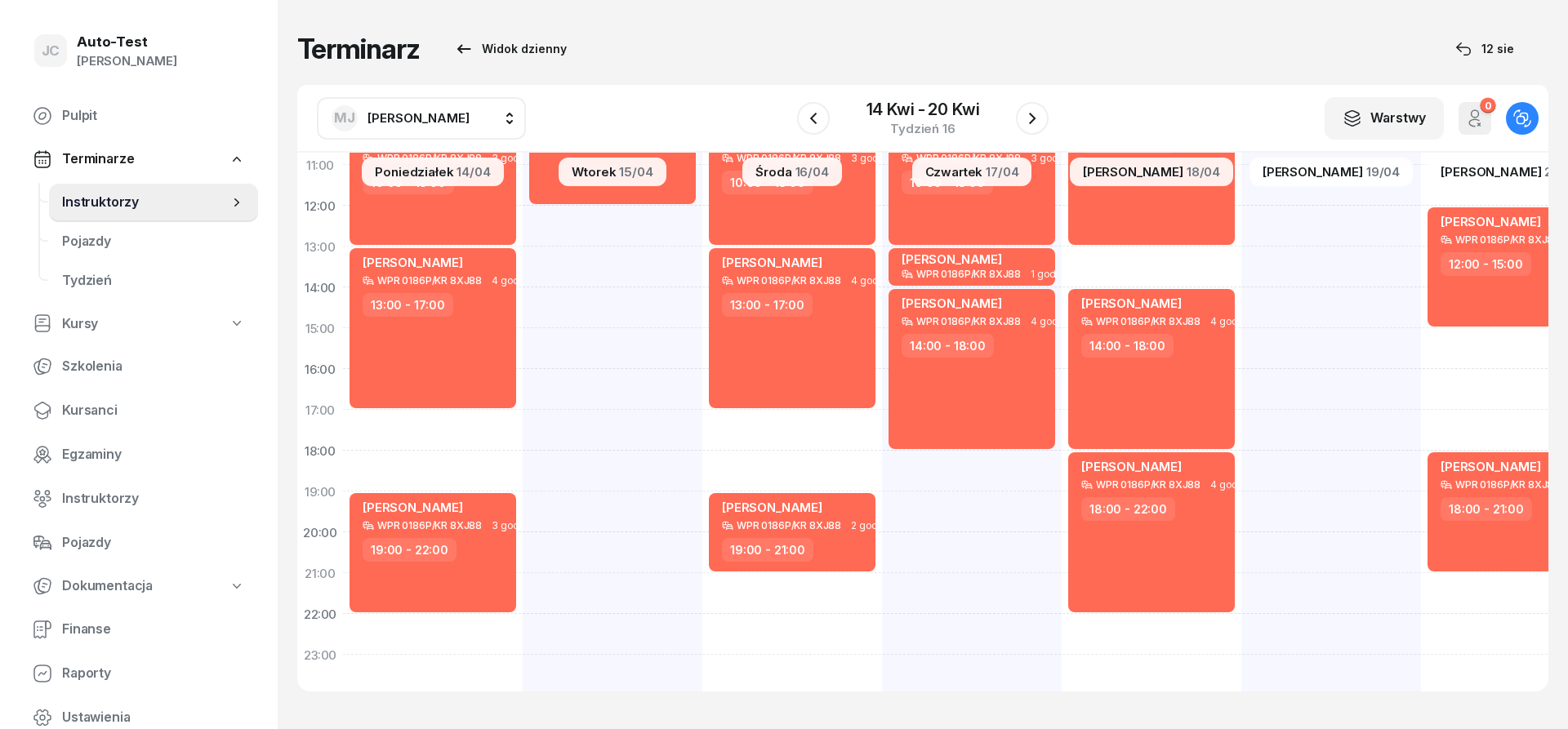
click at [792, 125] on div "[PERSON_NAME] [PERSON_NAME] [PERSON_NAME] AH [PERSON_NAME] [PERSON_NAME] [PERSO…" at bounding box center [923, 118] width 1251 height 68
click at [829, 124] on div at bounding box center [814, 118] width 33 height 33
click at [818, 126] on icon "button" at bounding box center [813, 118] width 19 height 19
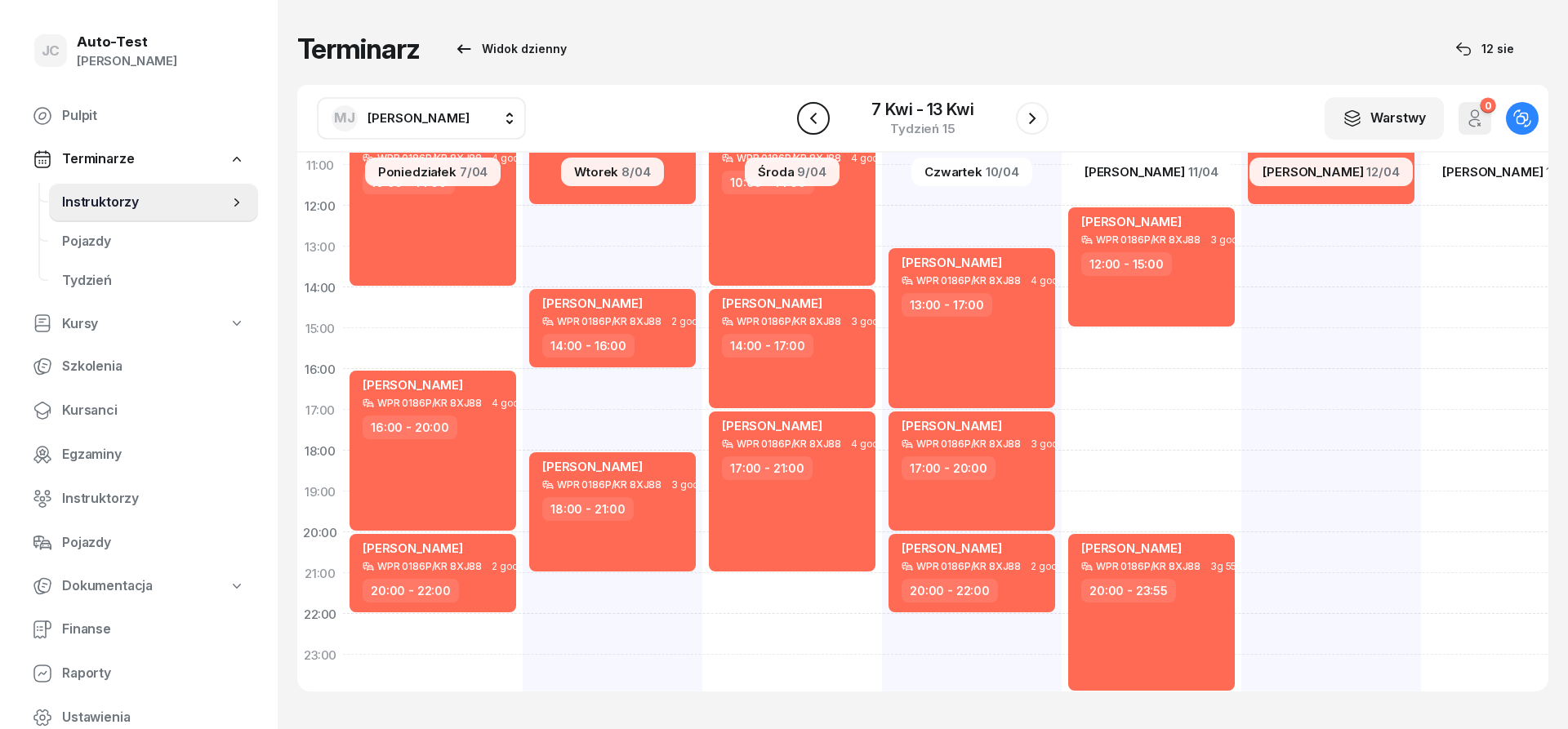
click at [821, 129] on button "button" at bounding box center [814, 118] width 33 height 33
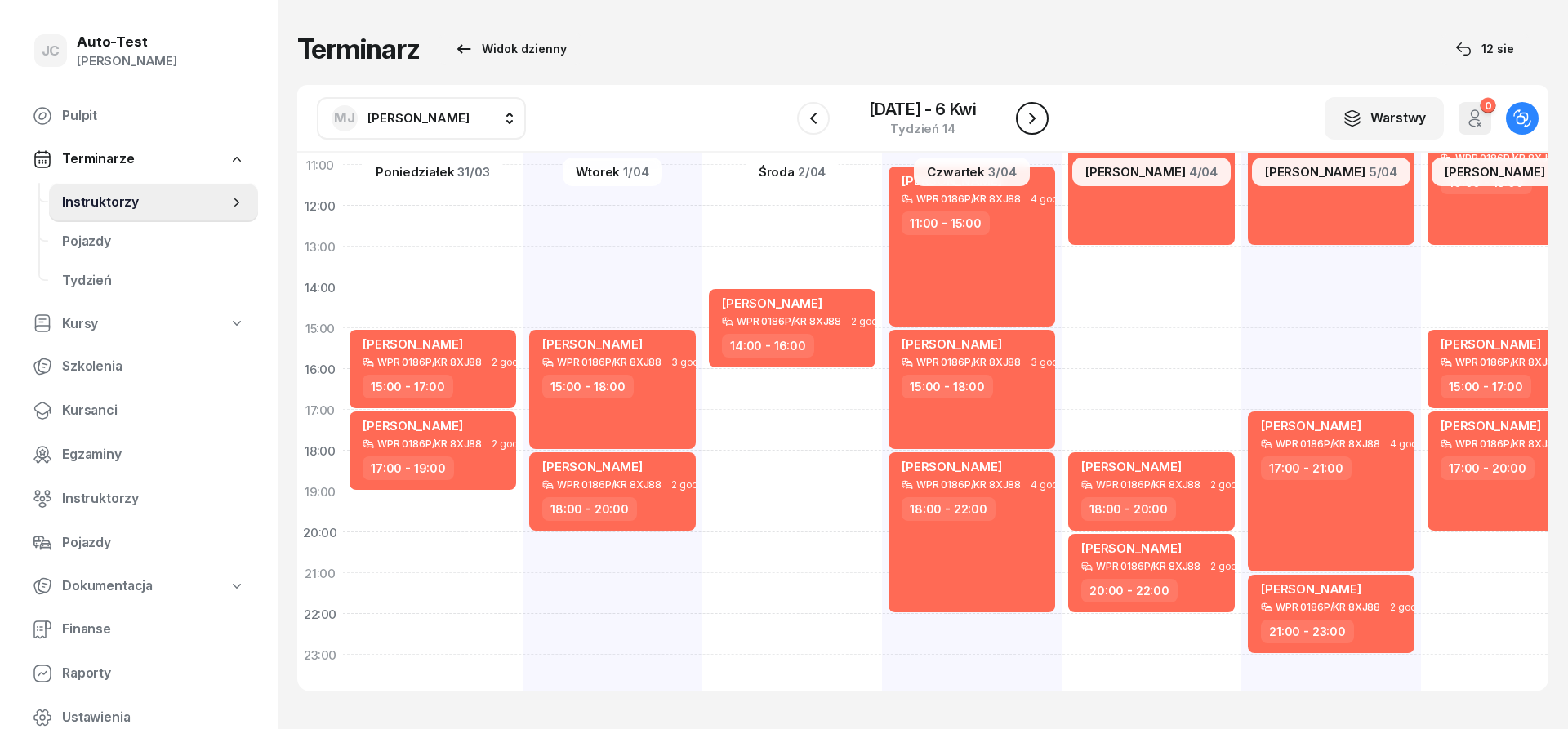
click at [1037, 106] on button "button" at bounding box center [1032, 118] width 33 height 33
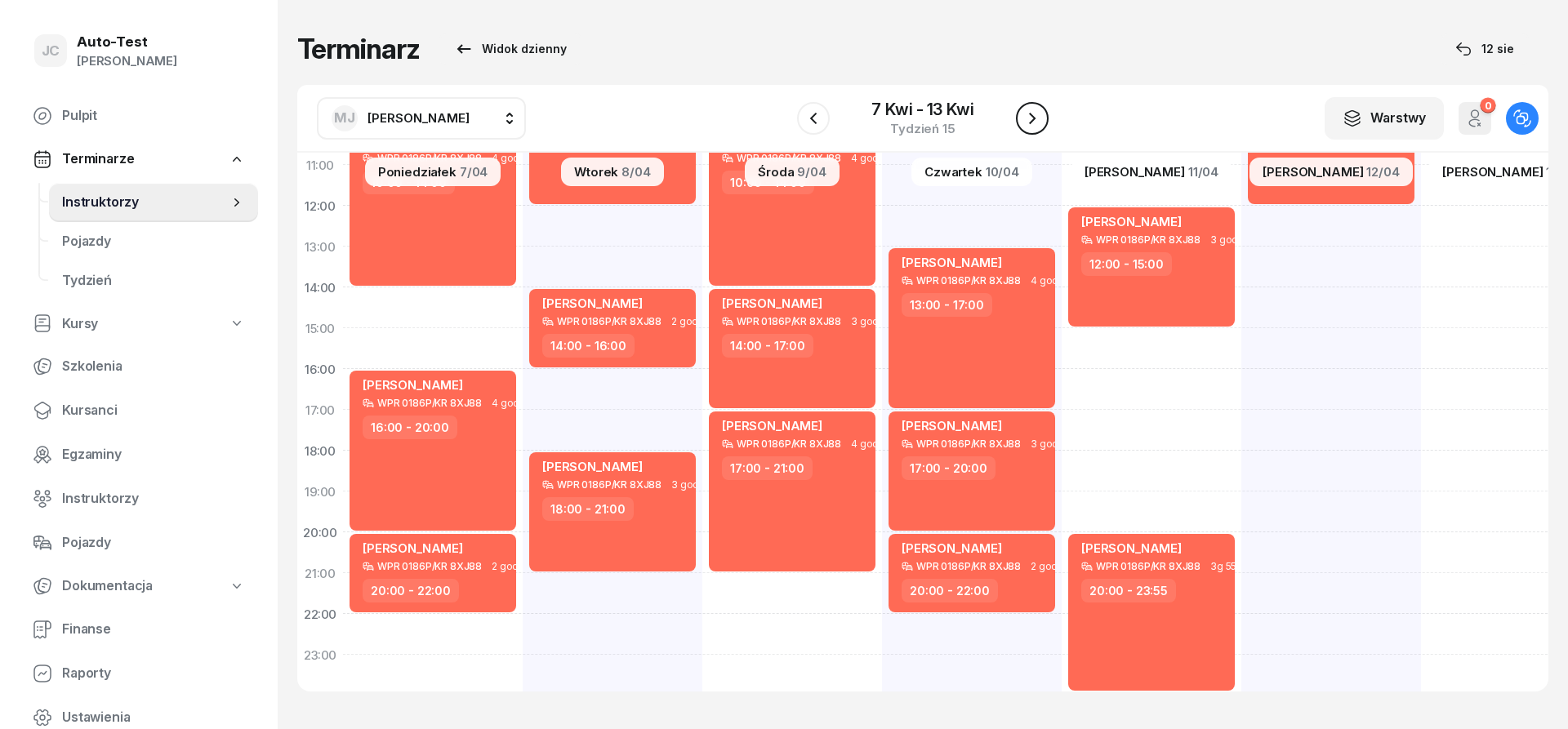
click at [1034, 123] on icon "button" at bounding box center [1032, 118] width 19 height 19
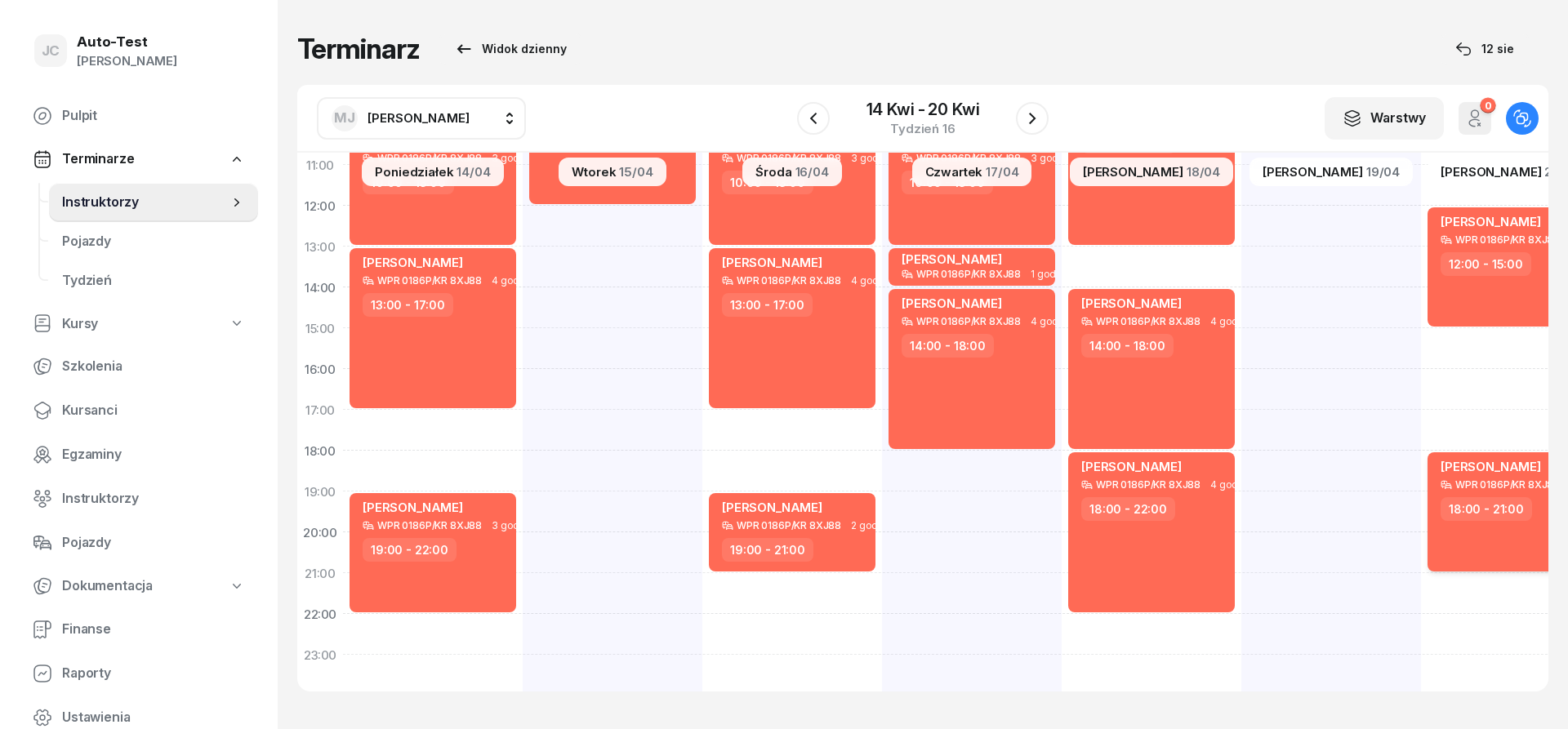
click at [1487, 544] on div "[PERSON_NAME] WPR 0186P/KR 8XJ88 3 godz. 18:00 - 21:00" at bounding box center [1510, 512] width 166 height 119
select select "18"
select select "21"
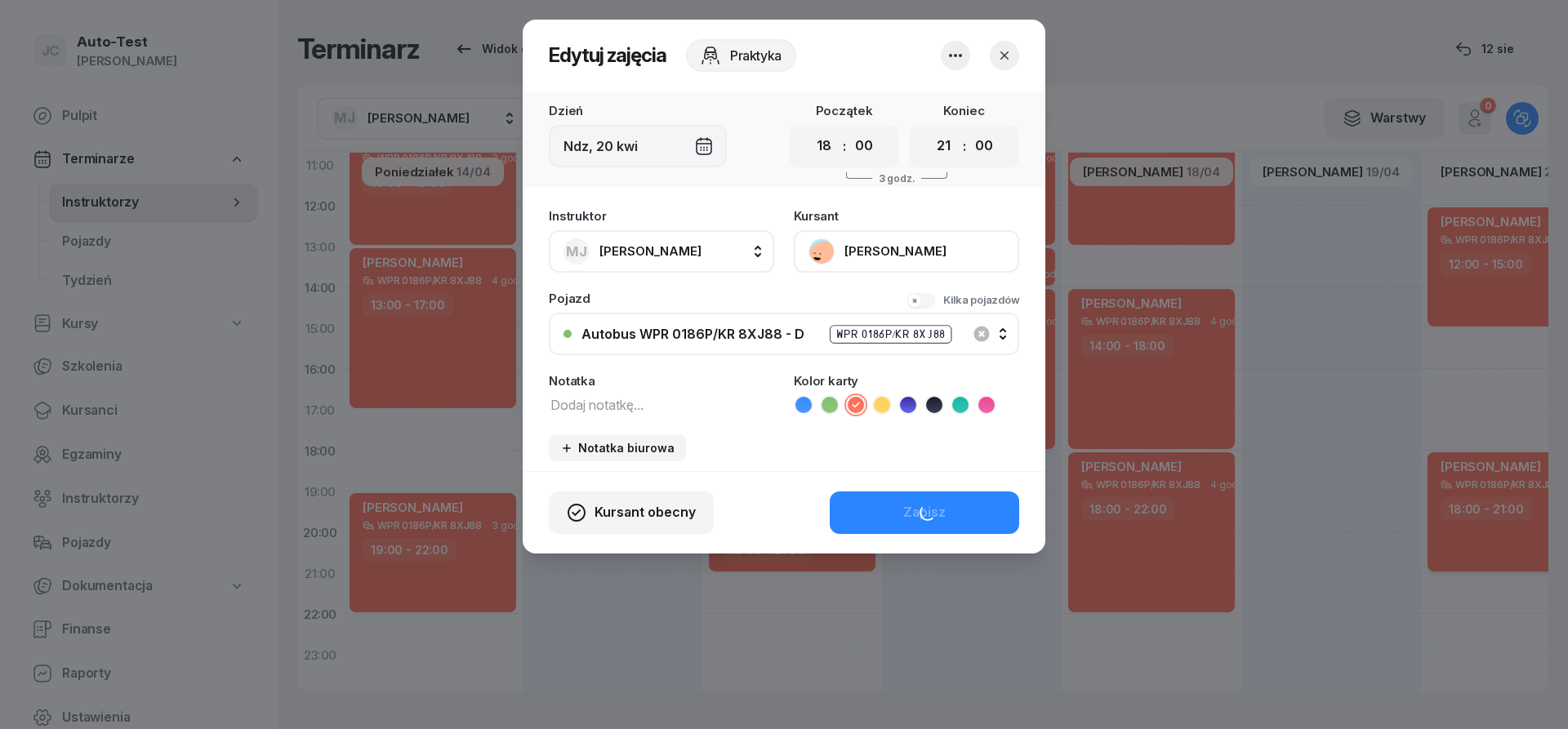
scroll to position [294, 0]
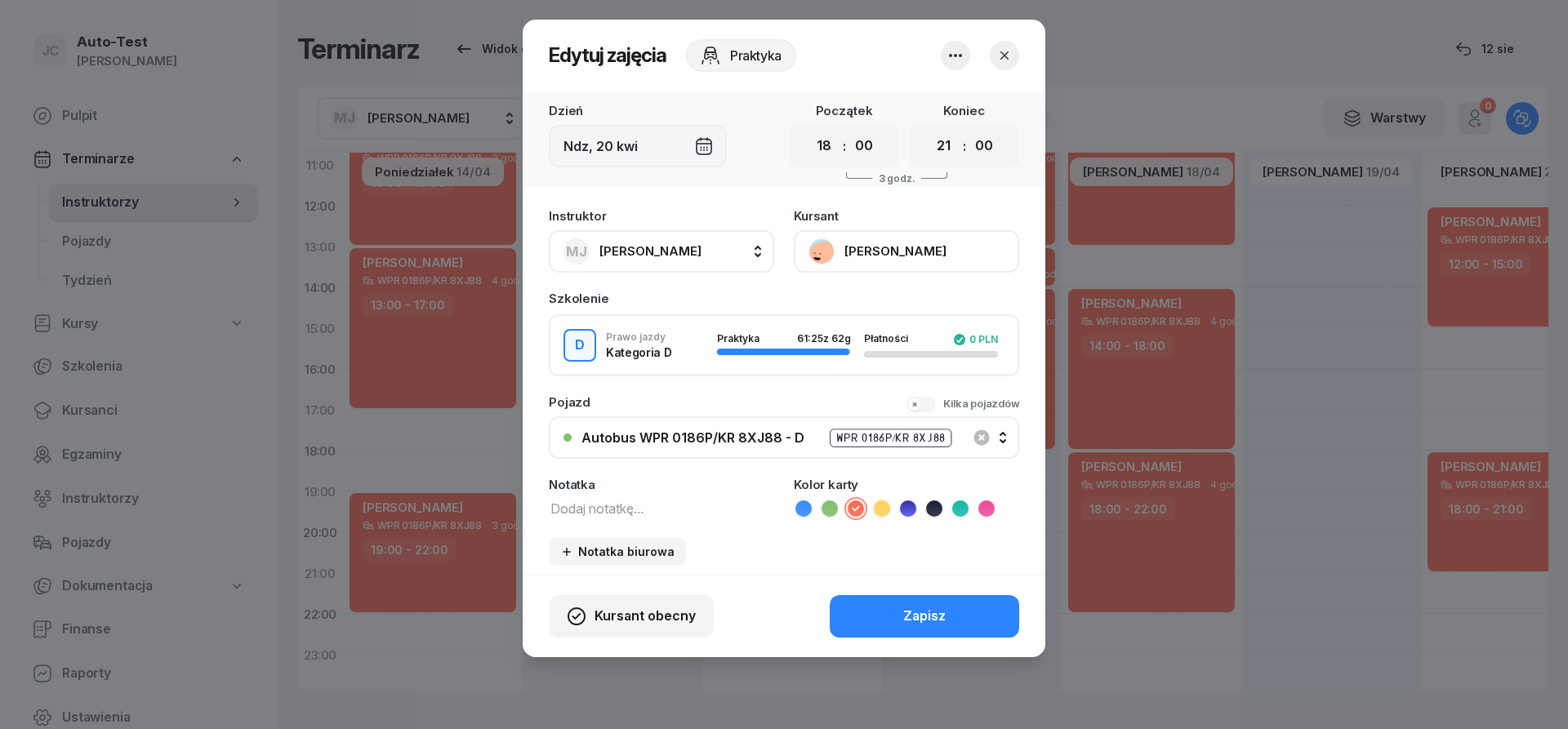
click at [998, 61] on icon "button" at bounding box center [1005, 56] width 17 height 17
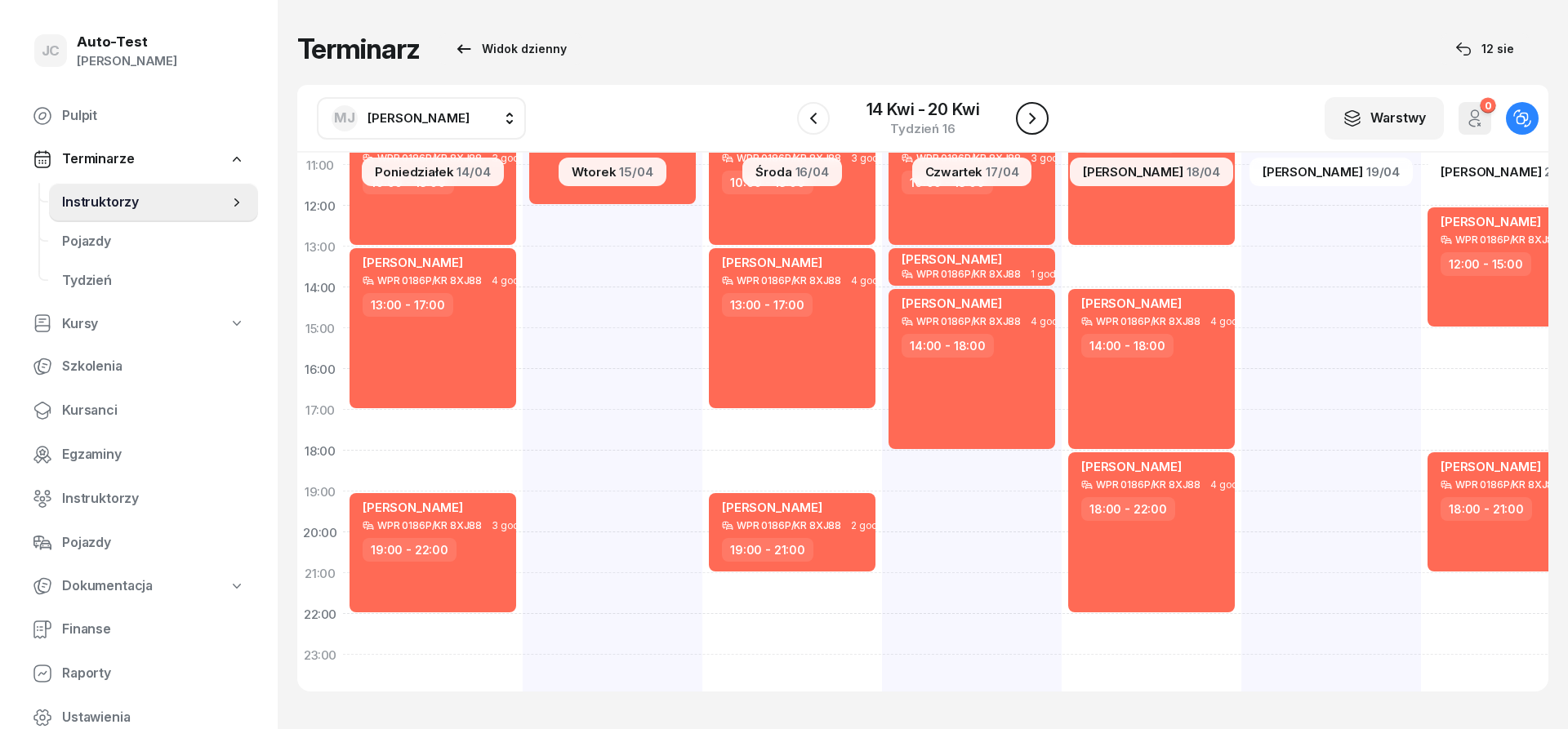
click at [1026, 125] on icon "button" at bounding box center [1032, 118] width 19 height 19
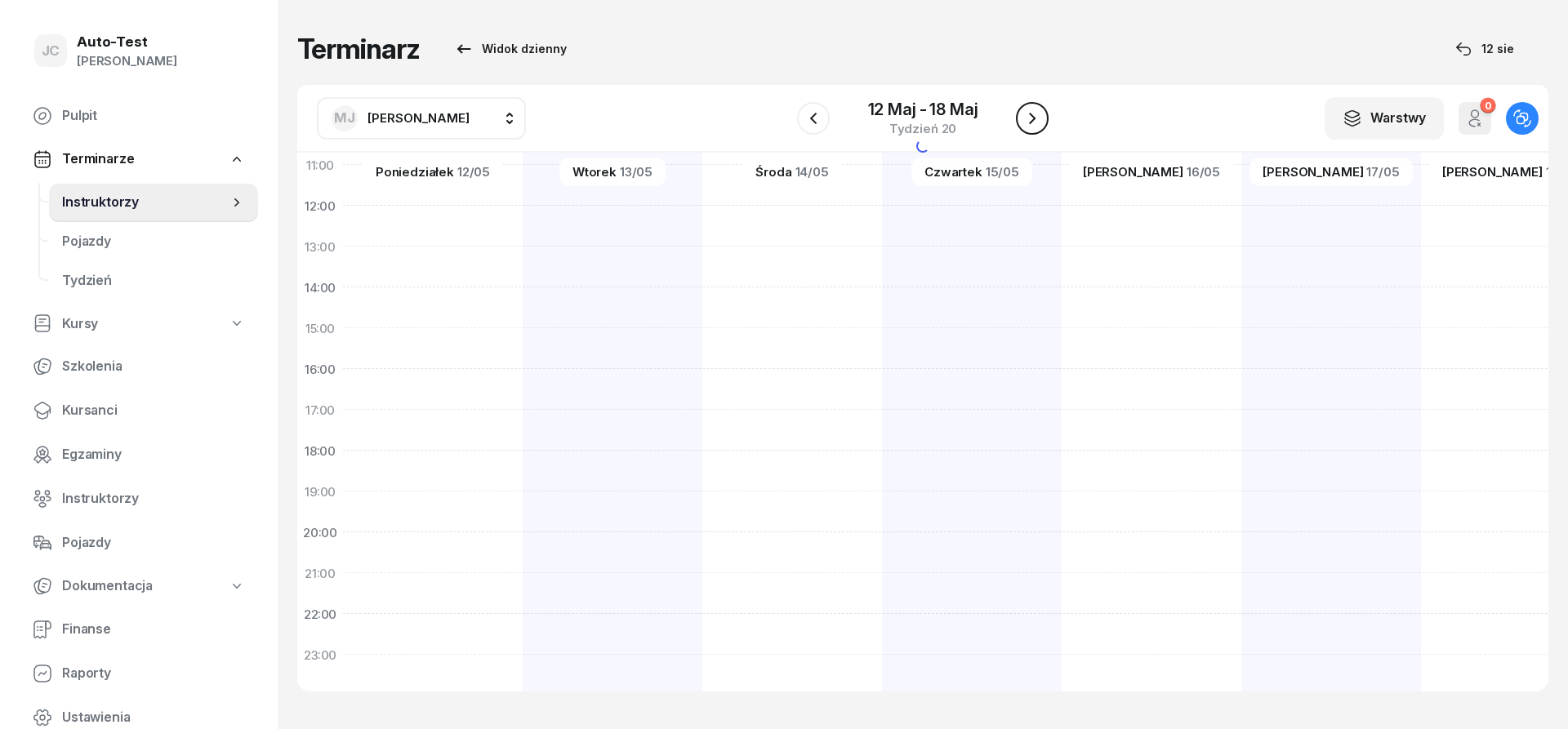
click at [1027, 124] on icon "button" at bounding box center [1032, 118] width 19 height 19
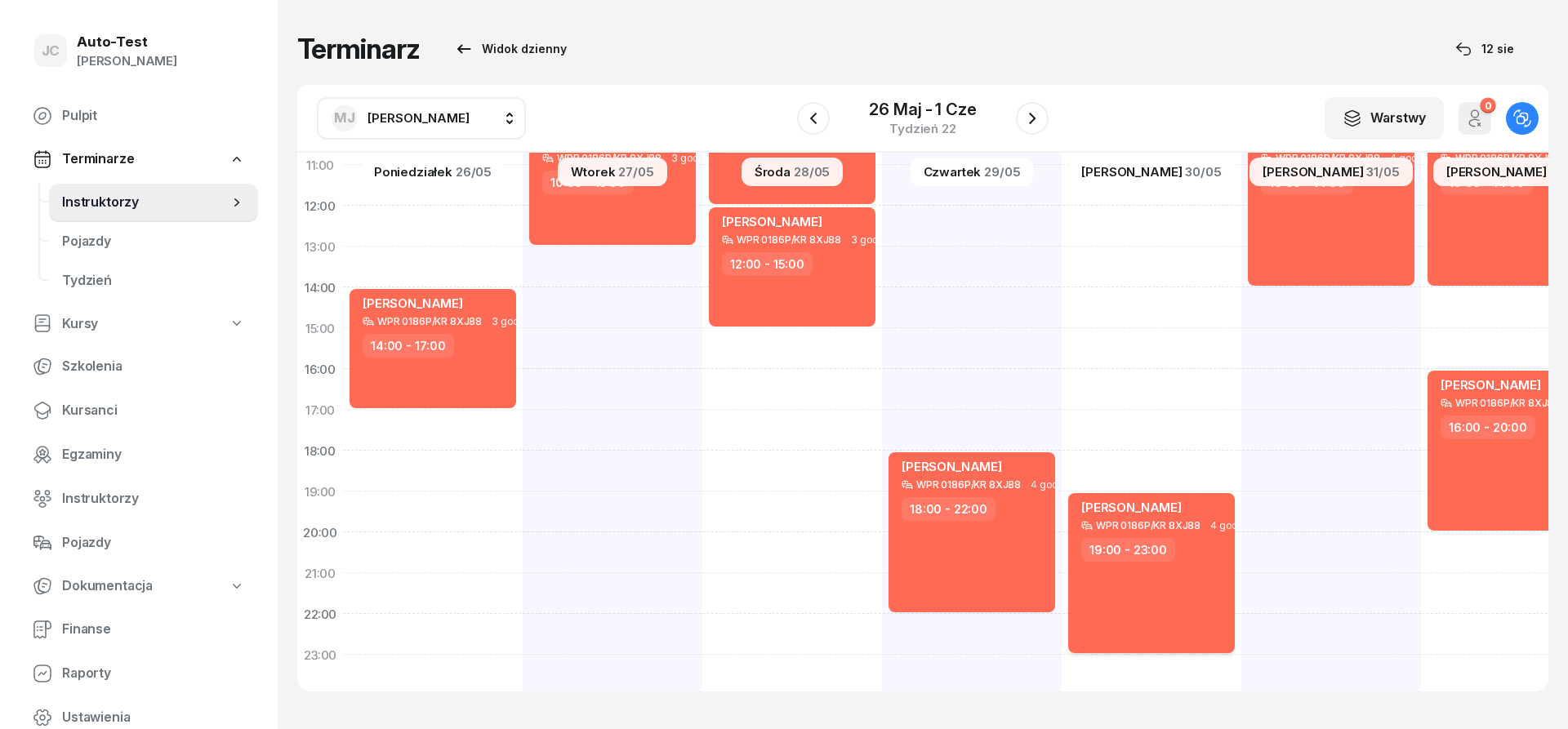
click at [1138, 602] on div "[PERSON_NAME] WPR 0186P/KR 8XJ88 4 godz. 19:00 - 23:00" at bounding box center [1151, 573] width 166 height 160
select select "19"
select select "23"
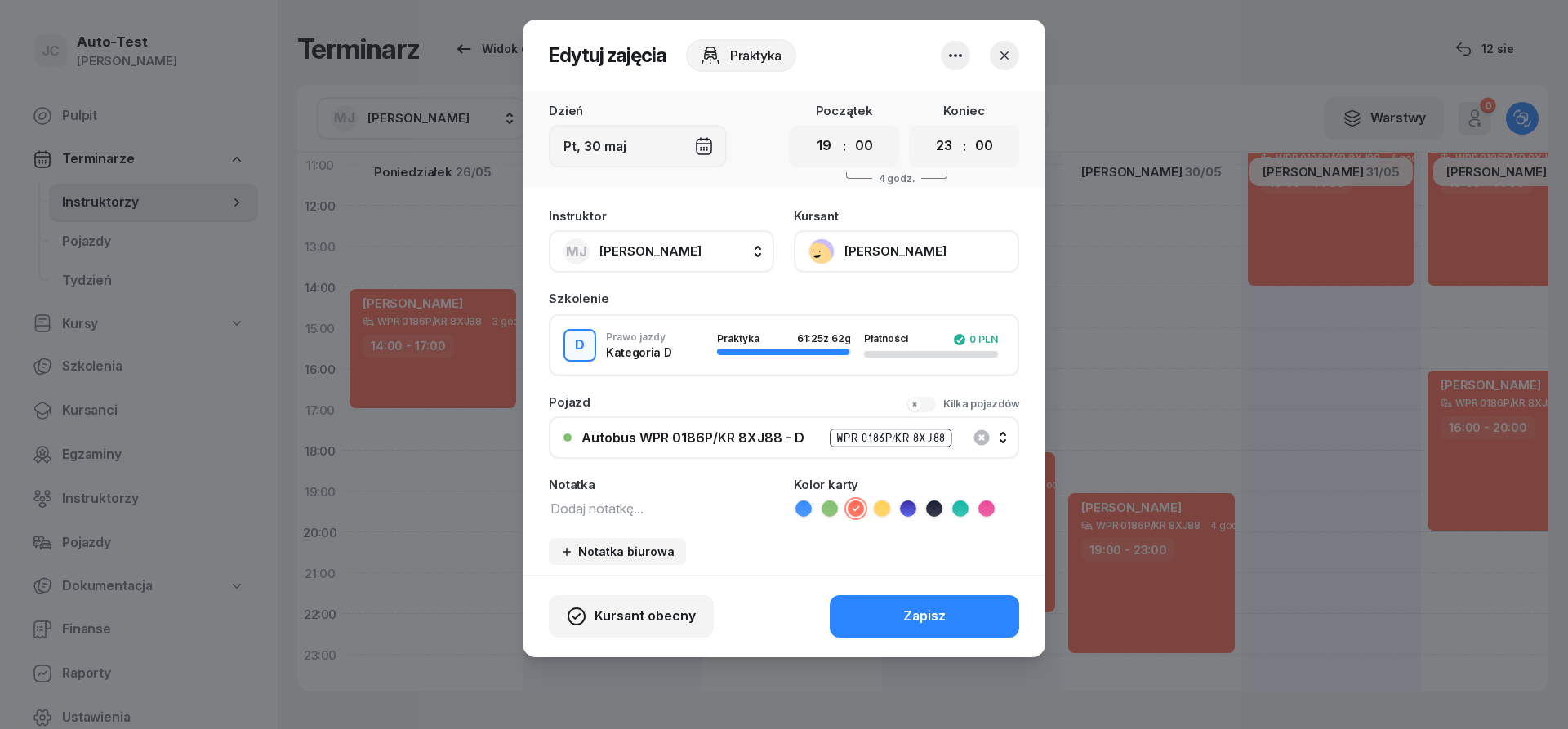
click at [1011, 61] on icon "button" at bounding box center [1005, 56] width 17 height 17
